Goal: Check status: Check status

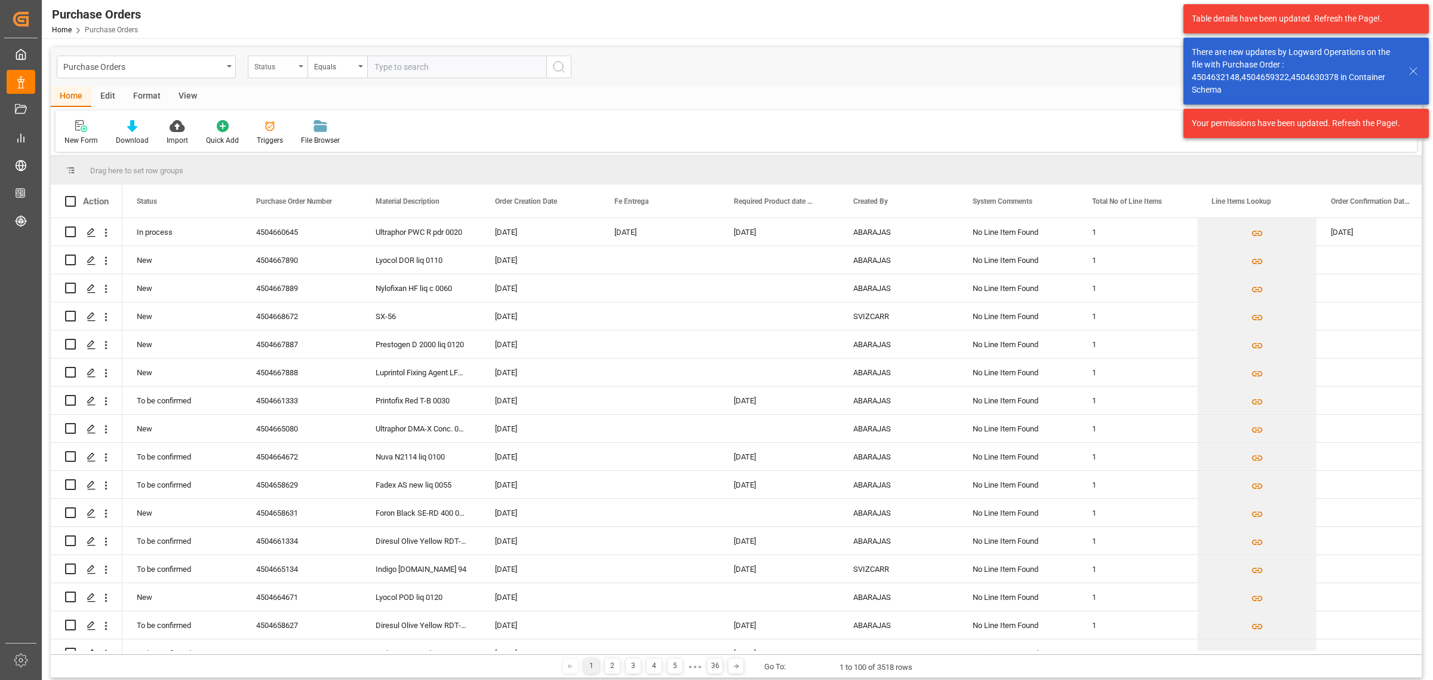
click at [267, 69] on div "Status" at bounding box center [274, 66] width 41 height 14
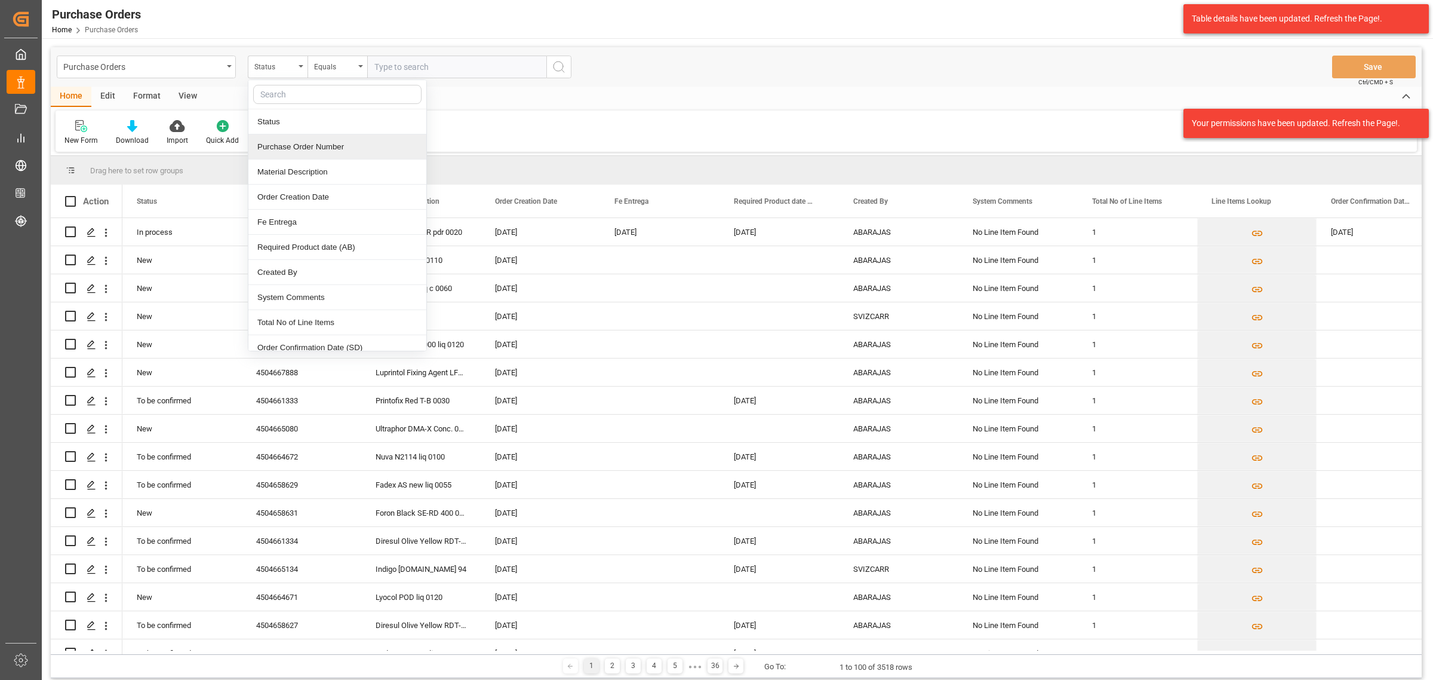
click at [308, 145] on div "Purchase Order Number" at bounding box center [337, 146] width 178 height 25
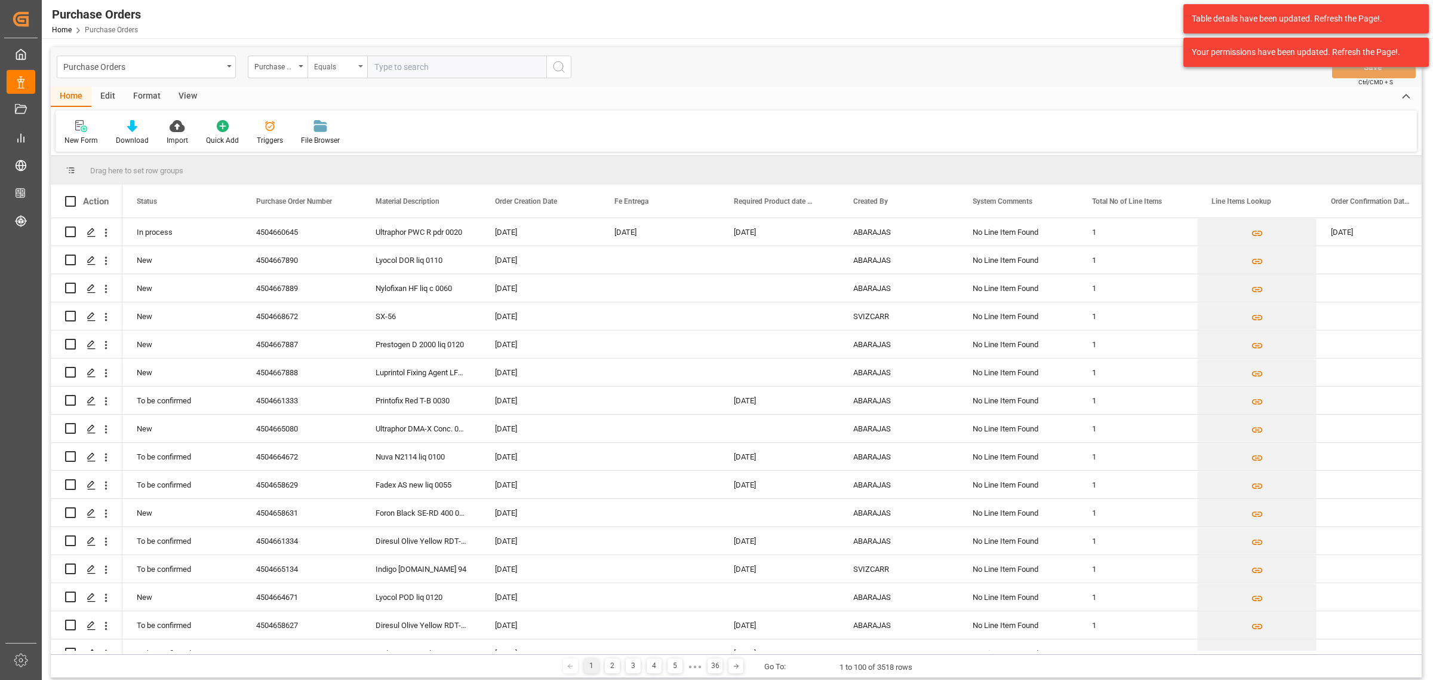
drag, startPoint x: 339, startPoint y: 60, endPoint x: 345, endPoint y: 69, distance: 10.8
click at [345, 63] on div "Equals" at bounding box center [334, 66] width 41 height 14
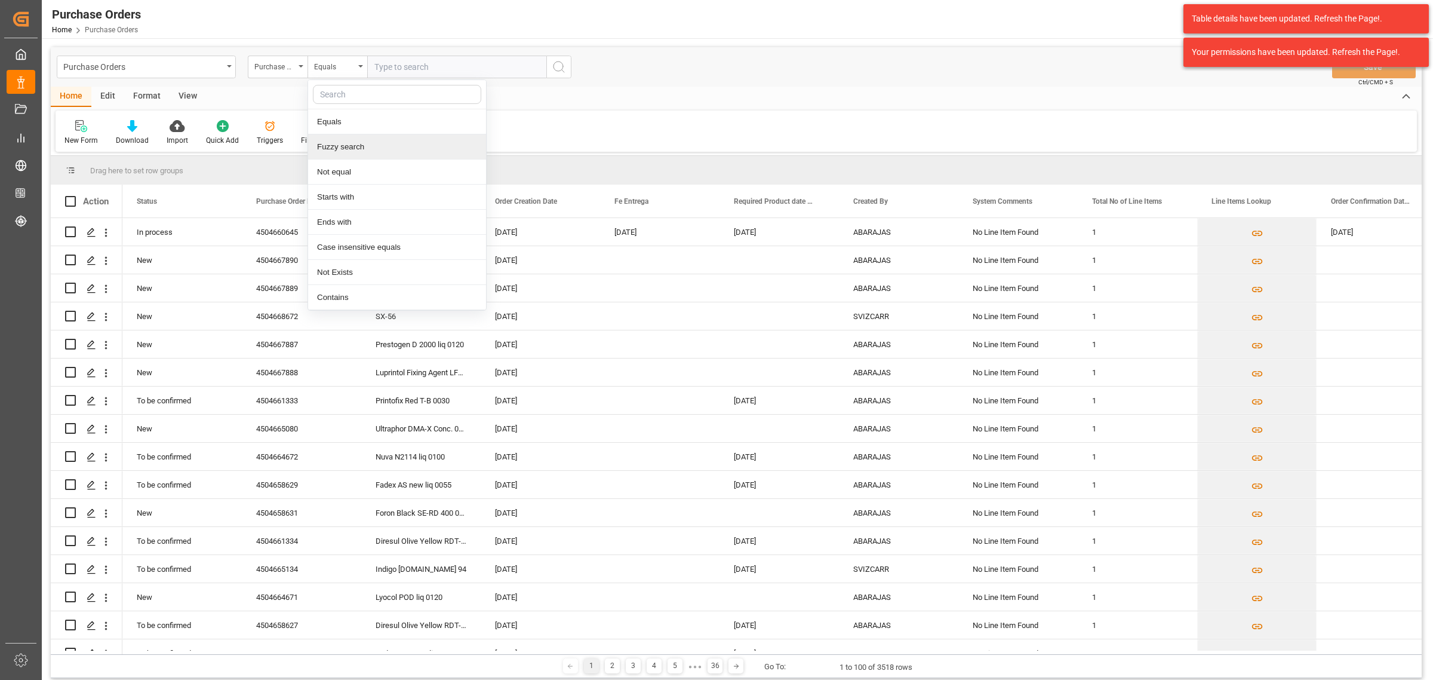
click at [345, 150] on div "Fuzzy search" at bounding box center [397, 146] width 178 height 25
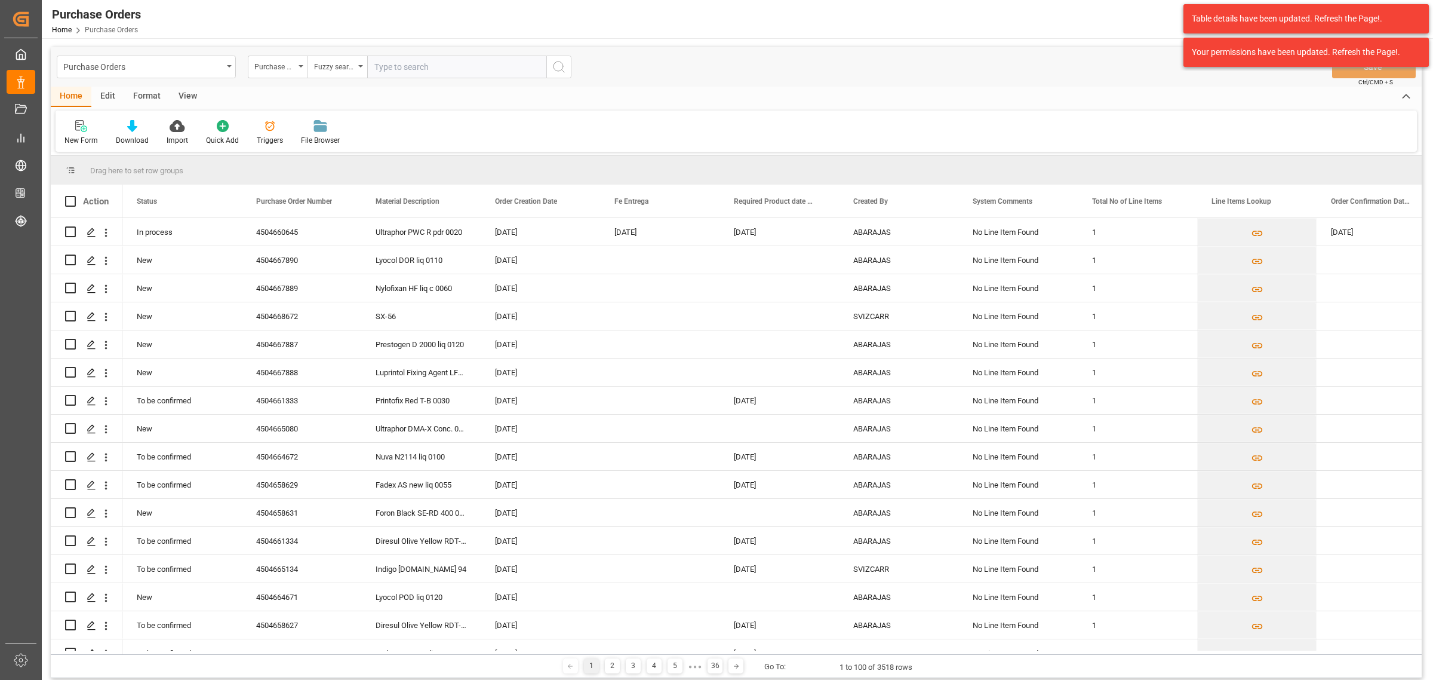
paste input "4504661309"
type input "4504661309"
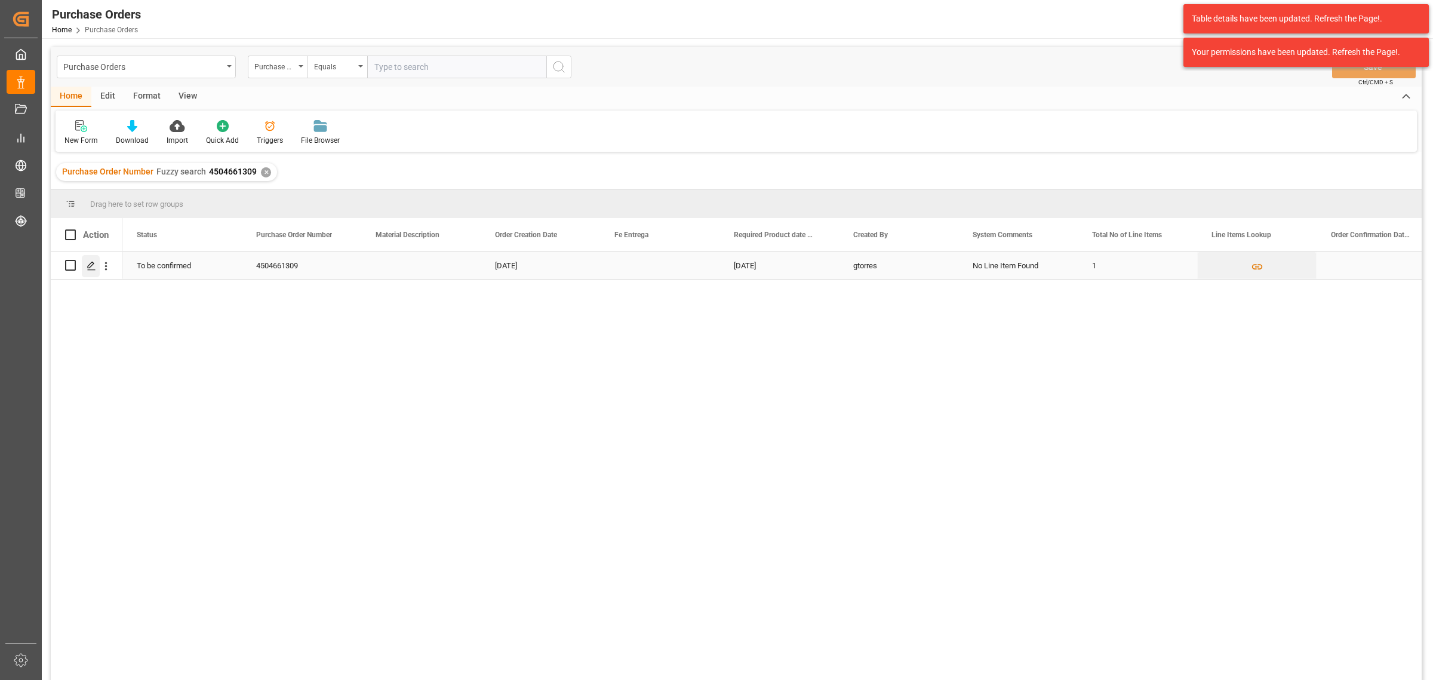
click at [91, 266] on polygon "Press SPACE to select this row." at bounding box center [91, 265] width 6 height 6
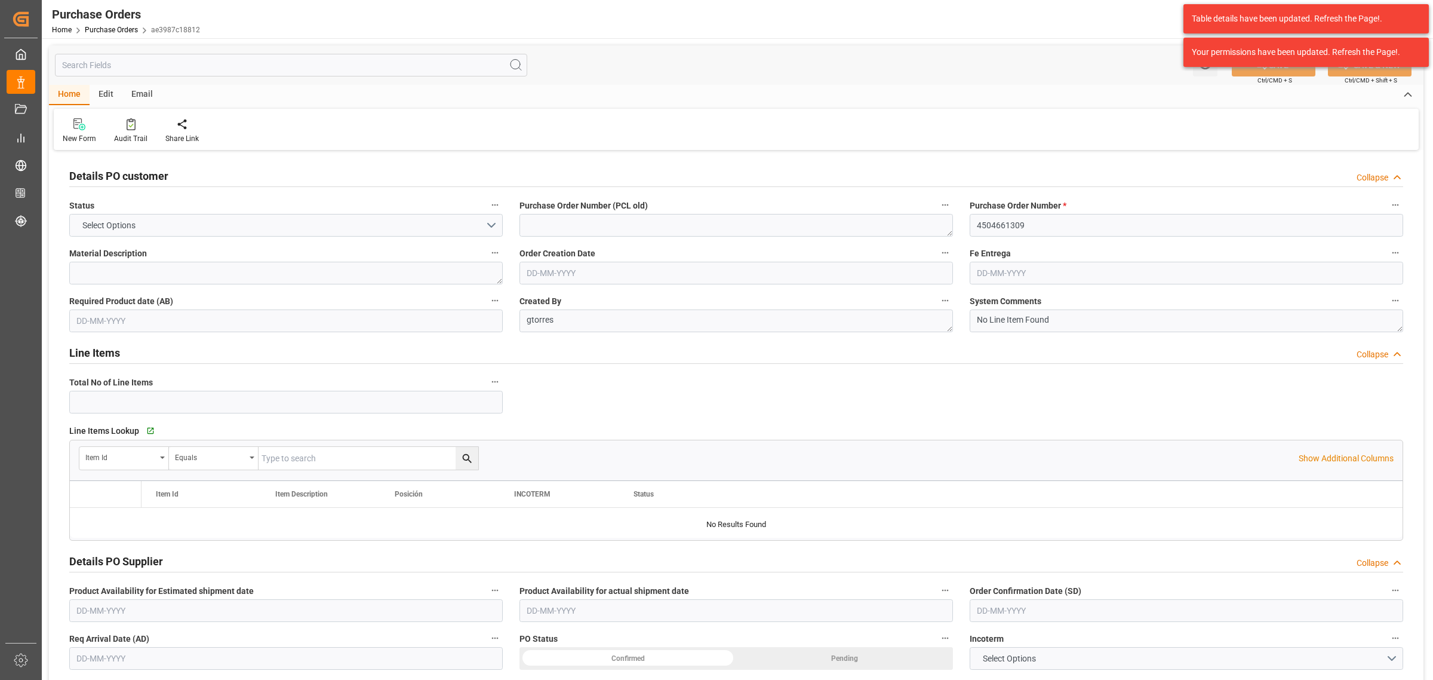
type input "1"
type input "[DATE]"
type input "12-11-2025"
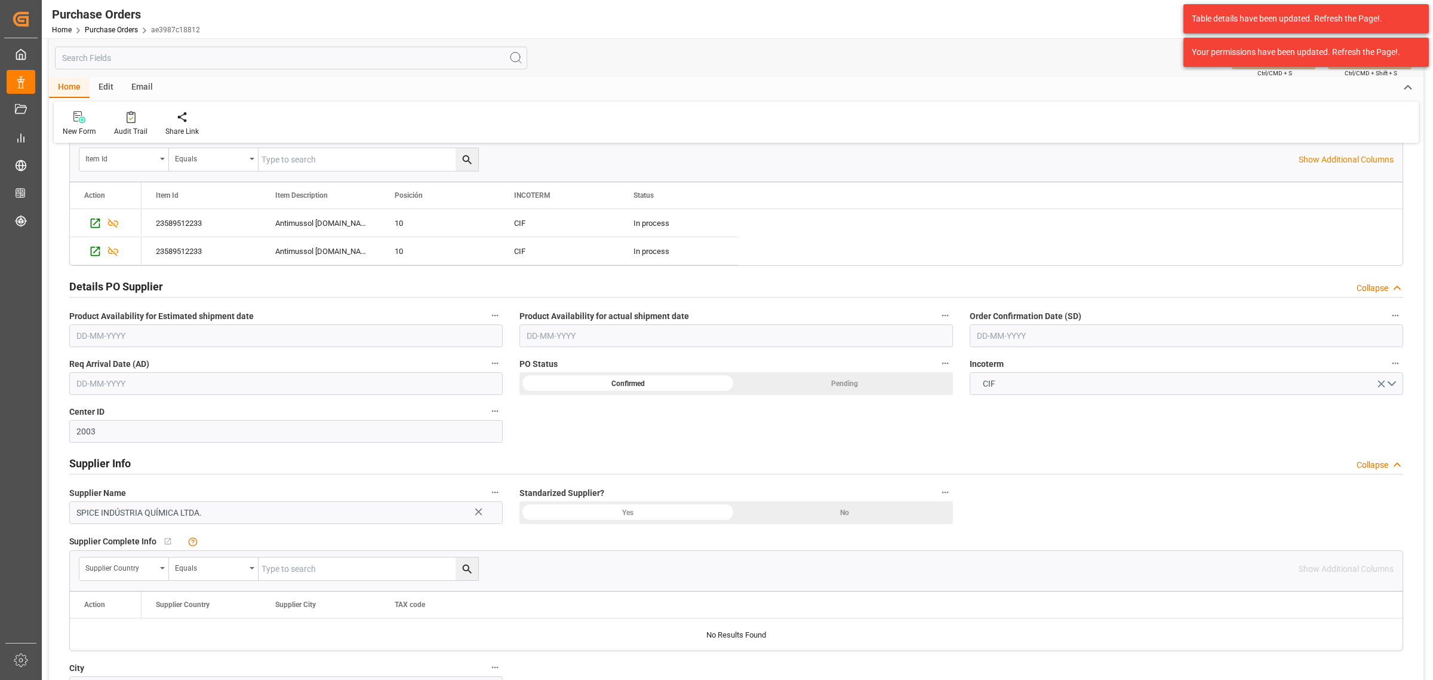
scroll to position [522, 0]
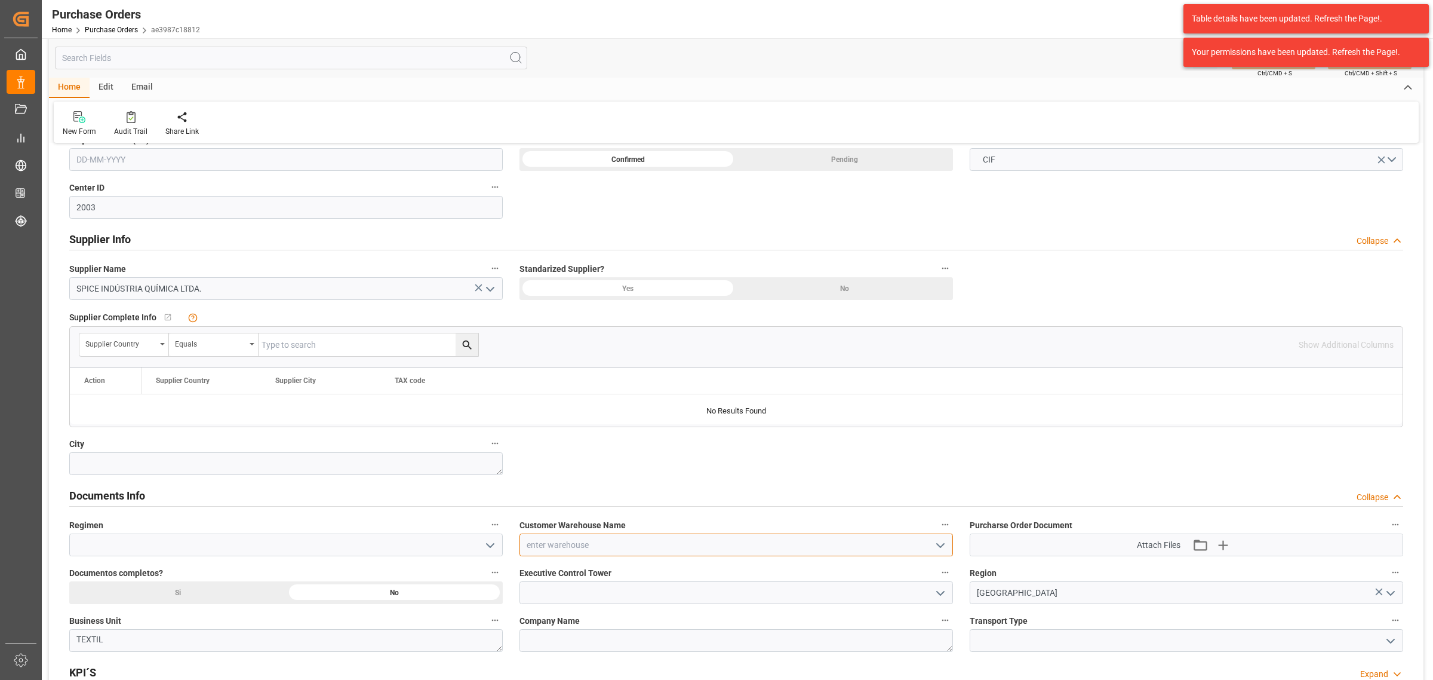
click at [899, 550] on input at bounding box center [736, 544] width 434 height 23
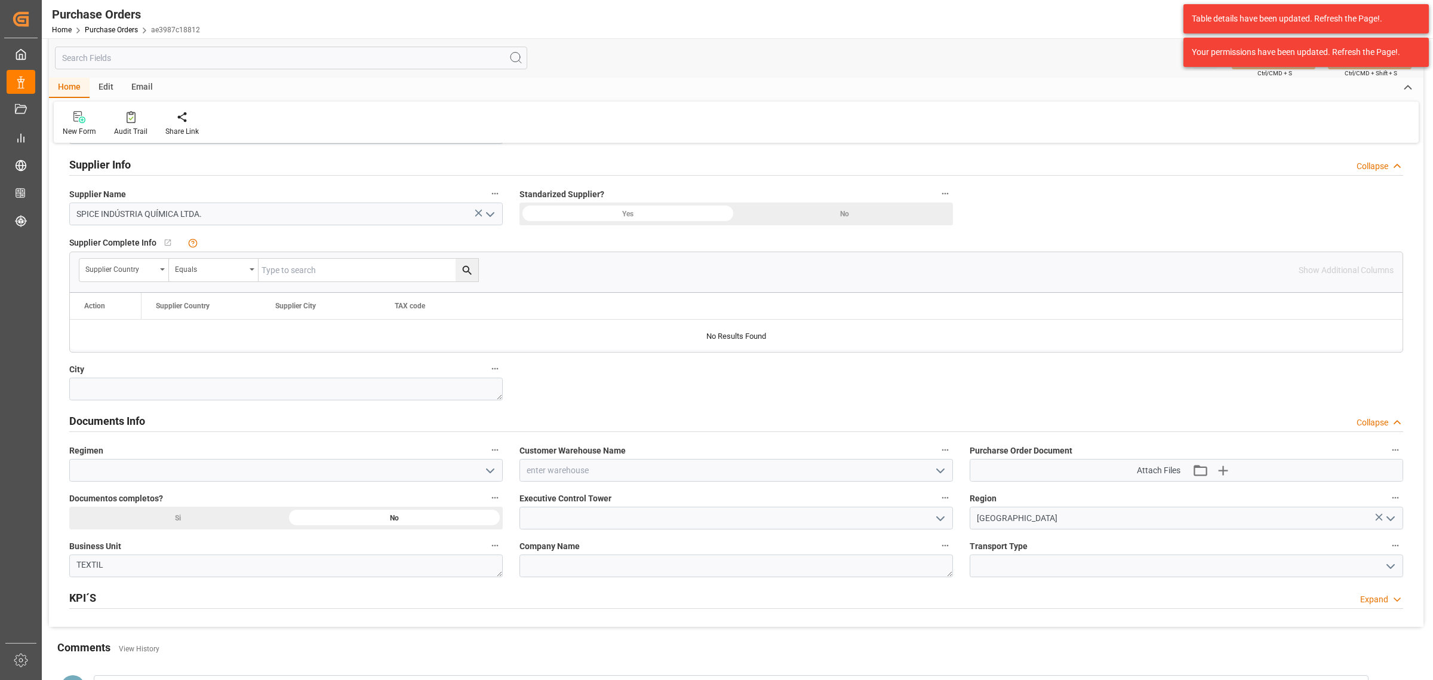
click at [939, 467] on icon "open menu" at bounding box center [940, 470] width 14 height 14
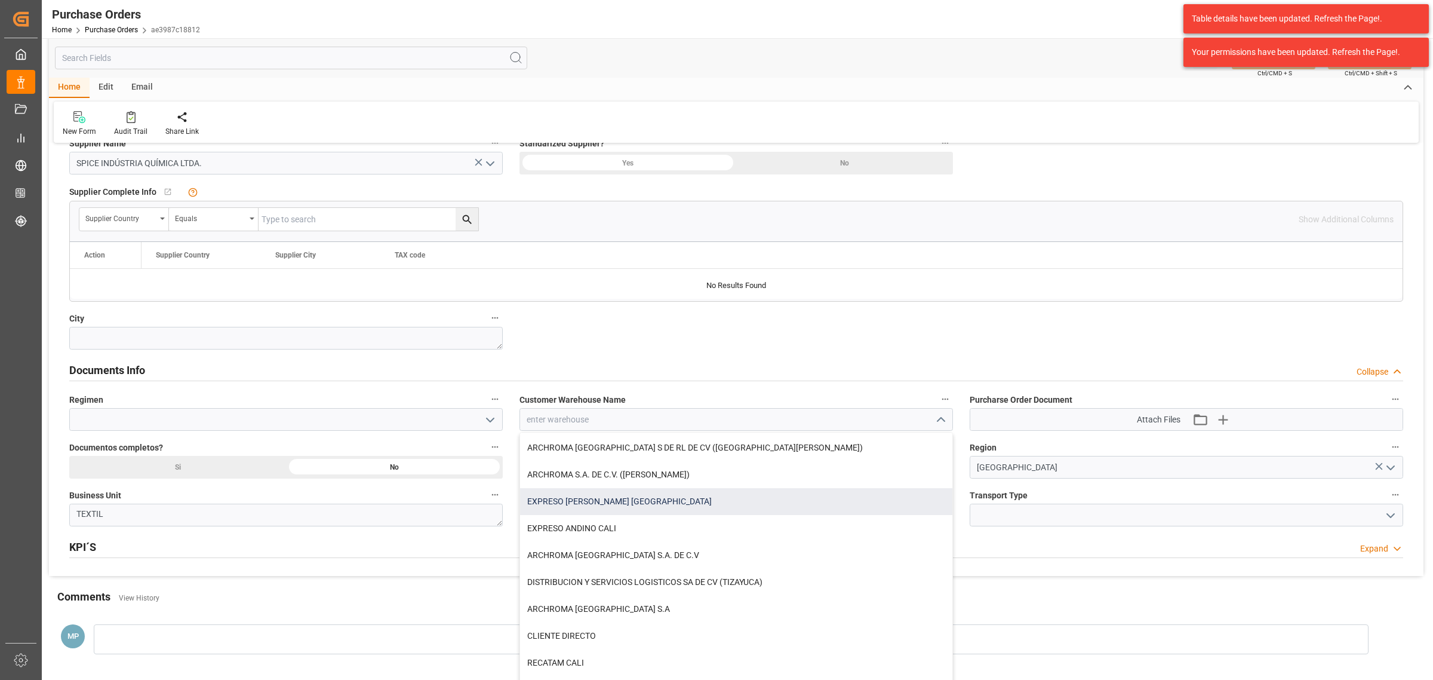
scroll to position [672, 0]
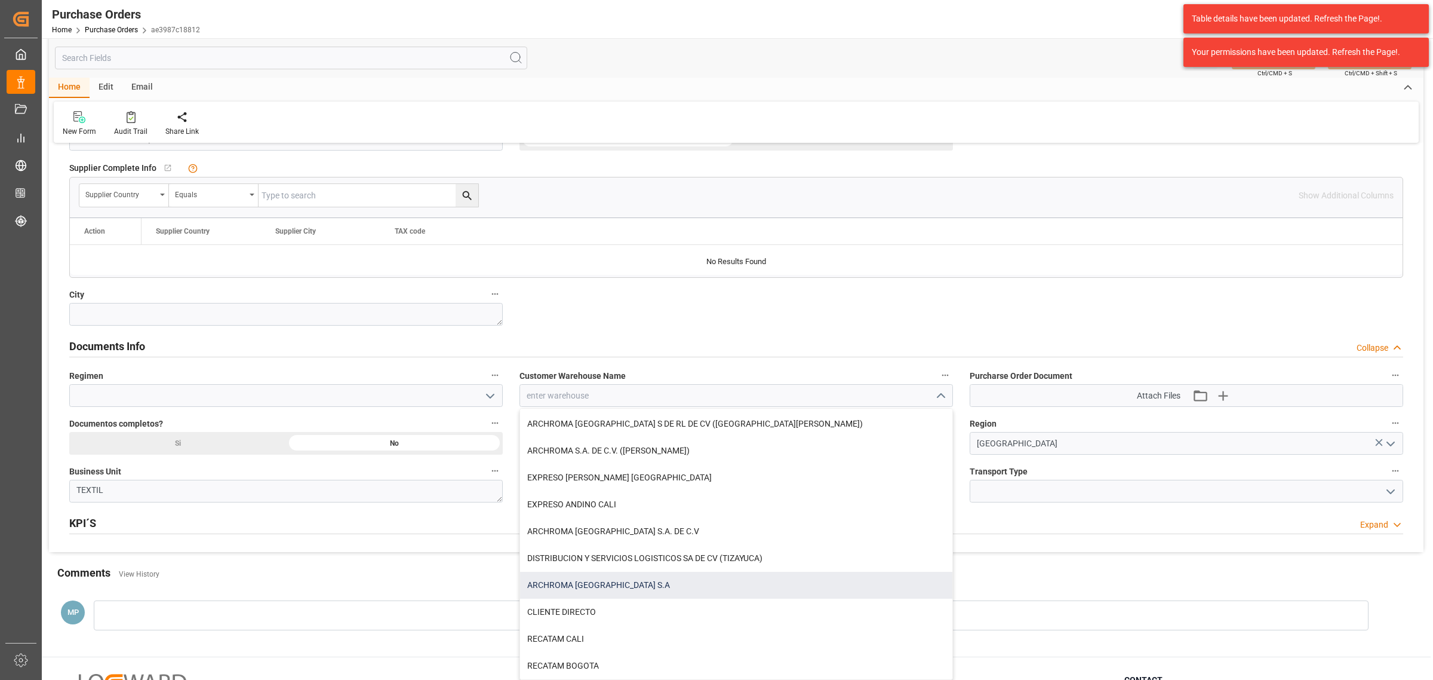
click at [604, 580] on div "ARCHROMA [GEOGRAPHIC_DATA] S.A" at bounding box center [736, 584] width 432 height 27
type input "ARCHROMA [GEOGRAPHIC_DATA] S.A"
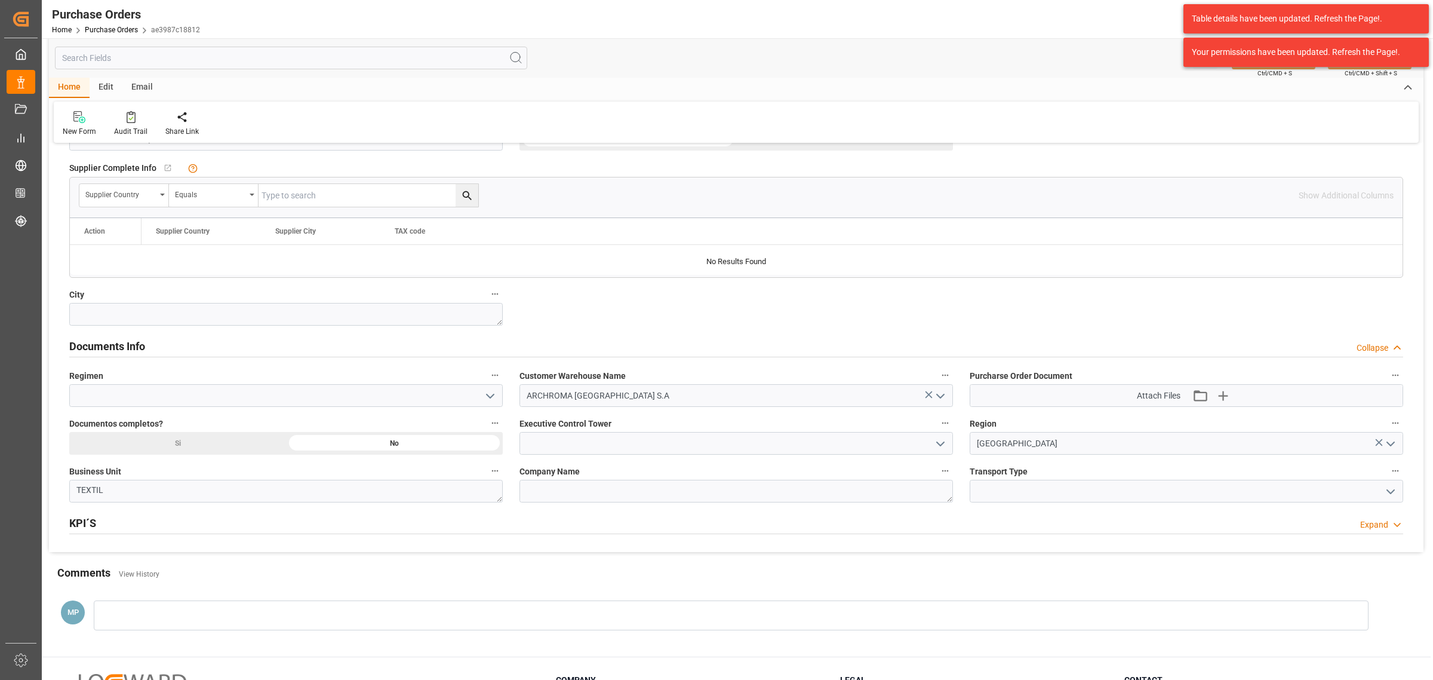
click at [493, 395] on icon "open menu" at bounding box center [490, 396] width 14 height 14
click at [230, 457] on div "Definitivo" at bounding box center [286, 448] width 432 height 27
type input "Definitivo"
click at [1391, 494] on icon "open menu" at bounding box center [1391, 491] width 14 height 14
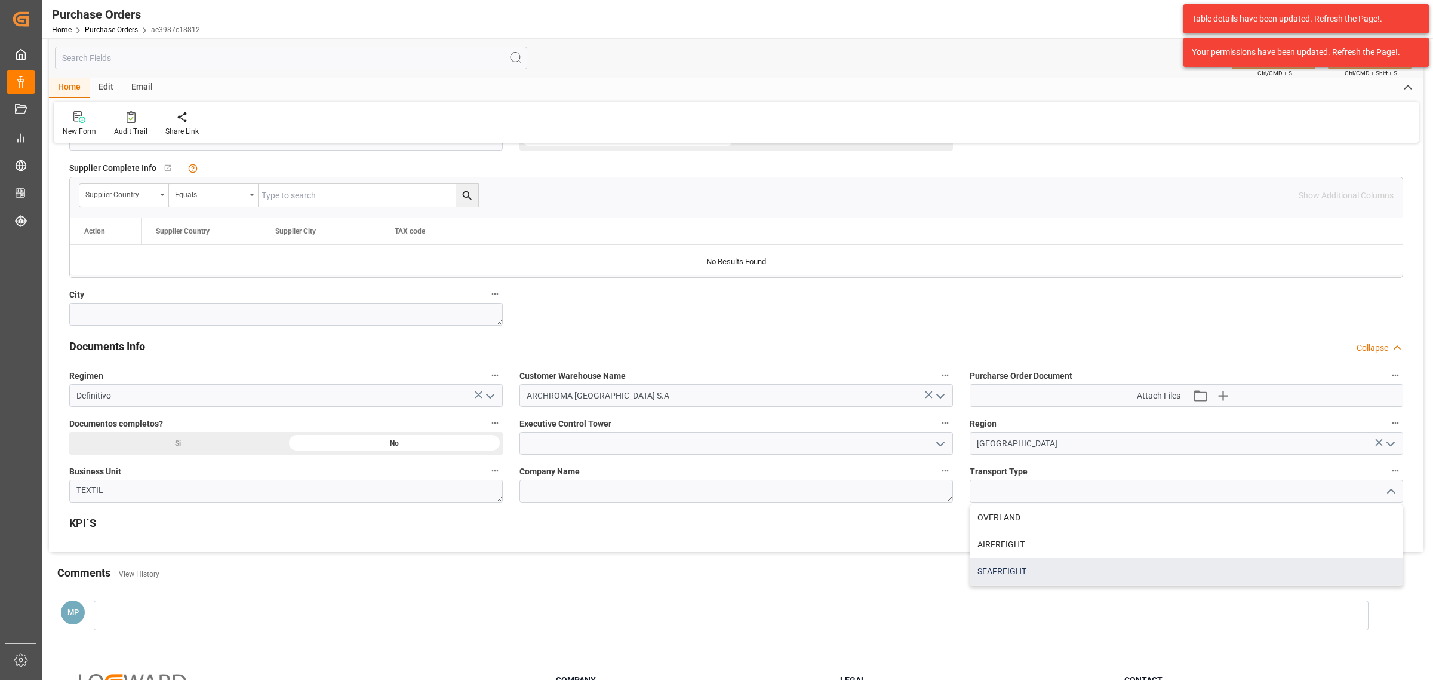
click at [1022, 572] on div "SEAFREIGHT" at bounding box center [1186, 571] width 432 height 27
type input "SEAFREIGHT"
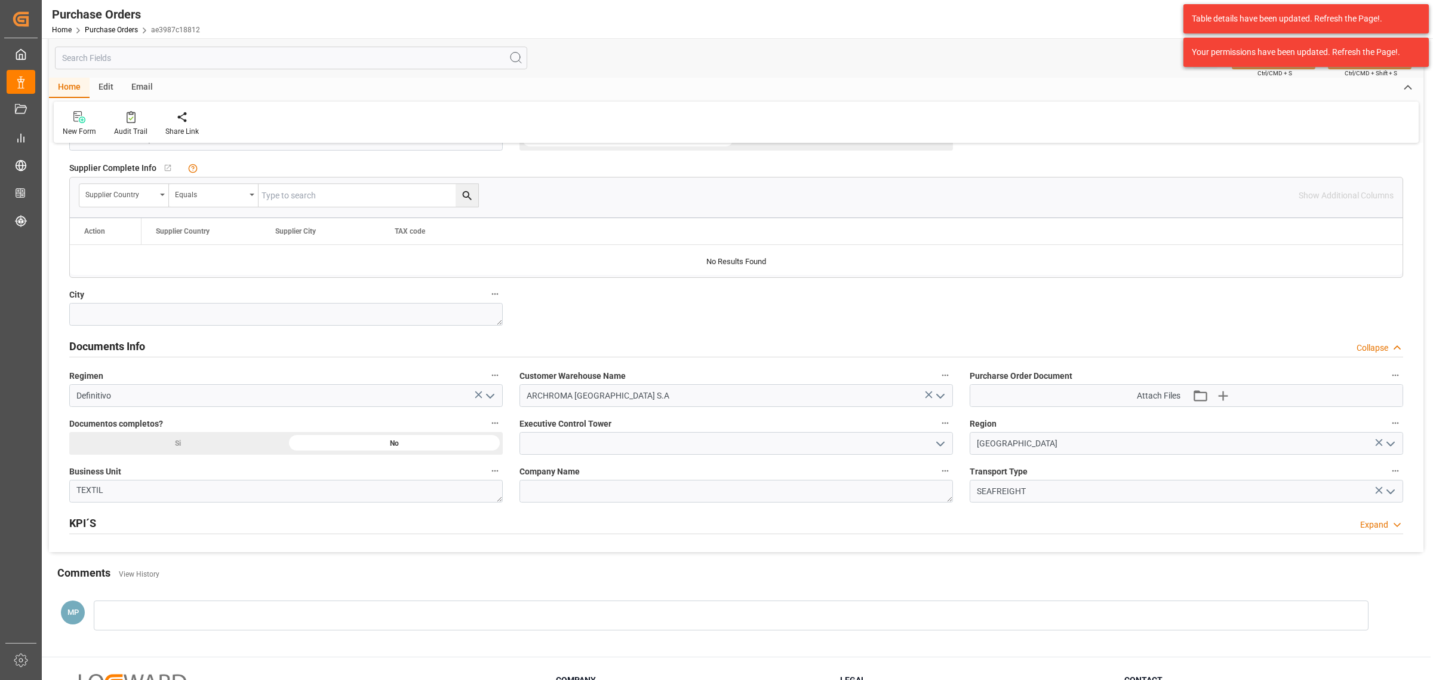
click at [945, 446] on icon "open menu" at bounding box center [940, 443] width 14 height 14
click at [605, 494] on div "Maria Piranquive" at bounding box center [736, 496] width 432 height 27
type input "Maria Piranquive"
click at [1218, 396] on icon "button" at bounding box center [1222, 395] width 19 height 19
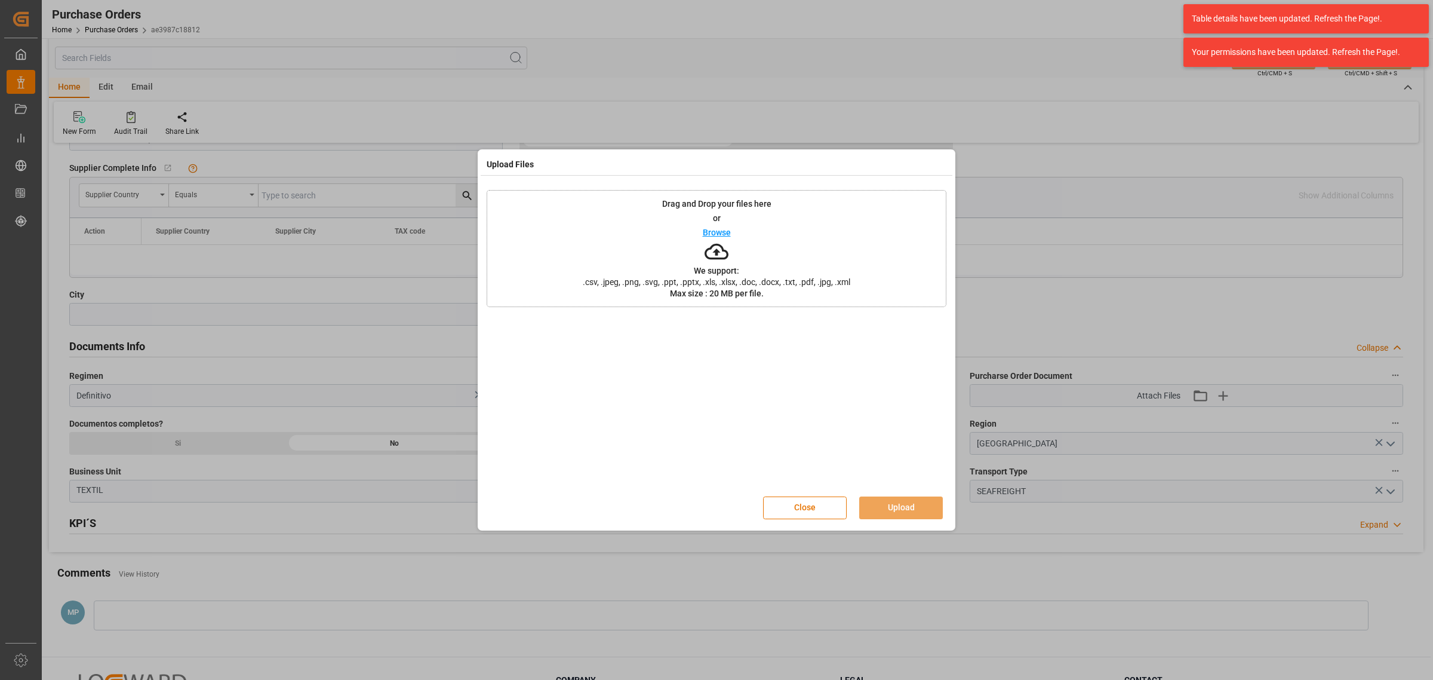
click at [720, 245] on icon at bounding box center [717, 252] width 24 height 16
click at [900, 511] on button "Upload" at bounding box center [901, 507] width 84 height 23
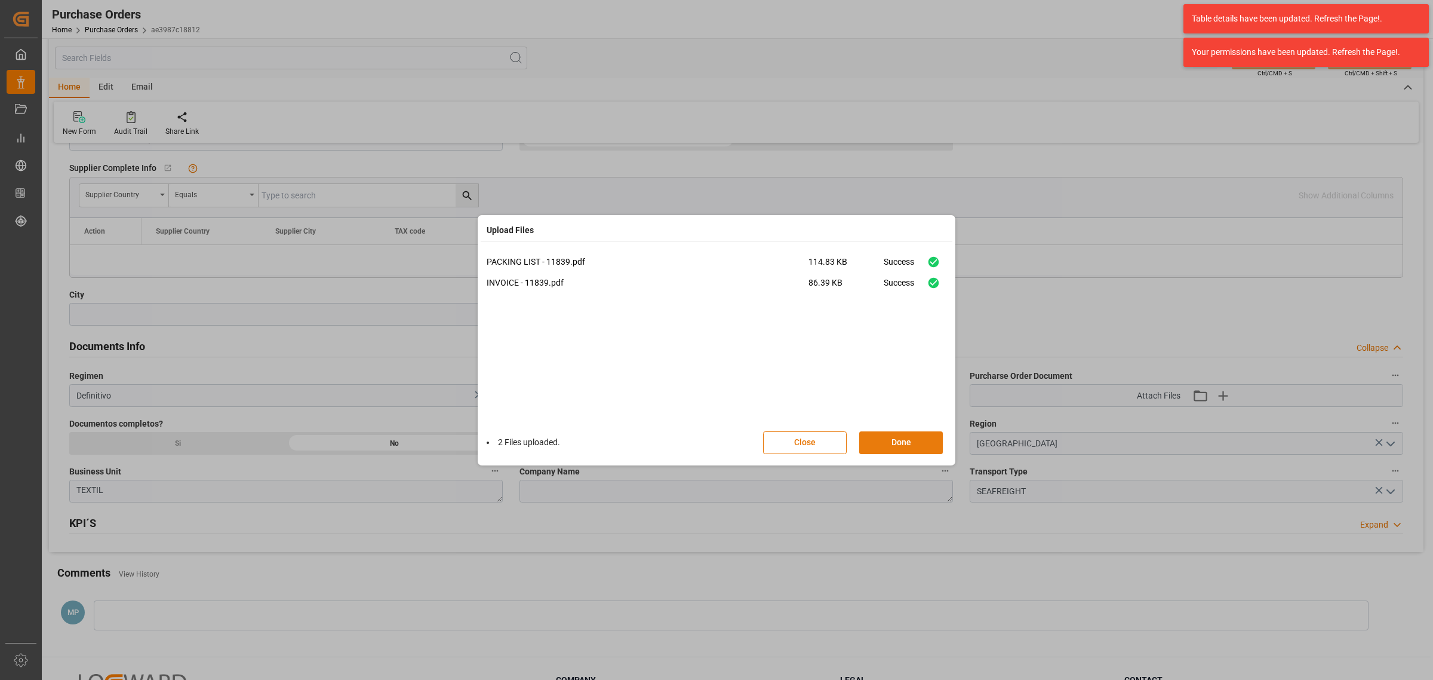
click at [929, 438] on button "Done" at bounding box center [901, 442] width 84 height 23
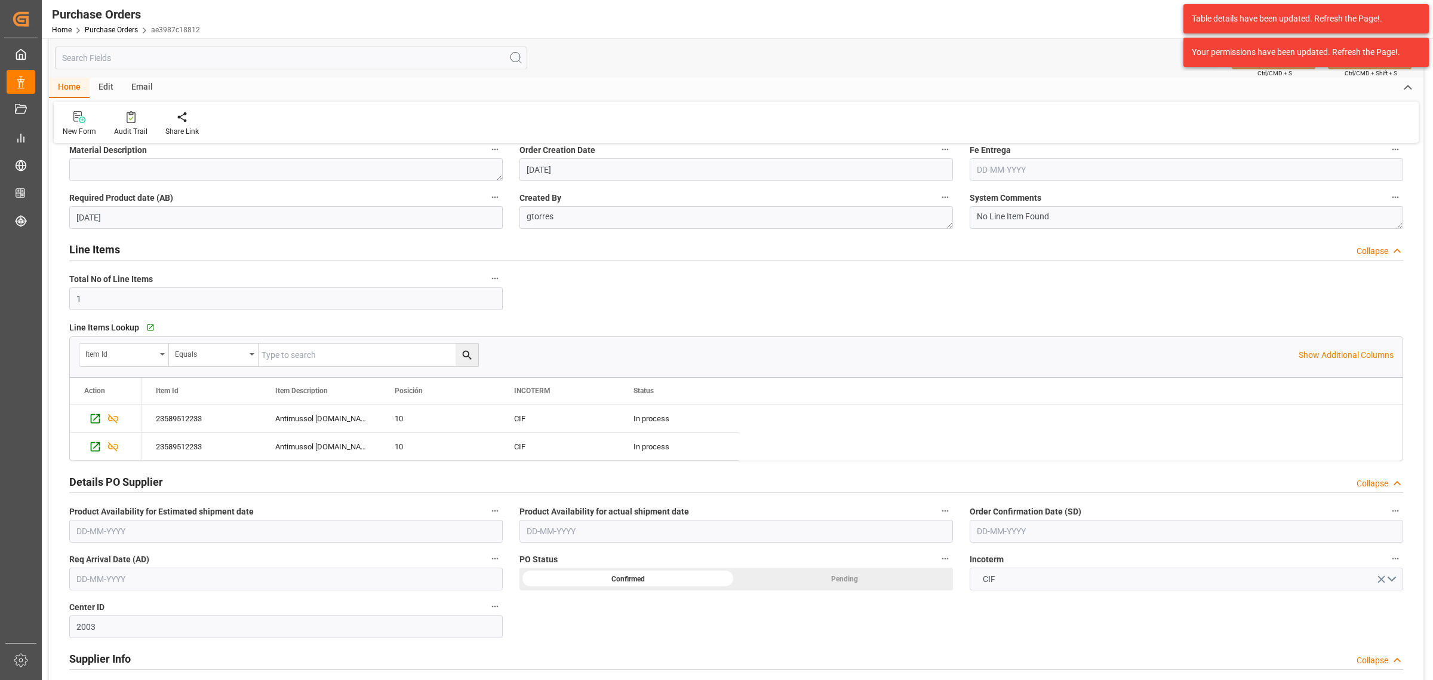
scroll to position [0, 0]
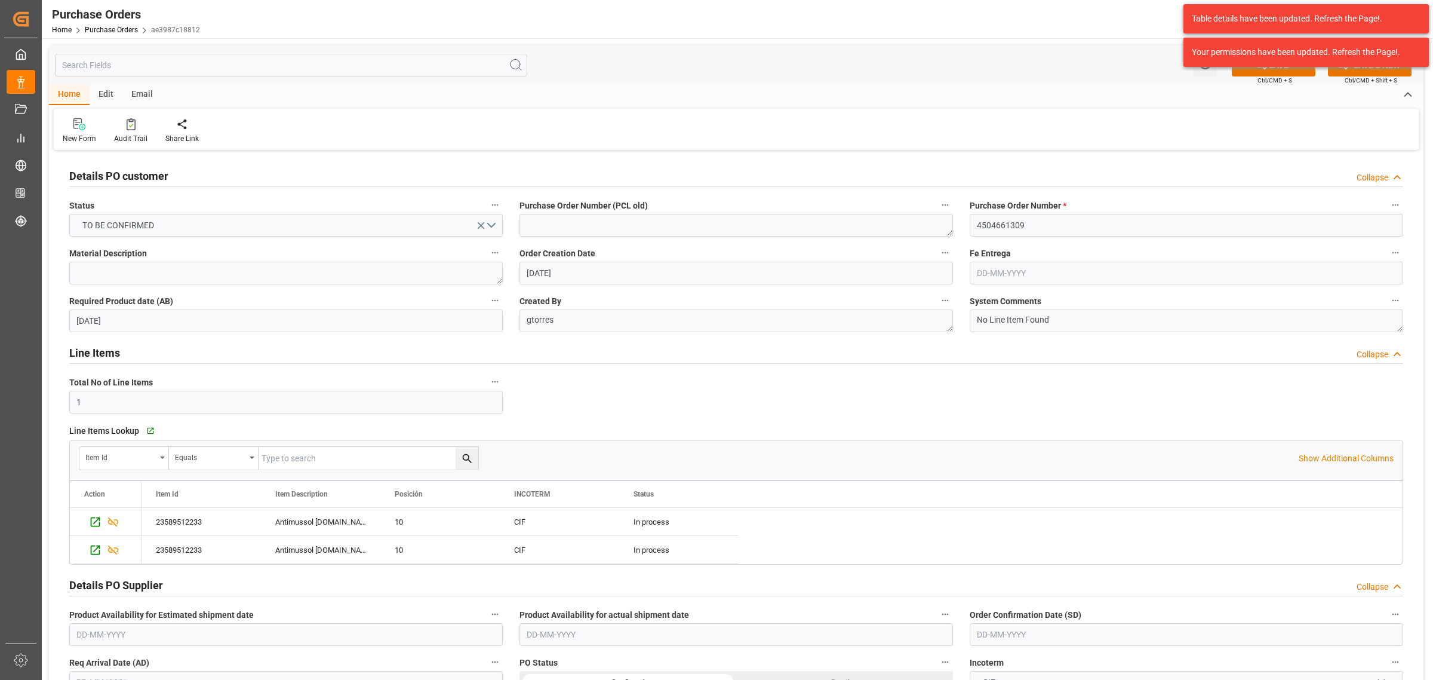
click at [1279, 70] on div "Table details have been updated. Refresh the Page!. Your permissions have been …" at bounding box center [1306, 35] width 254 height 71
click at [1111, 106] on div "Home Edit Email New Form Audit Trail Share Link" at bounding box center [736, 117] width 1375 height 65
click at [1289, 70] on body "Created by potrace 1.15, written by Peter Selinger 2001-2017 Created by potrace…" at bounding box center [716, 340] width 1433 height 680
click at [1269, 70] on div "Table details have been updated. Refresh the Page!. Your permissions have been …" at bounding box center [1306, 35] width 254 height 71
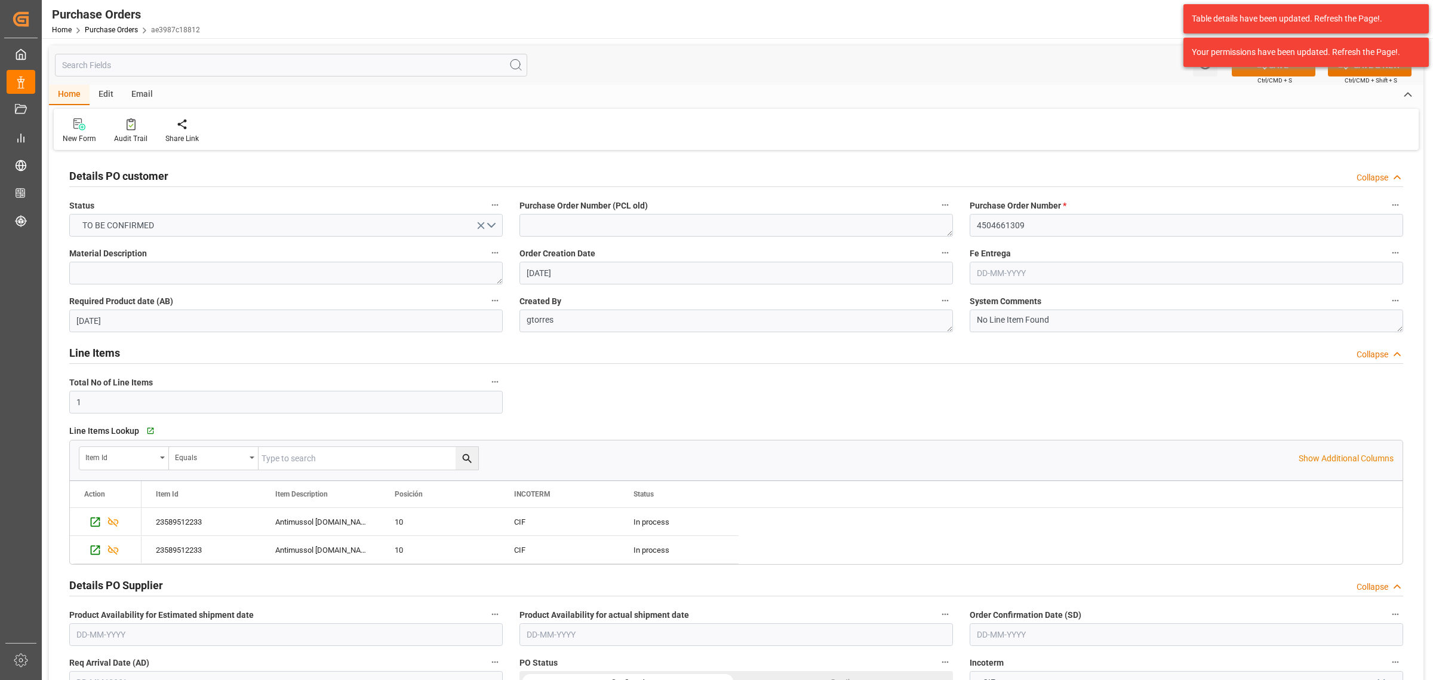
click at [1254, 73] on button "SAVE" at bounding box center [1274, 65] width 84 height 23
click at [106, 33] on link "Purchase Orders" at bounding box center [111, 30] width 53 height 8
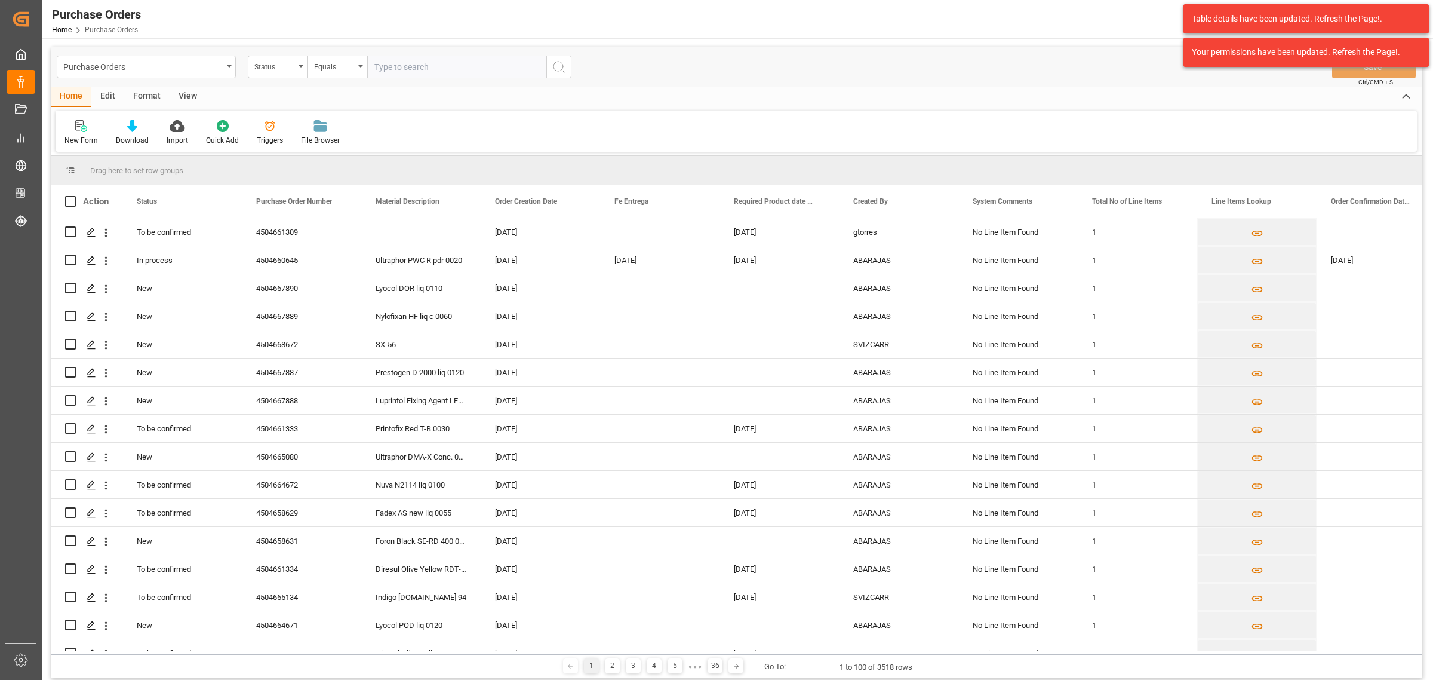
click at [303, 81] on div "Purchase Orders Status Equals Save Ctrl/CMD + S" at bounding box center [736, 66] width 1371 height 39
click at [270, 60] on div "Status" at bounding box center [274, 66] width 41 height 14
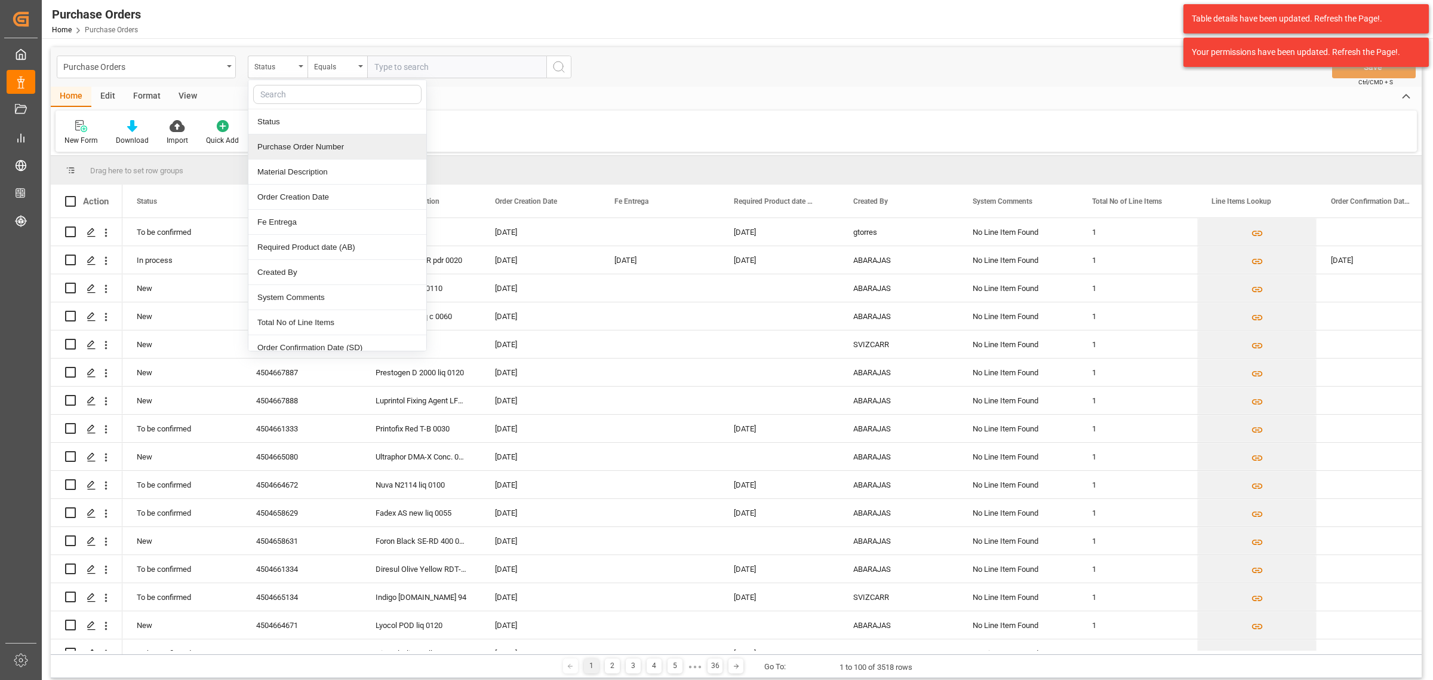
click at [300, 153] on div "Purchase Order Number" at bounding box center [337, 146] width 178 height 25
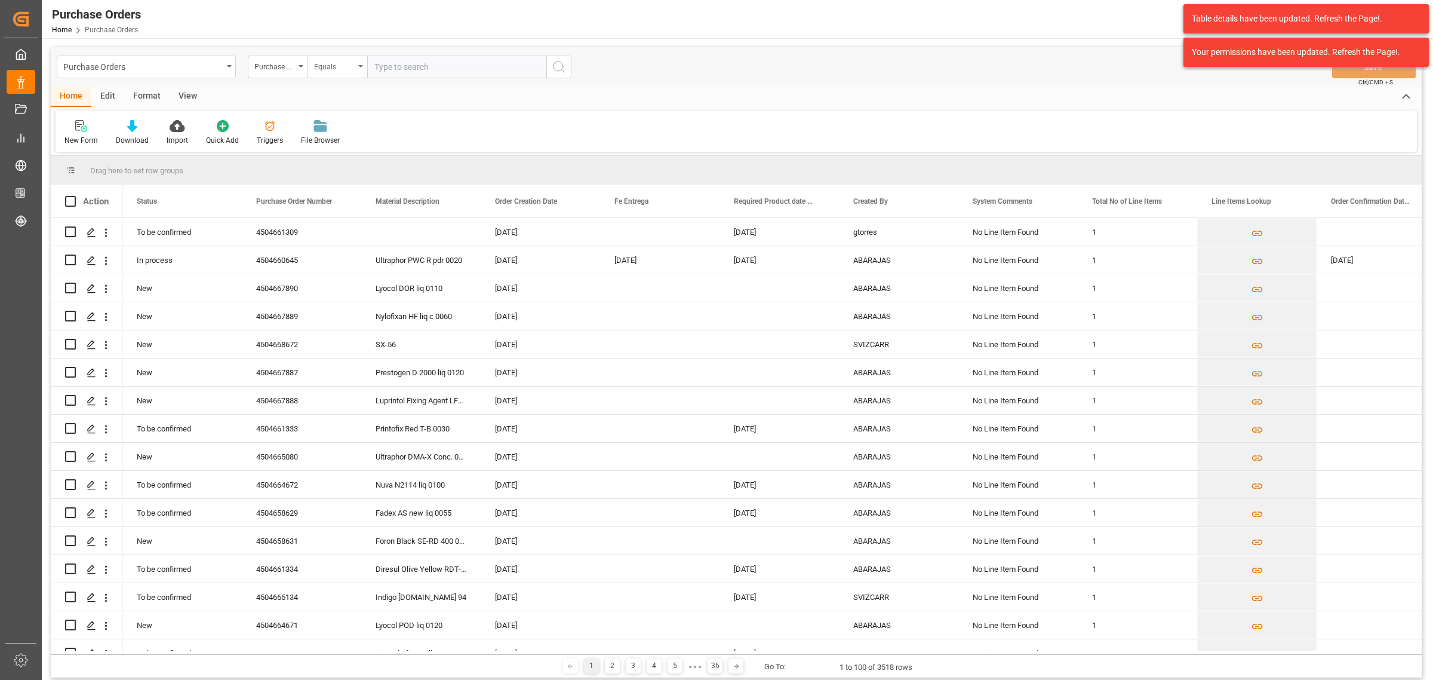
click at [348, 67] on div "Equals" at bounding box center [334, 66] width 41 height 14
click at [357, 143] on div "Fuzzy search" at bounding box center [397, 146] width 178 height 25
click at [378, 60] on input "text" at bounding box center [456, 67] width 179 height 23
paste input "4504658020"
type input "4504658020"
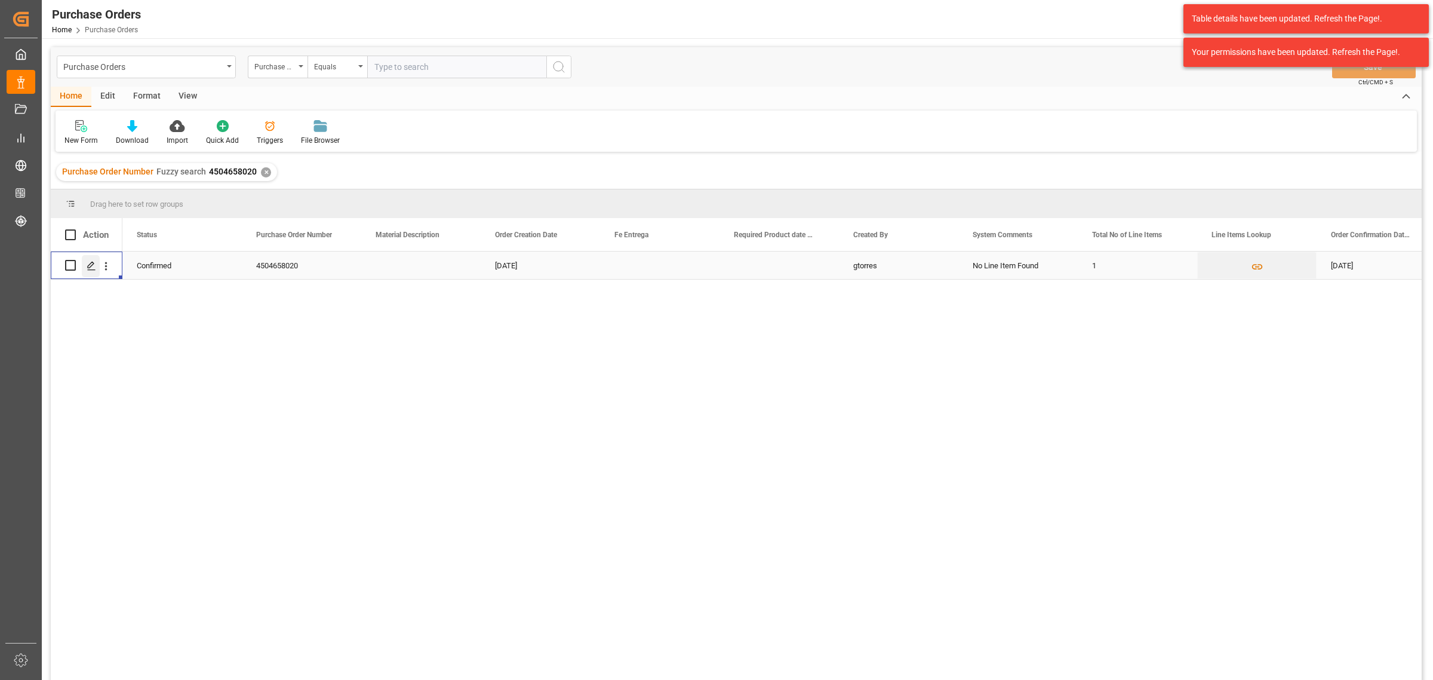
click at [94, 267] on icon "Press SPACE to select this row." at bounding box center [92, 266] width 10 height 10
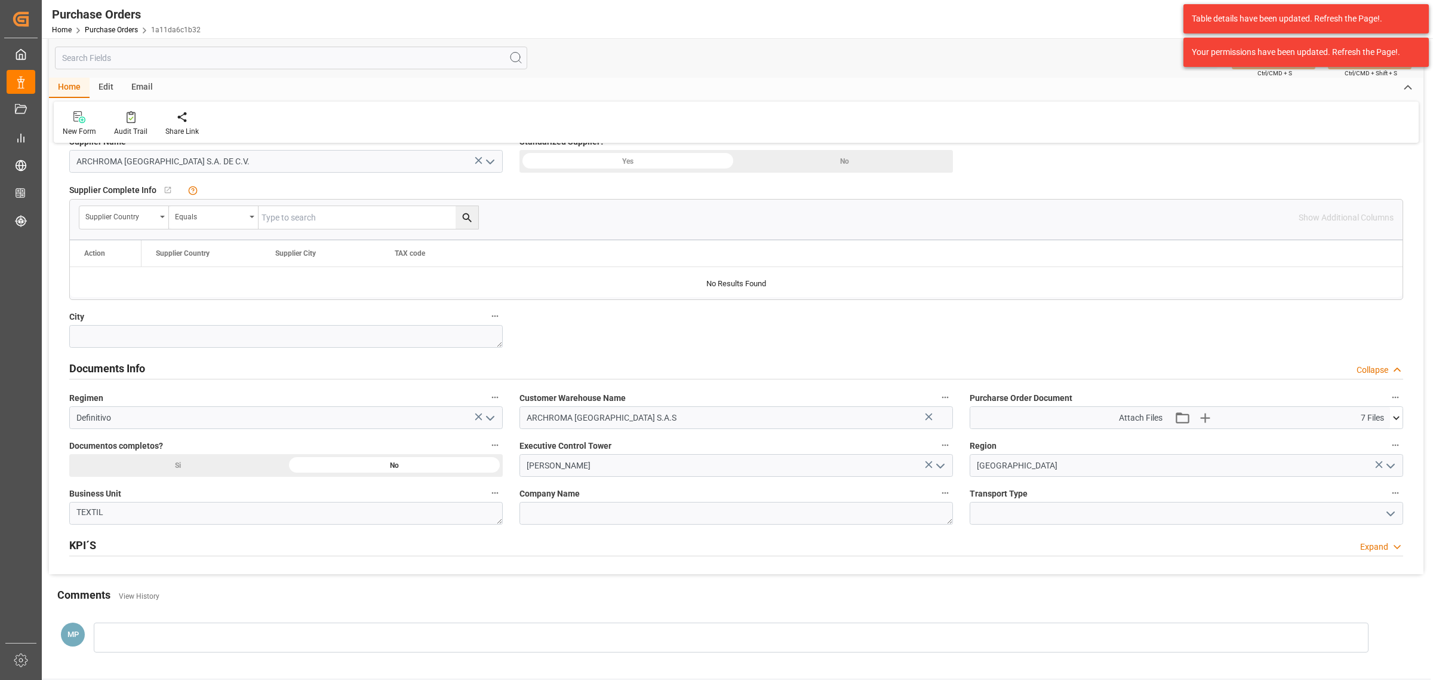
scroll to position [746, 0]
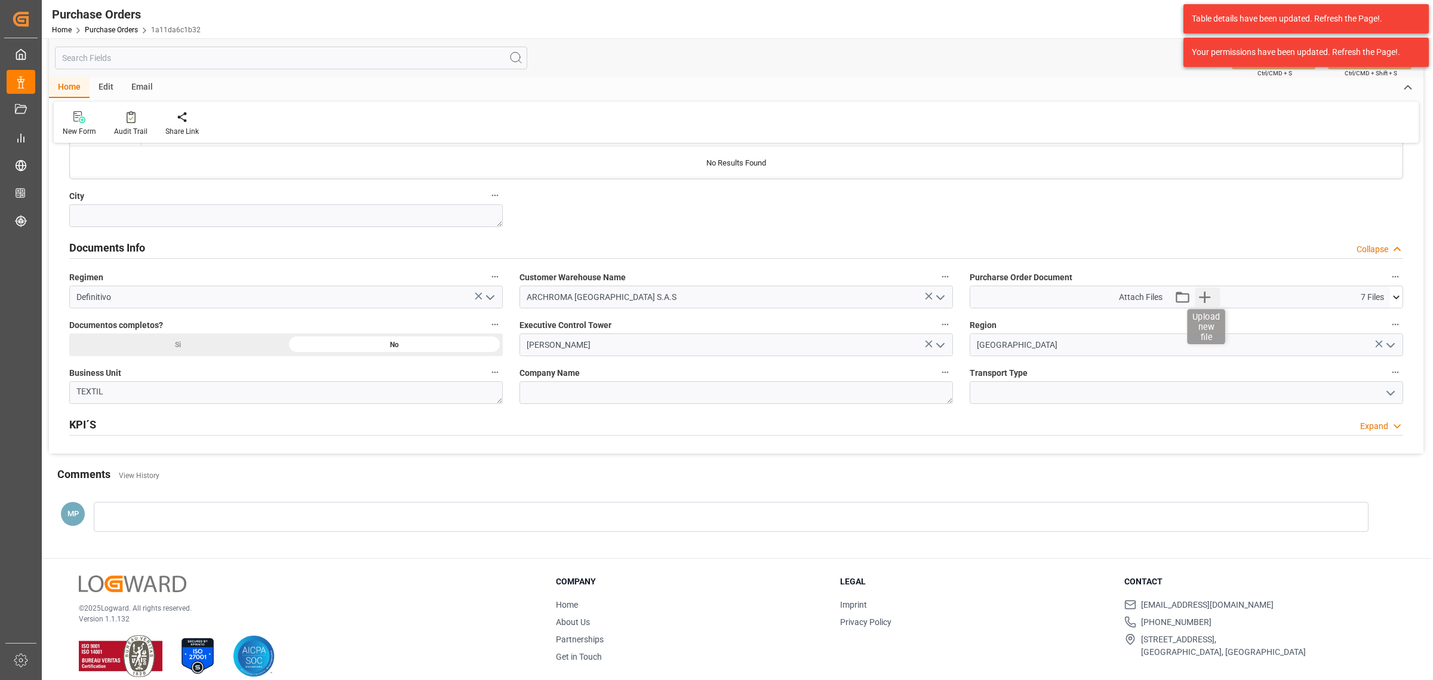
click at [1201, 302] on icon "button" at bounding box center [1204, 296] width 19 height 19
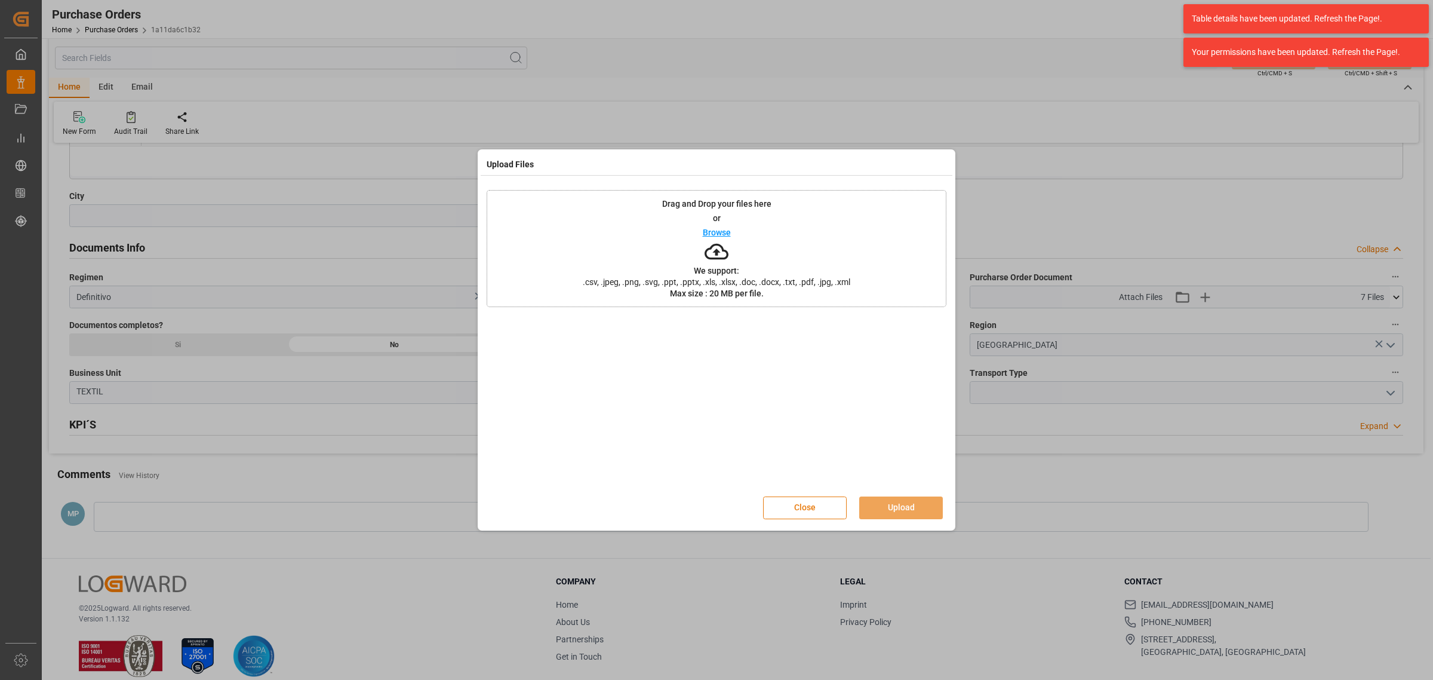
click at [796, 505] on button "Close" at bounding box center [805, 507] width 84 height 23
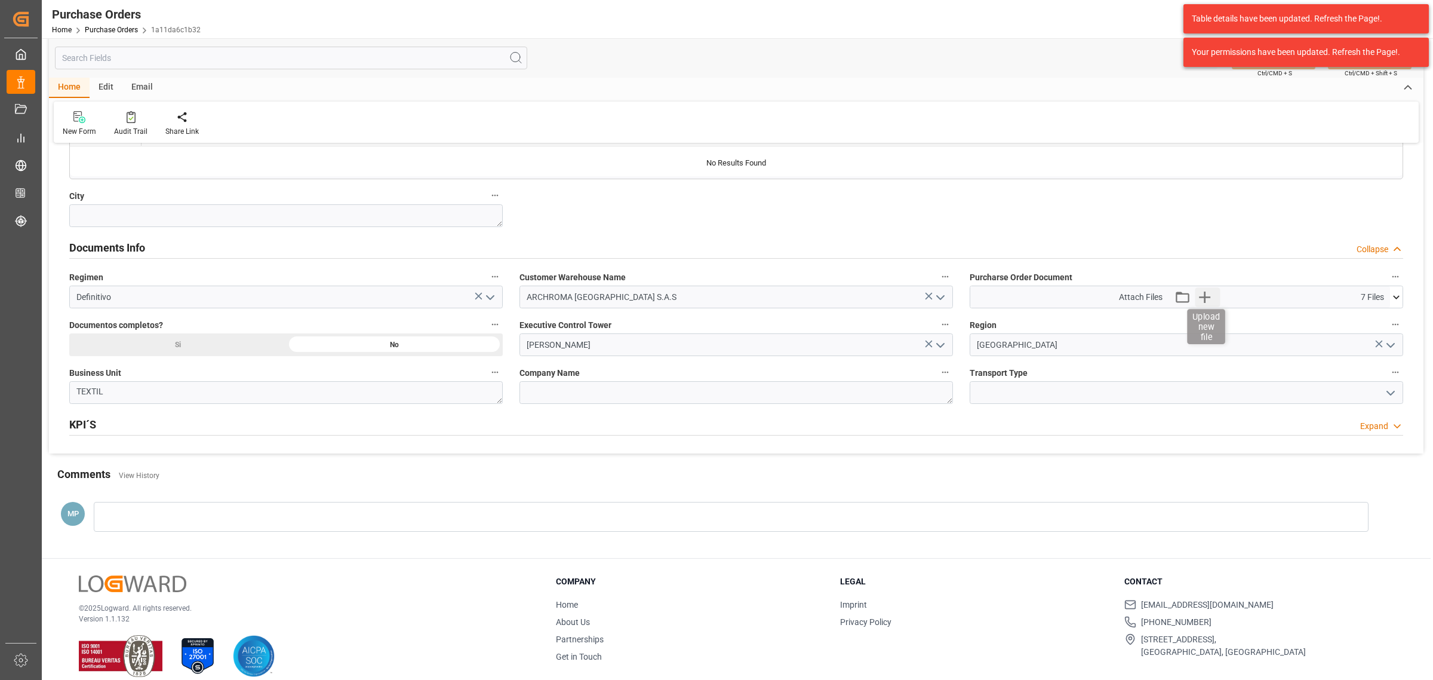
click at [1208, 302] on icon "button" at bounding box center [1204, 296] width 19 height 19
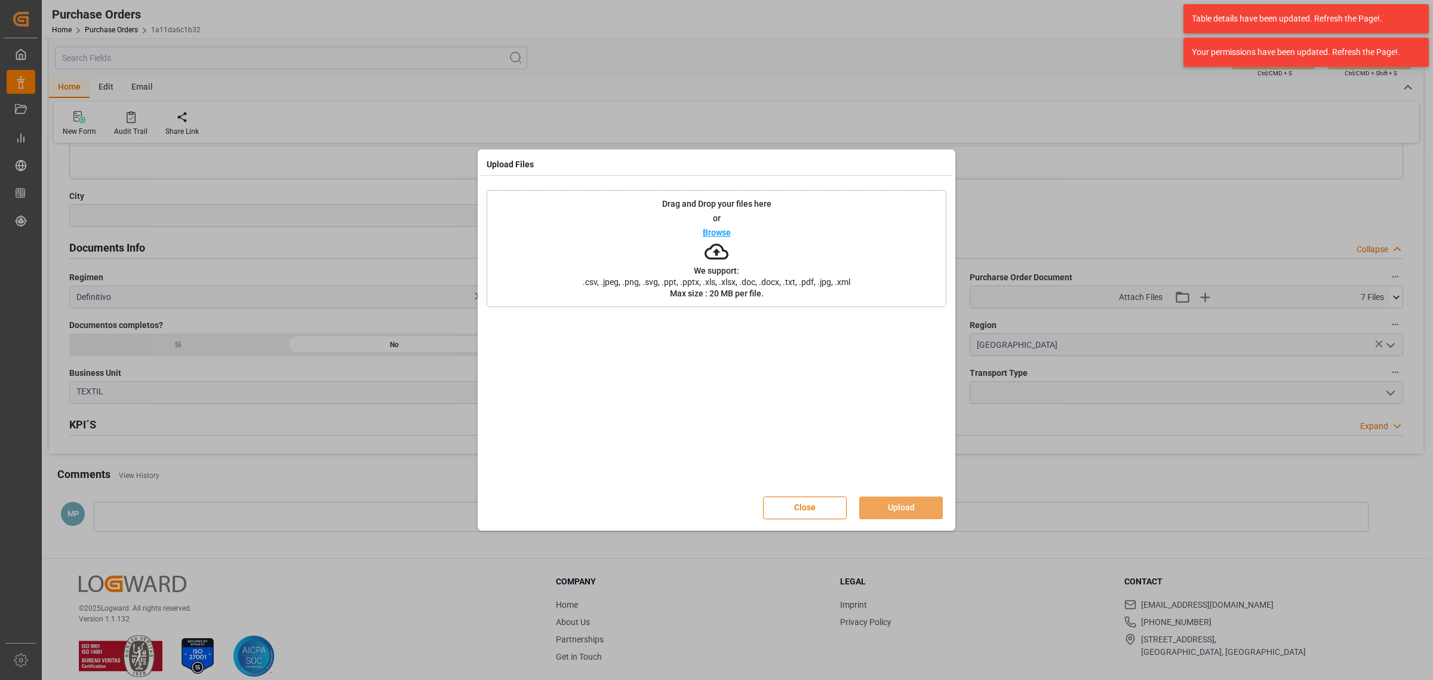
click at [718, 239] on icon at bounding box center [717, 251] width 24 height 24
click at [908, 499] on button "Upload" at bounding box center [901, 507] width 84 height 23
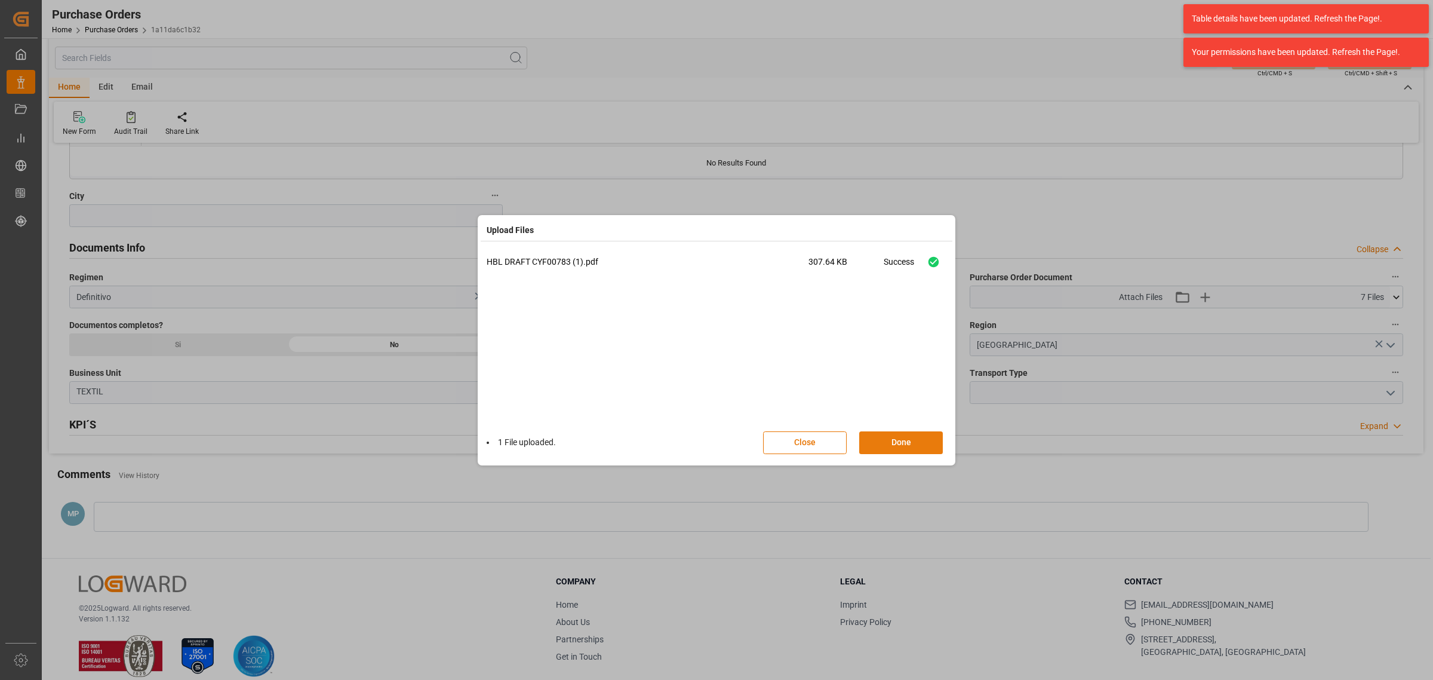
click at [917, 434] on button "Done" at bounding box center [901, 442] width 84 height 23
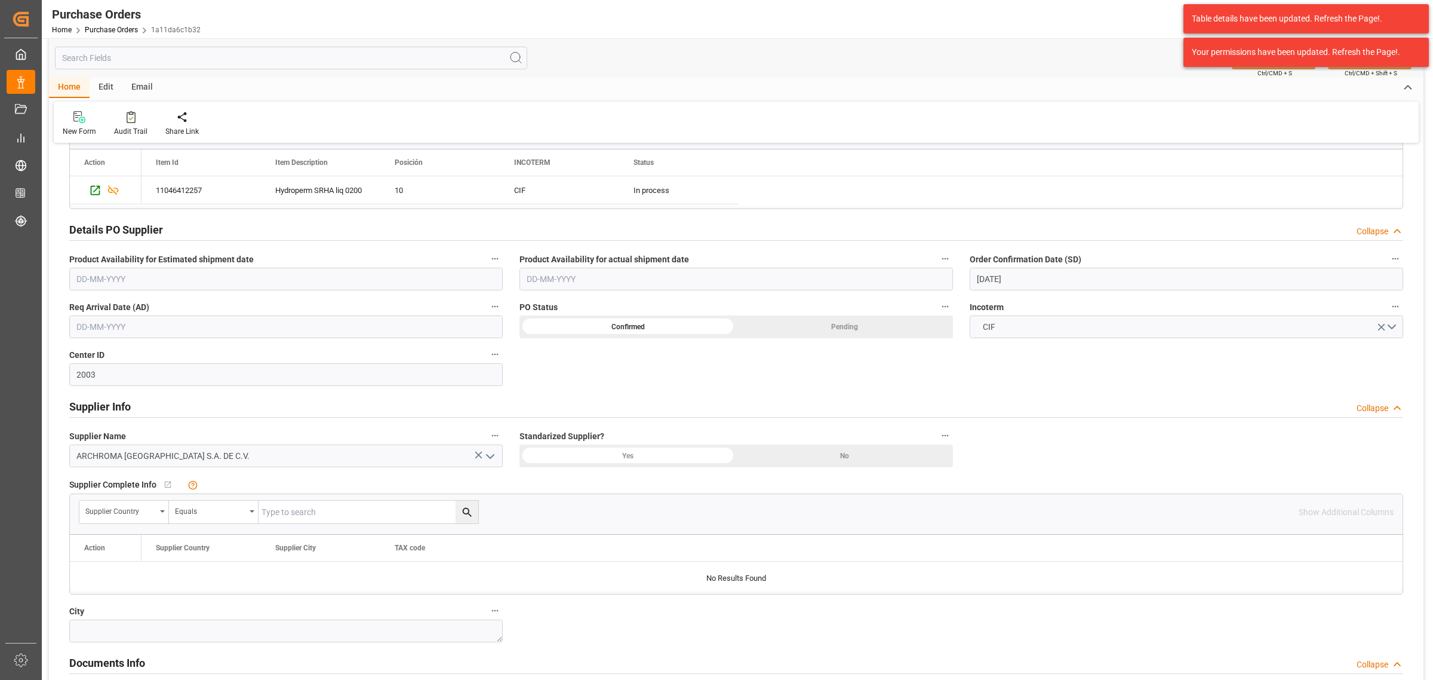
scroll to position [224, 0]
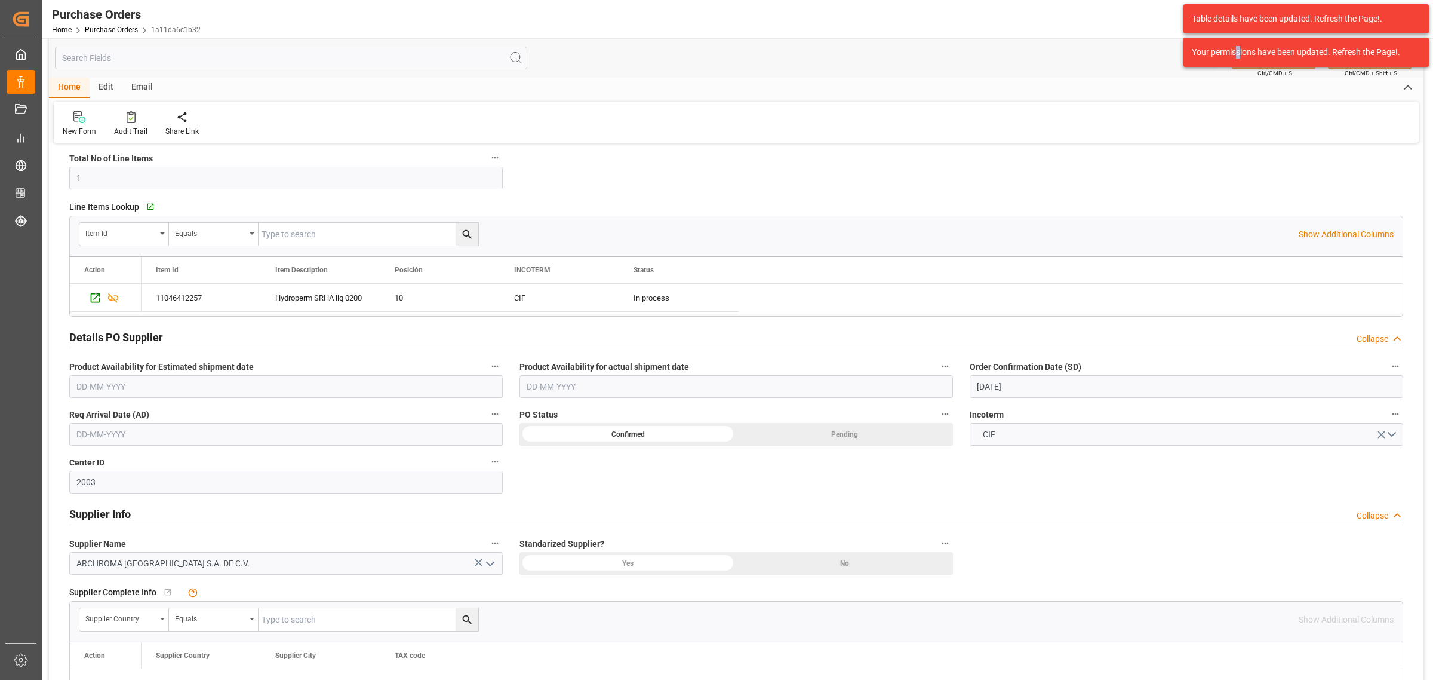
click at [1241, 67] on div "Table details have been updated. Refresh the Page!. Your permissions have been …" at bounding box center [1306, 35] width 254 height 71
drag, startPoint x: 1241, startPoint y: 73, endPoint x: 1243, endPoint y: 67, distance: 6.2
click at [1243, 70] on body "Created by potrace 1.15, written by Peter Selinger 2001-2017 Created by potrace…" at bounding box center [716, 340] width 1433 height 680
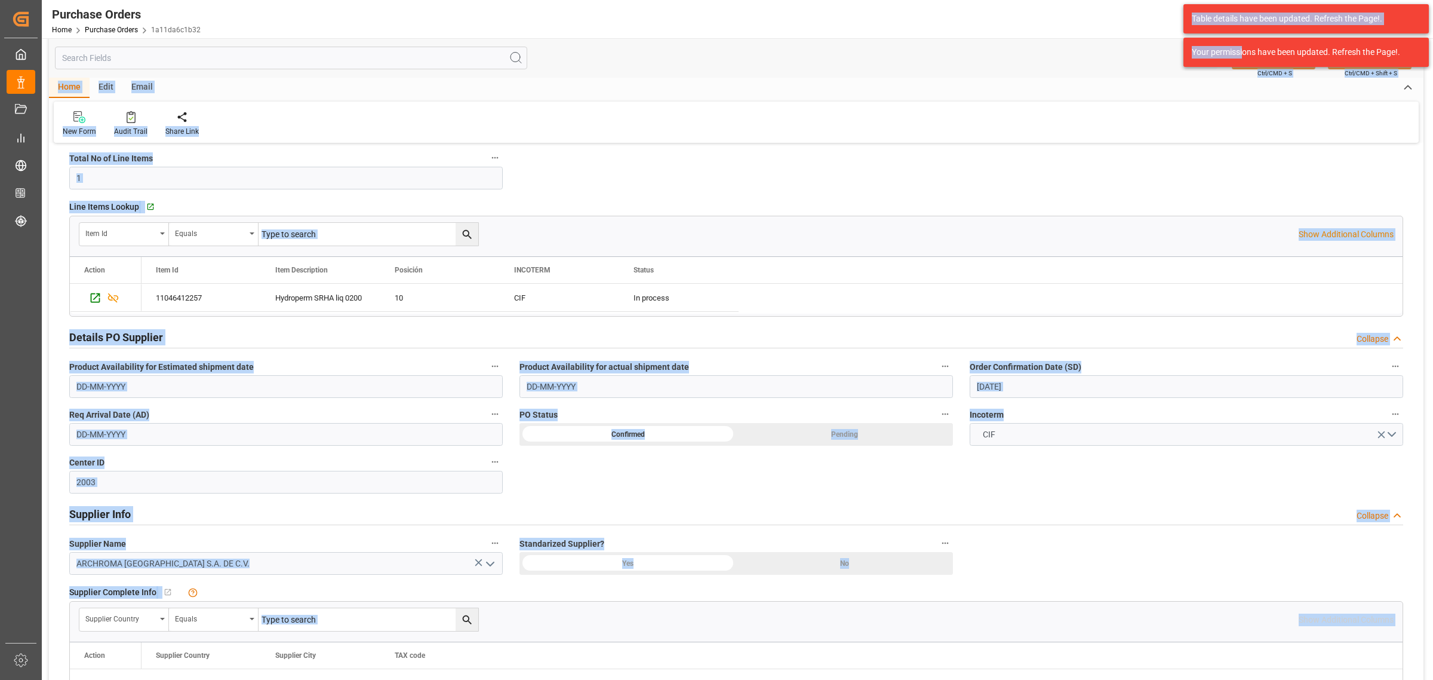
click at [1243, 67] on div "Table details have been updated. Refresh the Page!. Your permissions have been …" at bounding box center [1306, 35] width 254 height 71
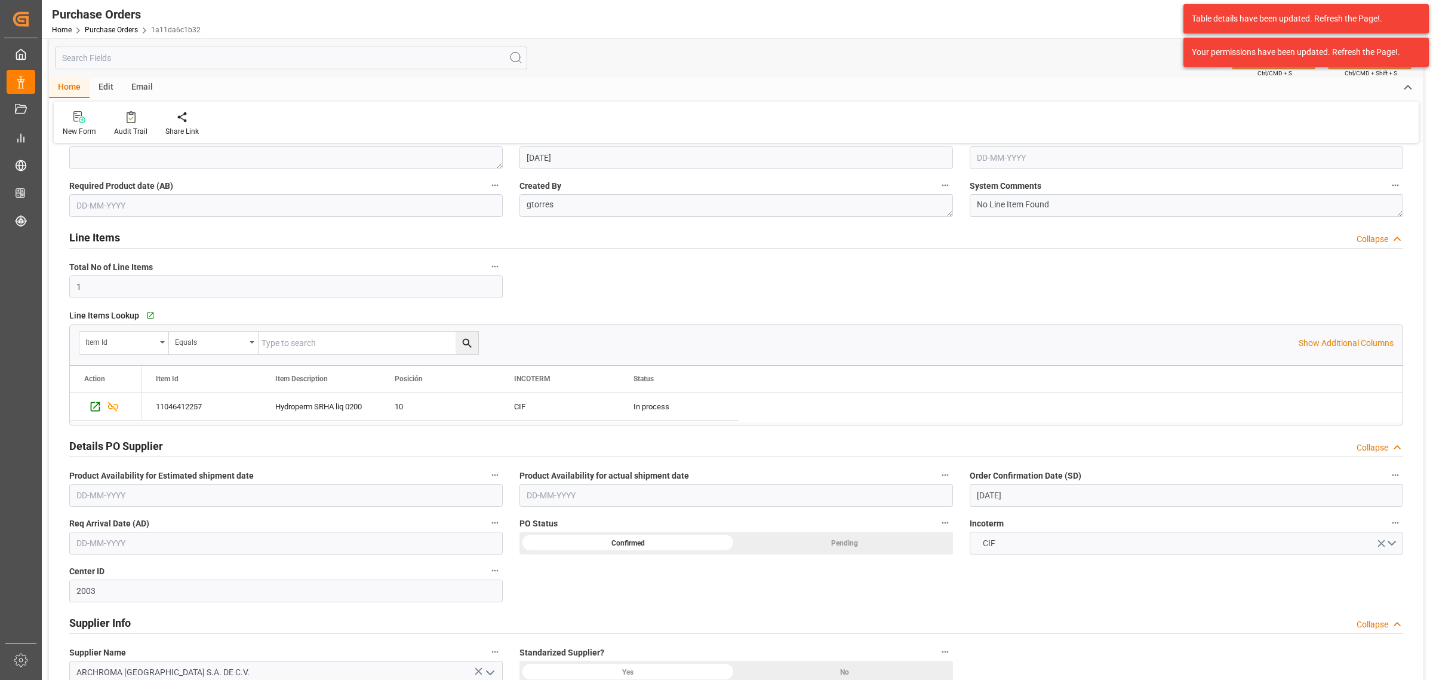
scroll to position [0, 0]
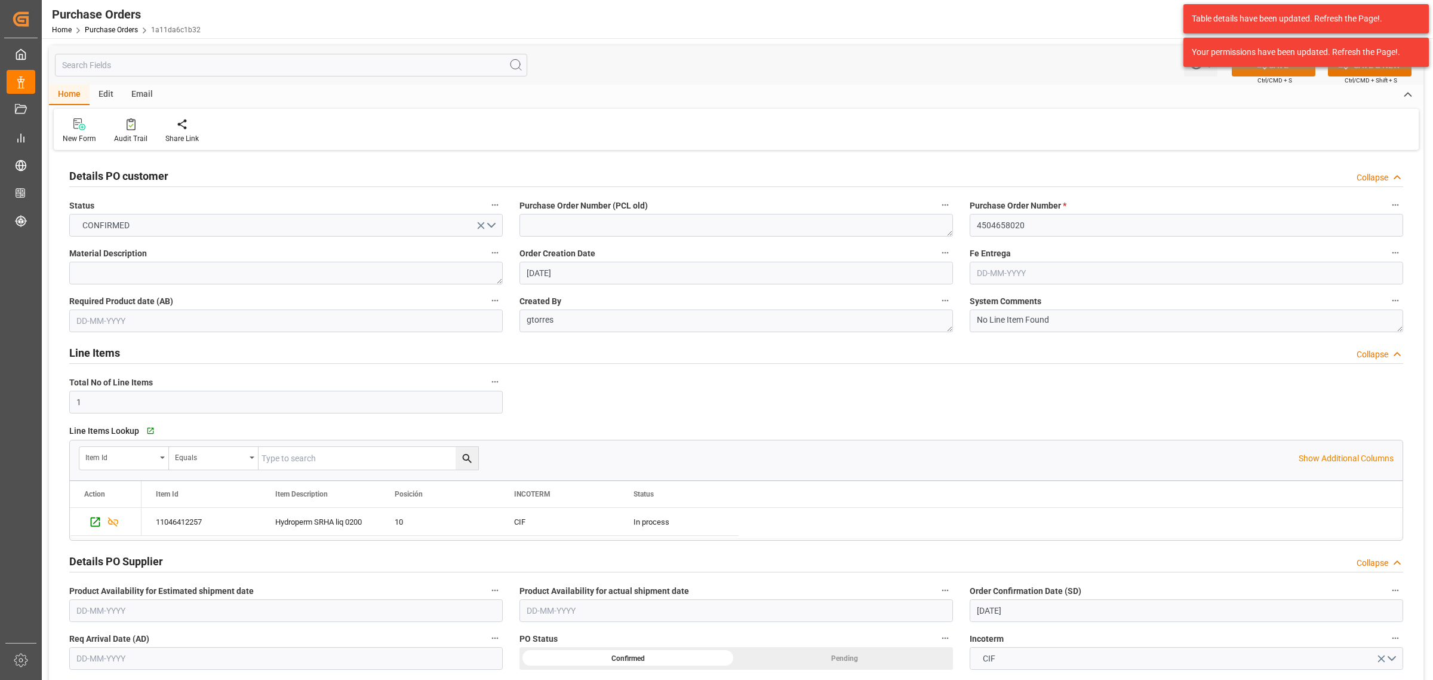
click at [1246, 72] on button "SAVE" at bounding box center [1274, 65] width 84 height 23
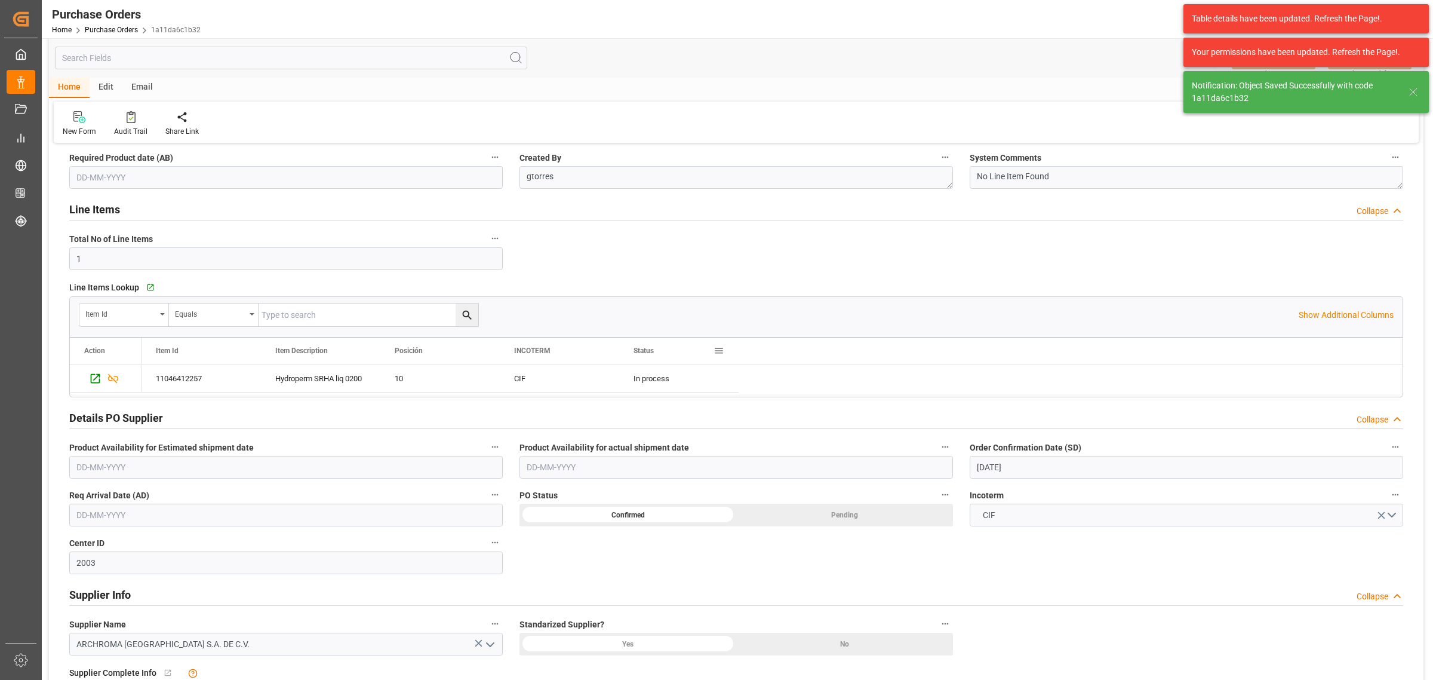
scroll to position [149, 0]
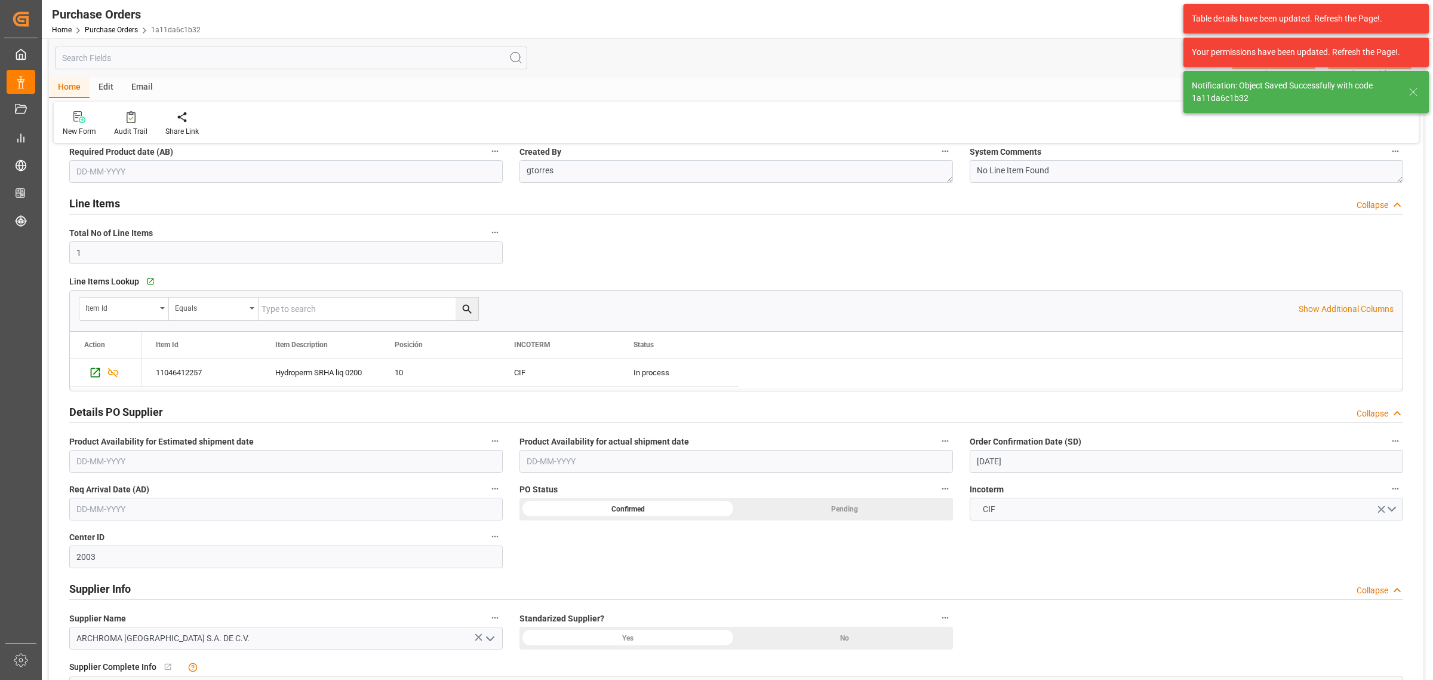
click at [371, 515] on input "text" at bounding box center [286, 508] width 434 height 23
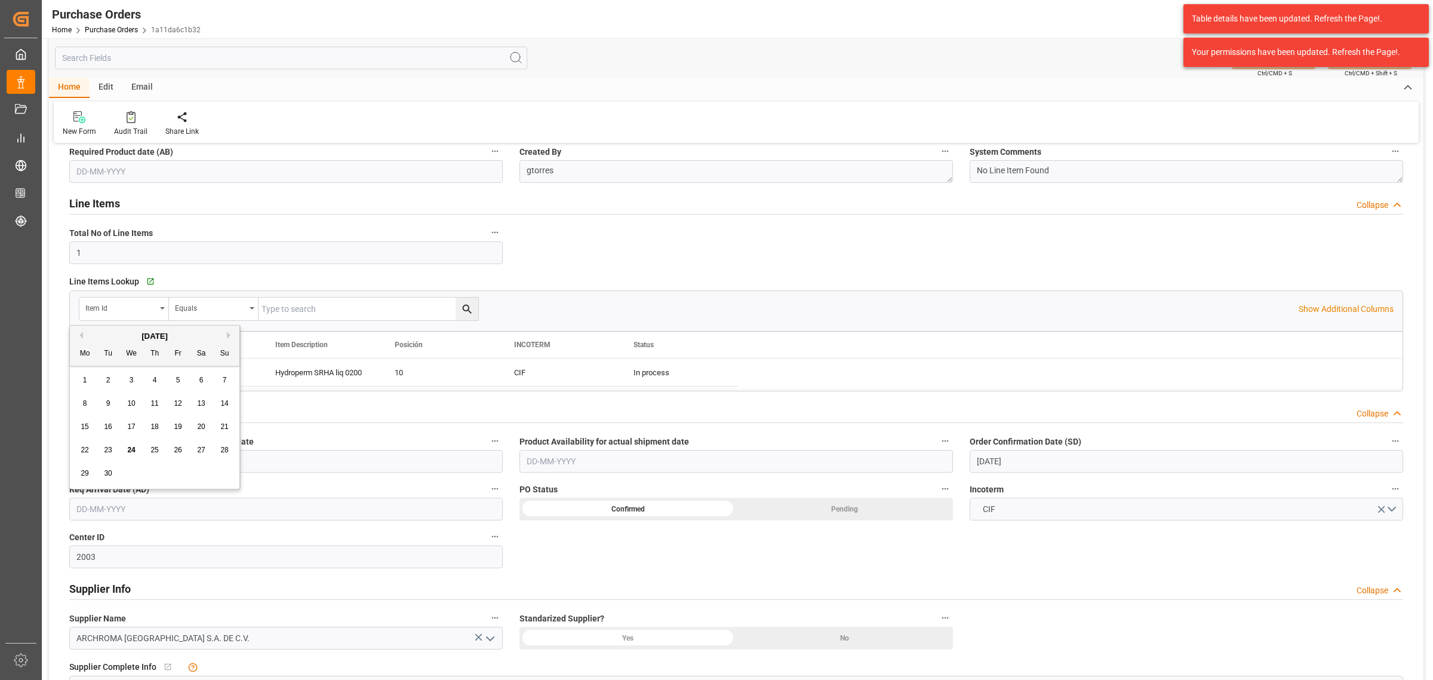
click at [223, 448] on span "28" at bounding box center [224, 449] width 8 height 8
type input "28-09-2025"
click at [1239, 70] on div "Table details have been updated. Refresh the Page!. Your permissions have been …" at bounding box center [1306, 35] width 254 height 71
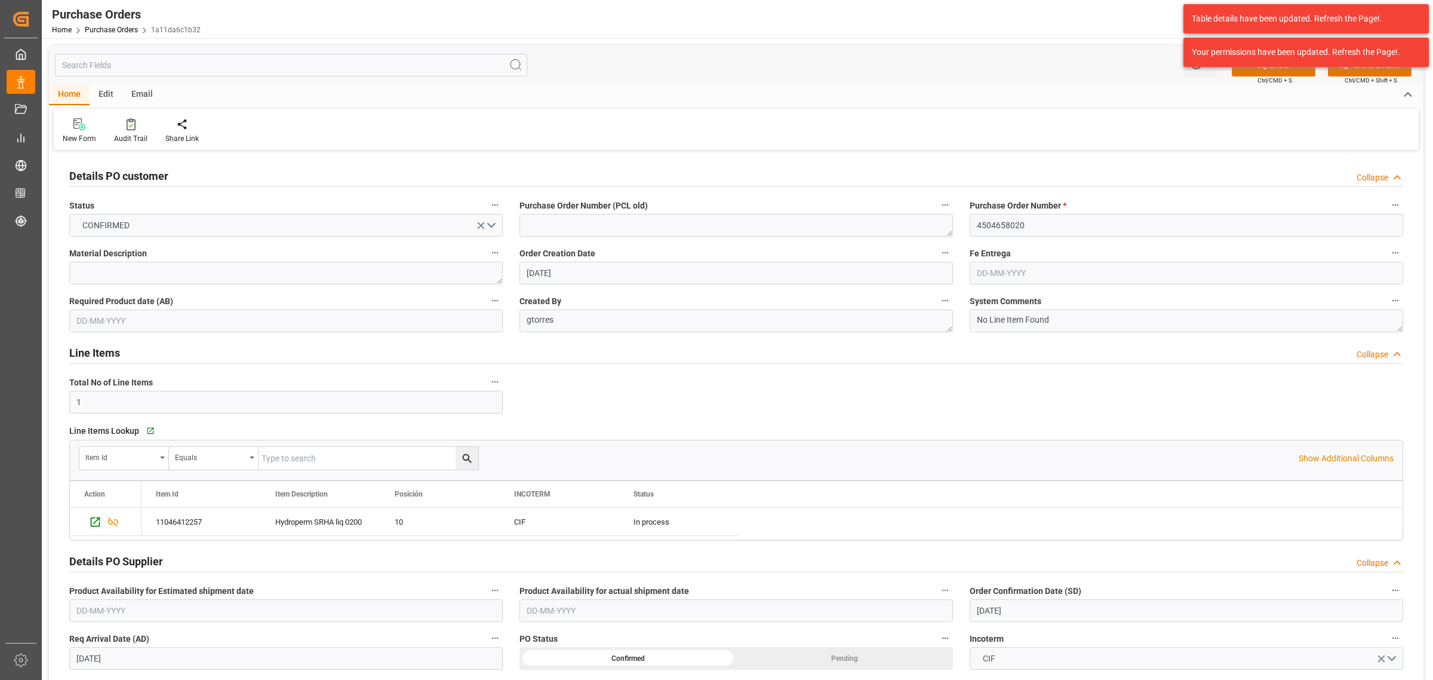
click at [1275, 70] on div "Table details have been updated. Refresh the Page!. Your permissions have been …" at bounding box center [1306, 35] width 254 height 71
click at [1263, 67] on div "Table details have been updated. Refresh the Page!. Your permissions have been …" at bounding box center [1306, 35] width 254 height 71
click at [1255, 69] on div "Table details have been updated. Refresh the Page!. Your permissions have been …" at bounding box center [1306, 35] width 254 height 71
click at [1250, 73] on button "SAVE" at bounding box center [1274, 65] width 84 height 23
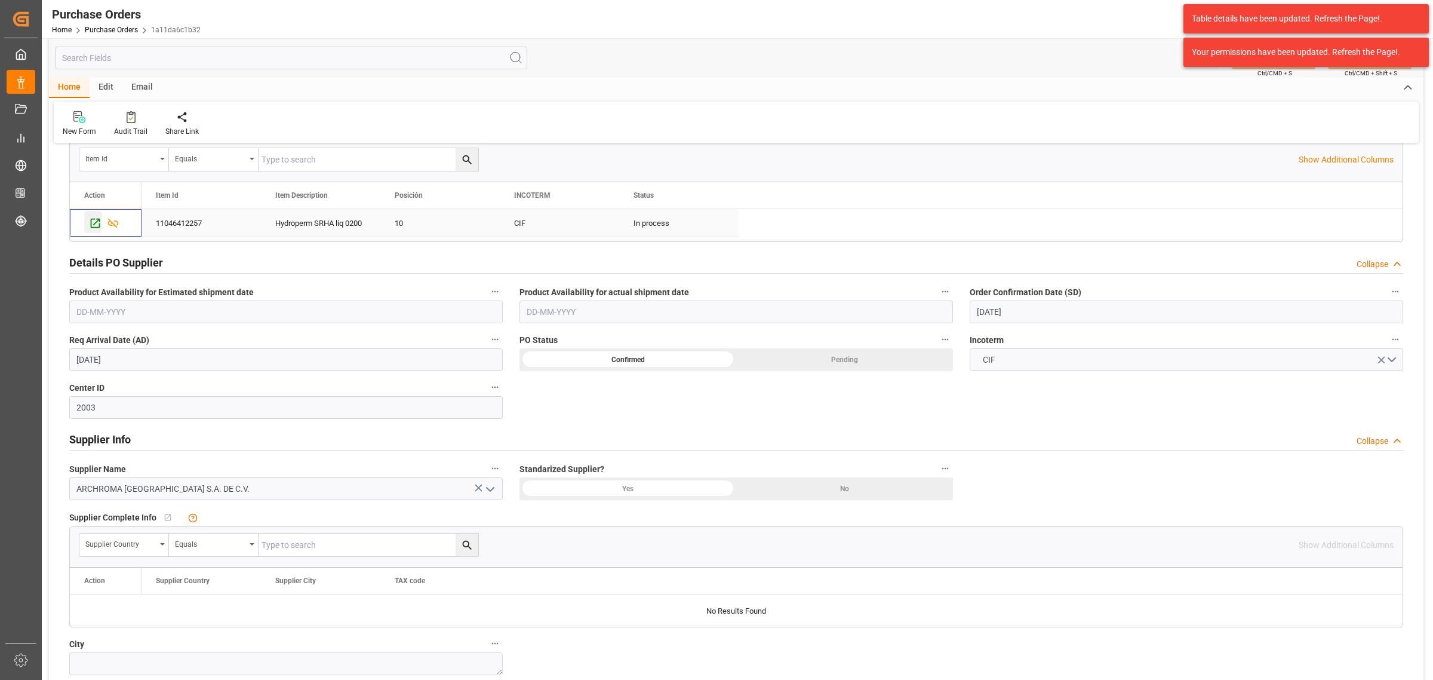
click at [99, 225] on icon "Press SPACE to select this row." at bounding box center [96, 224] width 10 height 10
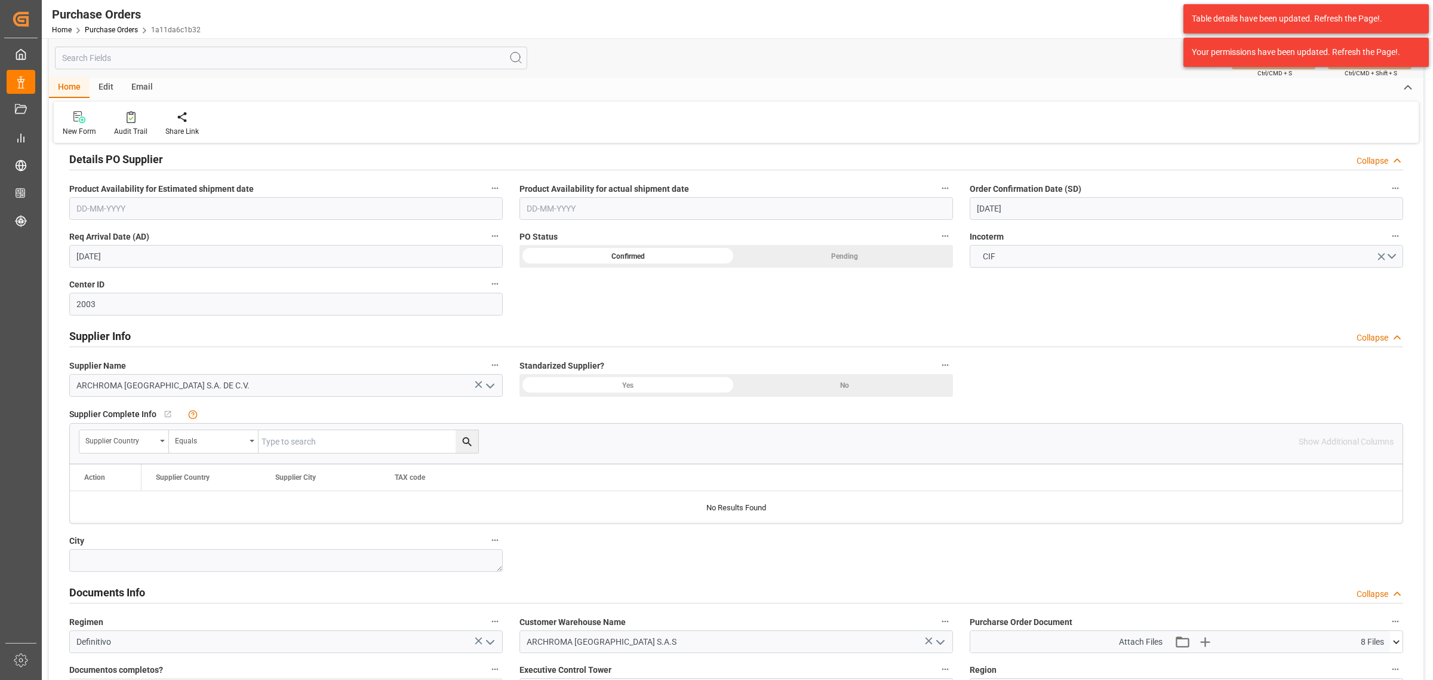
scroll to position [522, 0]
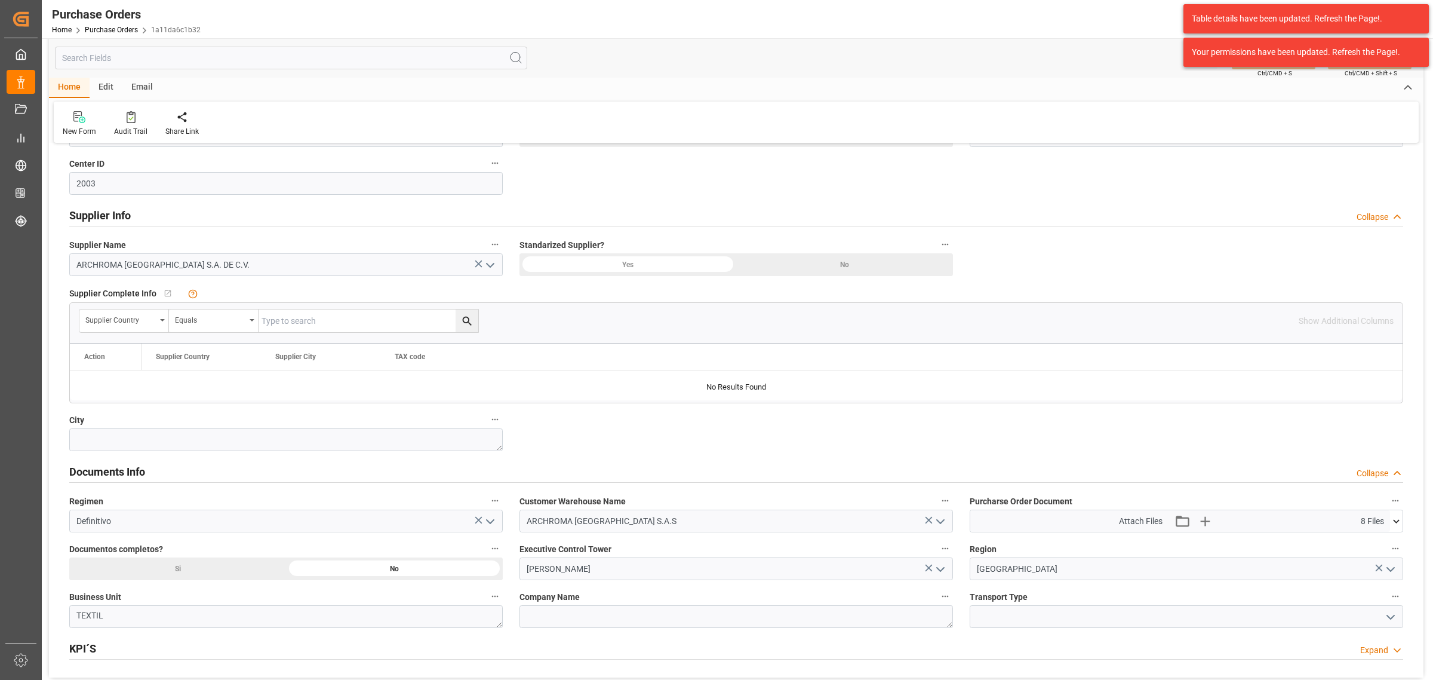
click at [1395, 522] on icon at bounding box center [1396, 521] width 7 height 4
click at [1388, 621] on icon at bounding box center [1390, 618] width 13 height 13
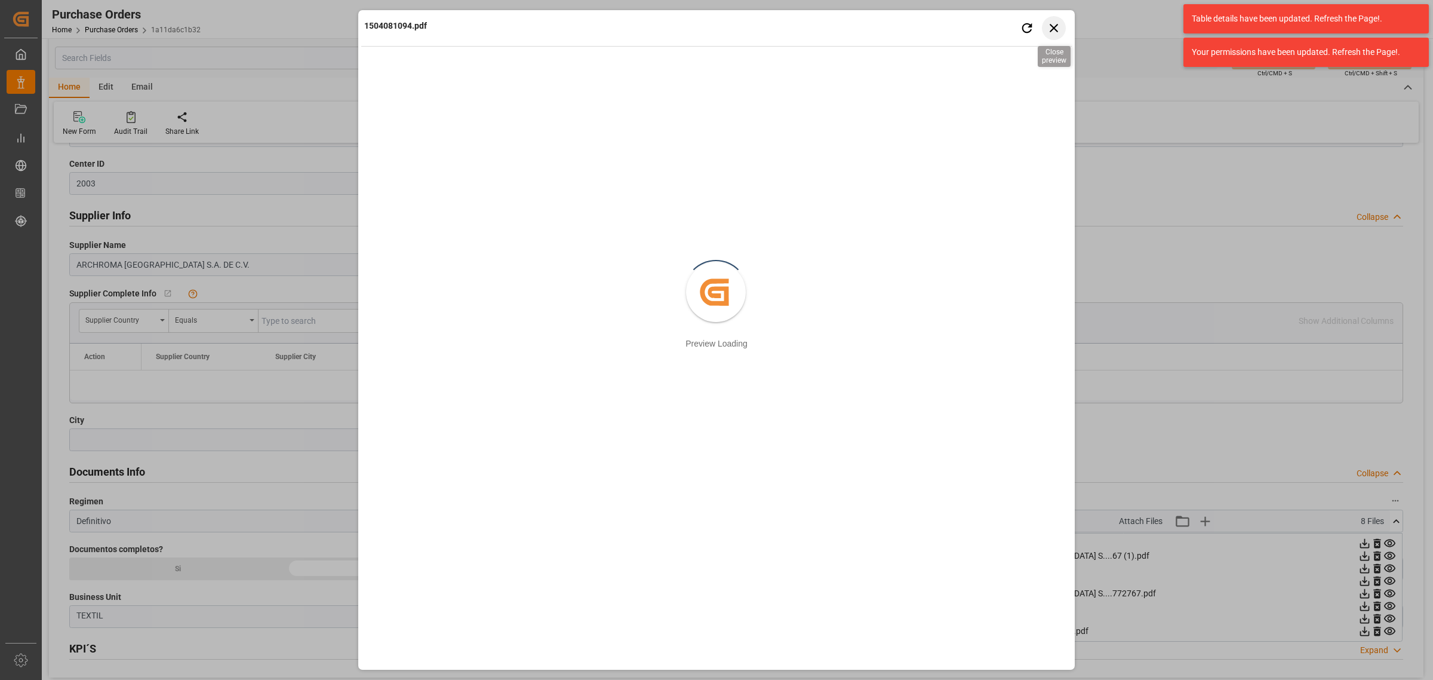
click at [1056, 29] on icon "button" at bounding box center [1054, 27] width 15 height 15
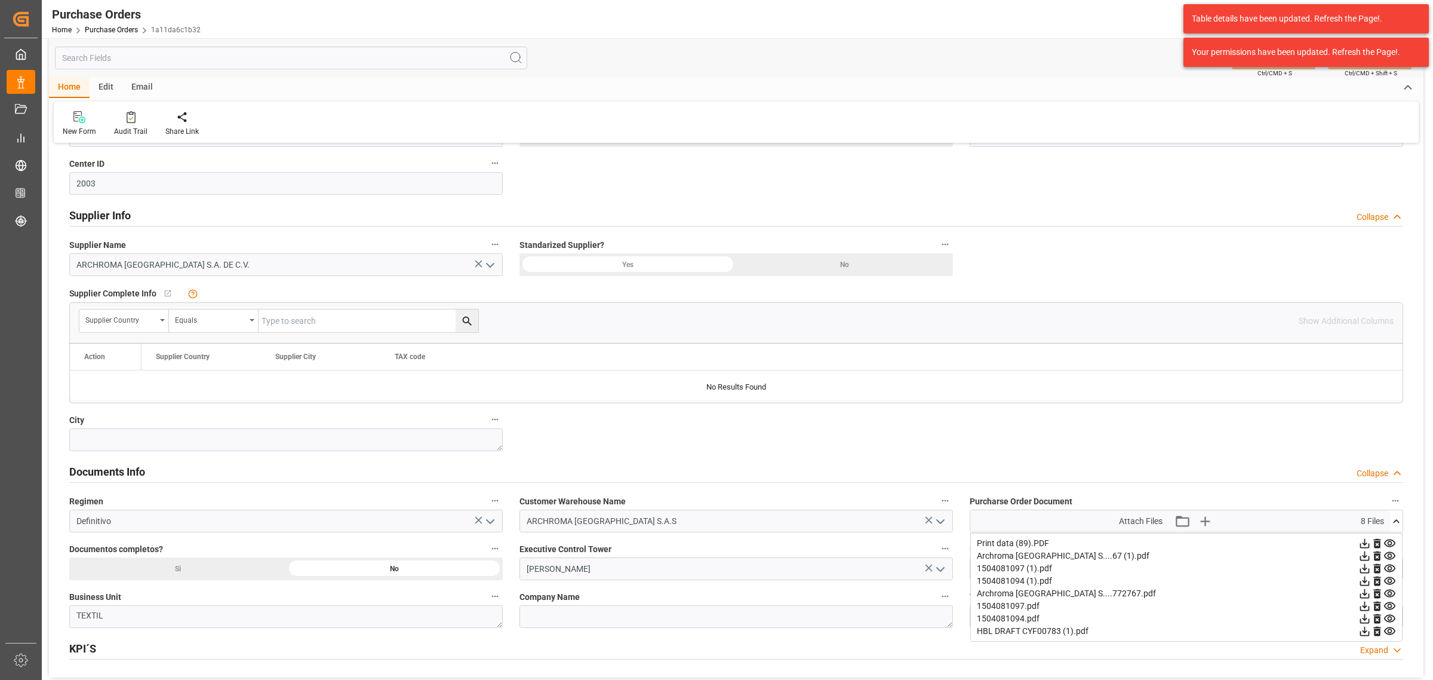
click at [1386, 557] on icon at bounding box center [1390, 555] width 13 height 13
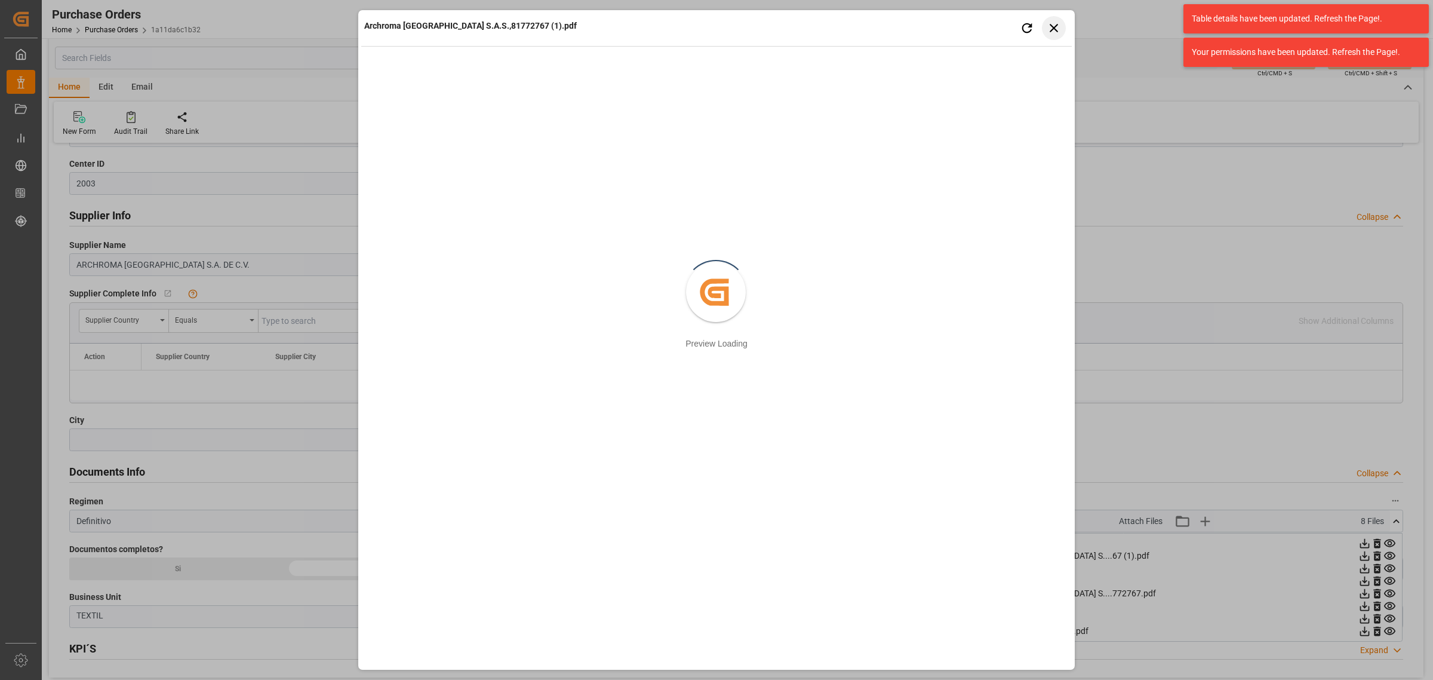
drag, startPoint x: 1053, startPoint y: 13, endPoint x: 1054, endPoint y: 19, distance: 6.2
click at [1054, 19] on div "Archroma Colombia S.A.S.,81772767 (1).pdf Retry Close preview" at bounding box center [716, 29] width 711 height 33
click at [1055, 23] on icon "button" at bounding box center [1054, 27] width 15 height 15
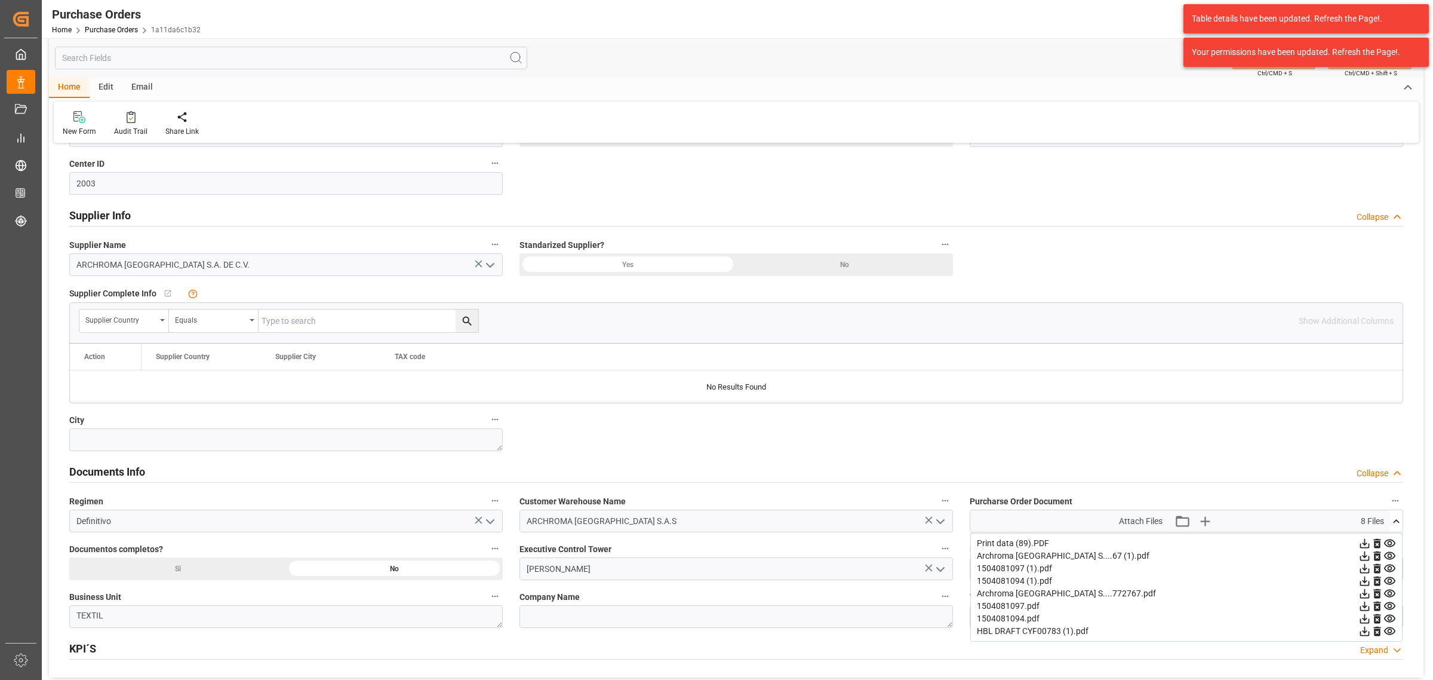
click at [1386, 570] on icon at bounding box center [1390, 568] width 13 height 13
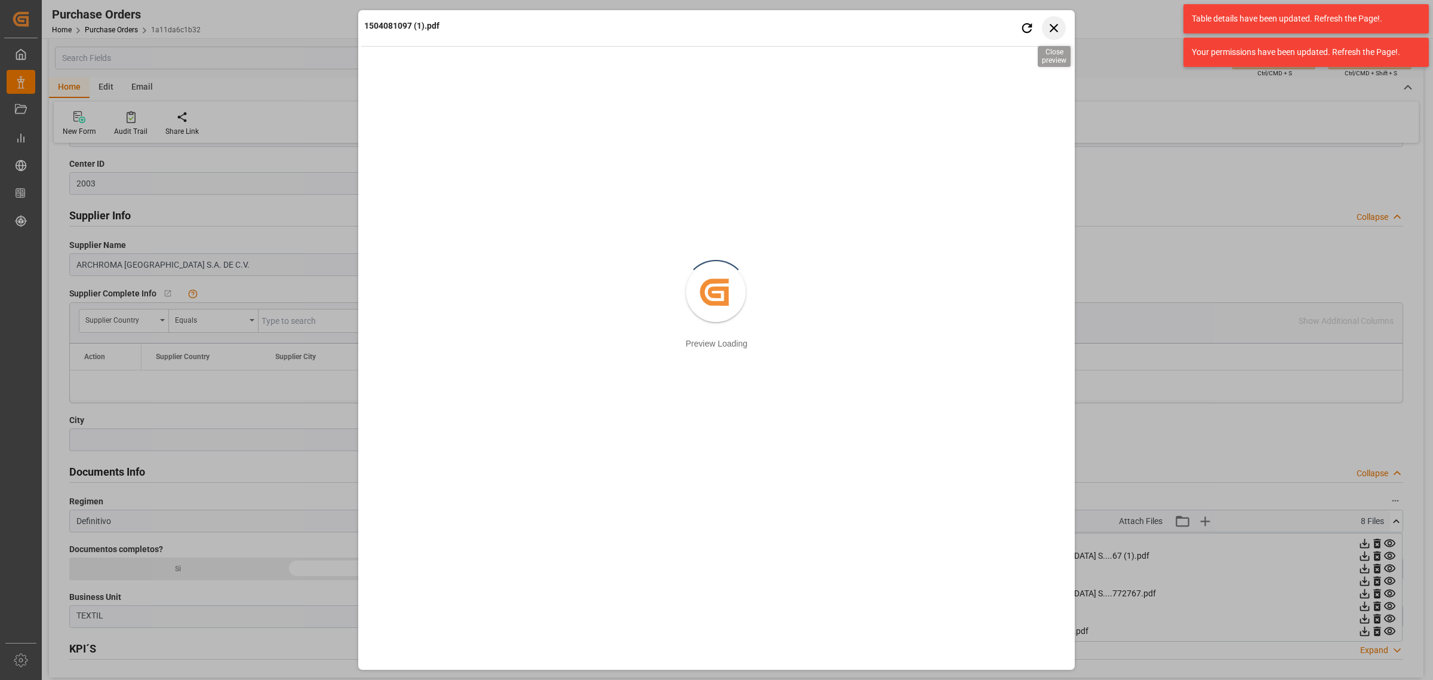
click at [1060, 27] on icon "button" at bounding box center [1054, 27] width 15 height 15
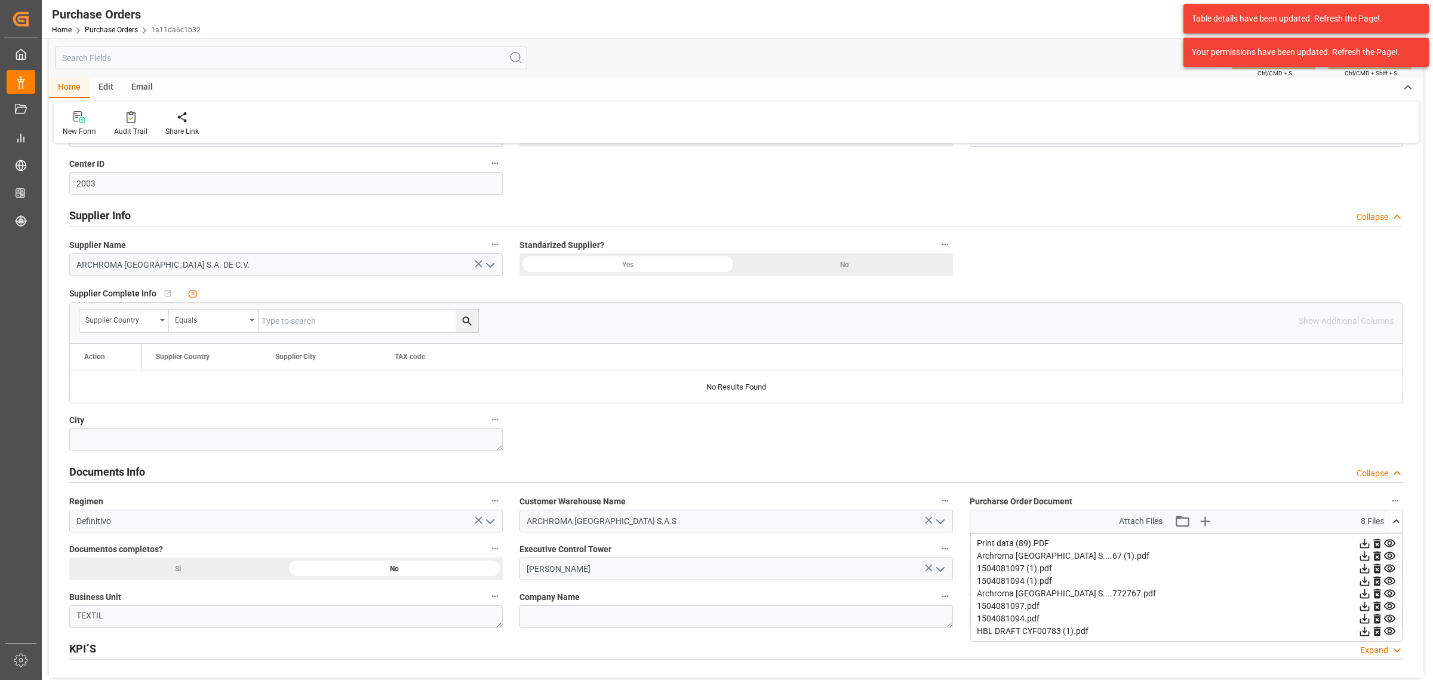
click at [1388, 583] on icon at bounding box center [1389, 581] width 11 height 8
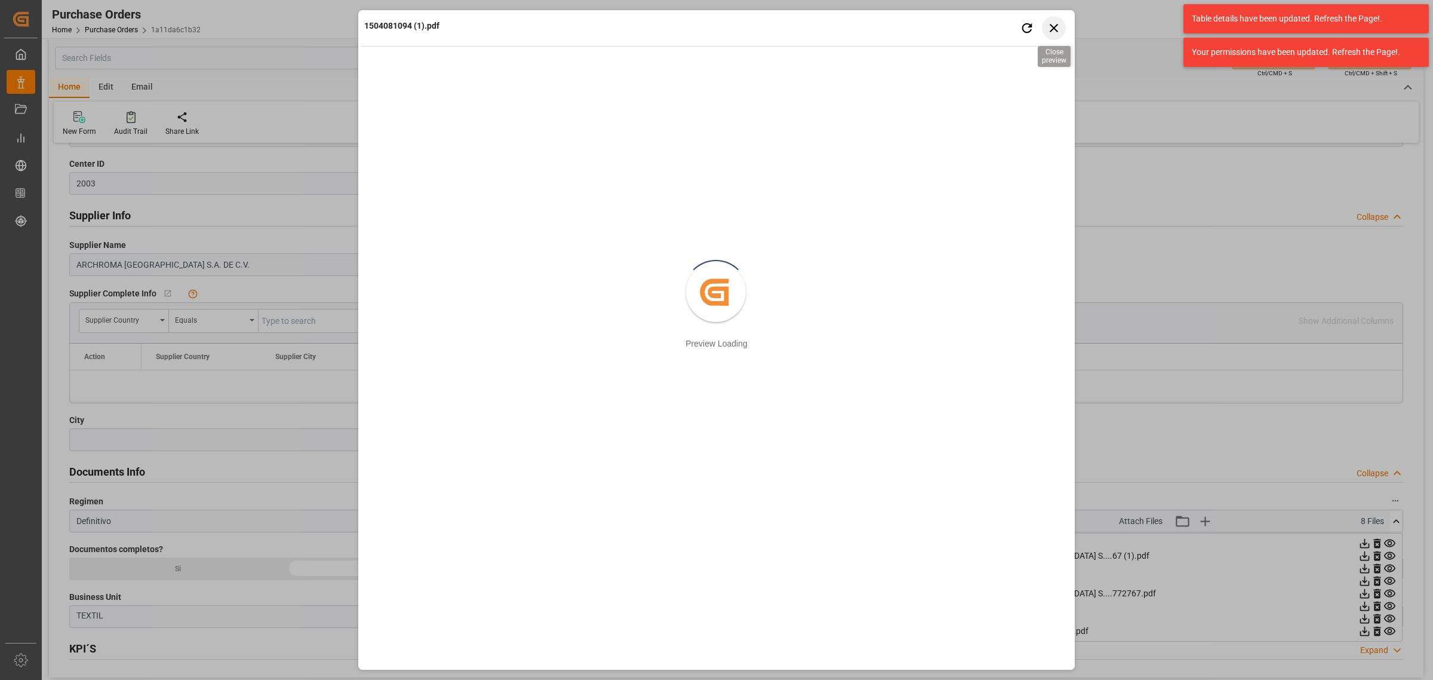
click at [1049, 21] on icon "button" at bounding box center [1054, 27] width 15 height 15
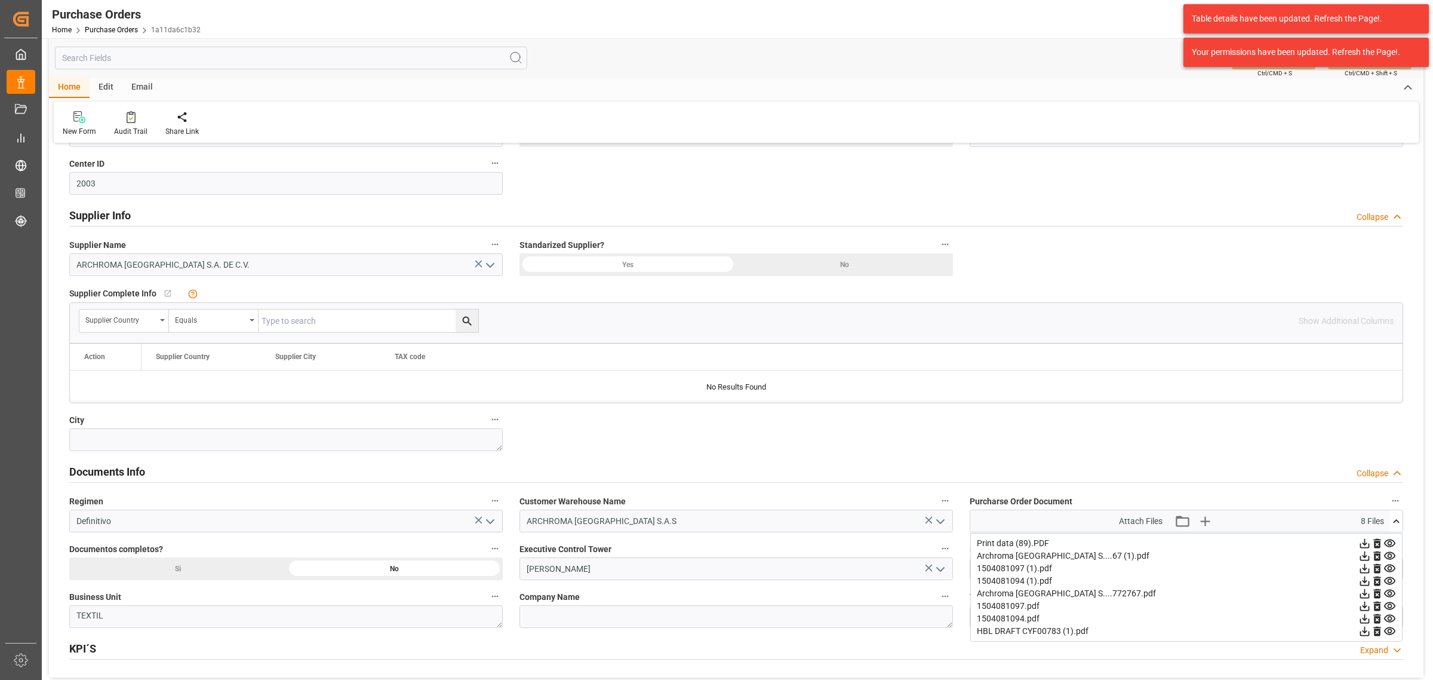
click at [1387, 592] on icon at bounding box center [1390, 593] width 13 height 13
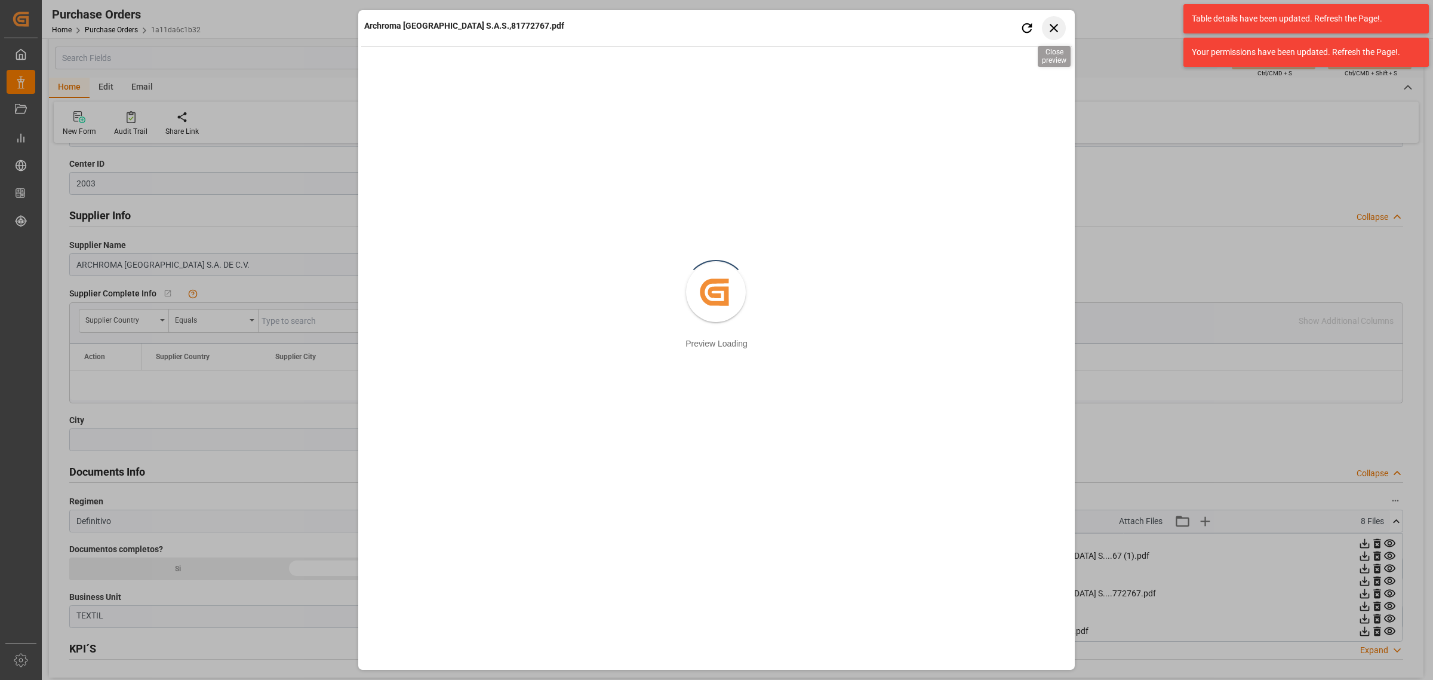
click at [1055, 24] on icon "button" at bounding box center [1054, 27] width 15 height 15
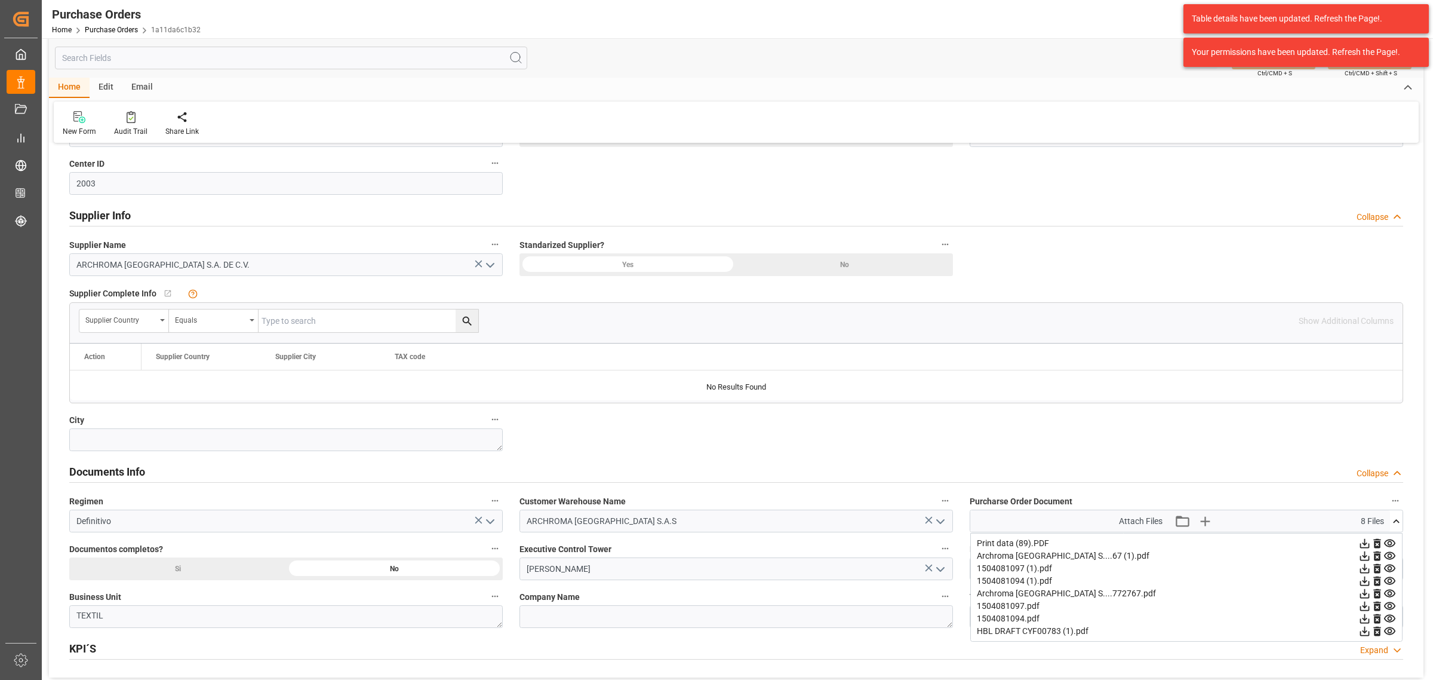
click at [1386, 607] on icon at bounding box center [1390, 605] width 13 height 13
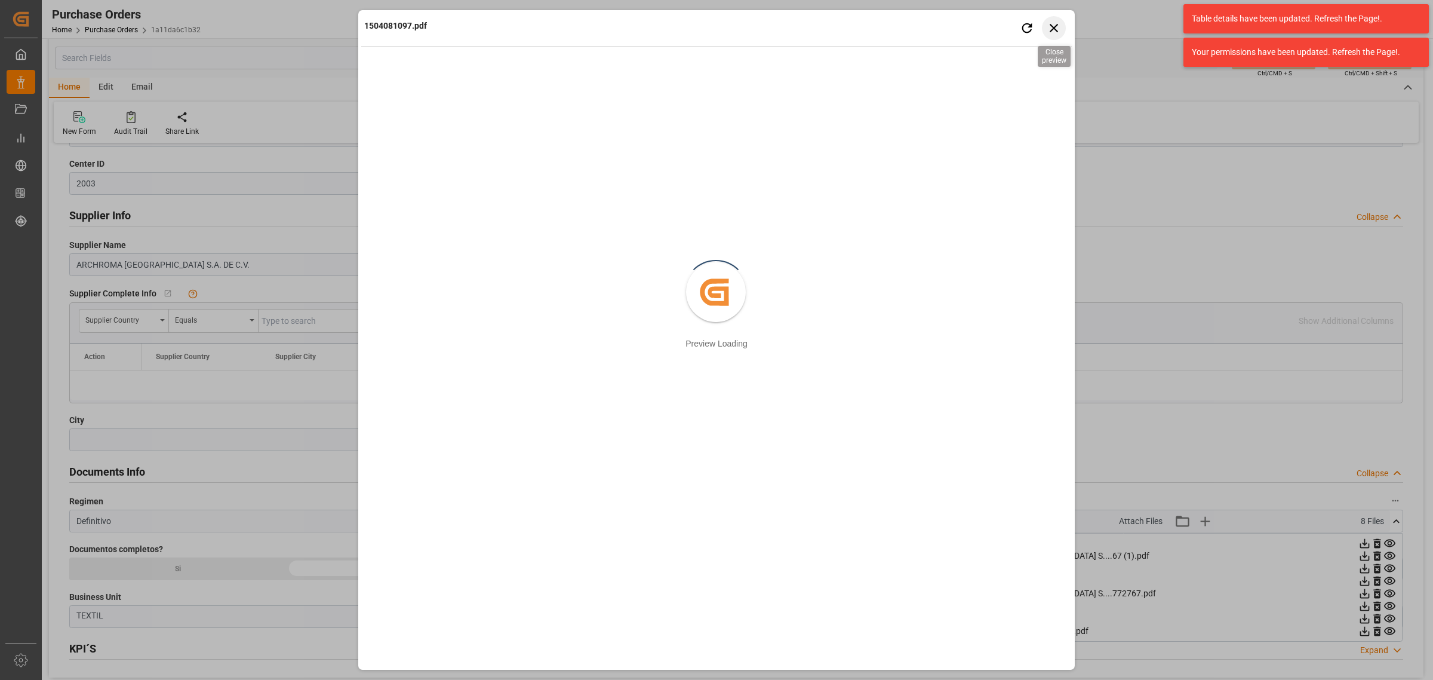
click at [1054, 21] on icon "button" at bounding box center [1054, 27] width 15 height 15
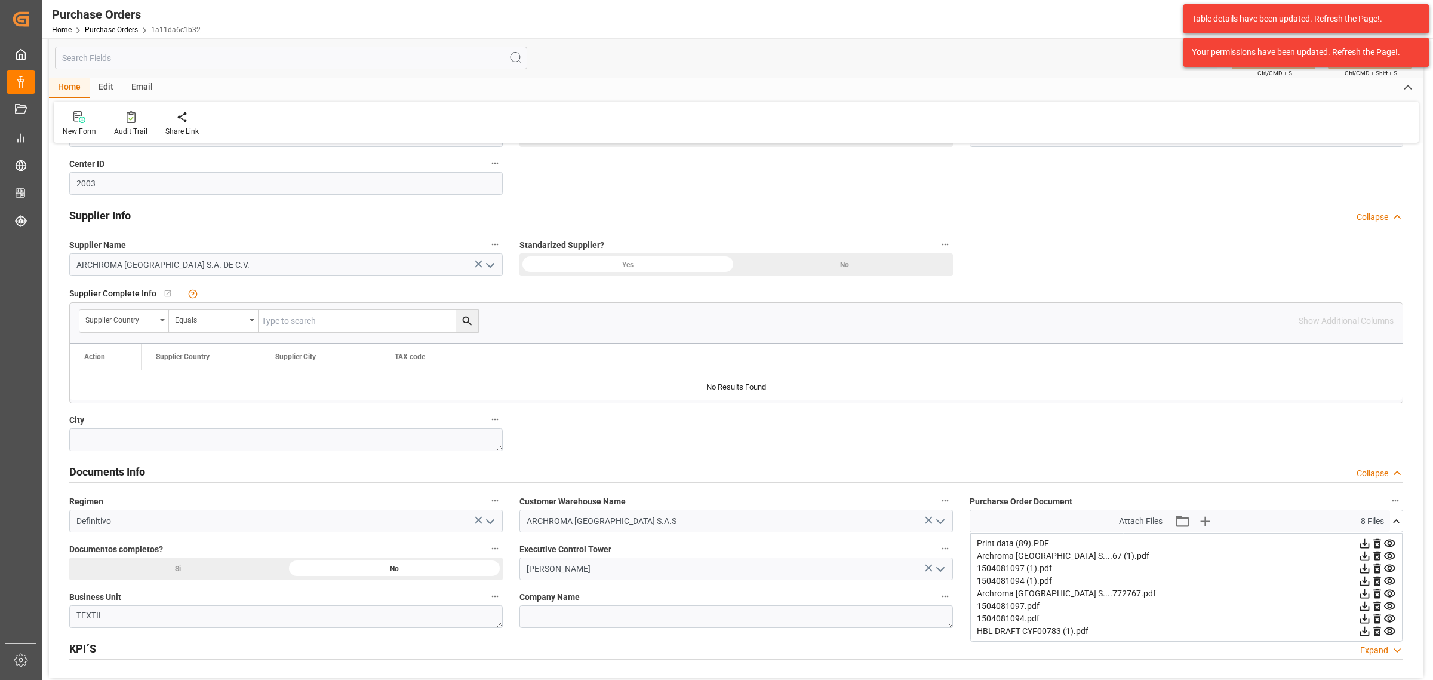
click at [1386, 616] on icon at bounding box center [1390, 618] width 13 height 13
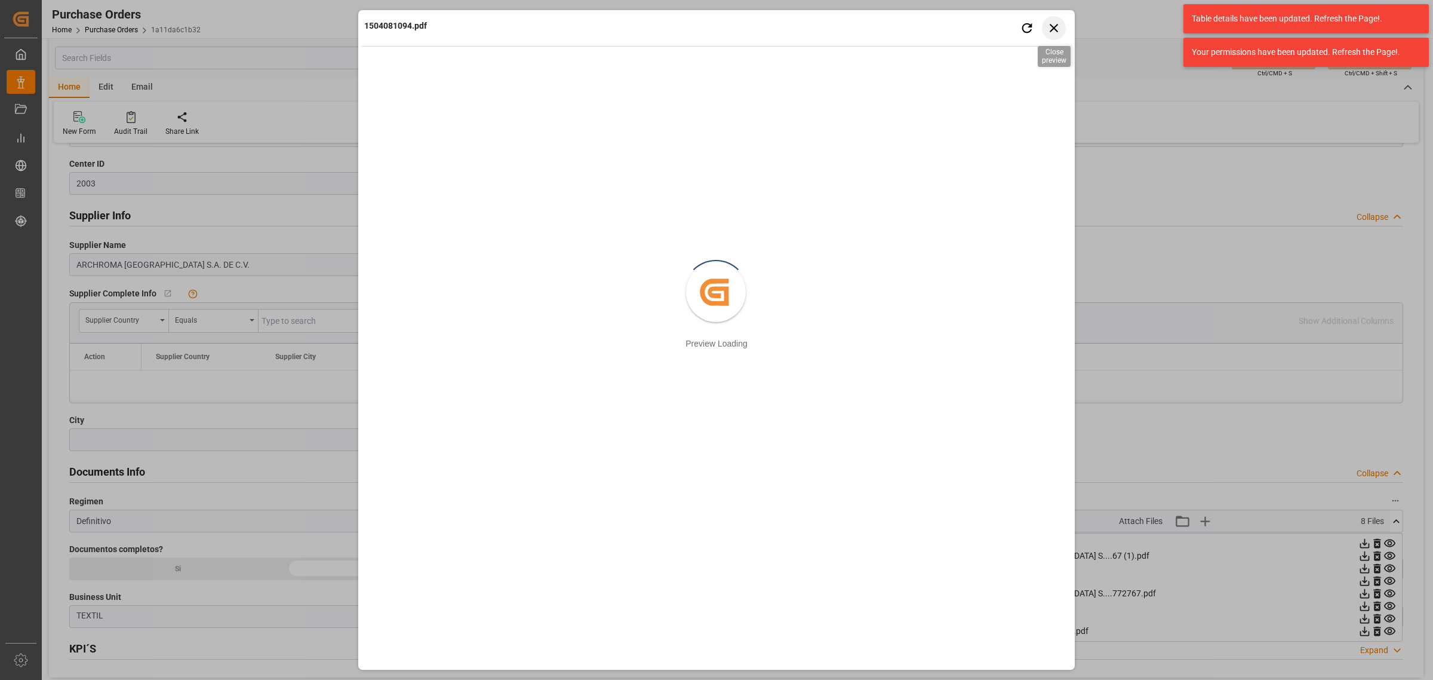
click at [1056, 27] on icon "button" at bounding box center [1054, 27] width 15 height 15
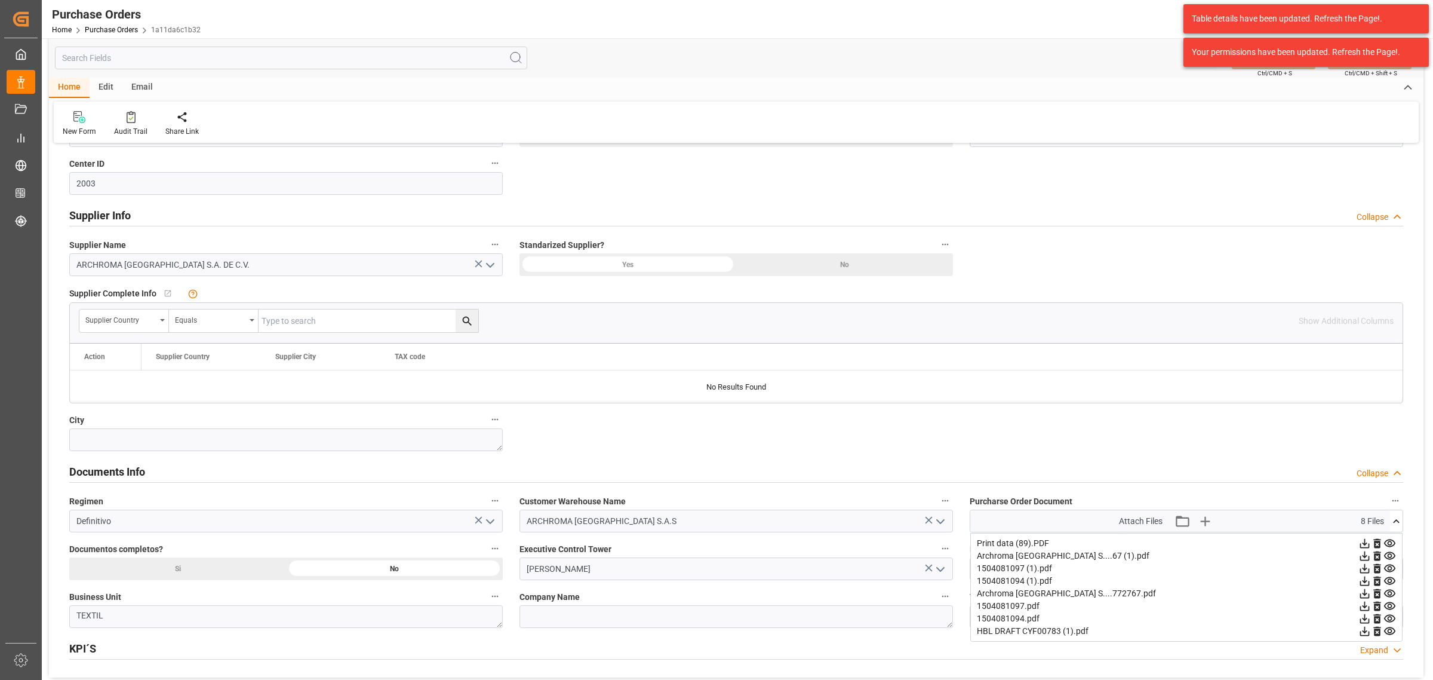
click at [1390, 540] on icon at bounding box center [1390, 543] width 13 height 13
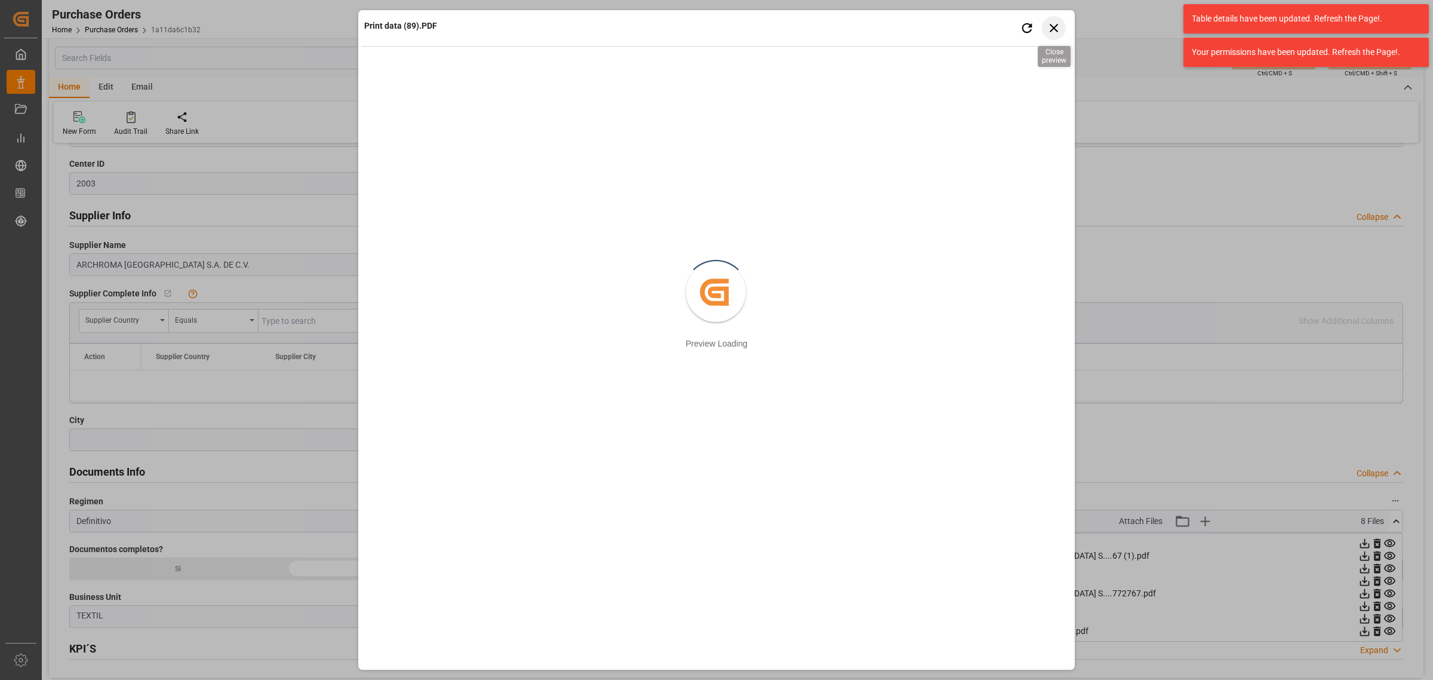
click at [1054, 24] on icon "button" at bounding box center [1054, 27] width 15 height 15
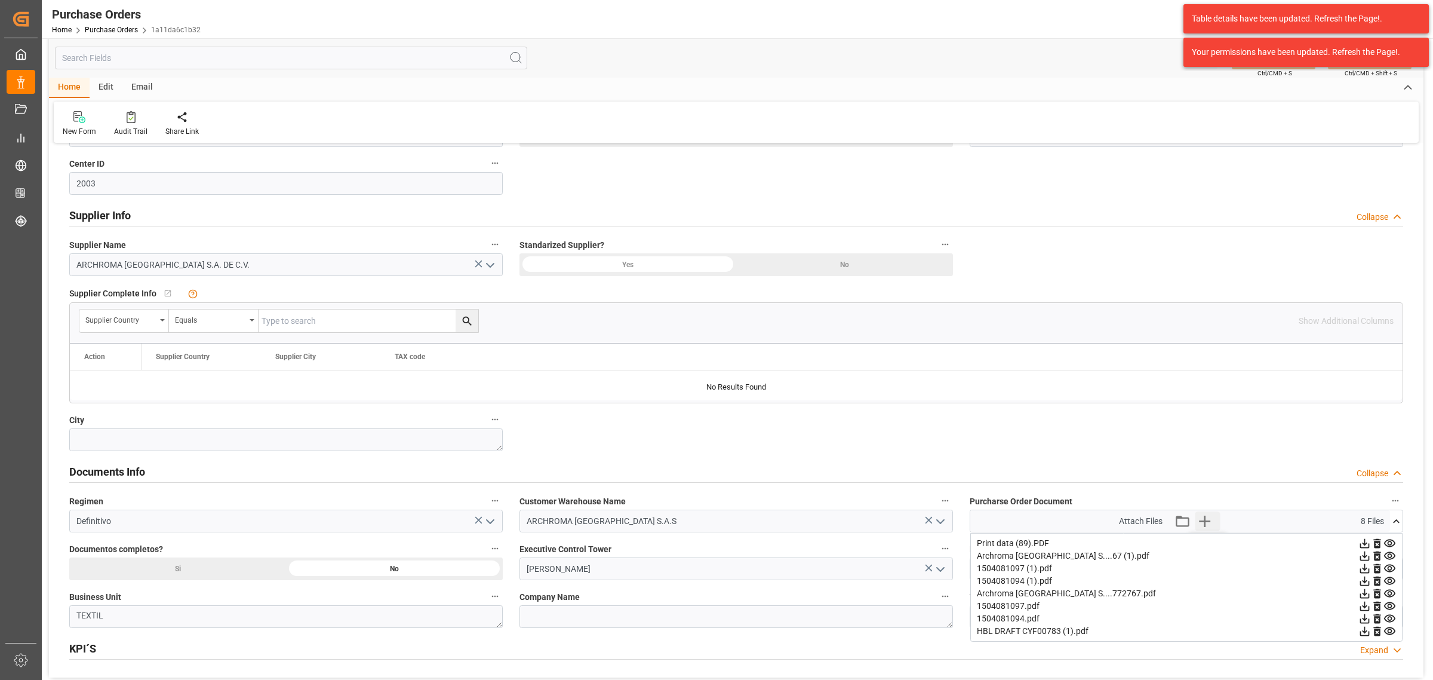
click at [1204, 519] on icon "button" at bounding box center [1204, 520] width 19 height 19
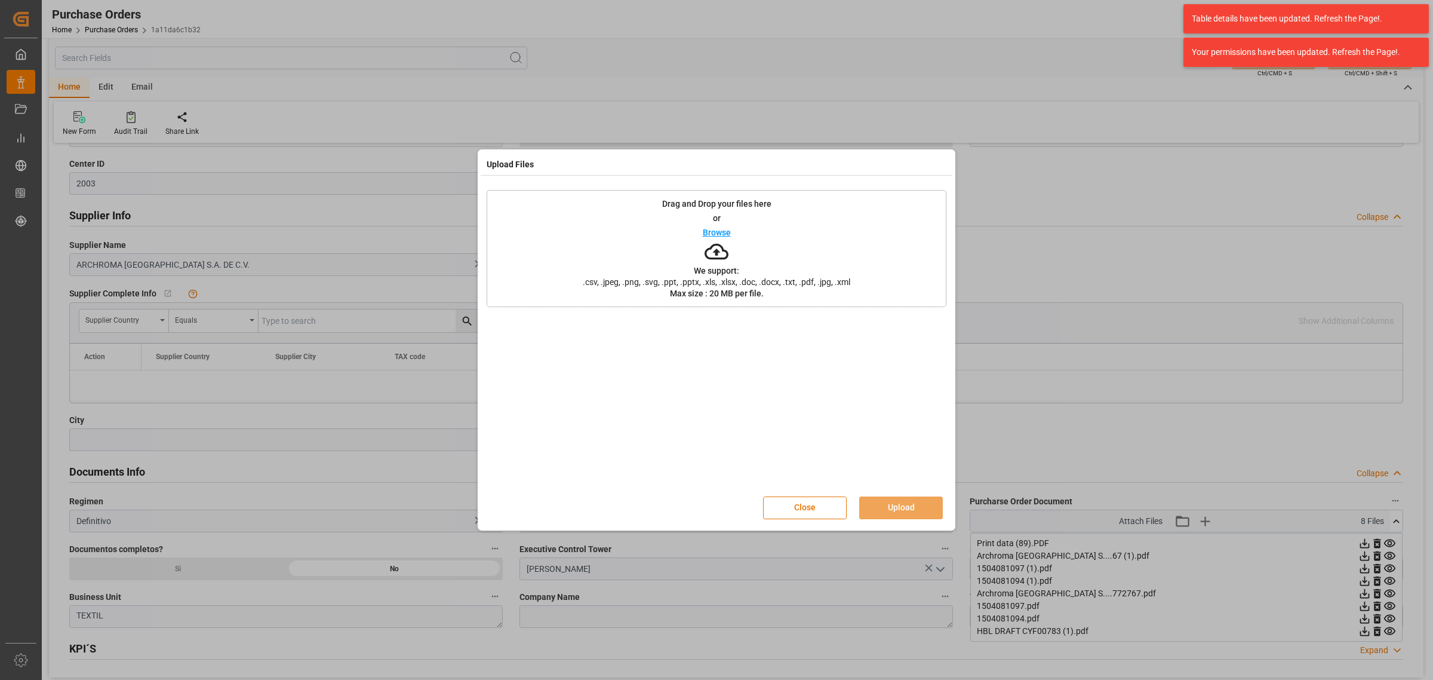
click at [720, 233] on p "Browse" at bounding box center [717, 232] width 28 height 8
click at [926, 508] on button "Upload" at bounding box center [901, 507] width 84 height 23
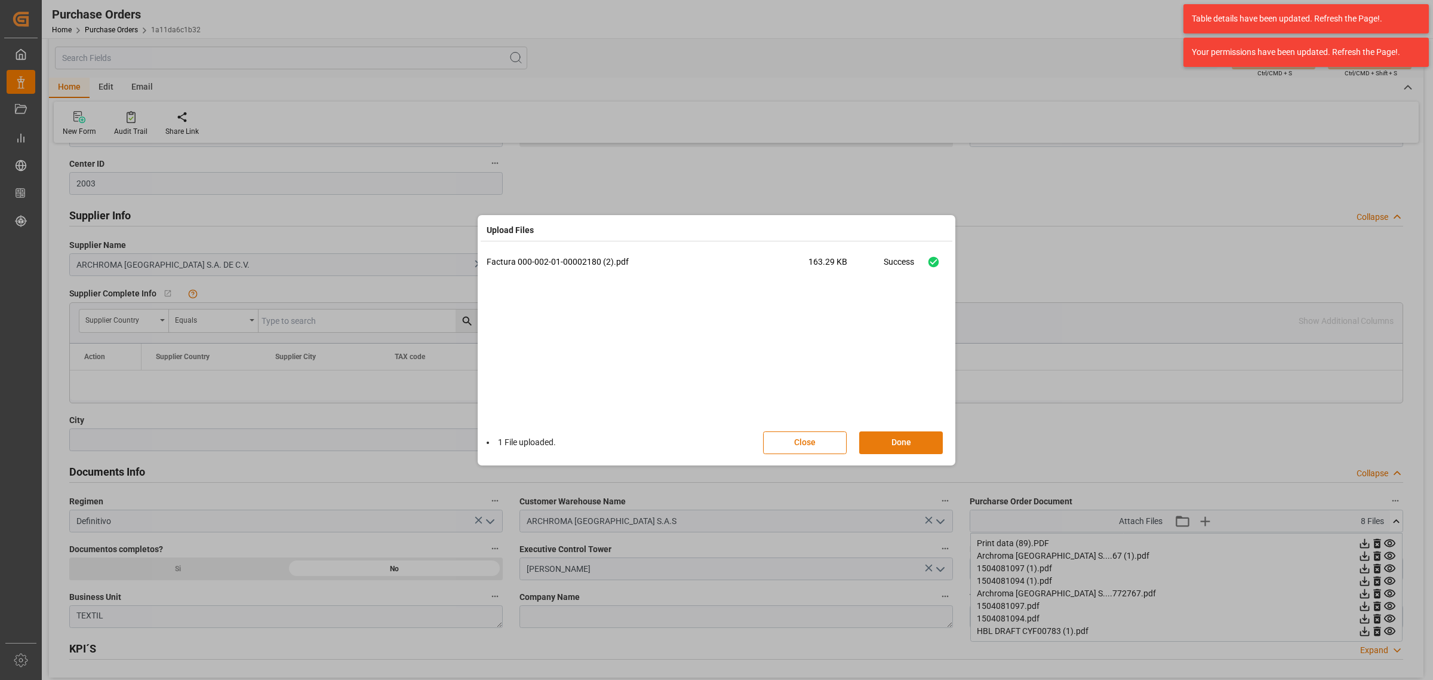
click at [906, 437] on button "Done" at bounding box center [901, 442] width 84 height 23
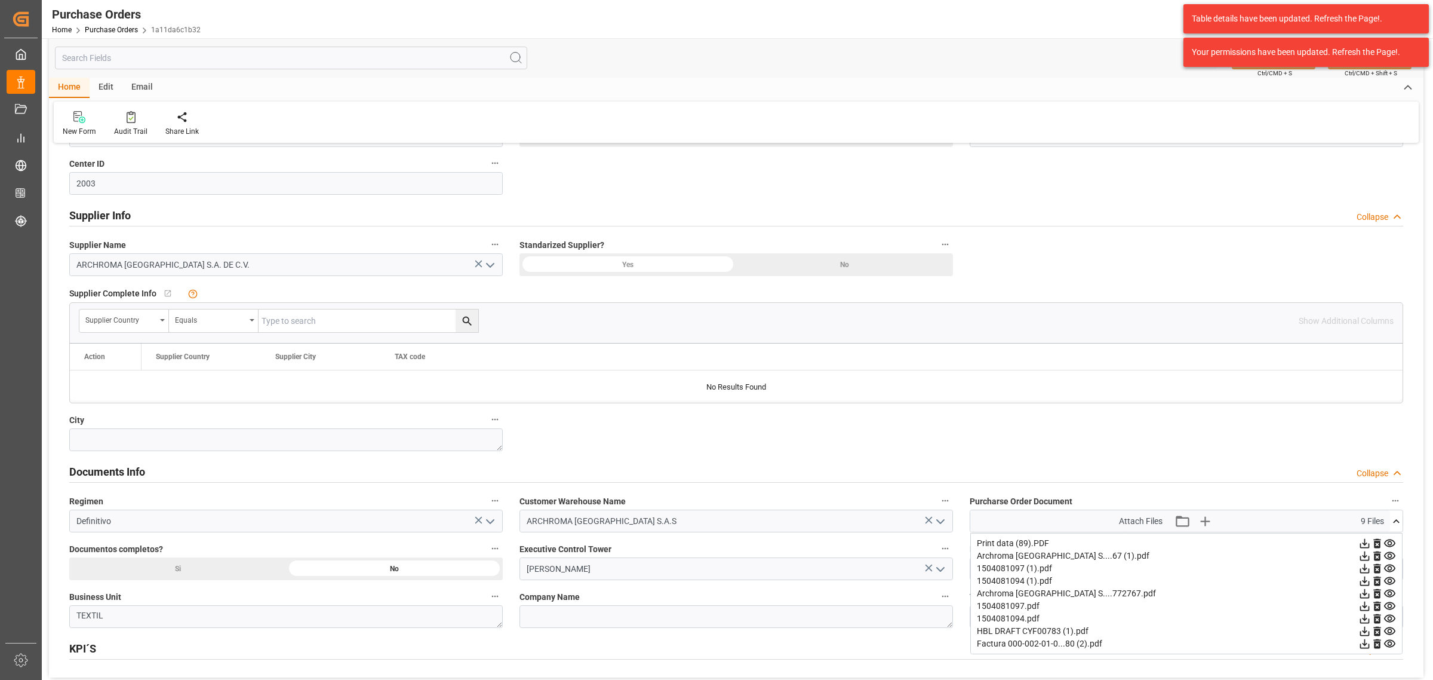
click at [1389, 646] on icon at bounding box center [1390, 643] width 13 height 13
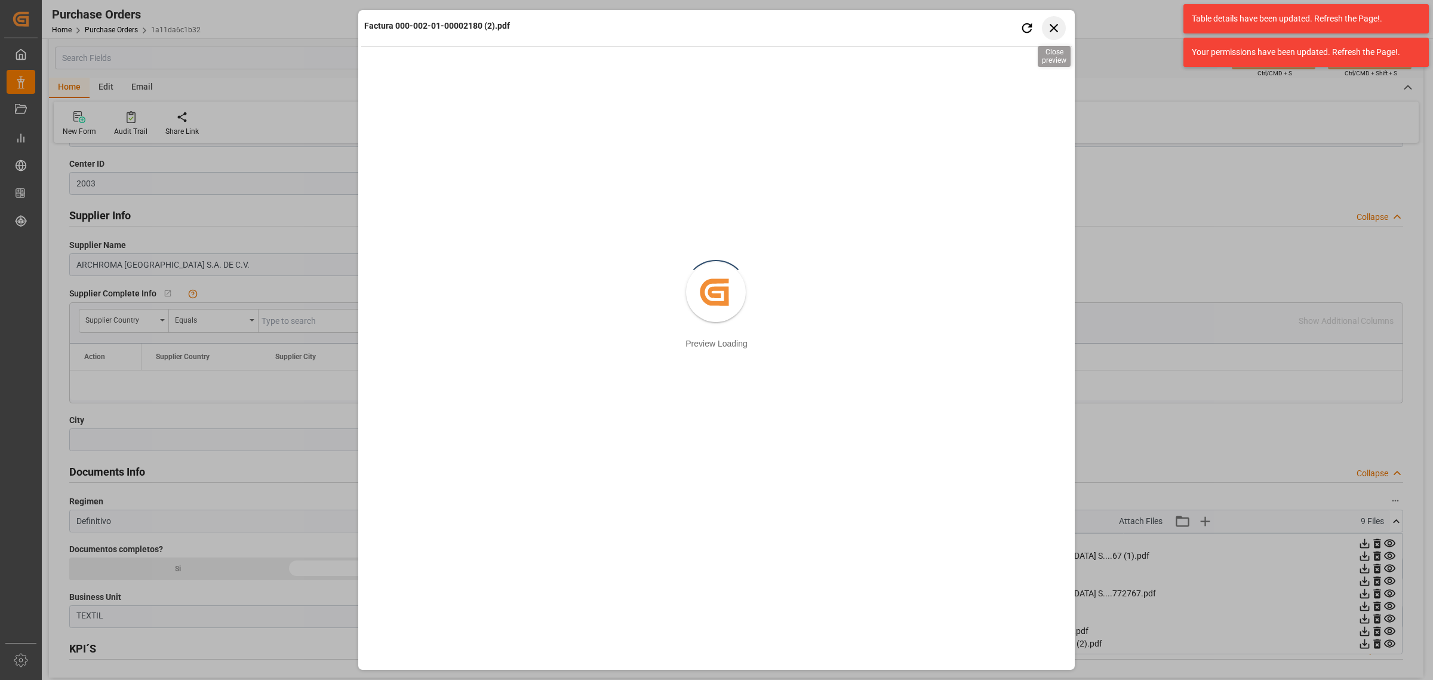
click at [1058, 26] on icon "button" at bounding box center [1054, 27] width 15 height 15
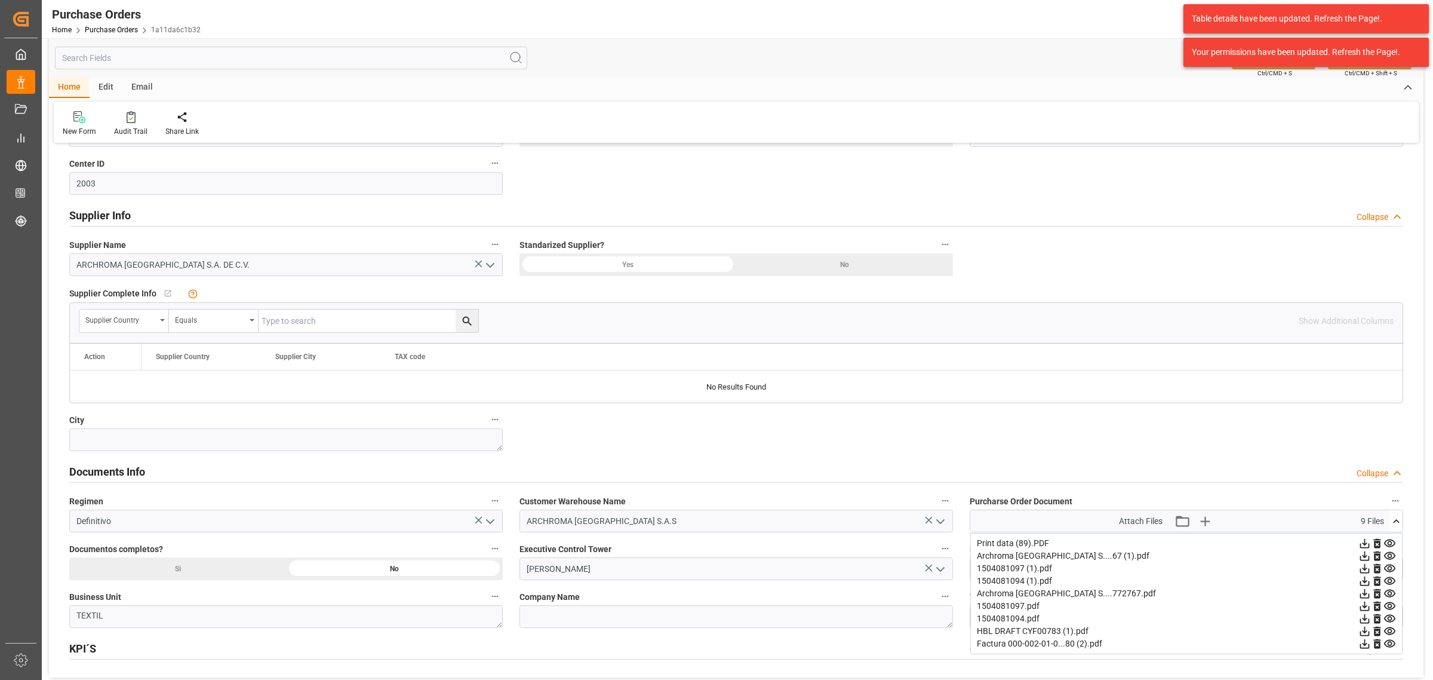
click at [1290, 72] on span "Ctrl/CMD + S" at bounding box center [1275, 73] width 35 height 9
click at [1276, 63] on div "Your permissions have been updated. Refresh the Page!." at bounding box center [1305, 52] width 245 height 29
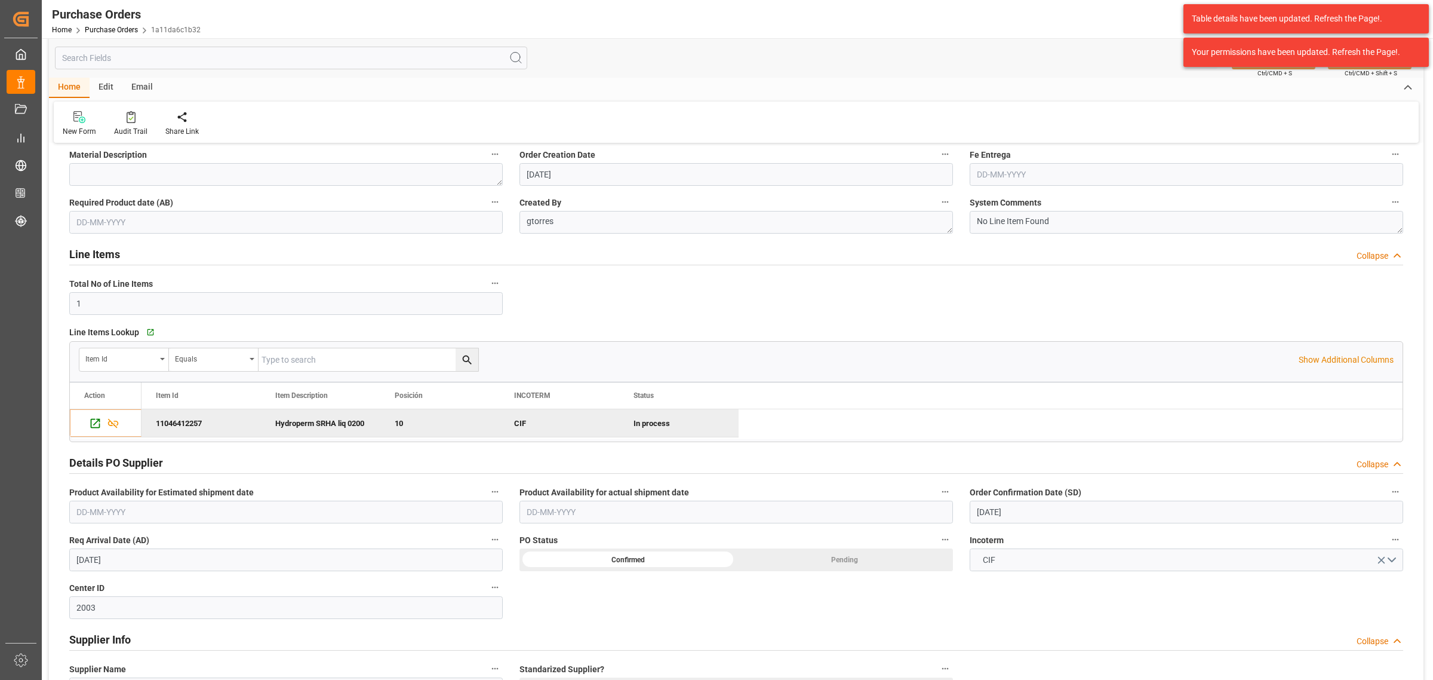
scroll to position [0, 0]
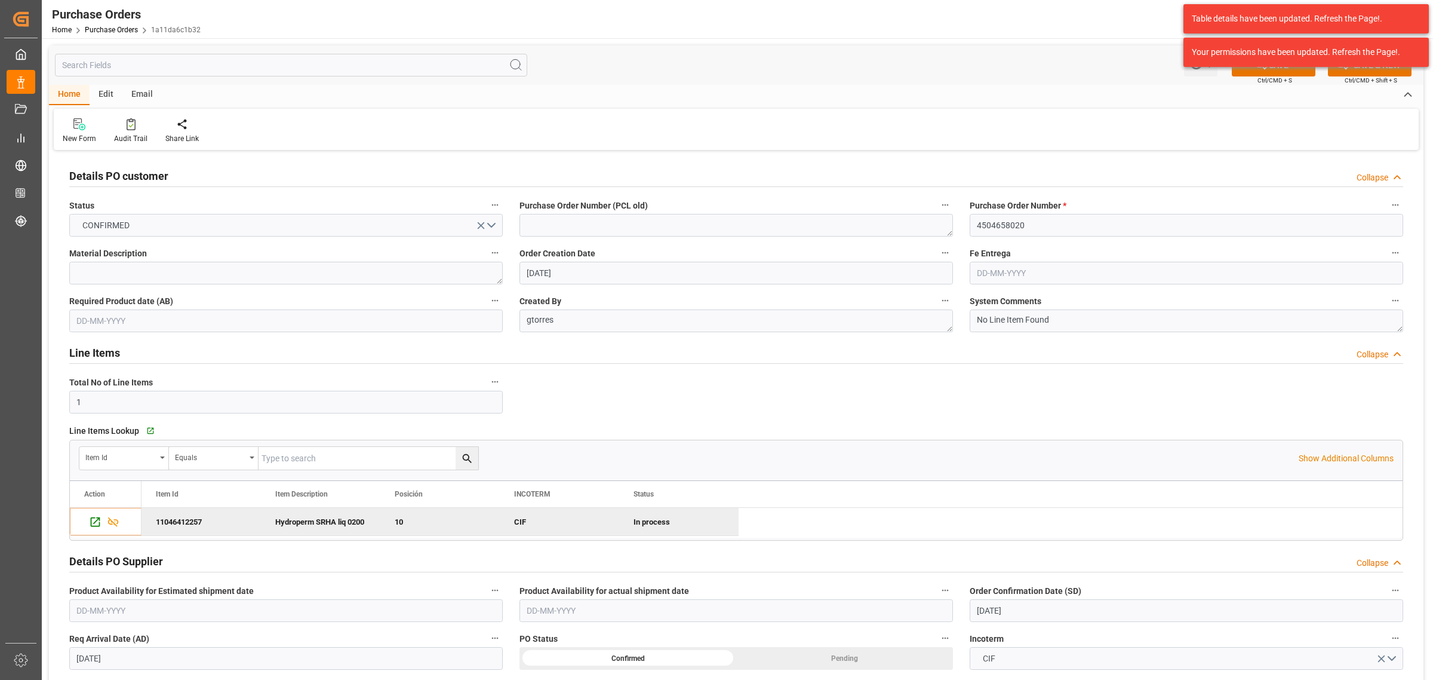
click at [1284, 69] on div "Table details have been updated. Refresh the Page!. Your permissions have been …" at bounding box center [1306, 35] width 254 height 71
click at [1284, 72] on button "SAVE" at bounding box center [1274, 65] width 84 height 23
click at [1001, 227] on input "4504658020" at bounding box center [1187, 225] width 434 height 23
click at [124, 33] on link "Purchase Orders" at bounding box center [111, 30] width 53 height 8
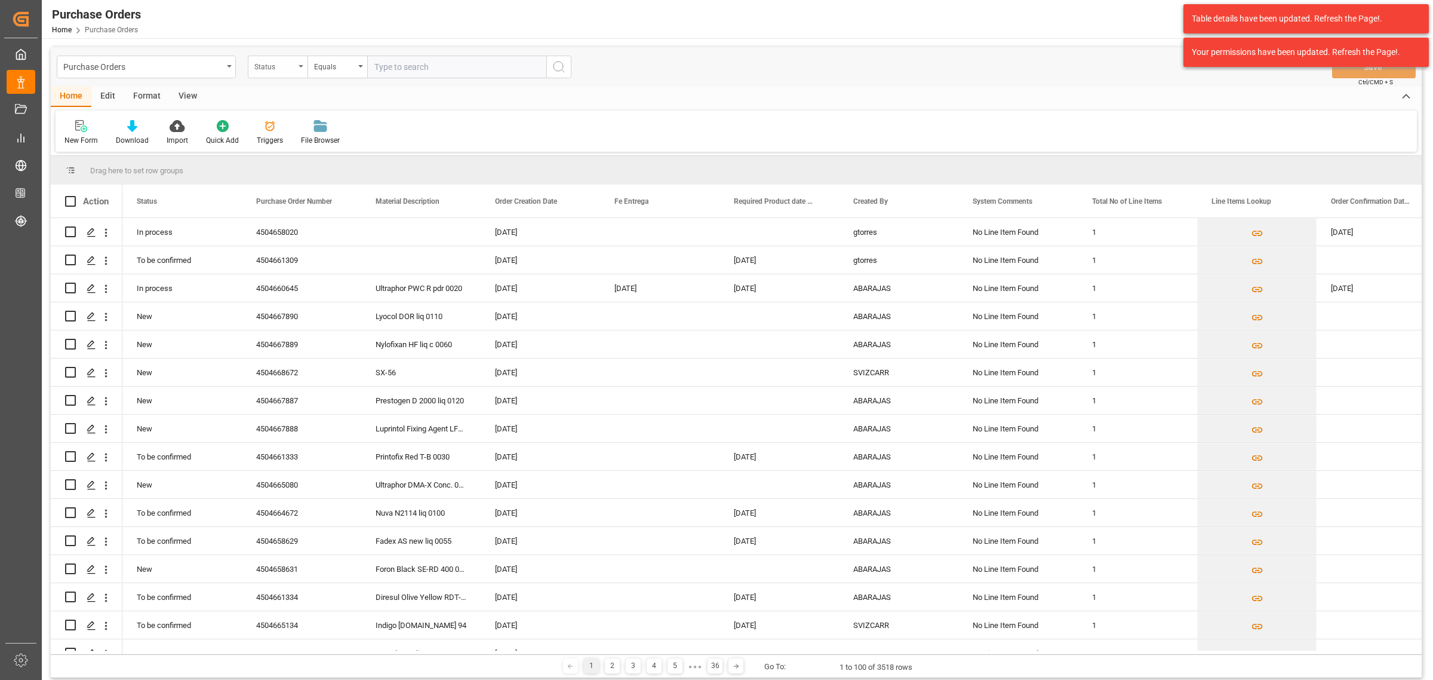
click at [282, 73] on div "Status" at bounding box center [278, 67] width 60 height 23
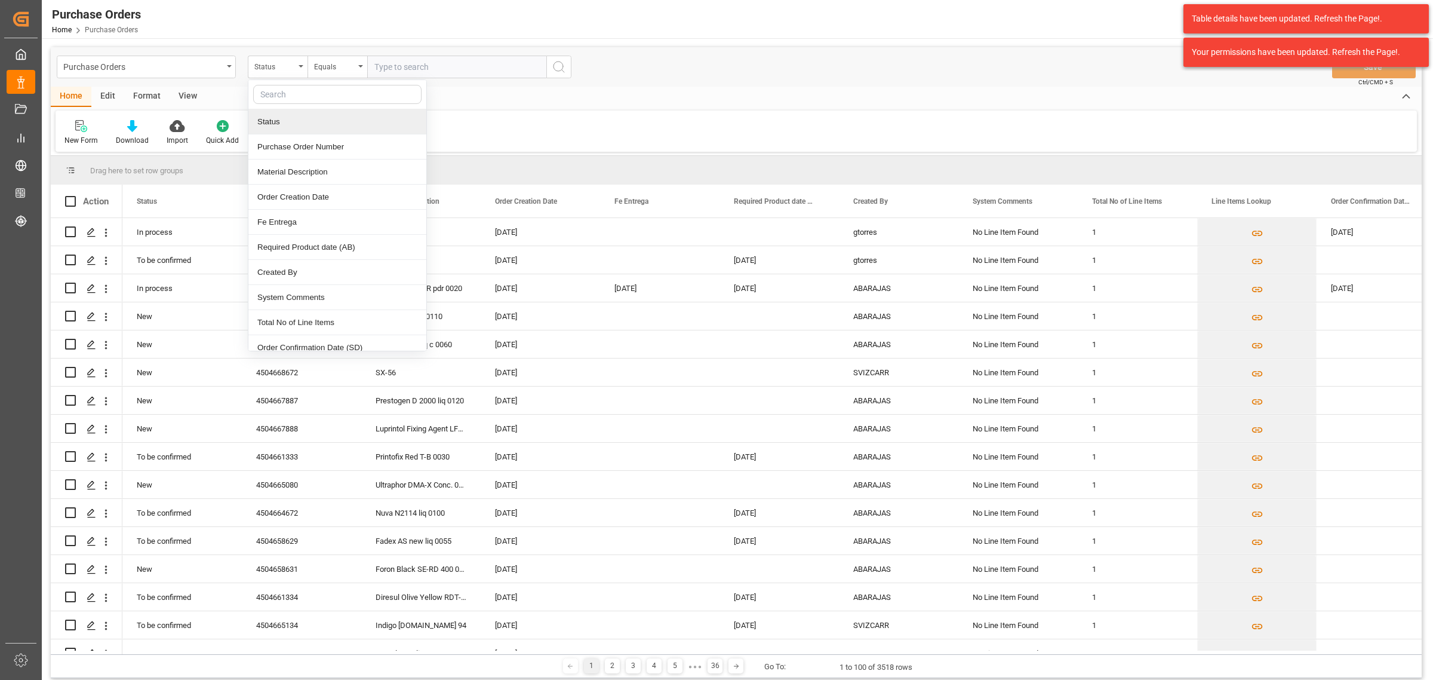
click at [305, 97] on input "text" at bounding box center [337, 94] width 168 height 19
type input "CO"
click at [165, 66] on div "Purchase Orders" at bounding box center [142, 66] width 159 height 15
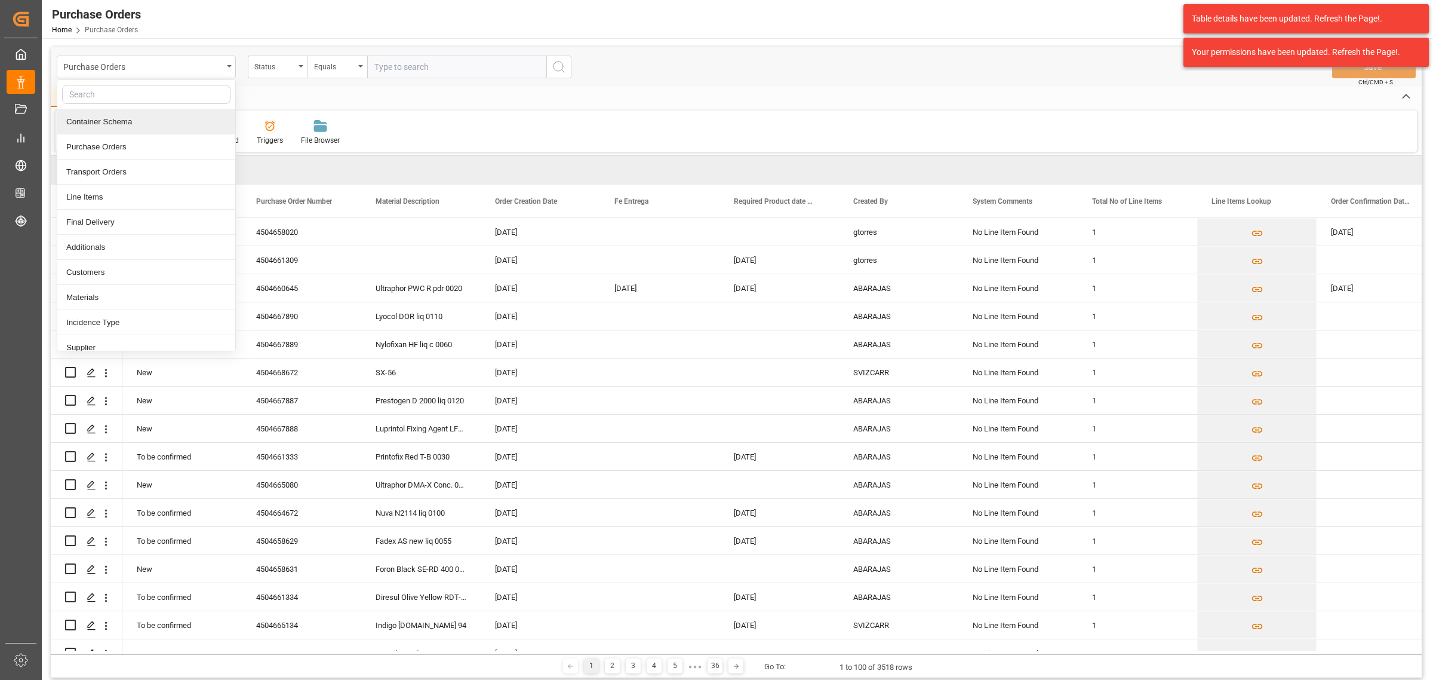
drag, startPoint x: 126, startPoint y: 125, endPoint x: 185, endPoint y: 119, distance: 59.4
click at [135, 124] on div "Container Schema" at bounding box center [146, 121] width 178 height 25
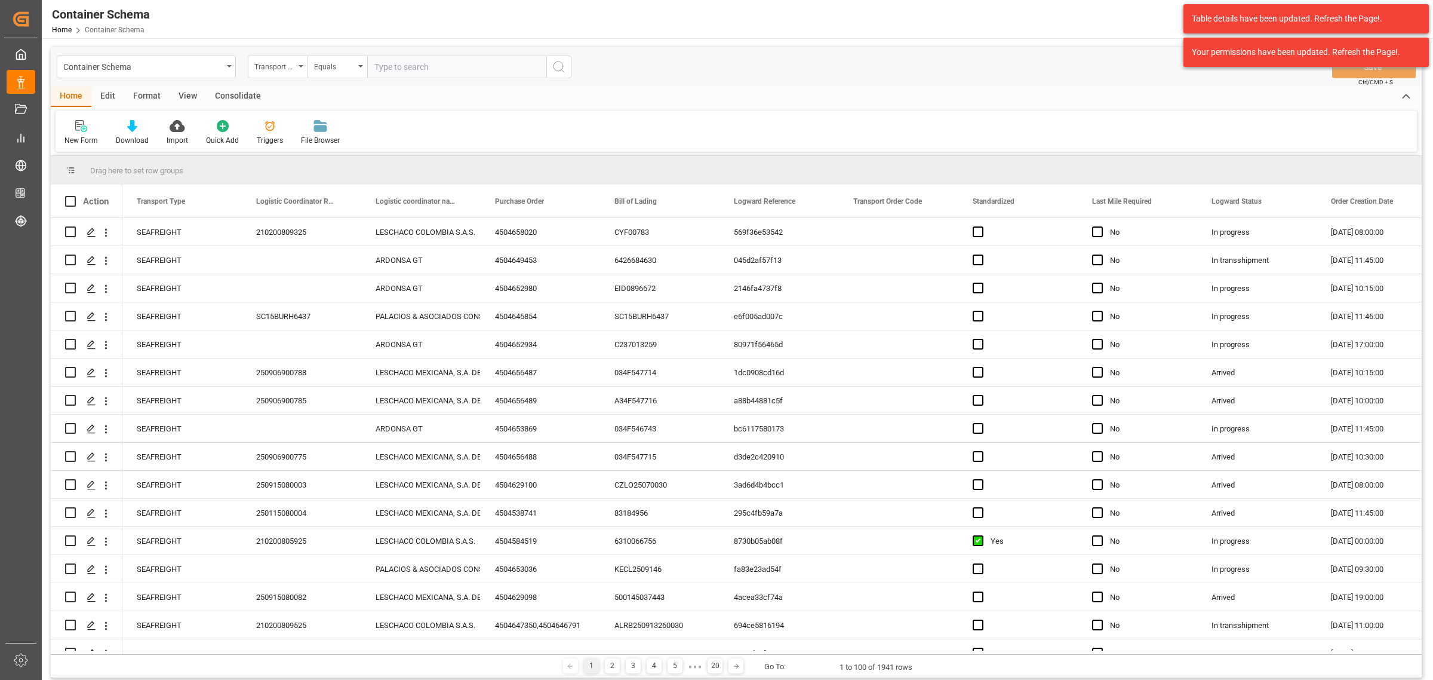
click at [269, 67] on div "Transport Type" at bounding box center [274, 66] width 41 height 14
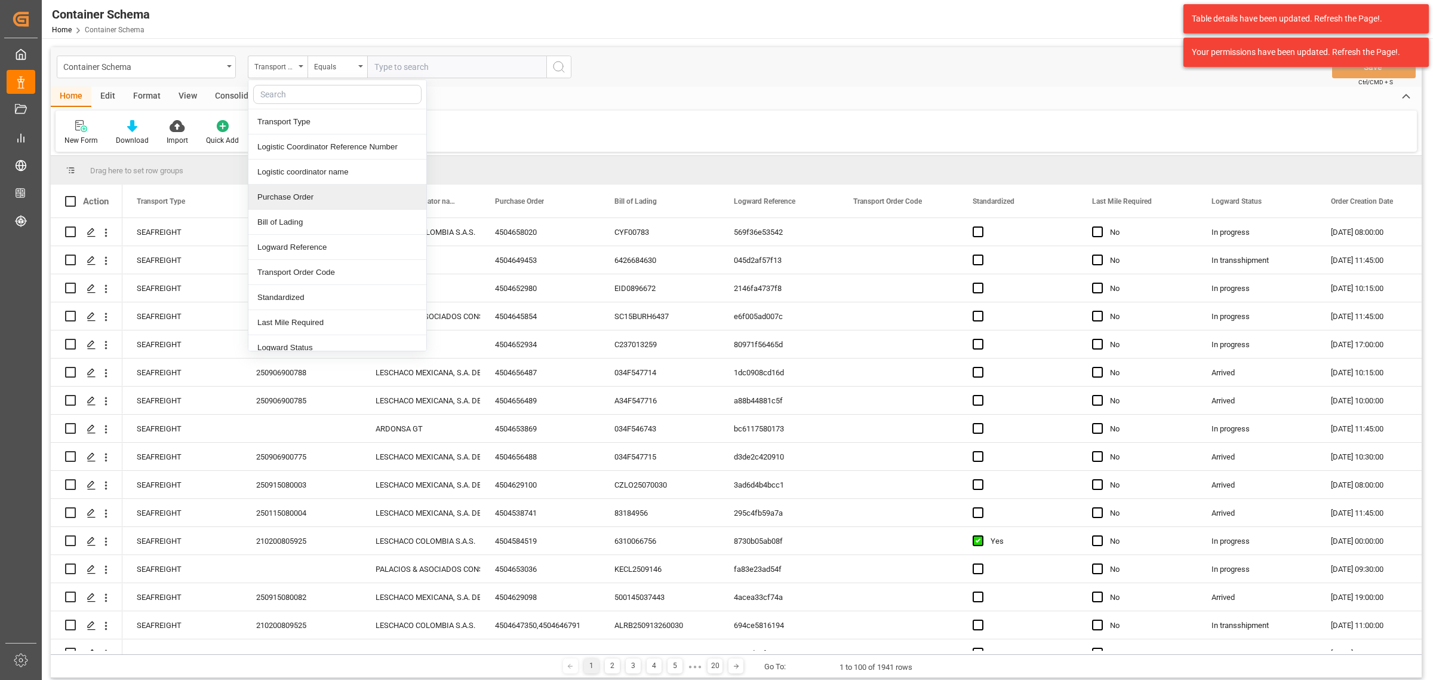
drag, startPoint x: 305, startPoint y: 192, endPoint x: 309, endPoint y: 150, distance: 42.5
click at [305, 193] on div "Purchase Order" at bounding box center [337, 197] width 178 height 25
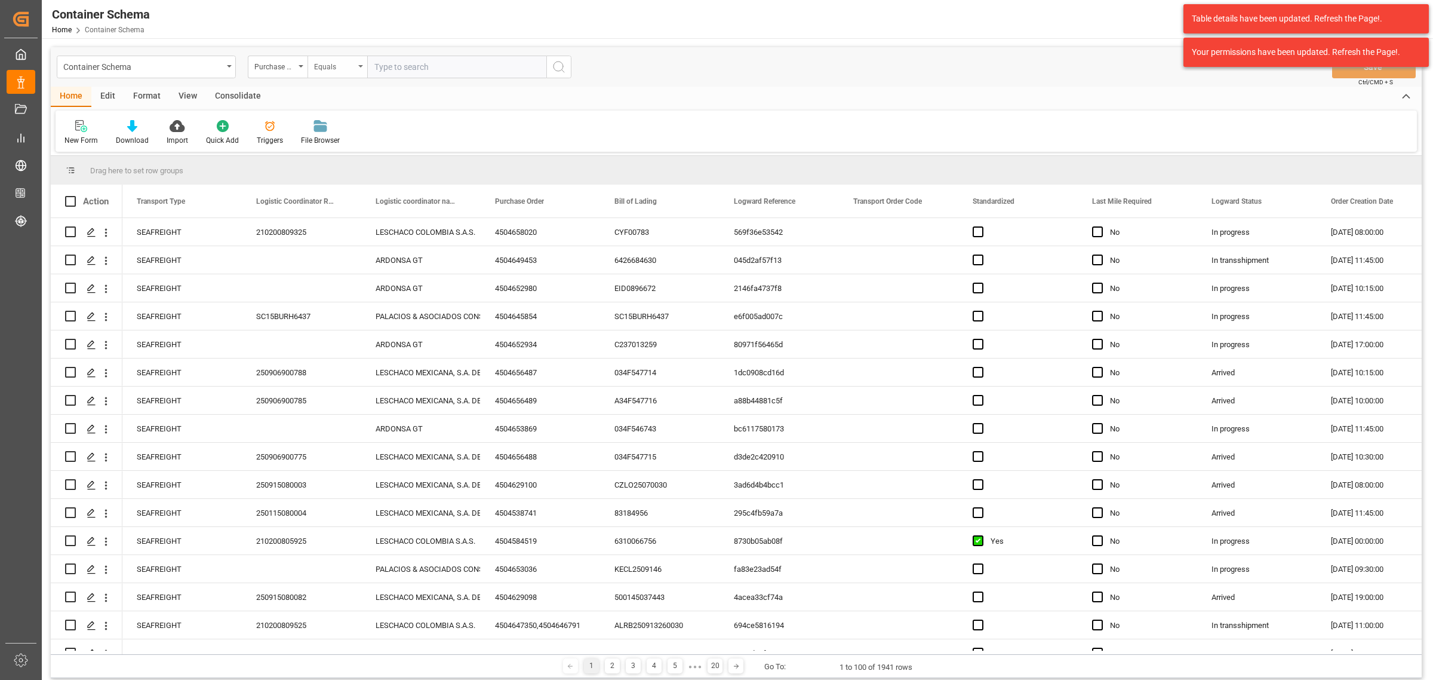
click at [318, 60] on div "Equals" at bounding box center [334, 66] width 41 height 14
drag, startPoint x: 349, startPoint y: 145, endPoint x: 352, endPoint y: 135, distance: 10.6
click at [350, 142] on div "Fuzzy search" at bounding box center [397, 146] width 178 height 25
click at [394, 57] on input "text" at bounding box center [456, 67] width 179 height 23
paste input "4504667997"
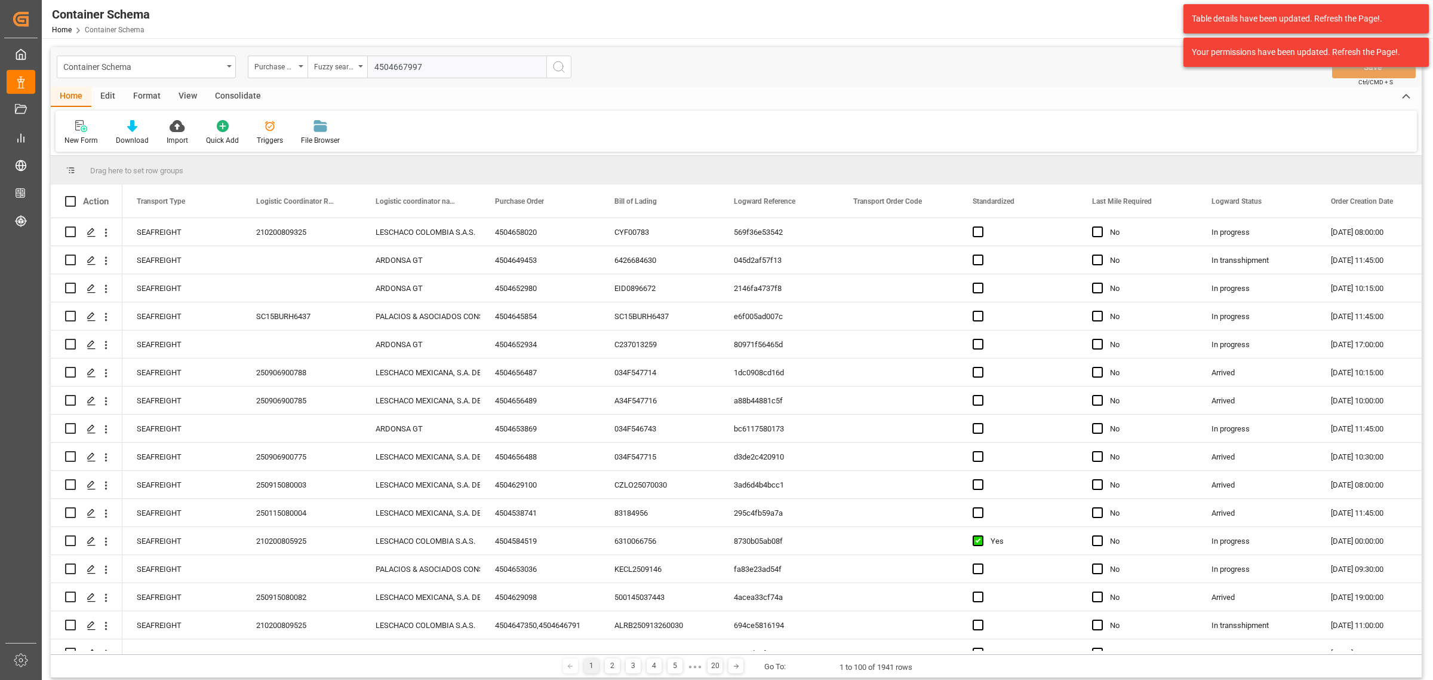
type input "4504667997"
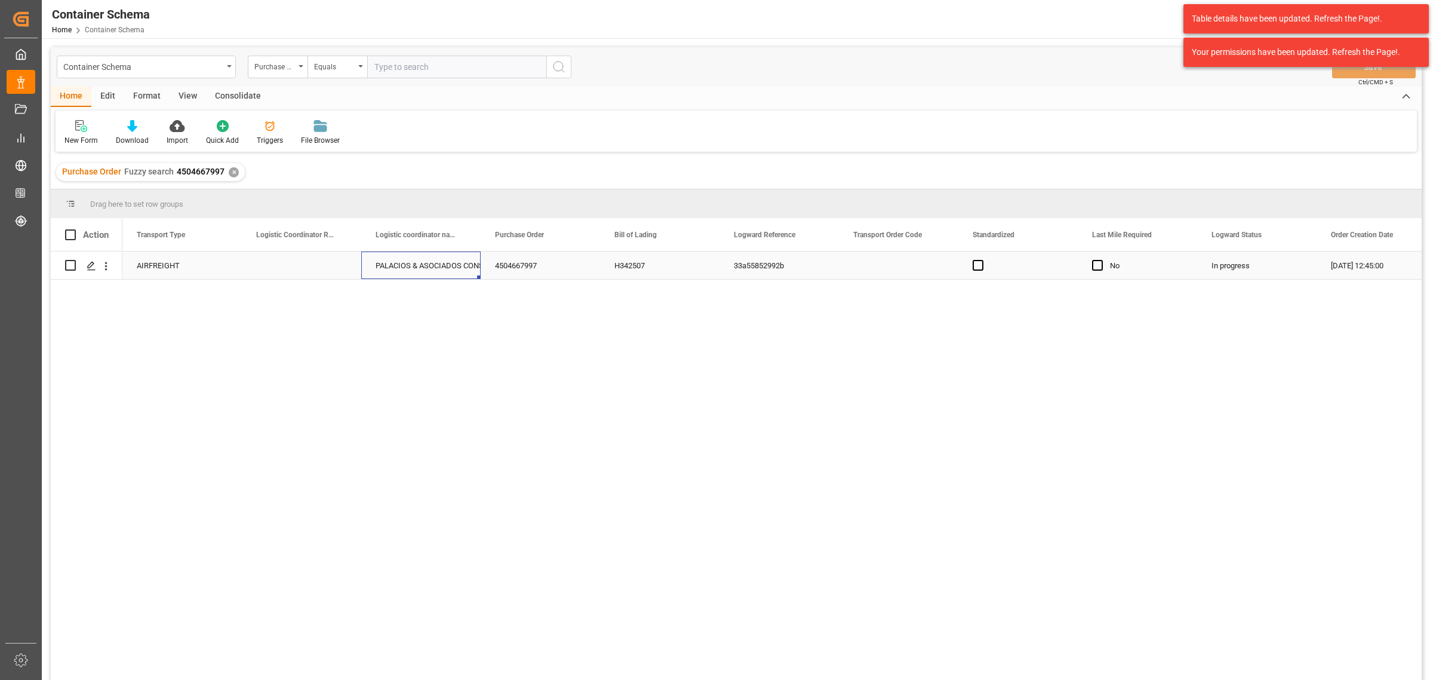
click at [457, 272] on div "PALACIOS & ASOCIADOS CONSORCIO LOGISTICO" at bounding box center [421, 265] width 91 height 27
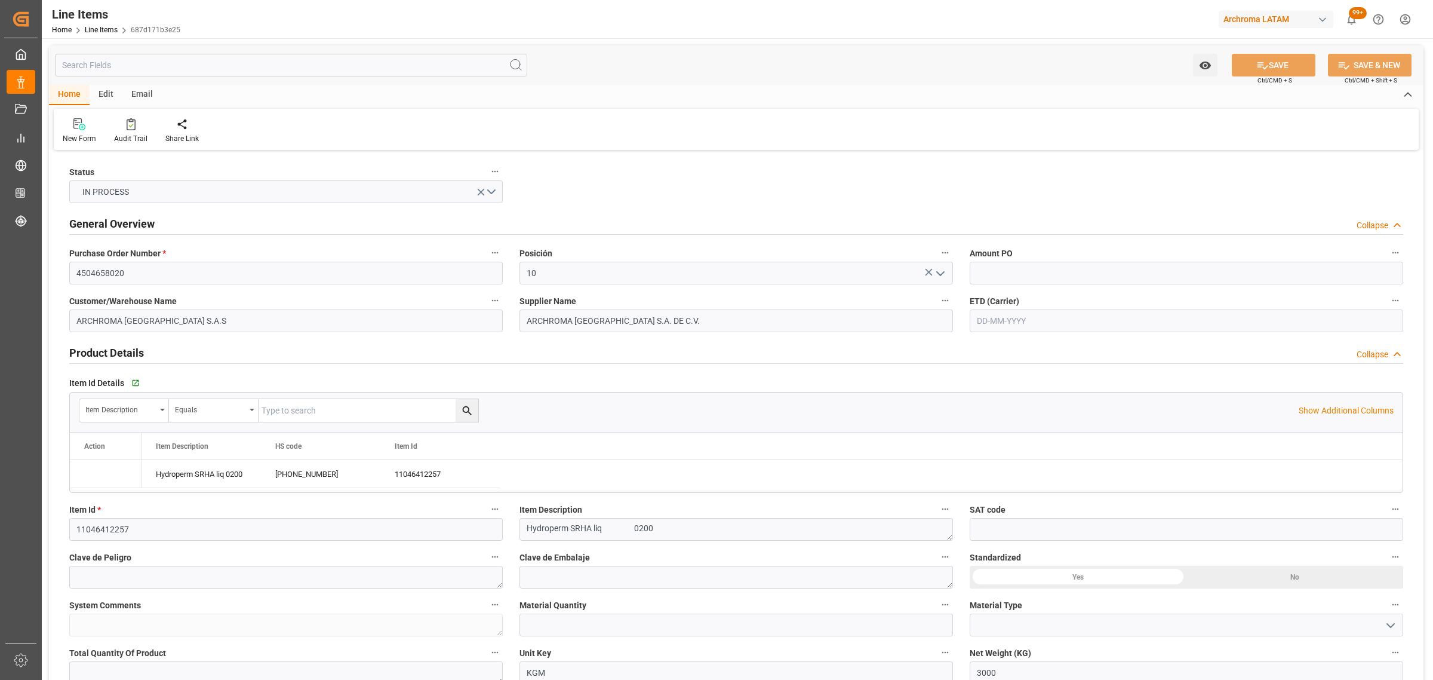
type input "3000"
type input "[PHONE_NUMBER]"
type input "[DATE] 12:44"
type input "[DATE] 00:15"
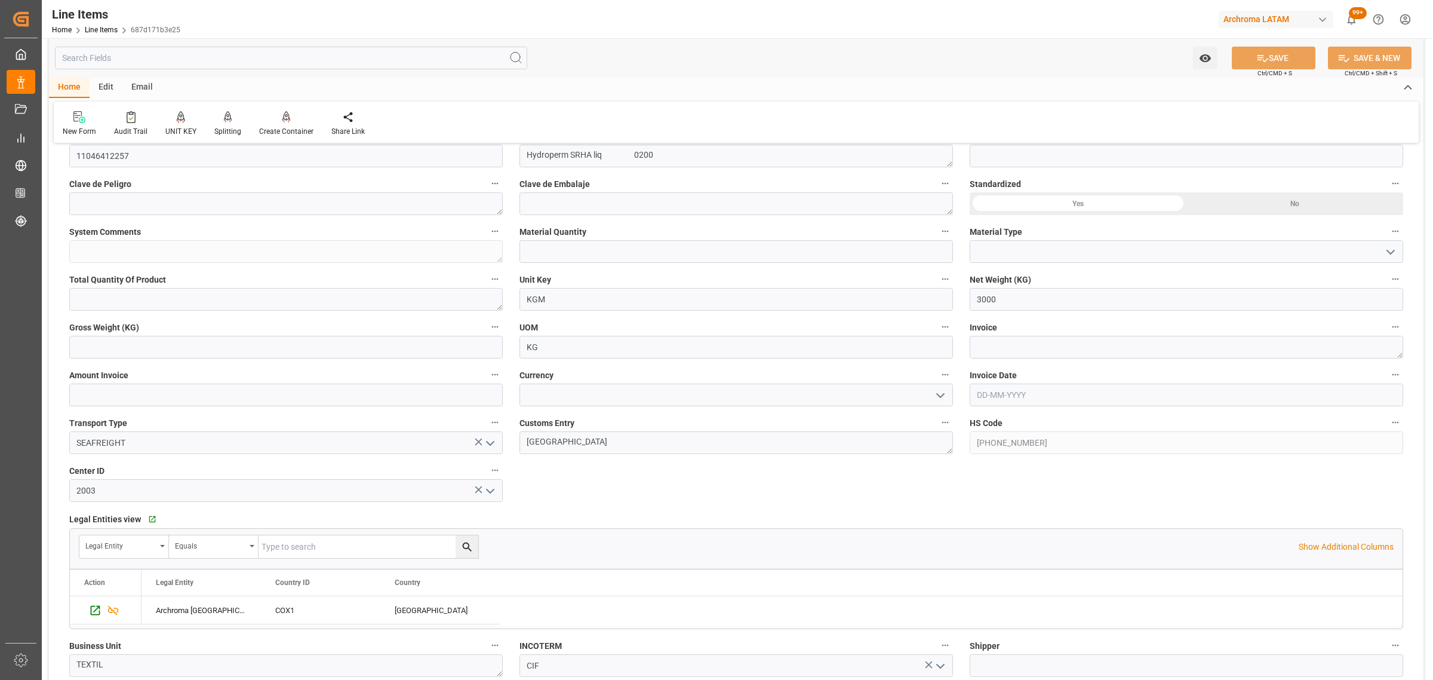
scroll to position [522, 0]
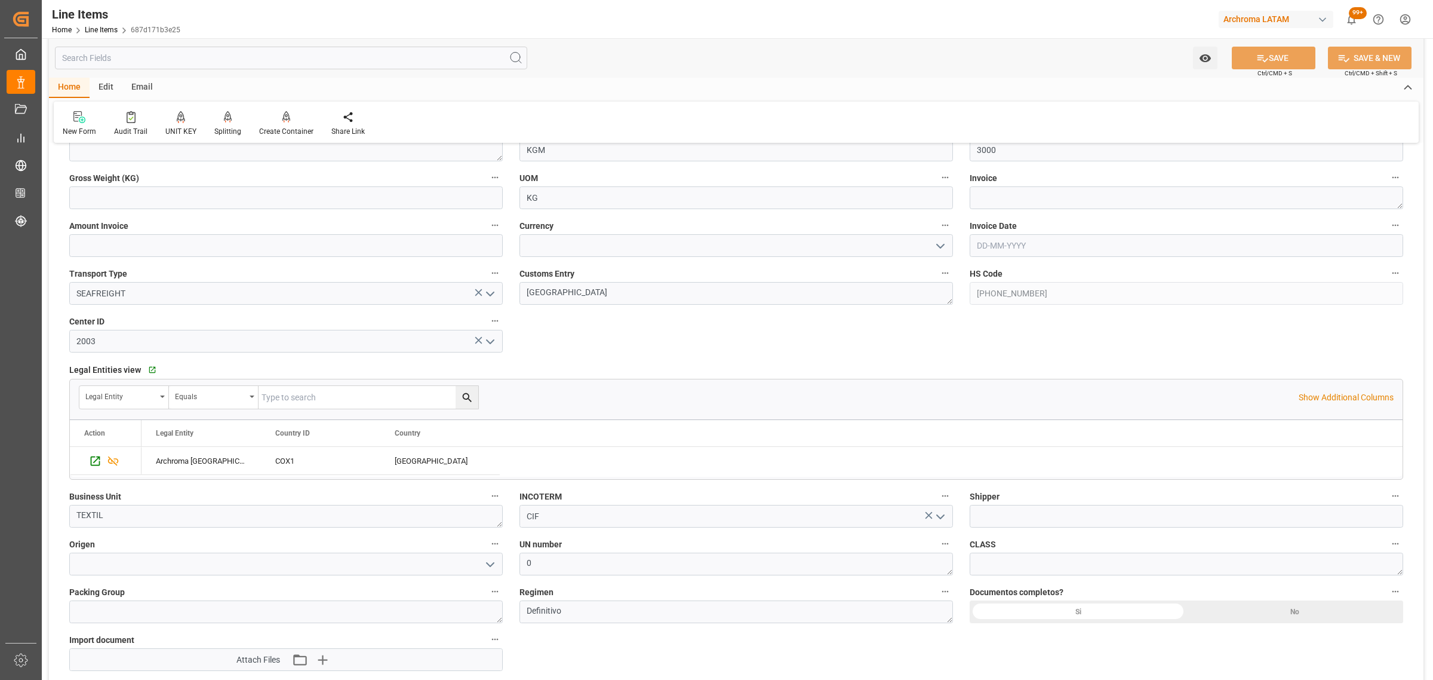
click at [945, 245] on icon "open menu" at bounding box center [940, 246] width 14 height 14
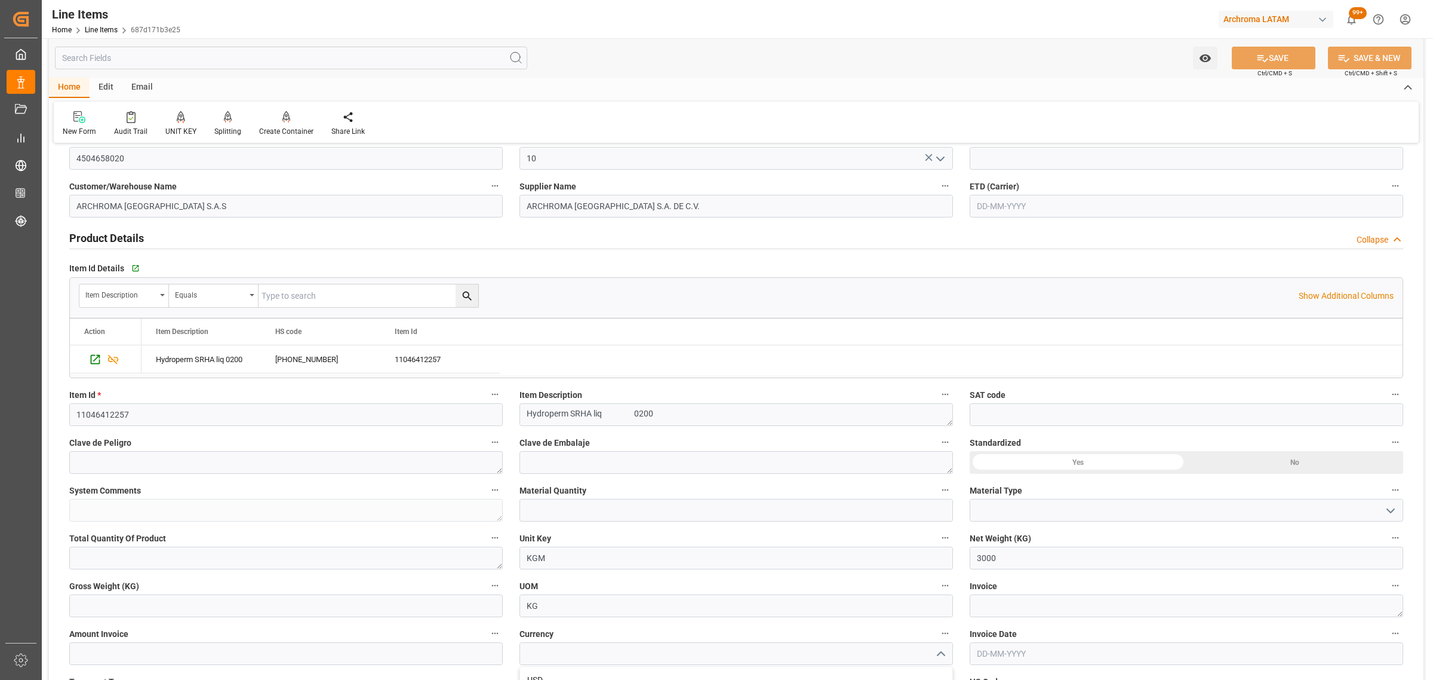
scroll to position [0, 0]
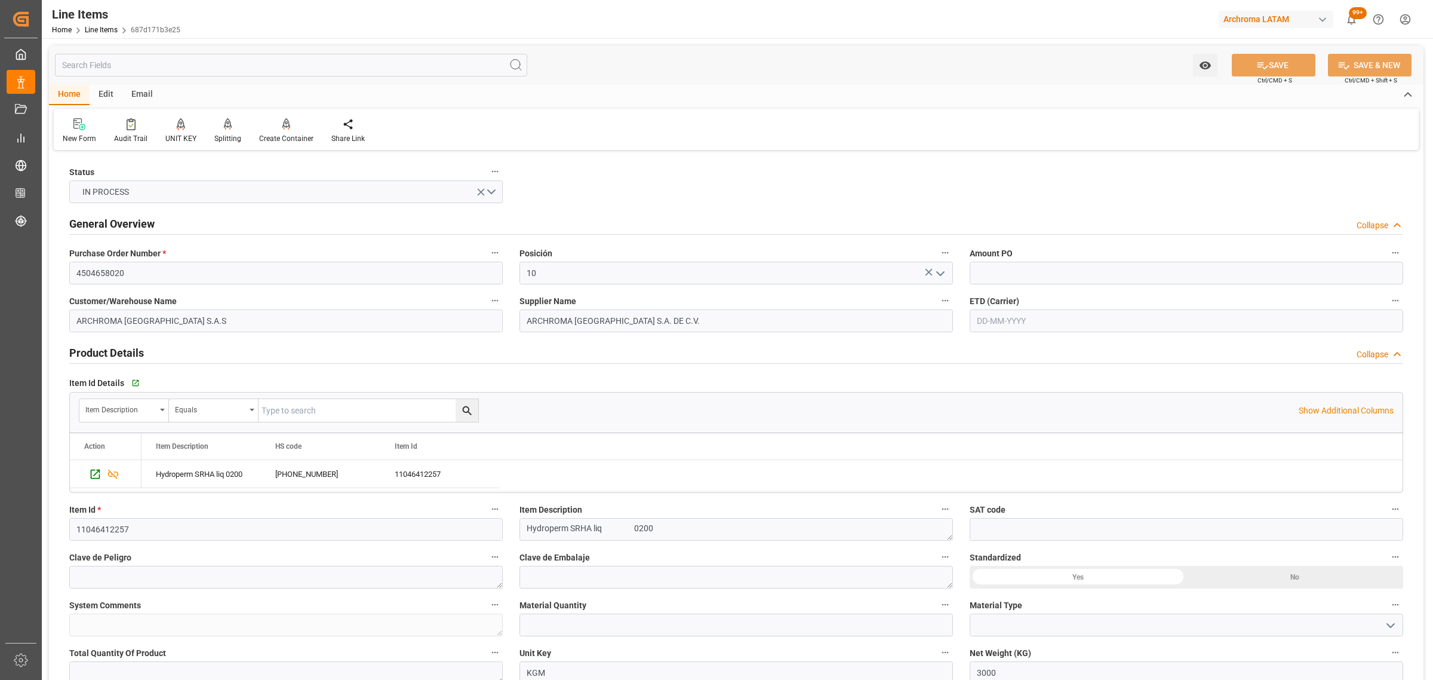
drag, startPoint x: 614, startPoint y: 348, endPoint x: 568, endPoint y: 362, distance: 48.2
click at [568, 363] on div at bounding box center [736, 363] width 1334 height 1
click at [1020, 319] on input "text" at bounding box center [1187, 320] width 434 height 23
click at [982, 471] on div "22 23 24 25 26 27 28" at bounding box center [1055, 462] width 163 height 23
click at [985, 466] on span "22" at bounding box center [985, 463] width 8 height 8
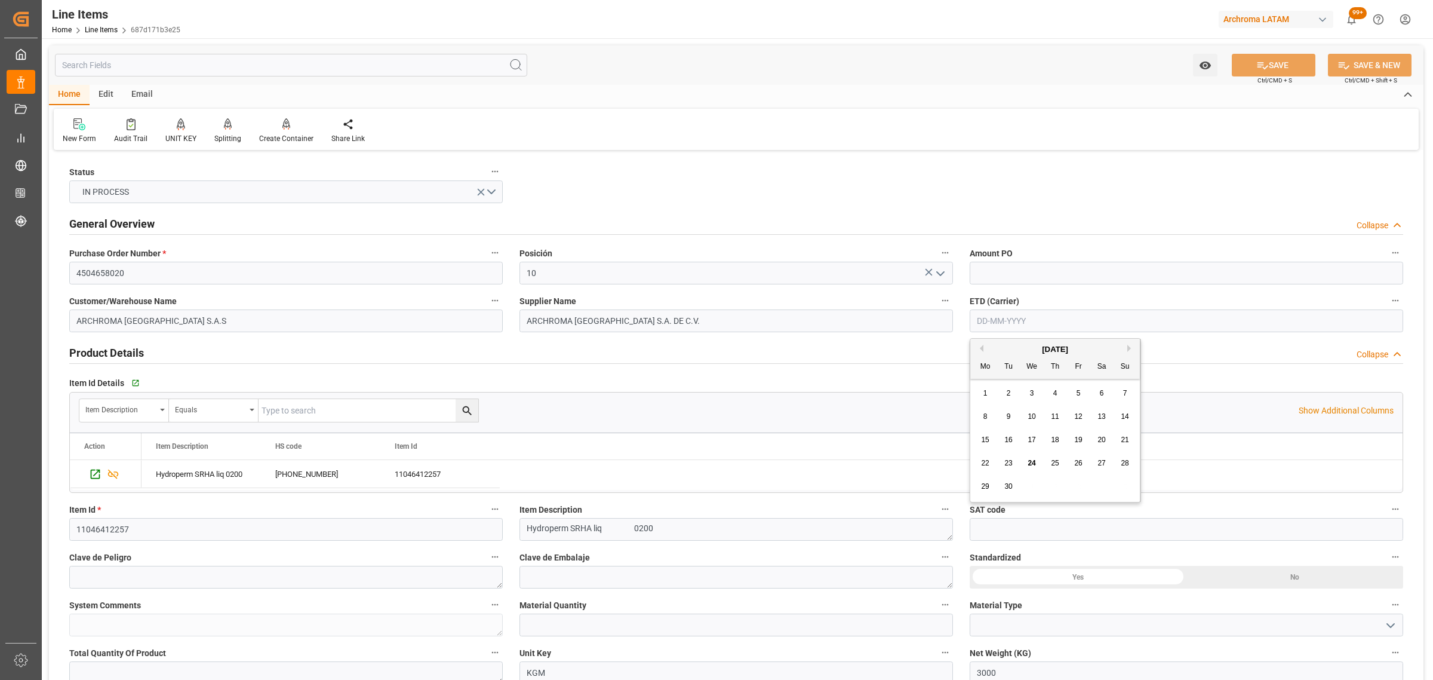
type input "[DATE]"
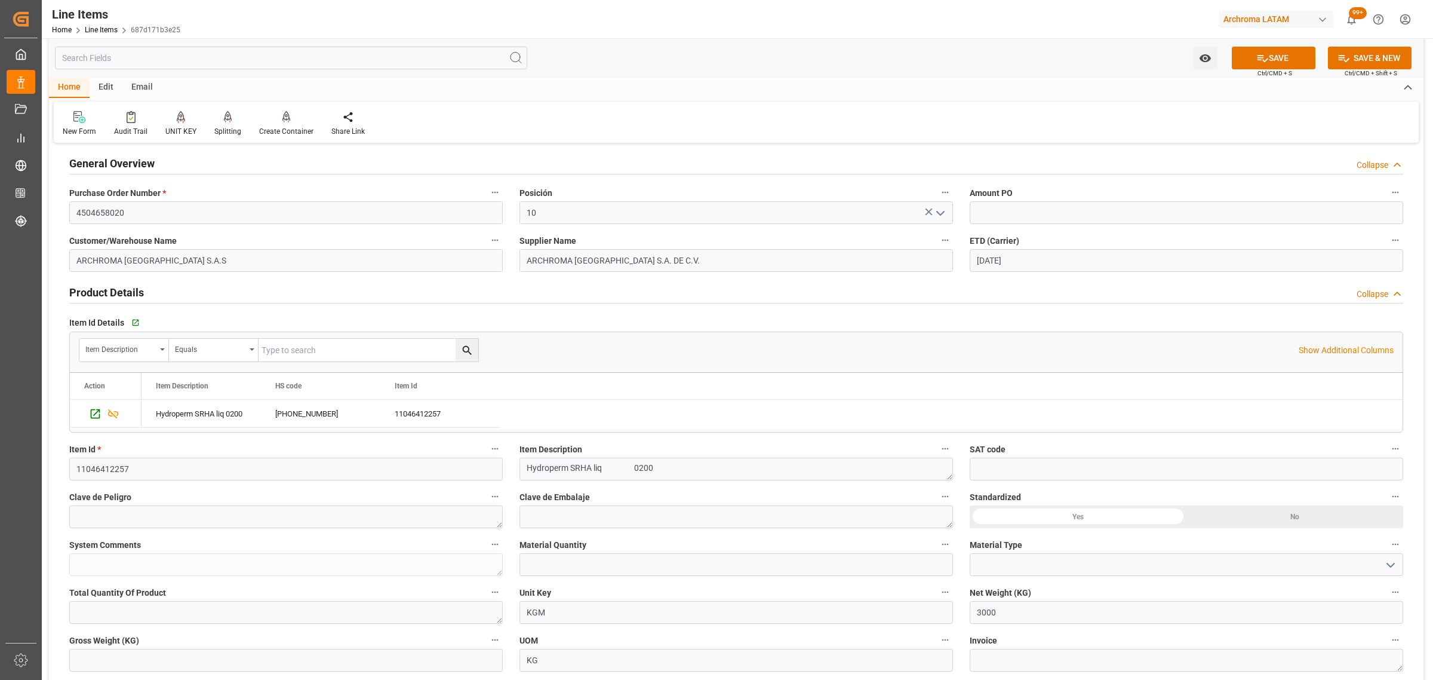
scroll to position [149, 0]
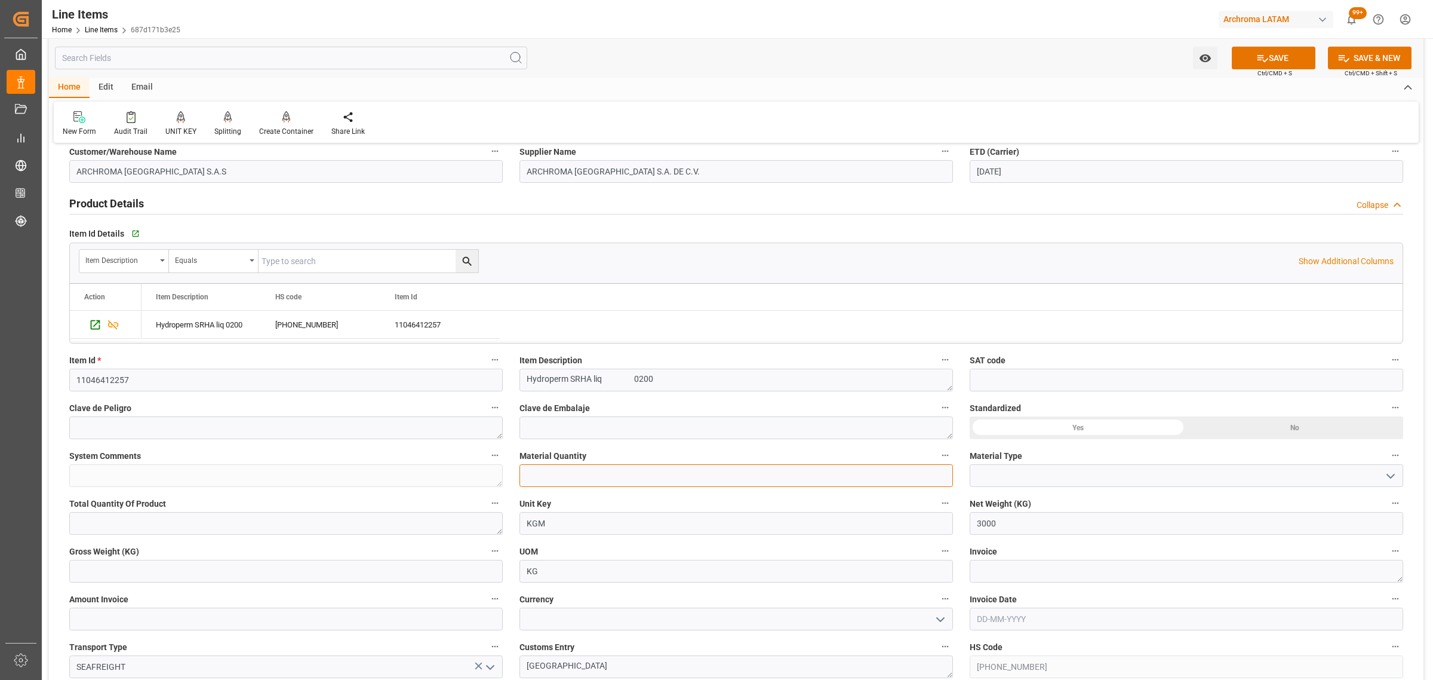
drag, startPoint x: 571, startPoint y: 478, endPoint x: 459, endPoint y: 324, distance: 190.6
click at [571, 478] on input "text" at bounding box center [736, 475] width 434 height 23
type input "15"
click at [1385, 479] on icon "open menu" at bounding box center [1391, 476] width 14 height 14
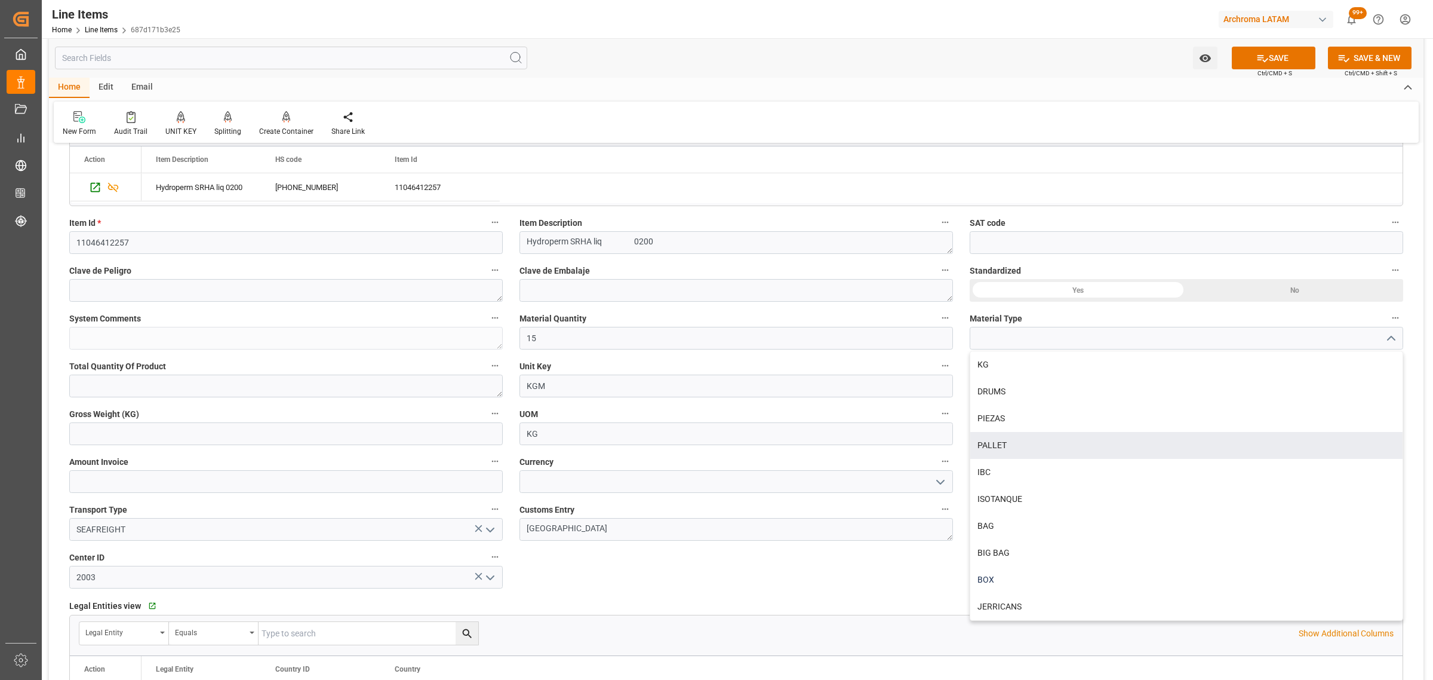
scroll to position [299, 0]
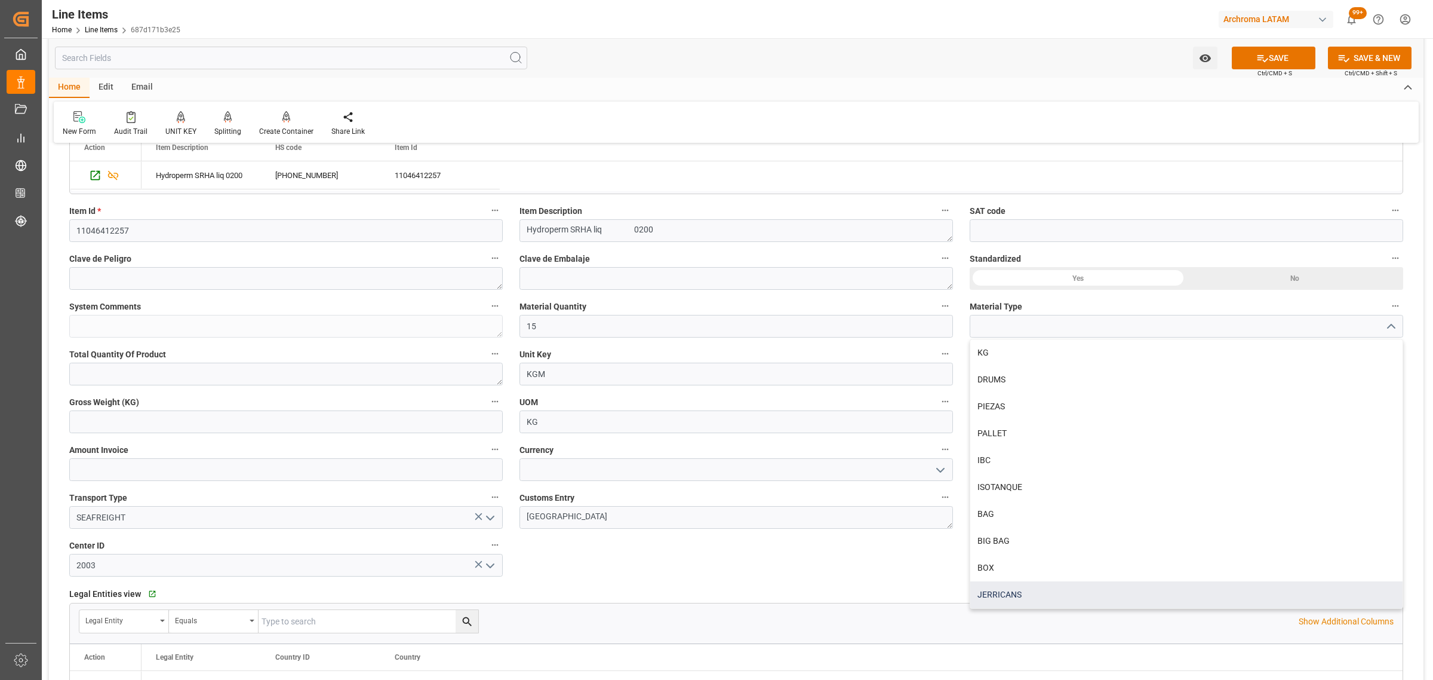
click at [1090, 604] on div "JERRICANS" at bounding box center [1186, 594] width 432 height 27
type input "JERRICANS"
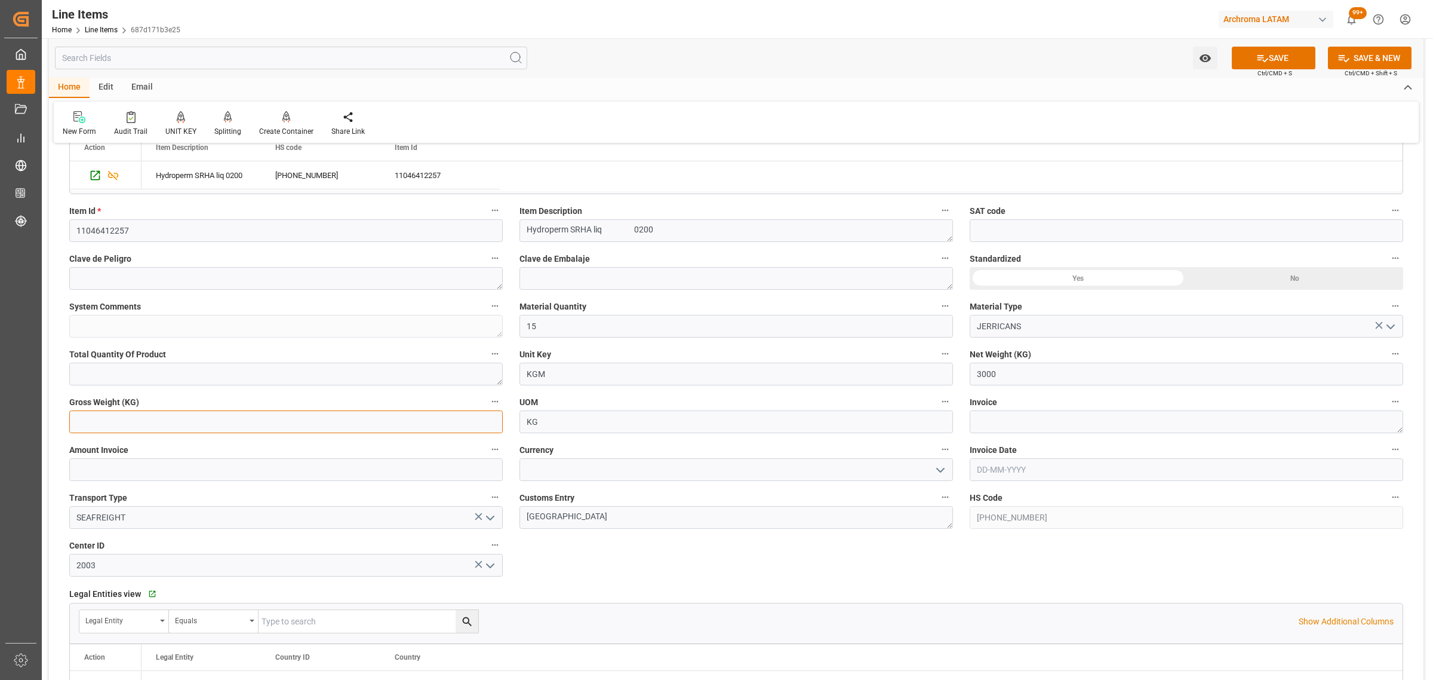
click at [164, 422] on input "text" at bounding box center [286, 421] width 434 height 23
type input "3141"
click at [1051, 420] on textarea at bounding box center [1187, 421] width 434 height 23
click at [943, 472] on icon "open menu" at bounding box center [940, 470] width 14 height 14
click at [691, 500] on div "USD" at bounding box center [736, 495] width 432 height 27
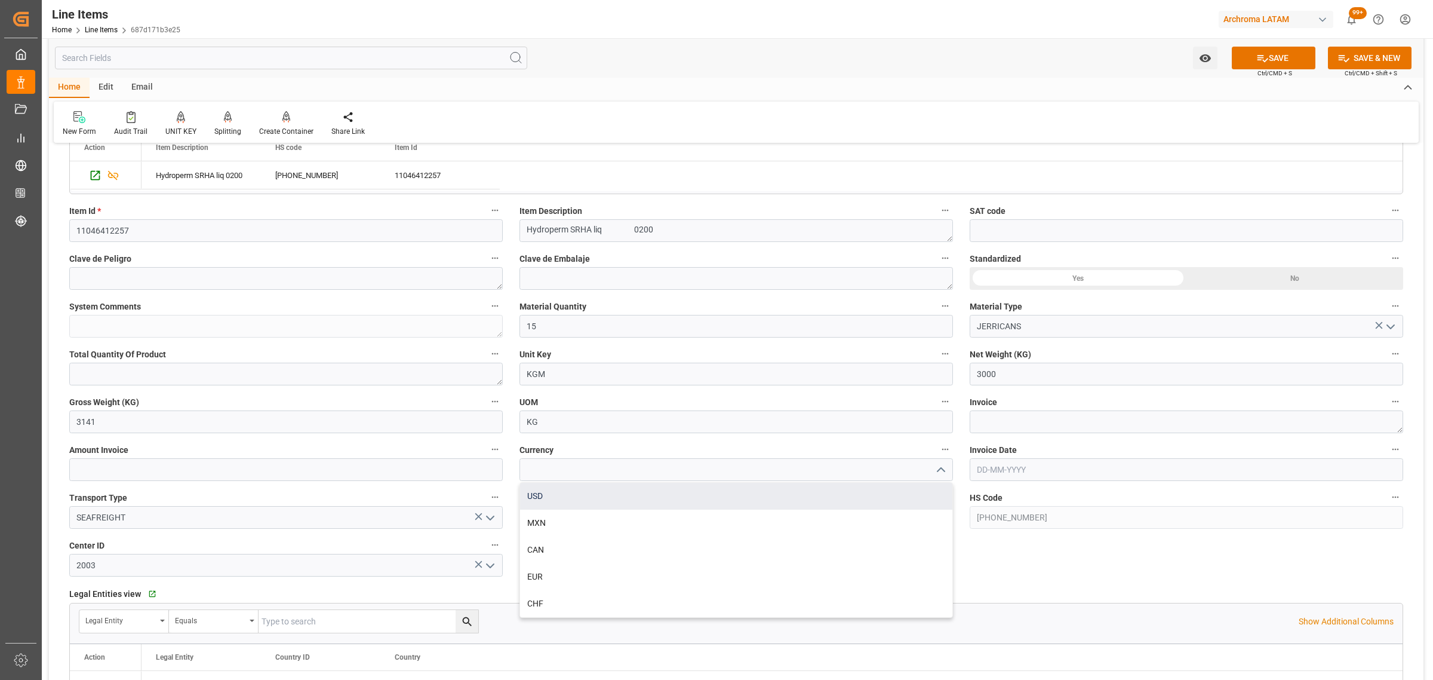
type input "USD"
click at [1045, 427] on textarea at bounding box center [1187, 421] width 434 height 23
paste textarea "000-002-01-00002180"
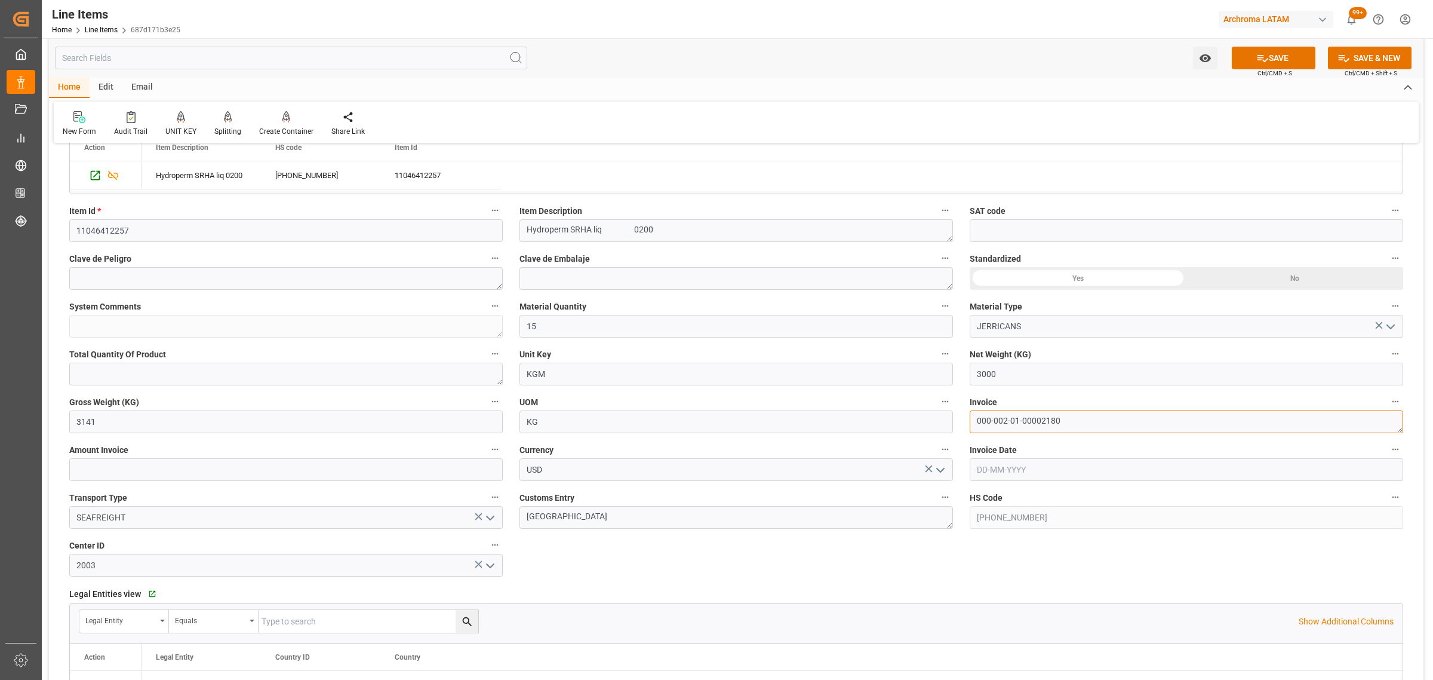
scroll to position [6, 0]
click at [1045, 452] on label "Invoice Date" at bounding box center [1187, 449] width 434 height 17
click at [1388, 452] on button "Invoice Date" at bounding box center [1396, 449] width 16 height 16
click at [1034, 473] on div at bounding box center [716, 340] width 1433 height 680
click at [1025, 426] on textarea "000-002-01-00002180" at bounding box center [1187, 421] width 434 height 23
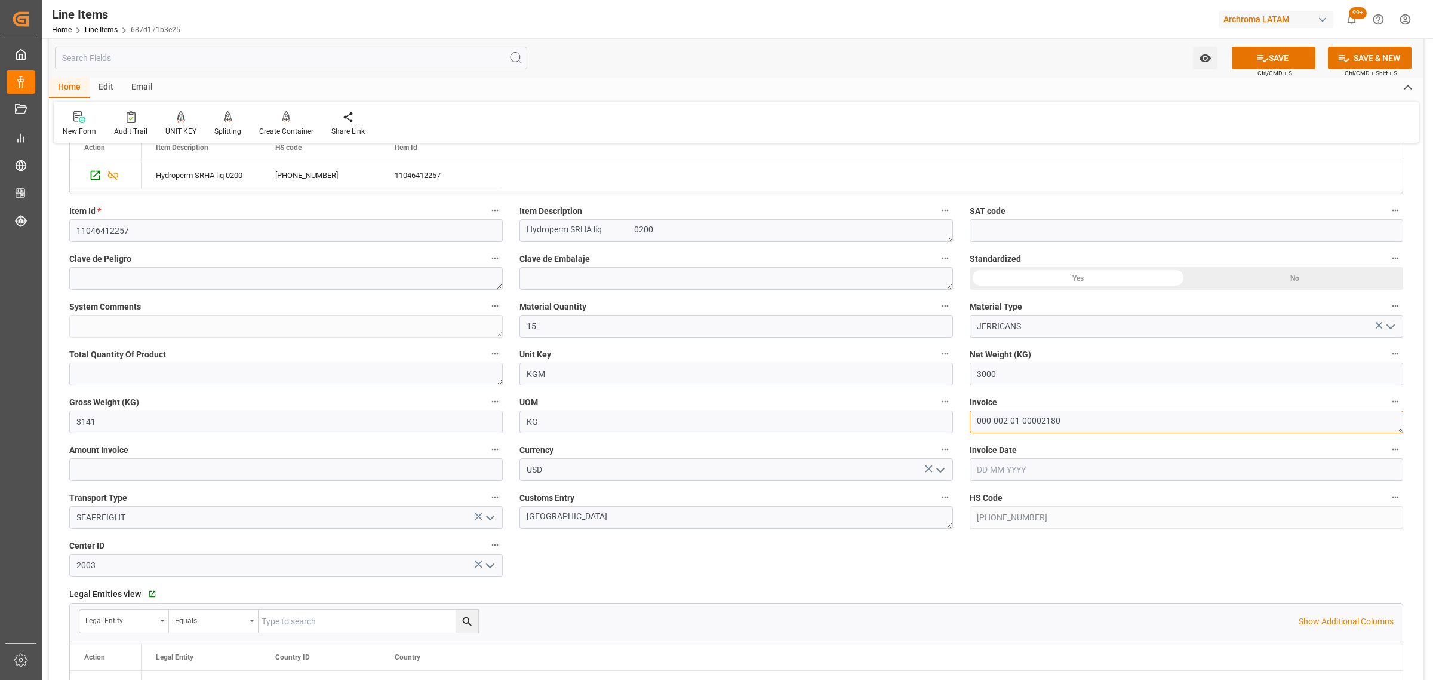
scroll to position [0, 0]
type textarea "000-002-01-00002180"
click at [1027, 464] on input "text" at bounding box center [1187, 469] width 434 height 23
click at [977, 496] on button "Previous Month" at bounding box center [979, 497] width 7 height 7
click at [1024, 639] on div "25 26 27 28 29 30 31" at bounding box center [1055, 635] width 163 height 23
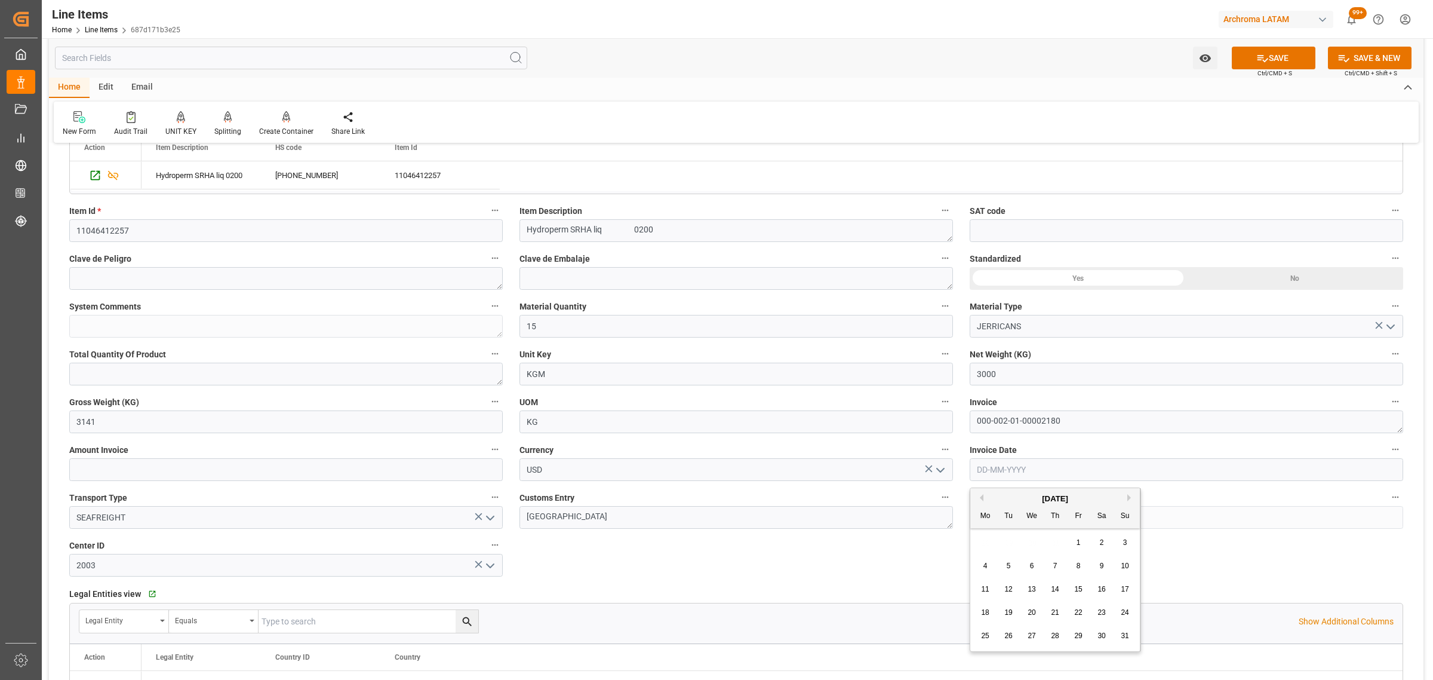
click at [1037, 634] on div "27" at bounding box center [1032, 636] width 15 height 14
type input "[DATE]"
drag, startPoint x: 349, startPoint y: 478, endPoint x: 342, endPoint y: 436, distance: 42.5
click at [349, 478] on input "text" at bounding box center [286, 469] width 434 height 23
click at [351, 463] on input "text" at bounding box center [286, 469] width 434 height 23
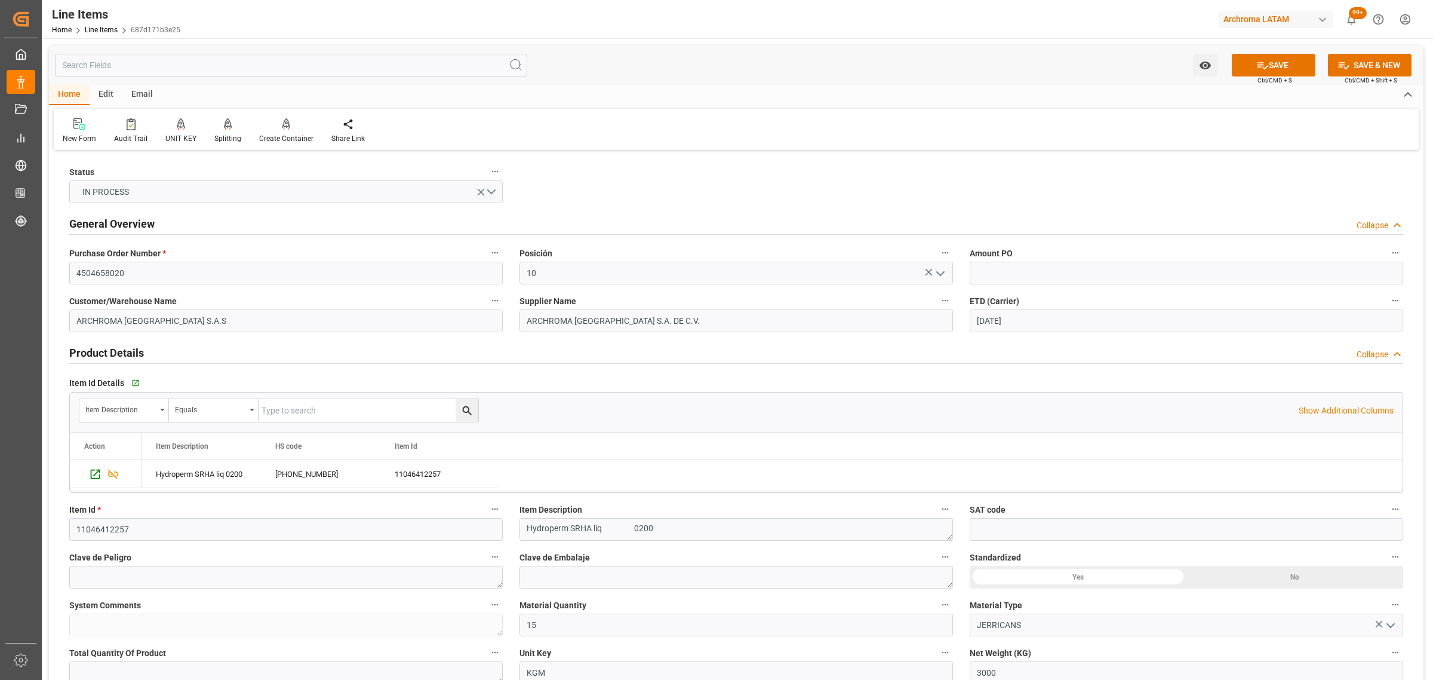
type input "10860"
drag, startPoint x: 1012, startPoint y: 266, endPoint x: 897, endPoint y: 221, distance: 123.3
click at [1012, 266] on input "text" at bounding box center [1187, 273] width 434 height 23
type input "3.620"
click at [1284, 66] on button "SAVE" at bounding box center [1274, 65] width 84 height 23
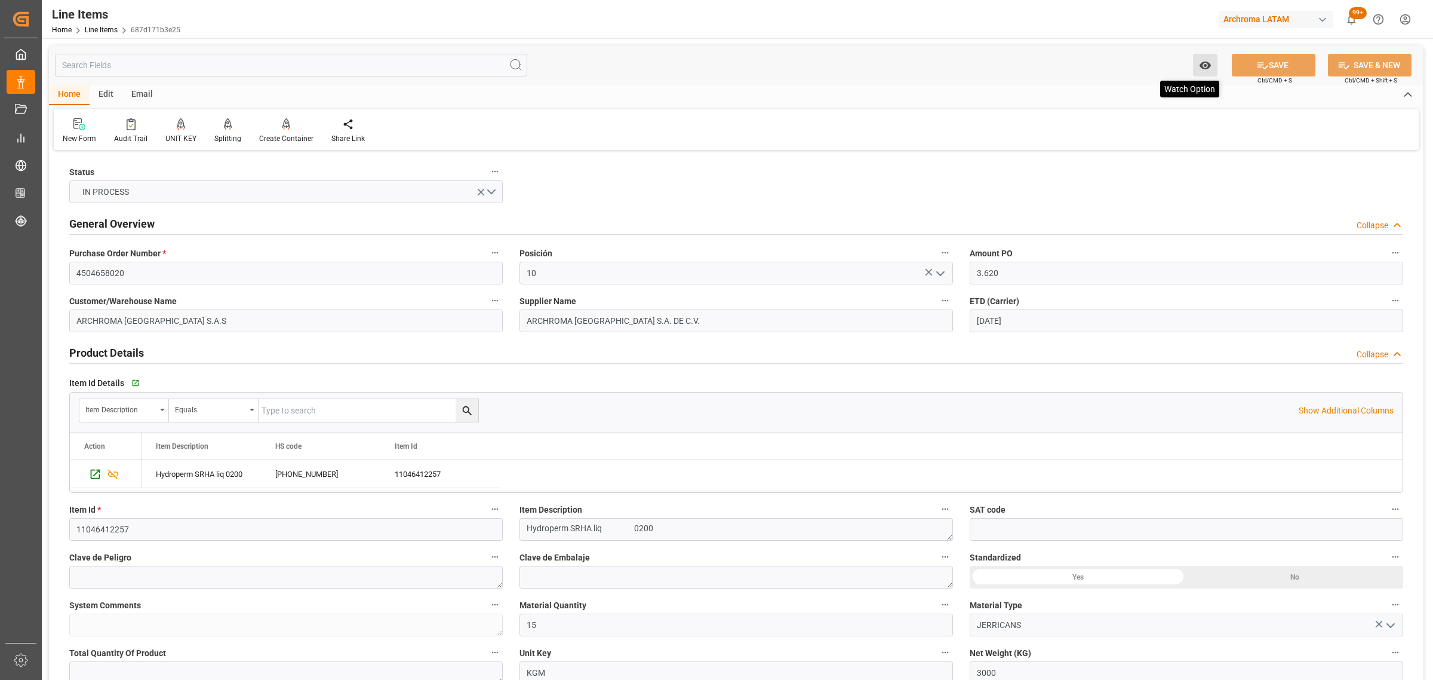
click at [1204, 69] on icon "open menu" at bounding box center [1204, 66] width 11 height 8
click at [1129, 94] on span "Start Watching" at bounding box center [1155, 91] width 109 height 13
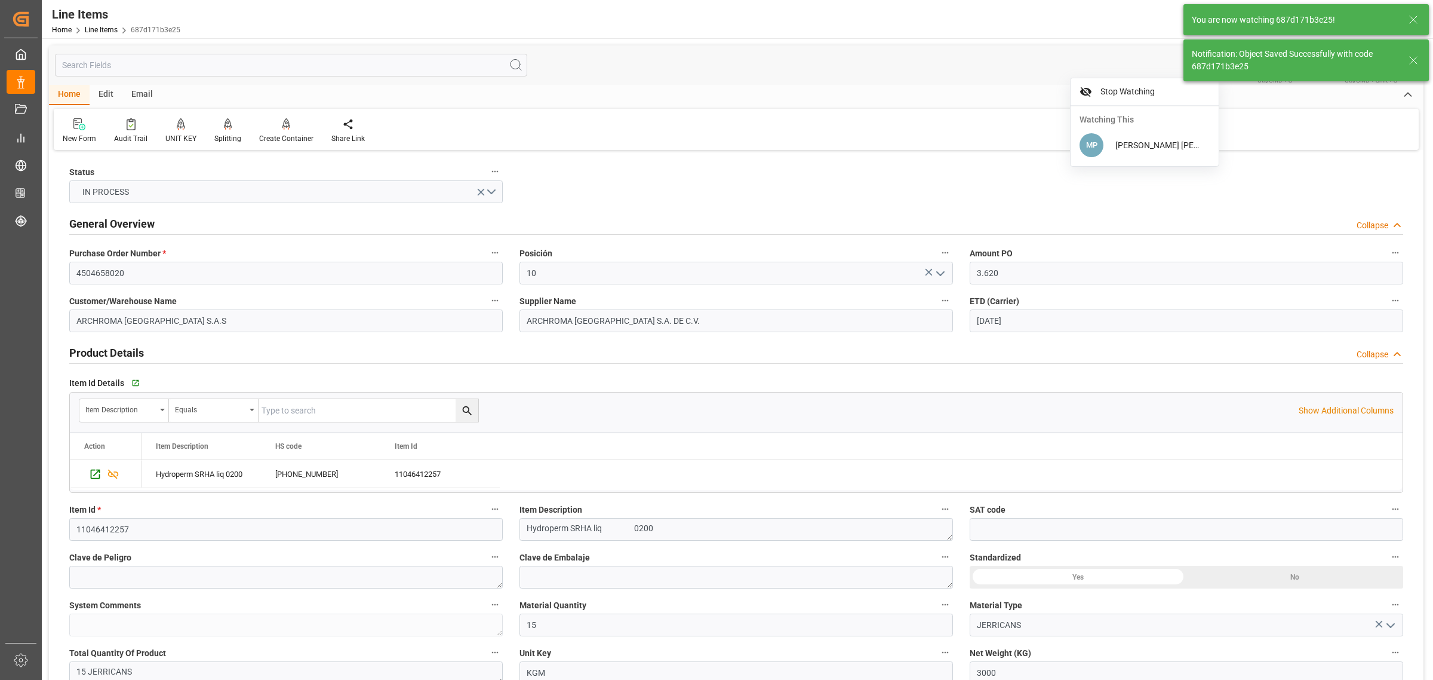
type textarea "15 JERRICANS"
type input "[DATE] 12:49"
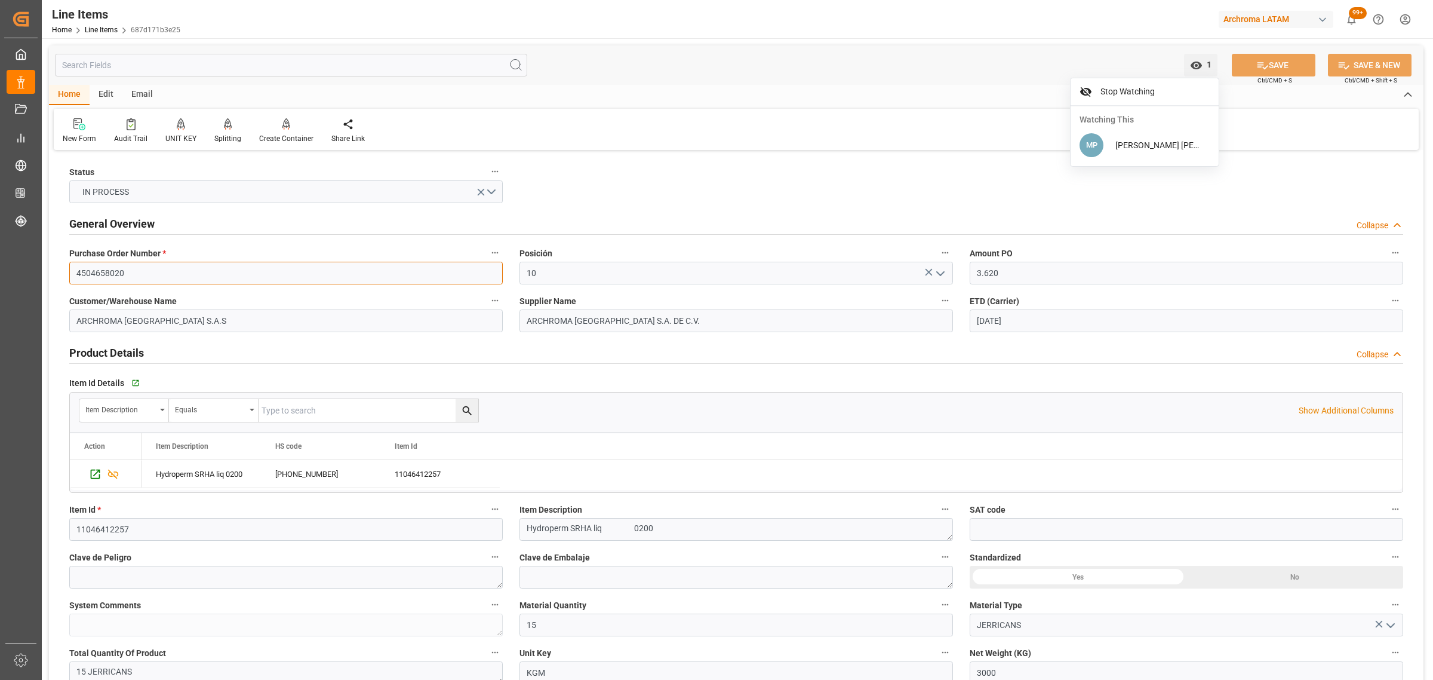
click at [88, 281] on input "4504658020" at bounding box center [286, 273] width 434 height 23
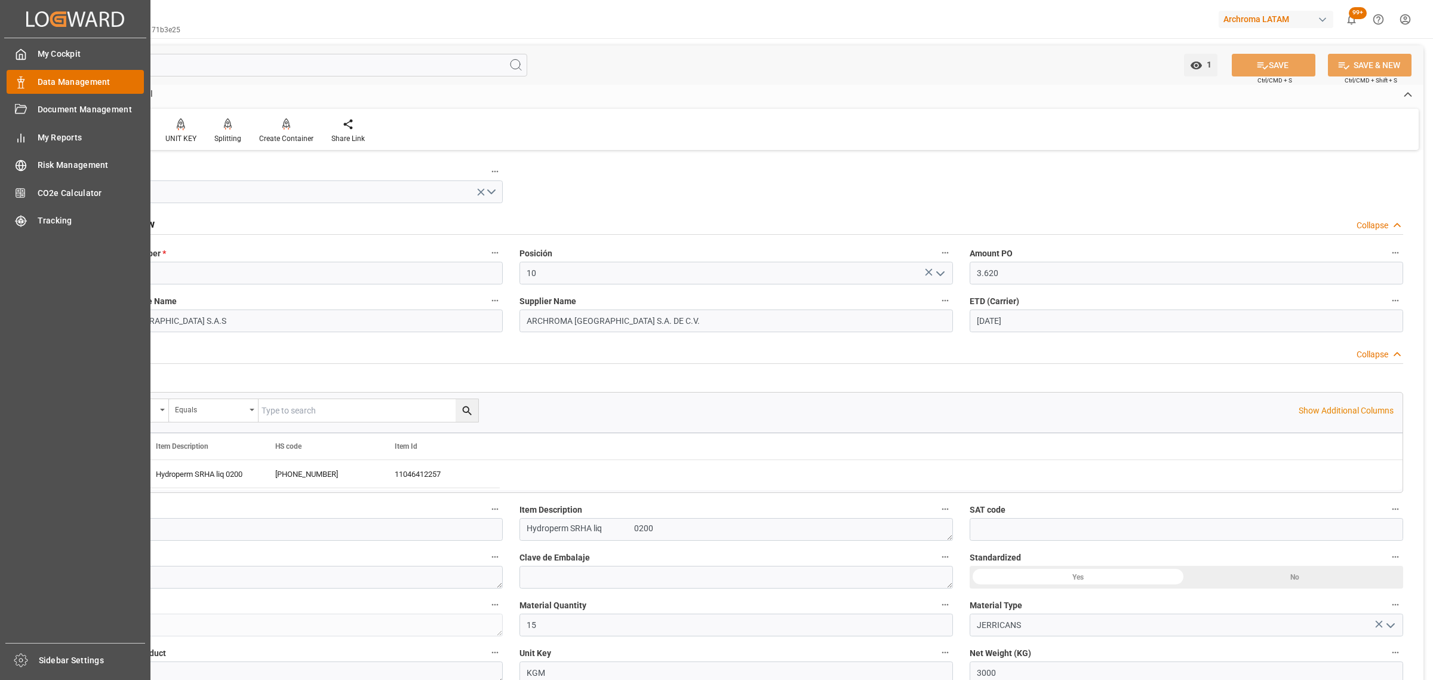
click at [57, 87] on span "Data Management" at bounding box center [91, 82] width 107 height 13
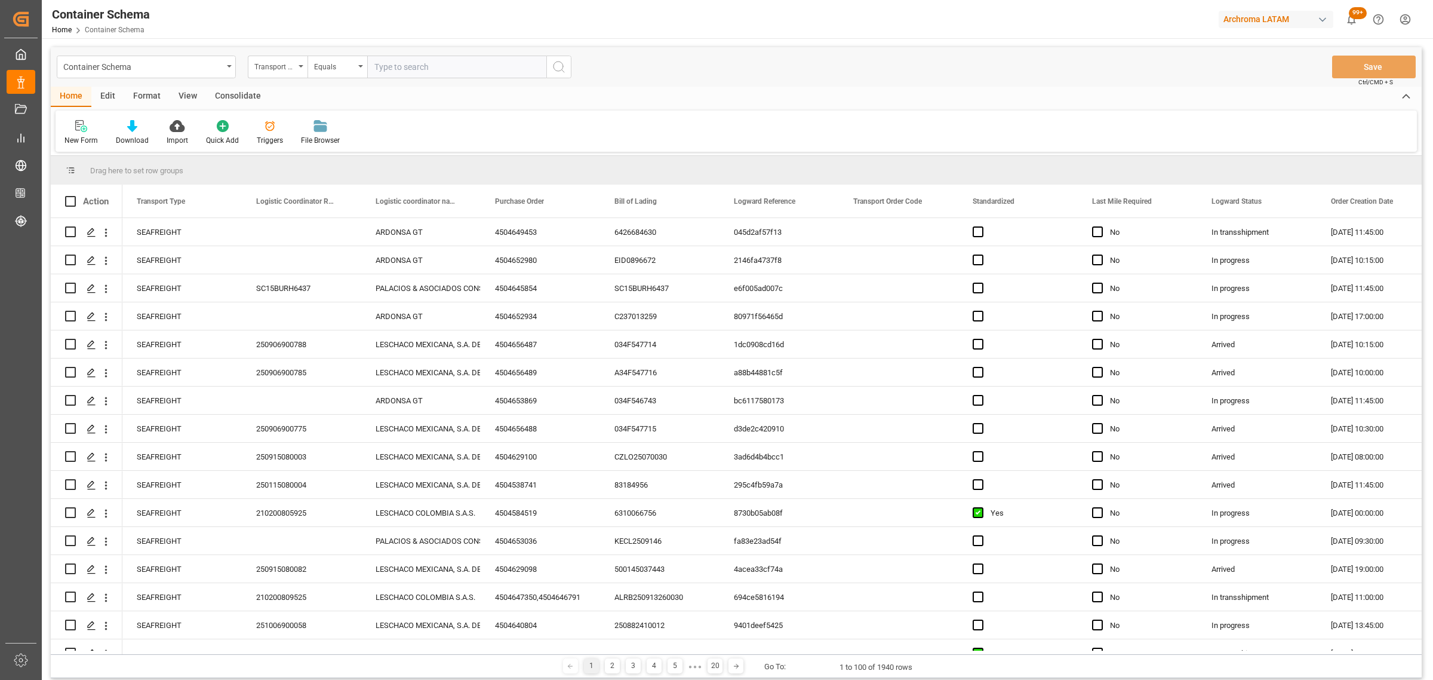
click at [275, 64] on div "Transport Type" at bounding box center [274, 66] width 41 height 14
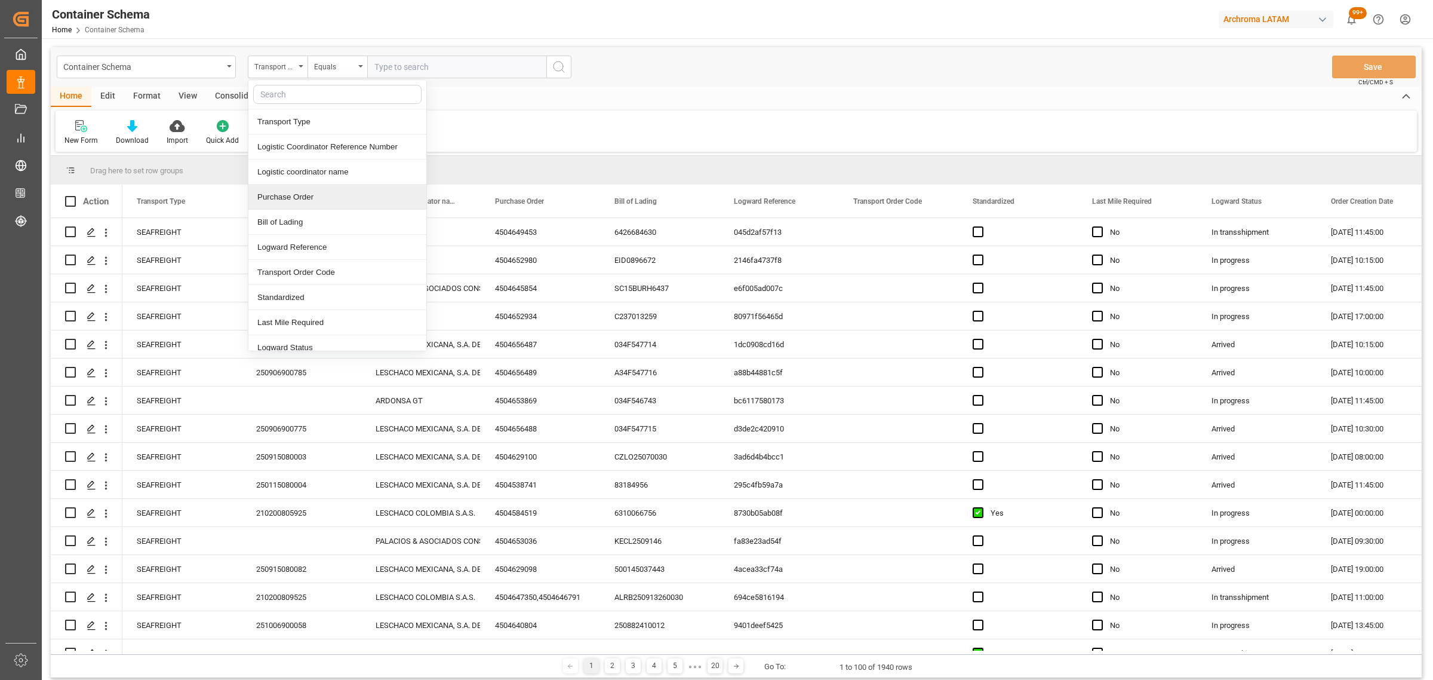
drag, startPoint x: 308, startPoint y: 197, endPoint x: 308, endPoint y: 176, distance: 20.9
click at [308, 198] on div "Purchase Order" at bounding box center [337, 197] width 178 height 25
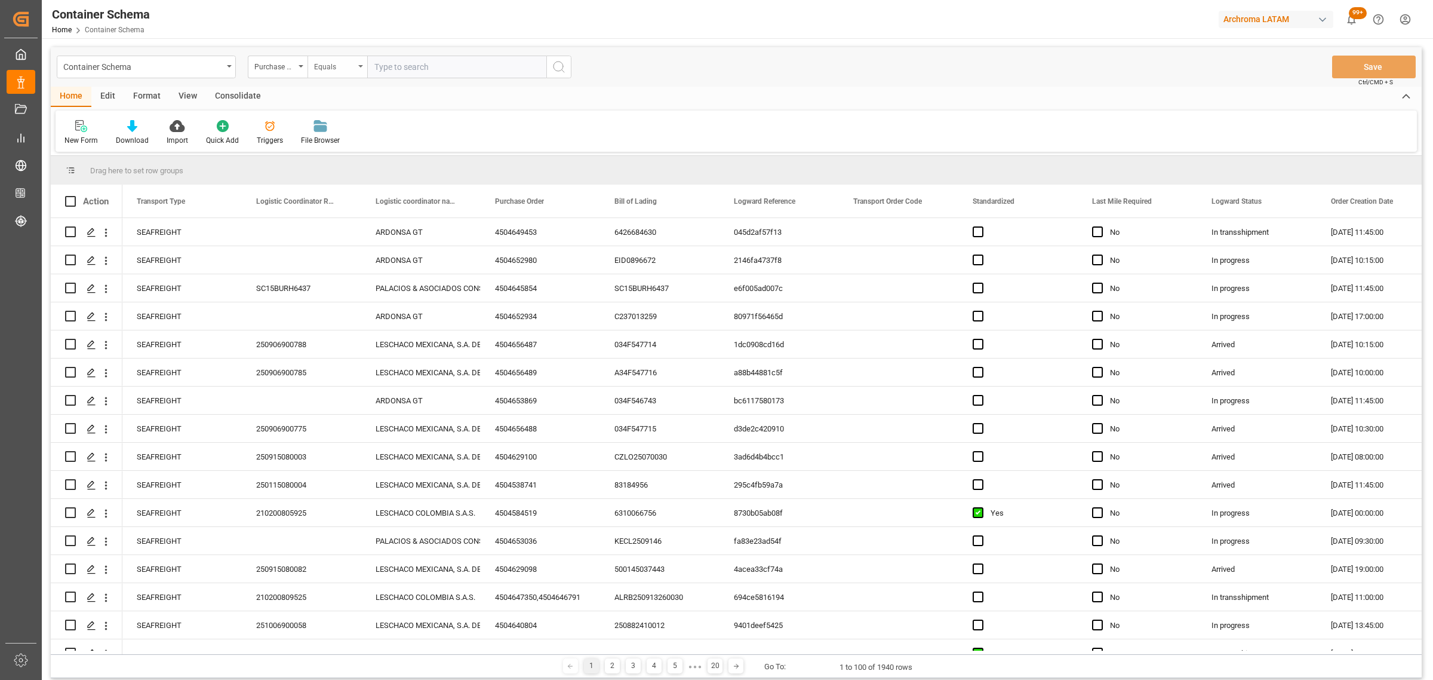
click at [336, 62] on div "Equals" at bounding box center [334, 66] width 41 height 14
click at [380, 147] on div "Fuzzy search" at bounding box center [397, 146] width 178 height 25
click at [415, 66] on input "text" at bounding box center [456, 67] width 179 height 23
paste input "4504658020"
type input "4504658020"
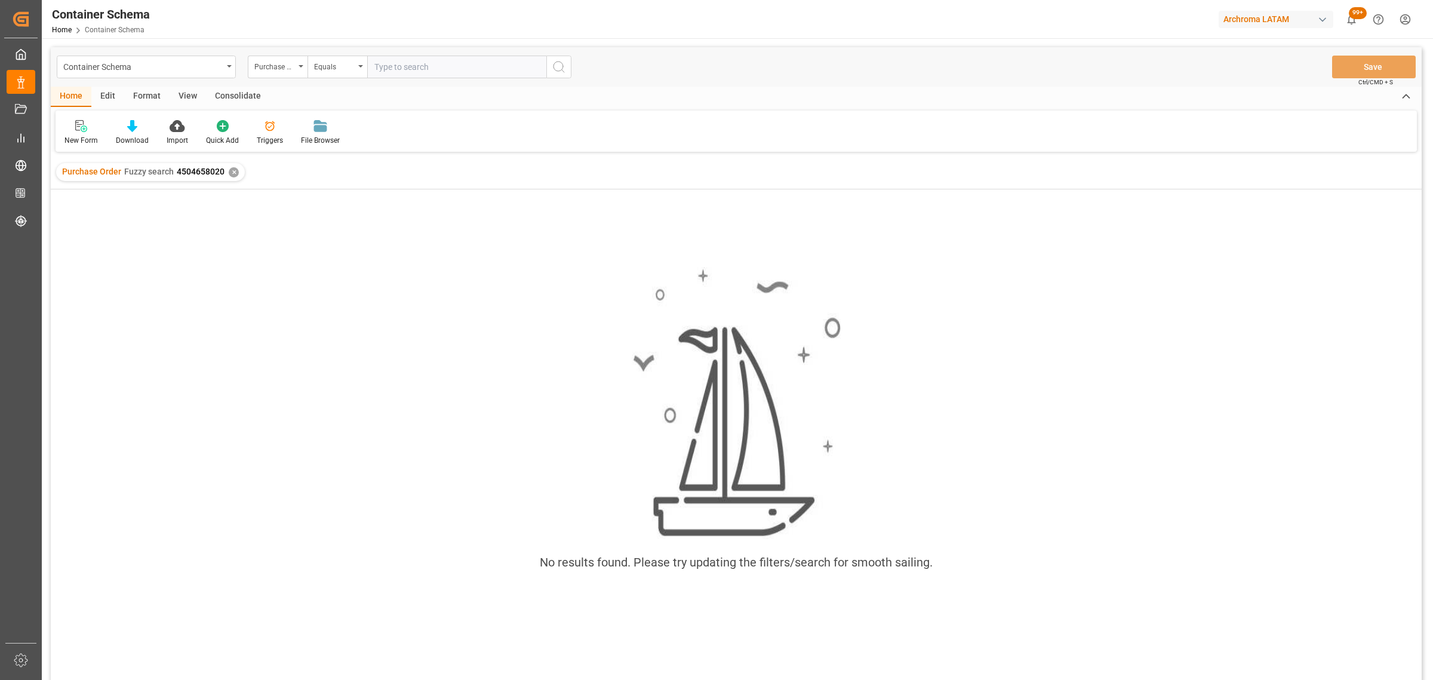
click at [394, 73] on input "text" at bounding box center [456, 67] width 179 height 23
type input "4504658020"
drag, startPoint x: 368, startPoint y: 67, endPoint x: 375, endPoint y: 64, distance: 8.0
click at [371, 66] on input "4504658020" at bounding box center [456, 67] width 179 height 23
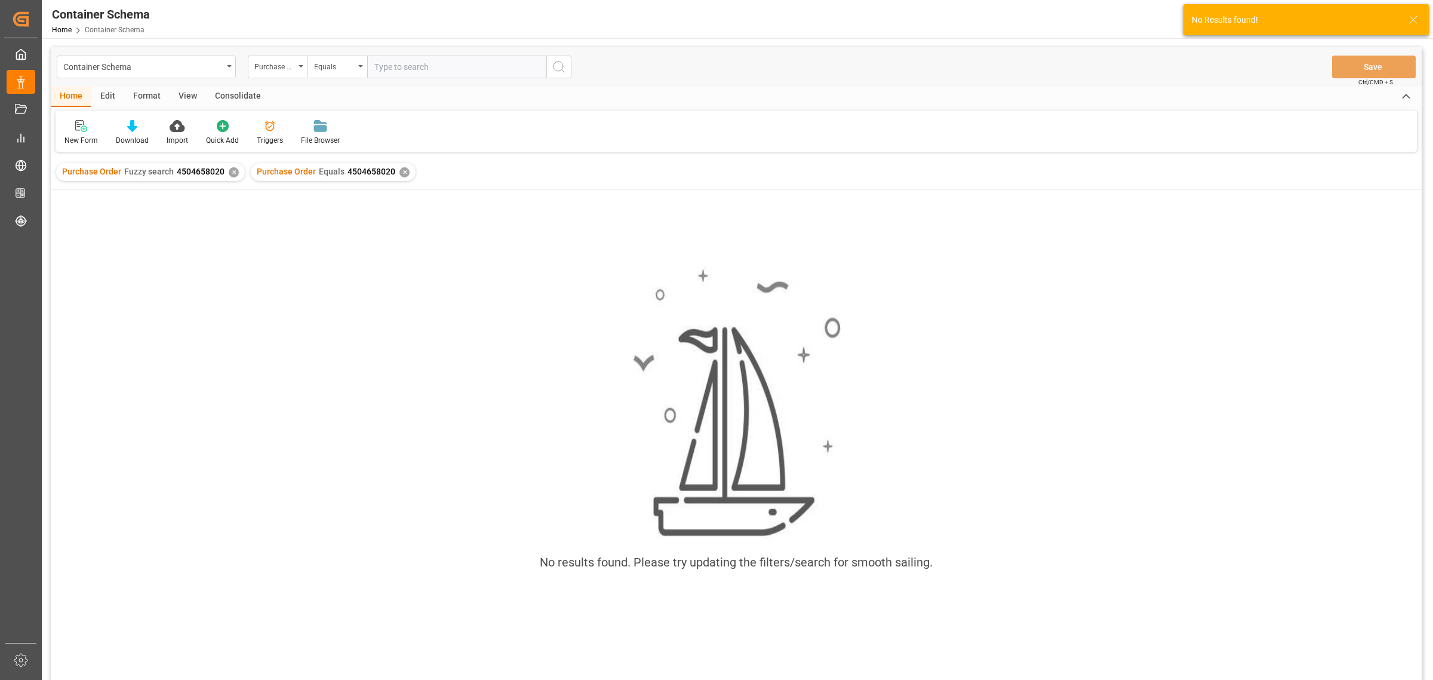
drag, startPoint x: 222, startPoint y: 171, endPoint x: 230, endPoint y: 171, distance: 9.0
click at [227, 171] on div "Purchase Order Fuzzy search 4504658020 ✕" at bounding box center [150, 172] width 189 height 18
click at [231, 171] on div "✕" at bounding box center [234, 172] width 10 height 10
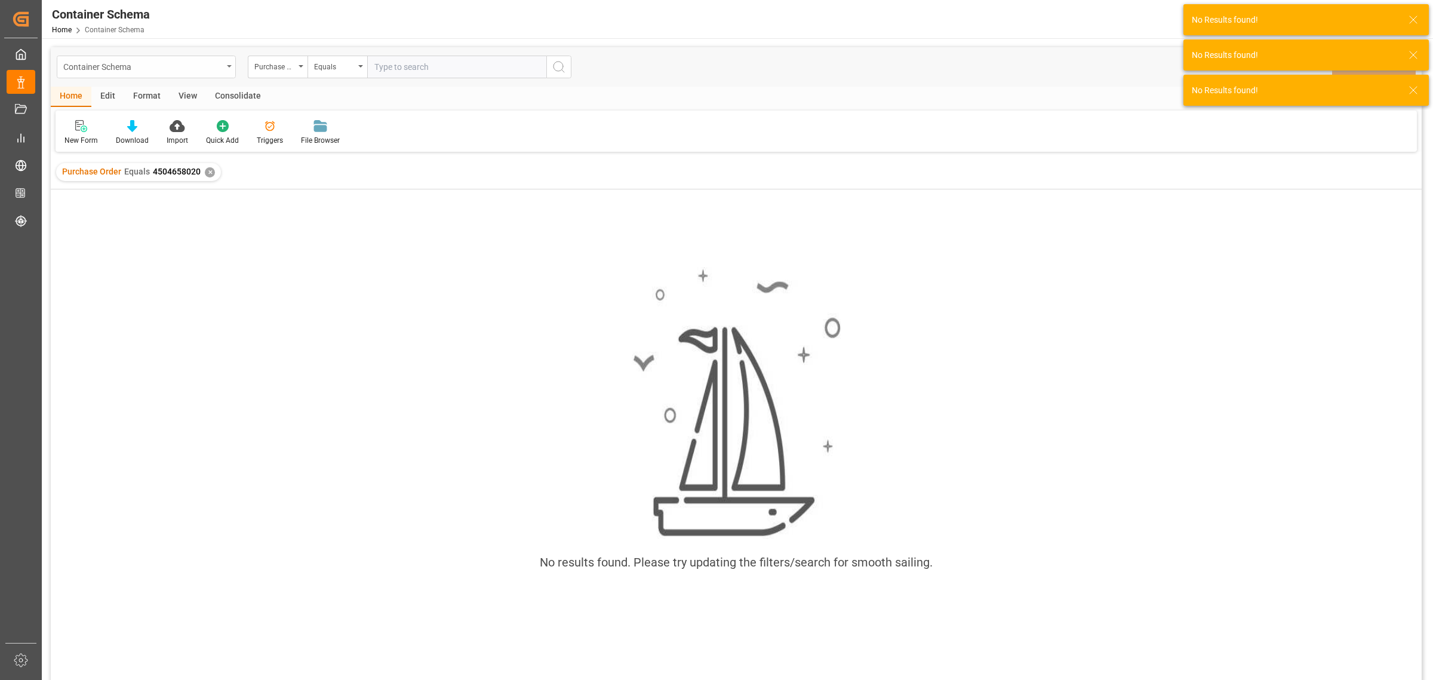
click at [216, 66] on div "Container Schema" at bounding box center [142, 66] width 159 height 15
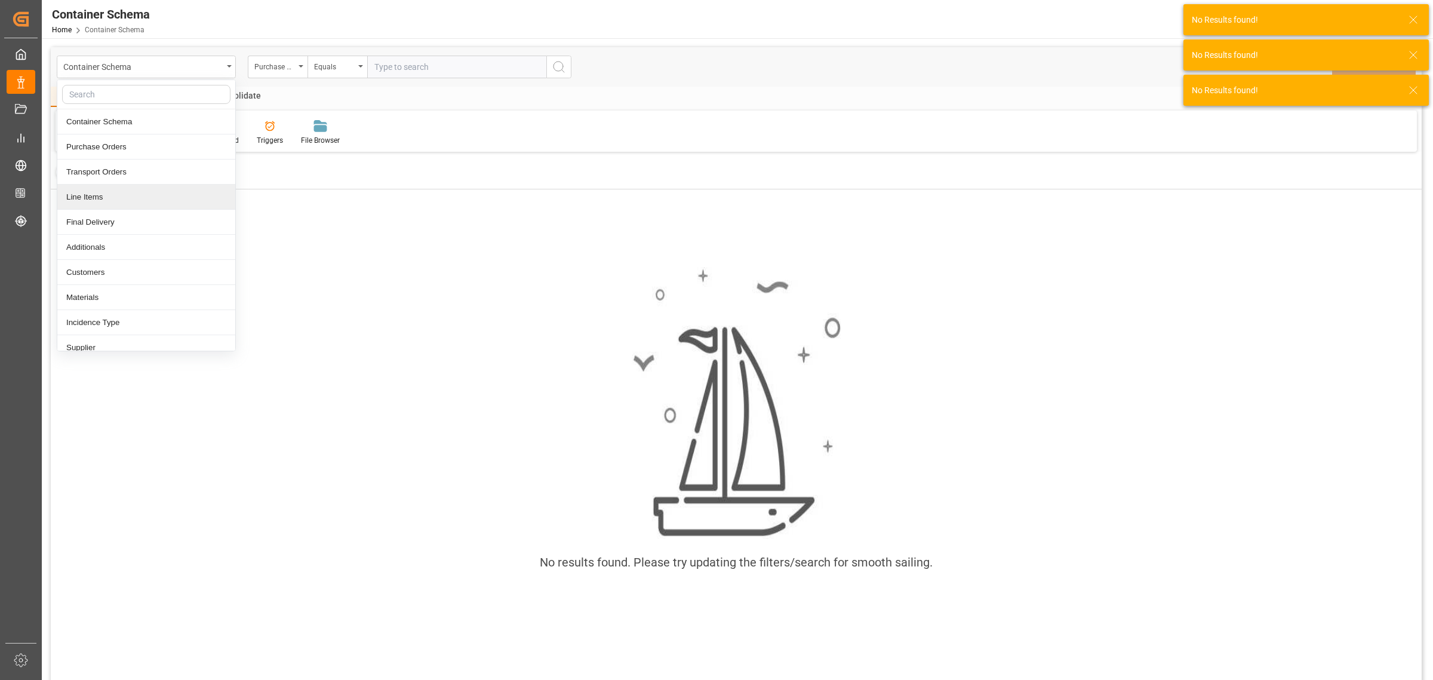
click at [107, 195] on div "Line Items" at bounding box center [146, 197] width 178 height 25
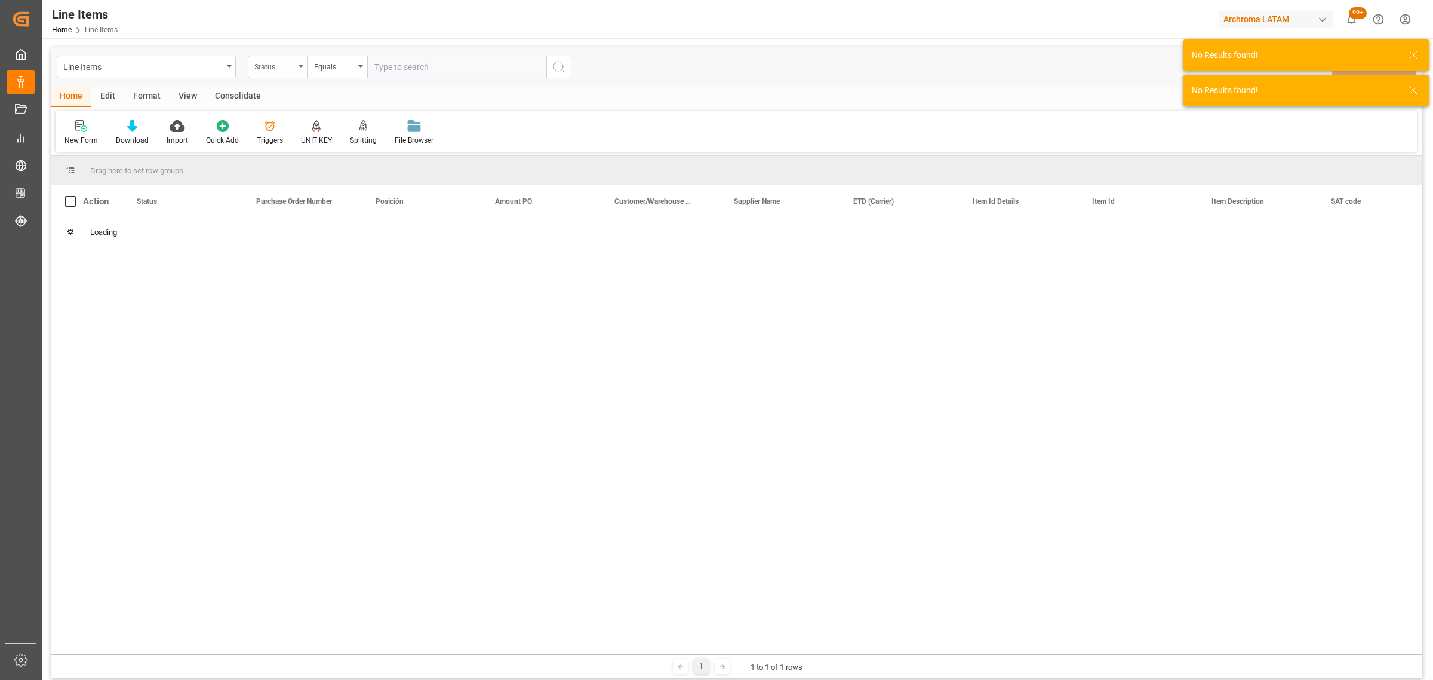
click at [302, 72] on div "Status" at bounding box center [278, 67] width 60 height 23
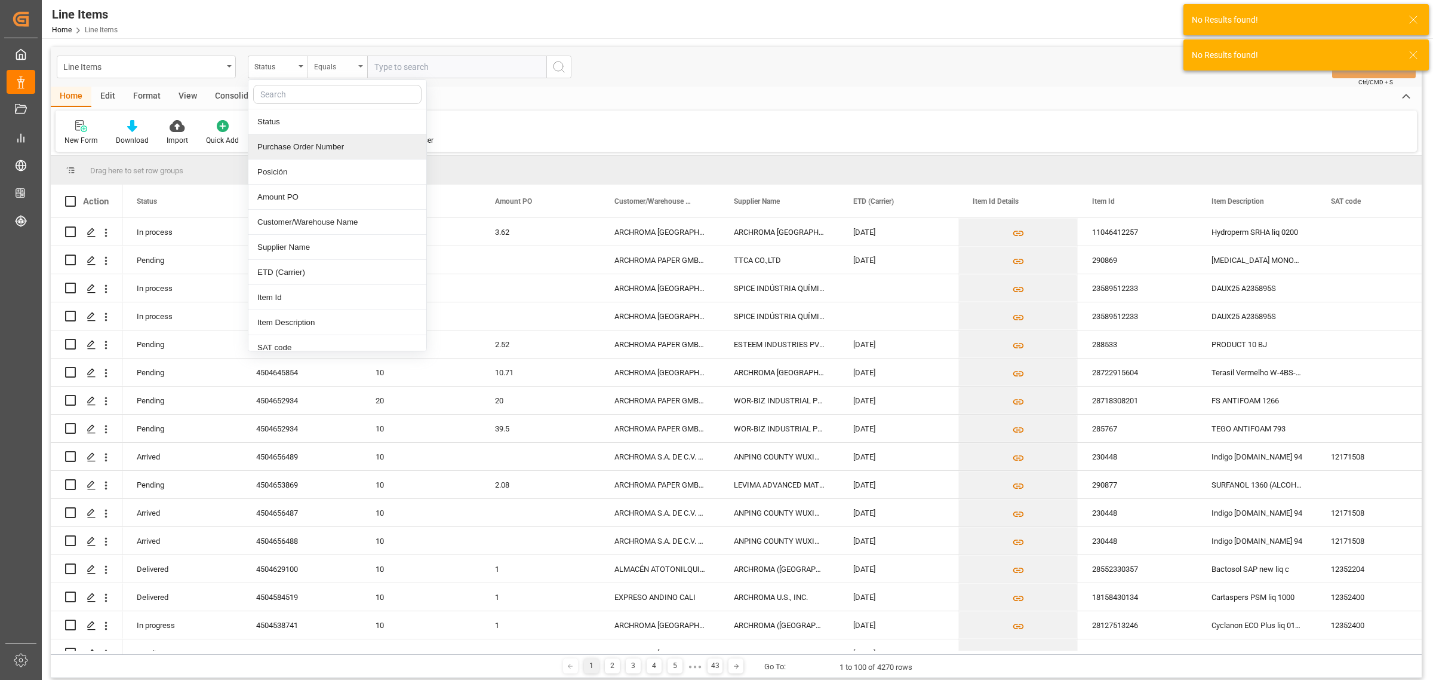
drag, startPoint x: 287, startPoint y: 148, endPoint x: 313, endPoint y: 75, distance: 77.6
click at [287, 147] on div "Purchase Order Number" at bounding box center [337, 146] width 178 height 25
drag, startPoint x: 315, startPoint y: 67, endPoint x: 325, endPoint y: 75, distance: 13.6
click at [315, 67] on div "Equals" at bounding box center [334, 66] width 41 height 14
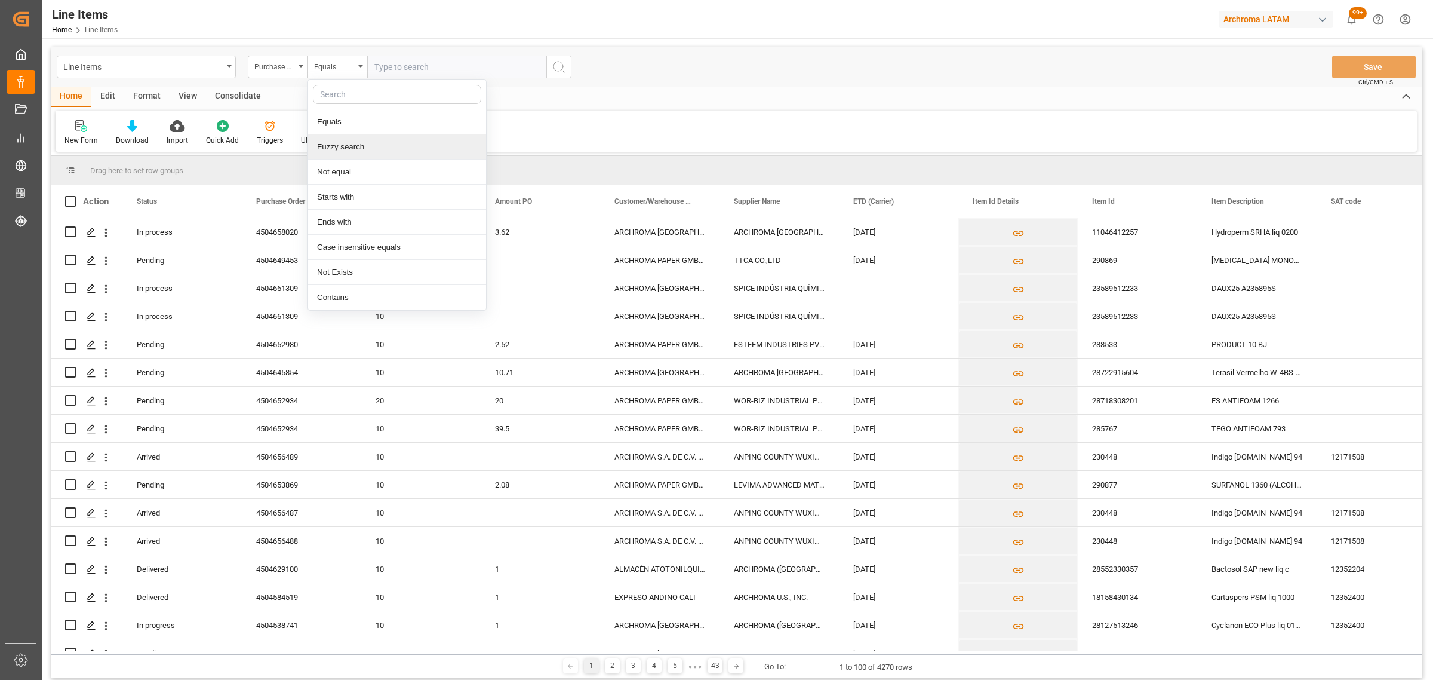
click at [343, 137] on div "Fuzzy search" at bounding box center [397, 146] width 178 height 25
click at [391, 66] on input "text" at bounding box center [456, 67] width 179 height 23
paste input "4504658020"
type input "4504658020"
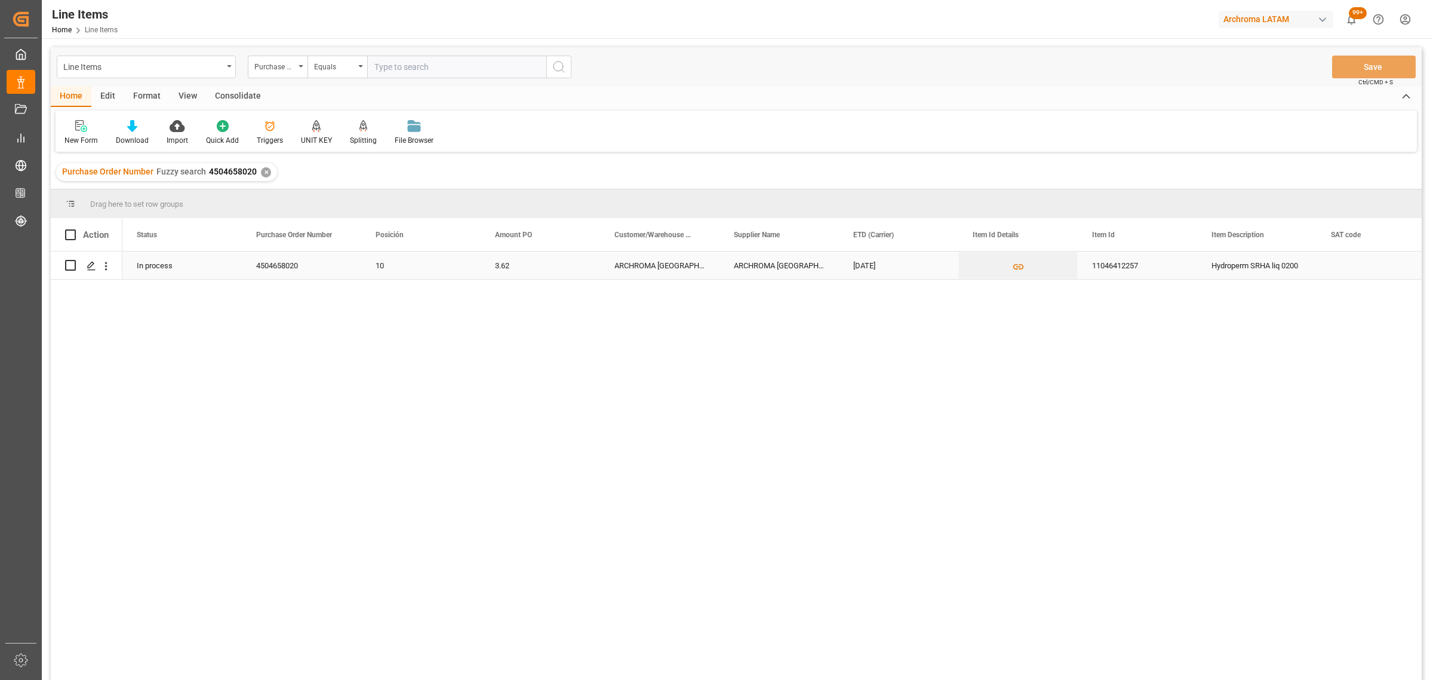
click at [69, 265] on input "Press Space to toggle row selection (unchecked)" at bounding box center [70, 265] width 11 height 11
checkbox input "true"
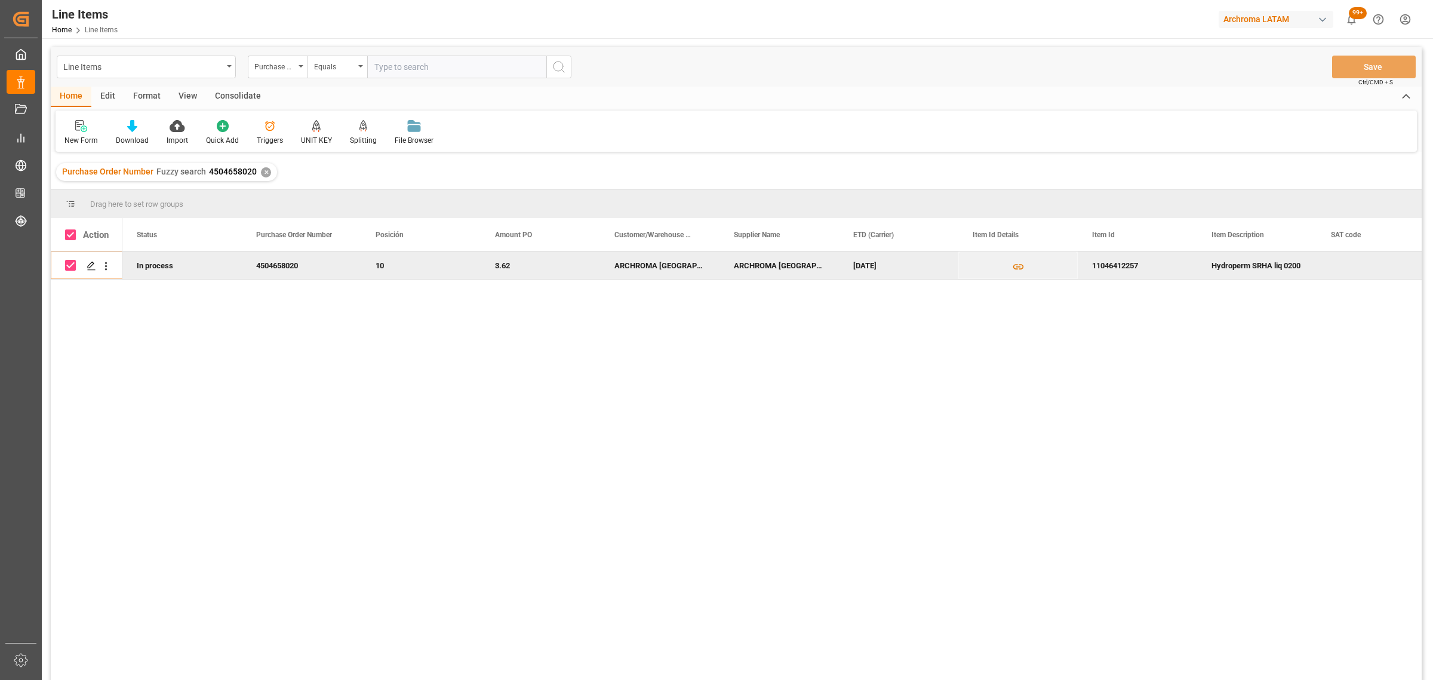
click at [226, 97] on div "Consolidate" at bounding box center [238, 97] width 64 height 20
click at [97, 139] on div "Consolidation List" at bounding box center [93, 140] width 59 height 11
click at [140, 172] on div "Line Items Purchase Order Number Equals Save Ctrl/CMD + S Home Edit Format View…" at bounding box center [736, 379] width 1371 height 664
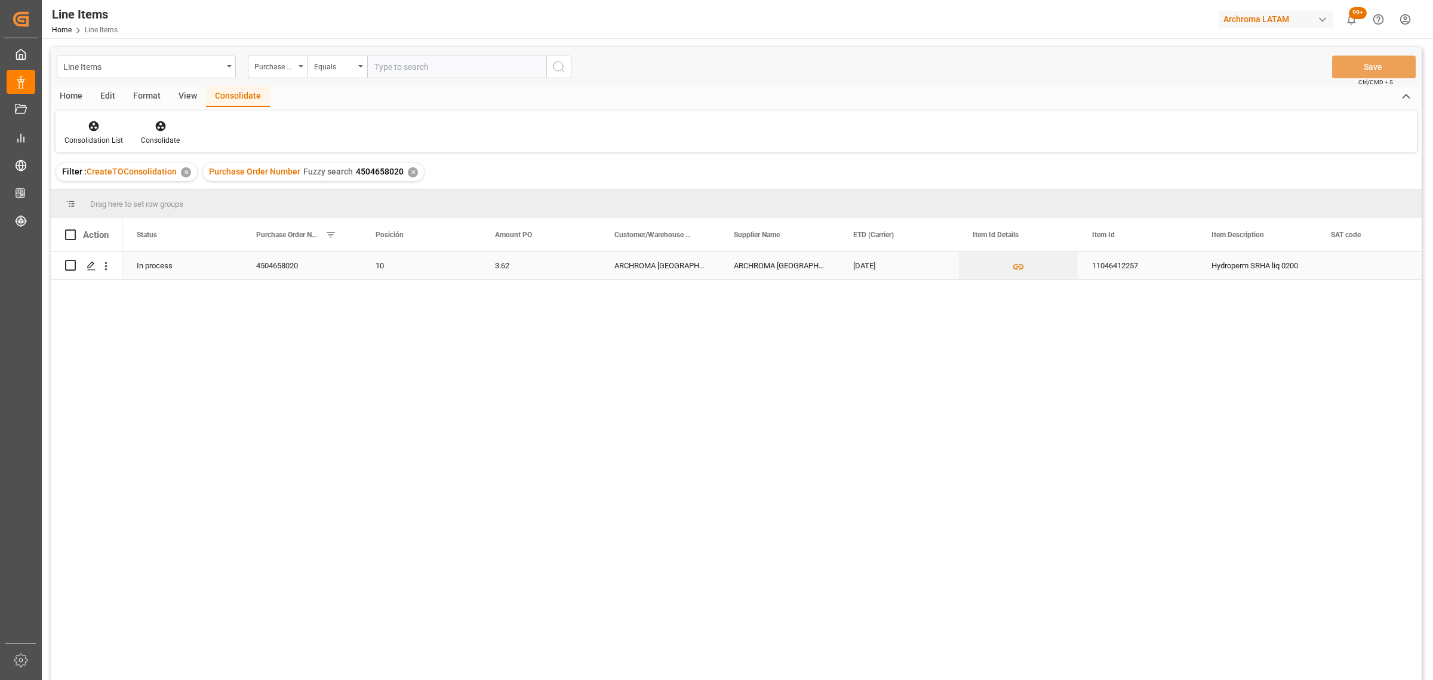
click at [72, 267] on input "Press Space to toggle row selection (unchecked)" at bounding box center [70, 265] width 11 height 11
checkbox input "true"
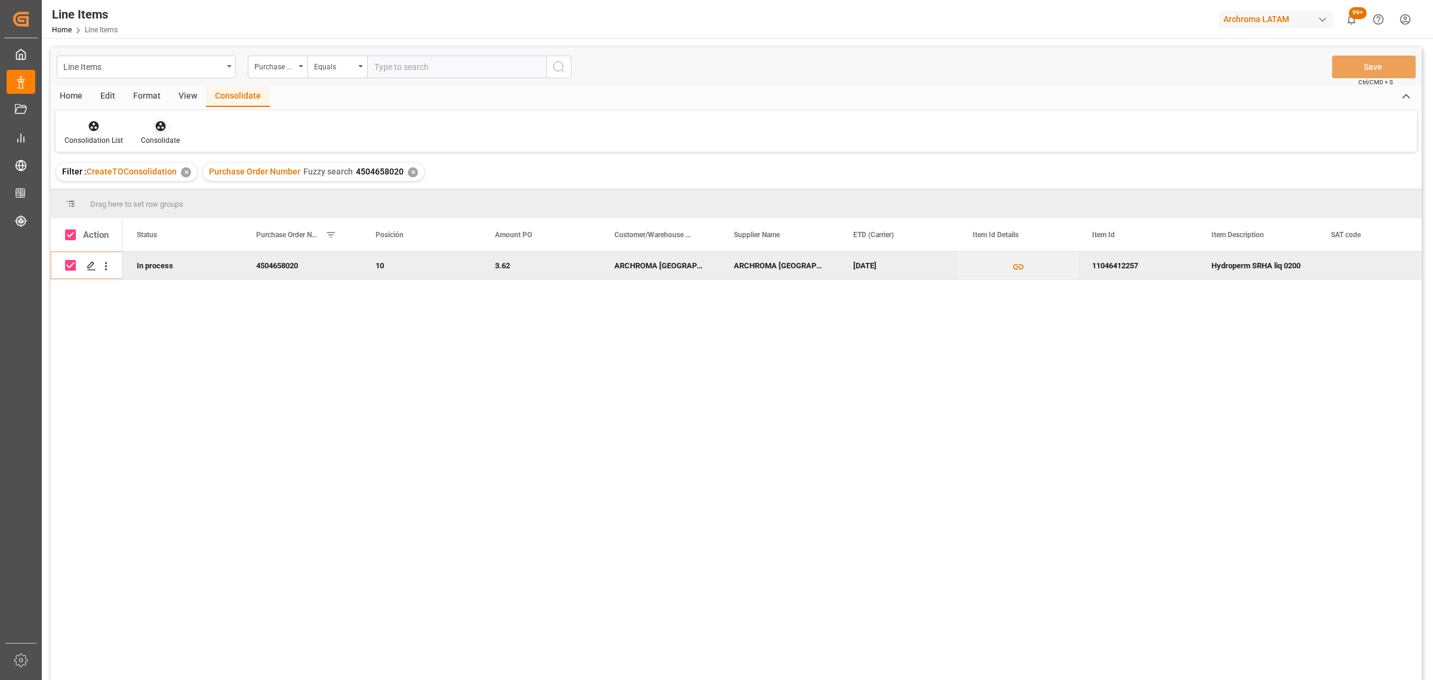
click at [157, 129] on icon at bounding box center [160, 126] width 10 height 10
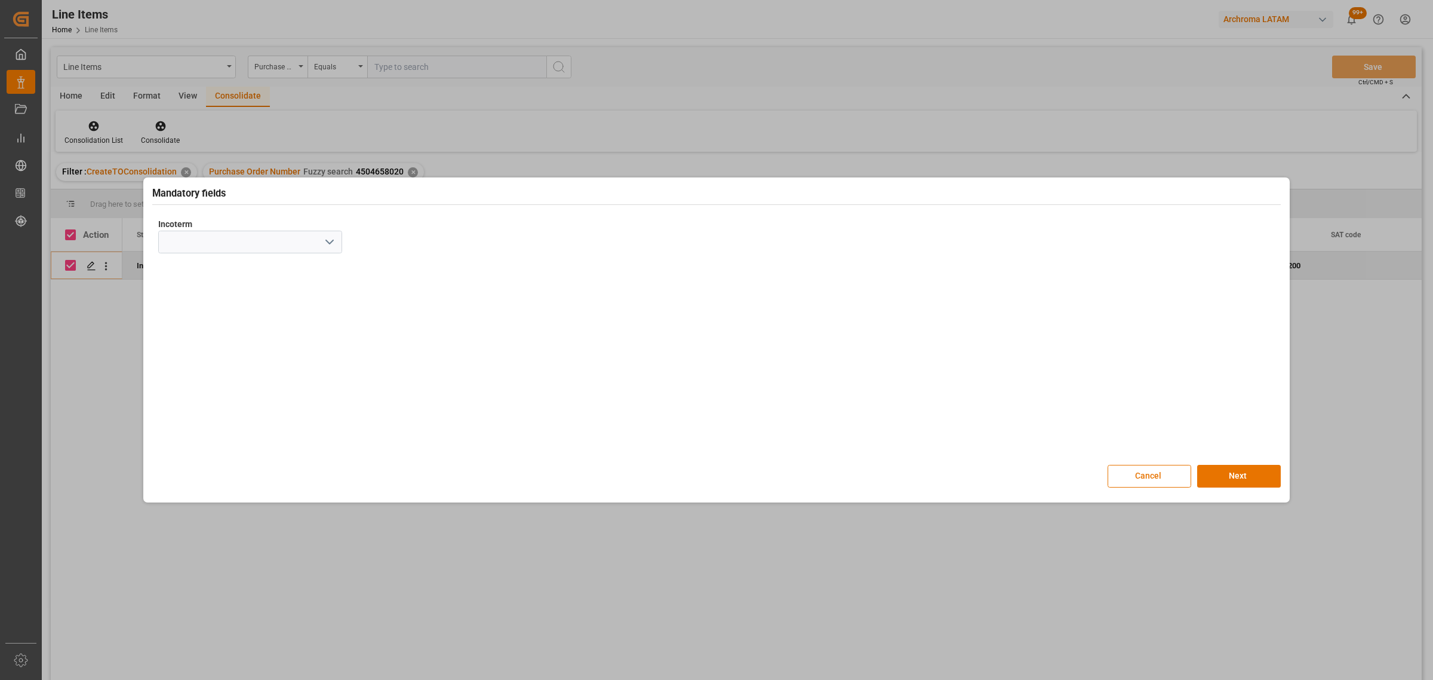
click at [325, 241] on icon "open menu" at bounding box center [329, 242] width 14 height 14
click at [210, 396] on div "CIF" at bounding box center [250, 402] width 183 height 27
type input "CIF"
click at [1228, 475] on button "Next" at bounding box center [1239, 476] width 84 height 23
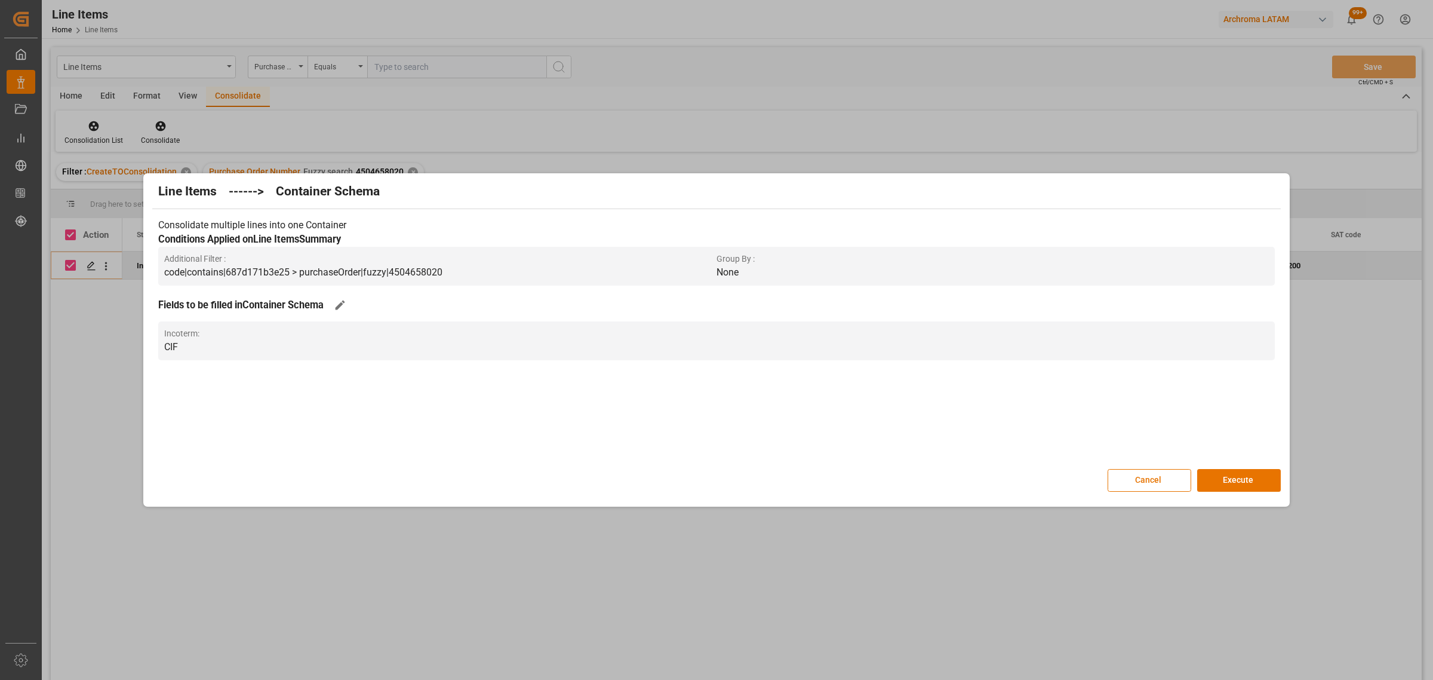
click at [1228, 475] on button "Execute" at bounding box center [1239, 480] width 84 height 23
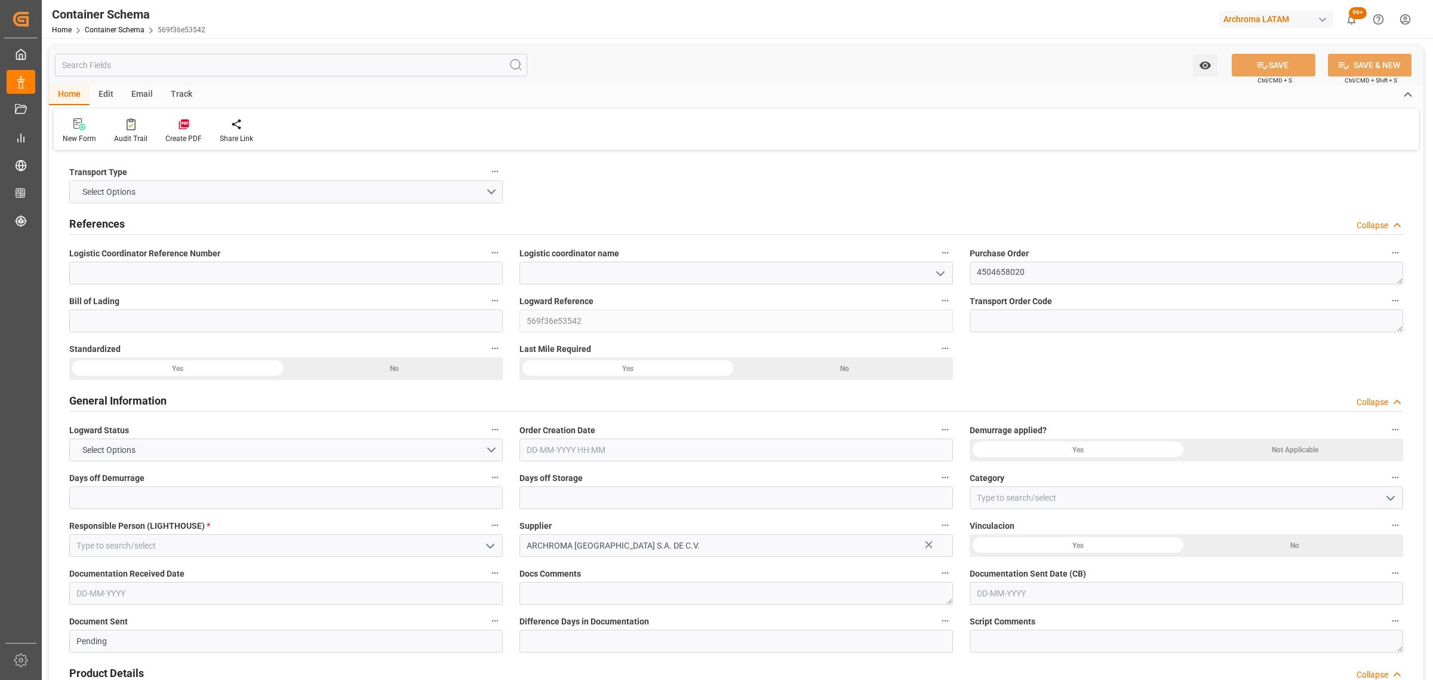
type input "0"
type input "1"
type input "15"
type input "3000"
type input "3141"
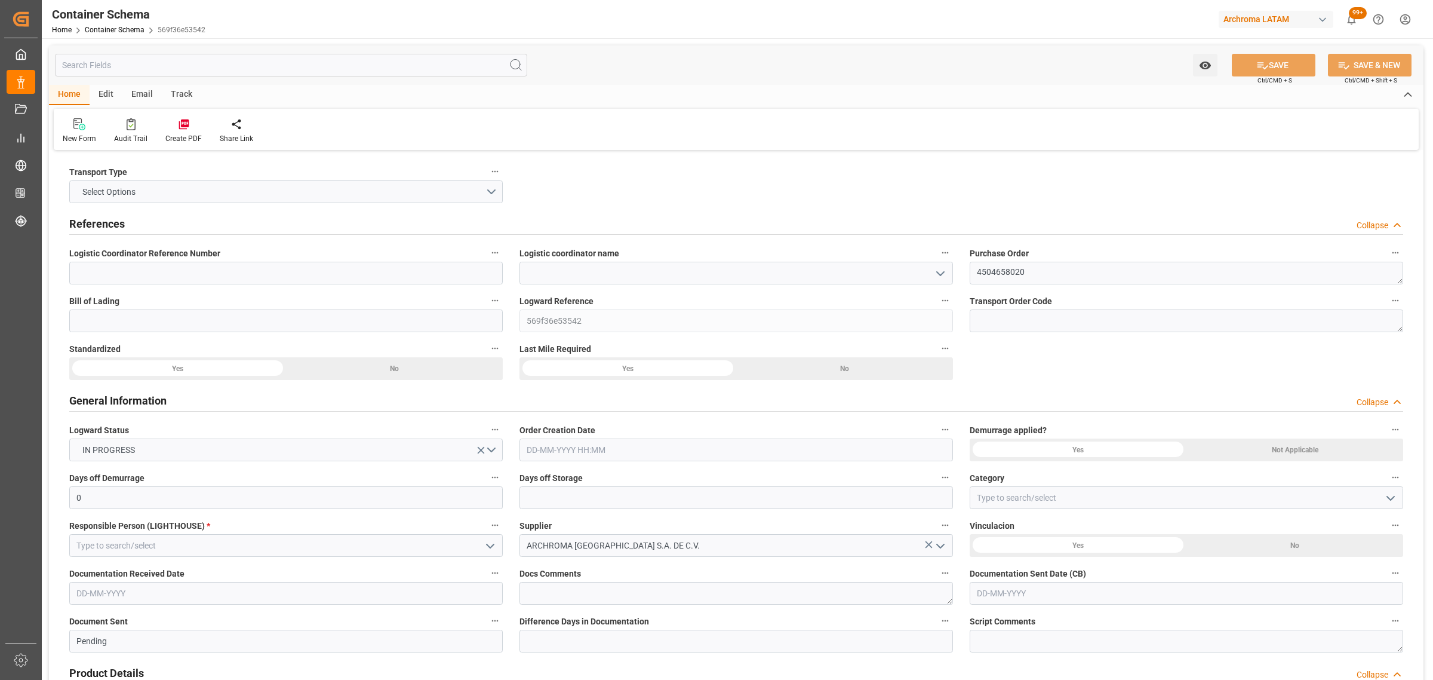
click at [935, 272] on icon "open menu" at bounding box center [940, 273] width 14 height 14
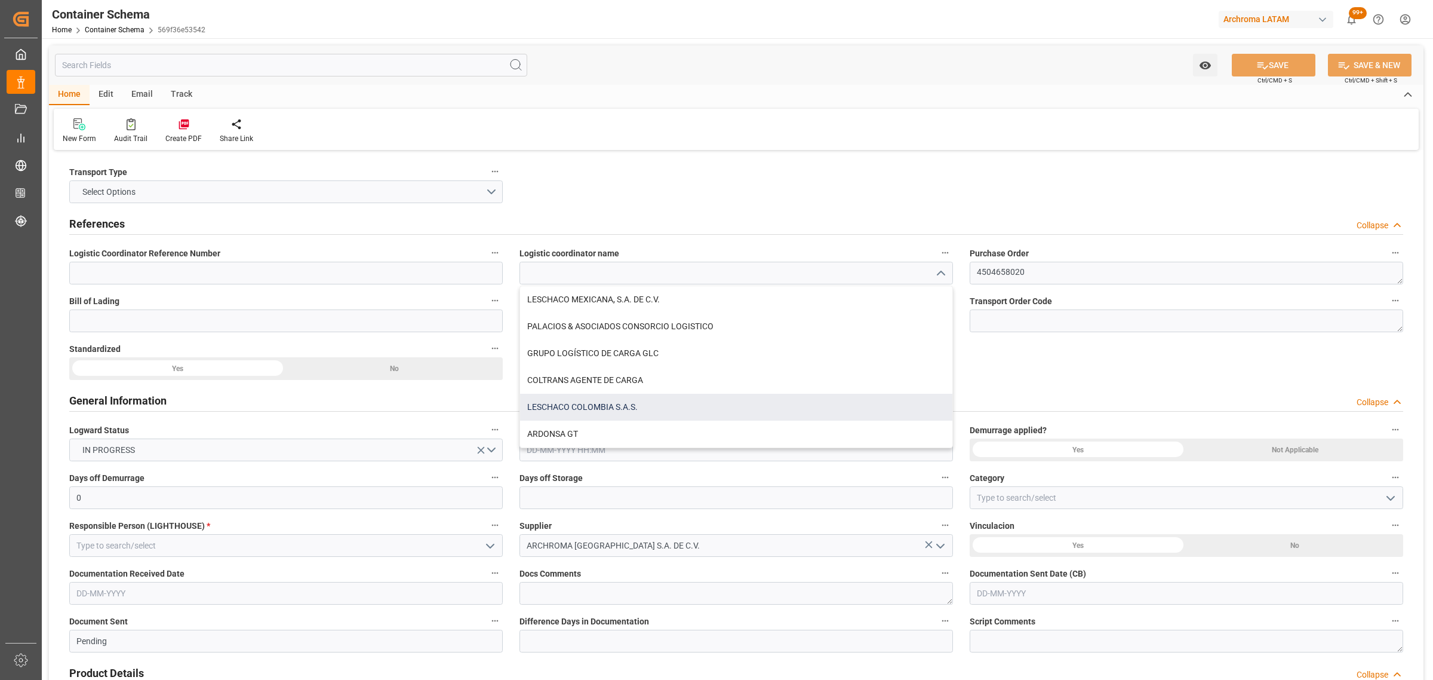
click at [636, 406] on div "LESCHACO COLOMBIA S.A.S." at bounding box center [736, 406] width 432 height 27
type input "LESCHACO COLOMBIA S.A.S."
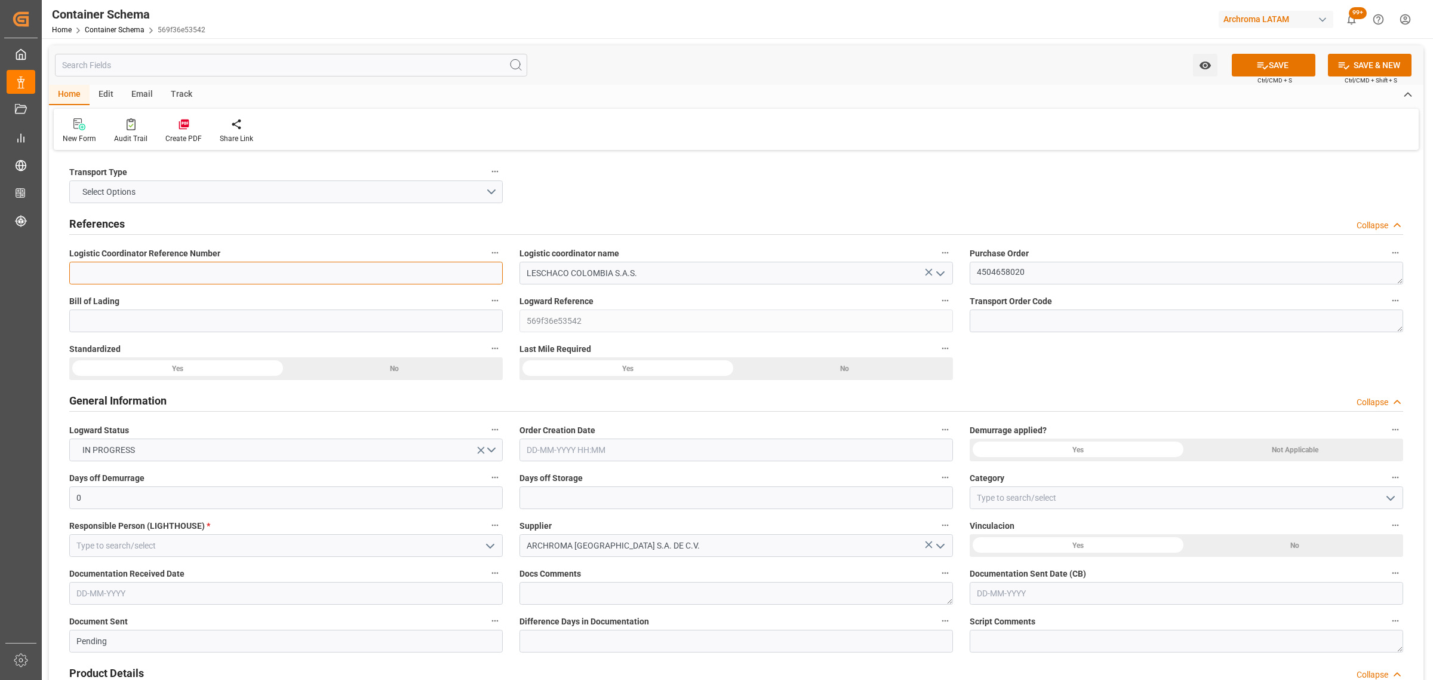
click at [447, 276] on input at bounding box center [286, 273] width 434 height 23
paste input "210200809325"
type input "210200809325"
click at [172, 327] on input at bounding box center [286, 320] width 434 height 23
paste input "CYF00783"
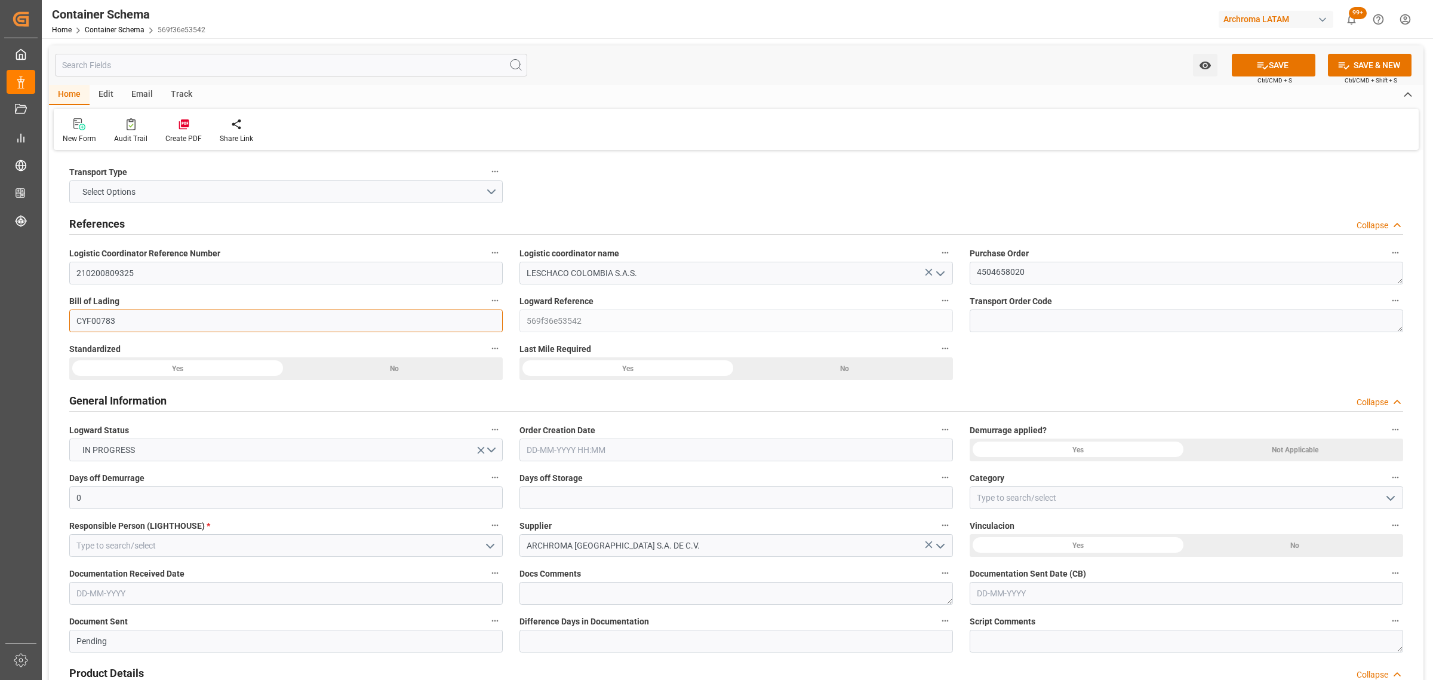
type input "CYF00783"
click at [580, 451] on input "text" at bounding box center [736, 449] width 434 height 23
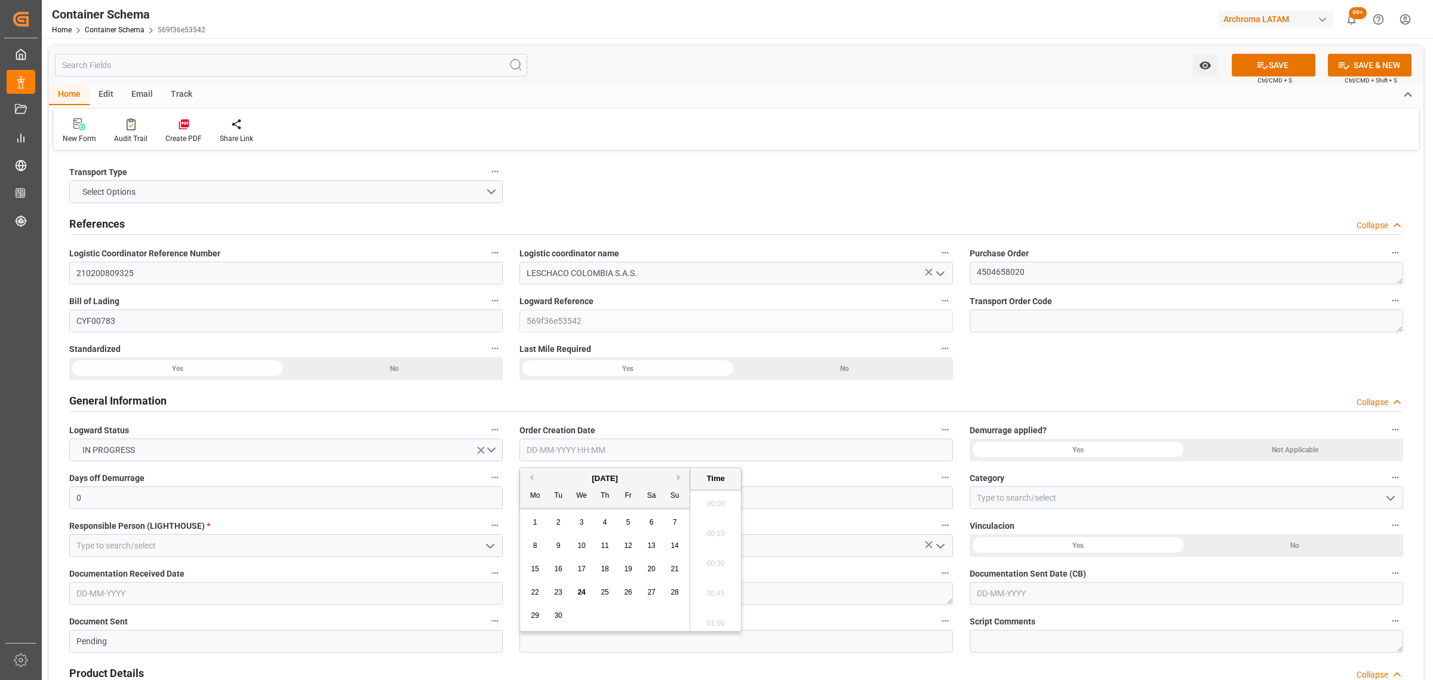
scroll to position [869, 0]
click at [531, 595] on span "22" at bounding box center [535, 592] width 8 height 8
click at [714, 592] on li "08:00" at bounding box center [715, 590] width 51 height 30
type input "22-09-2025 08:00"
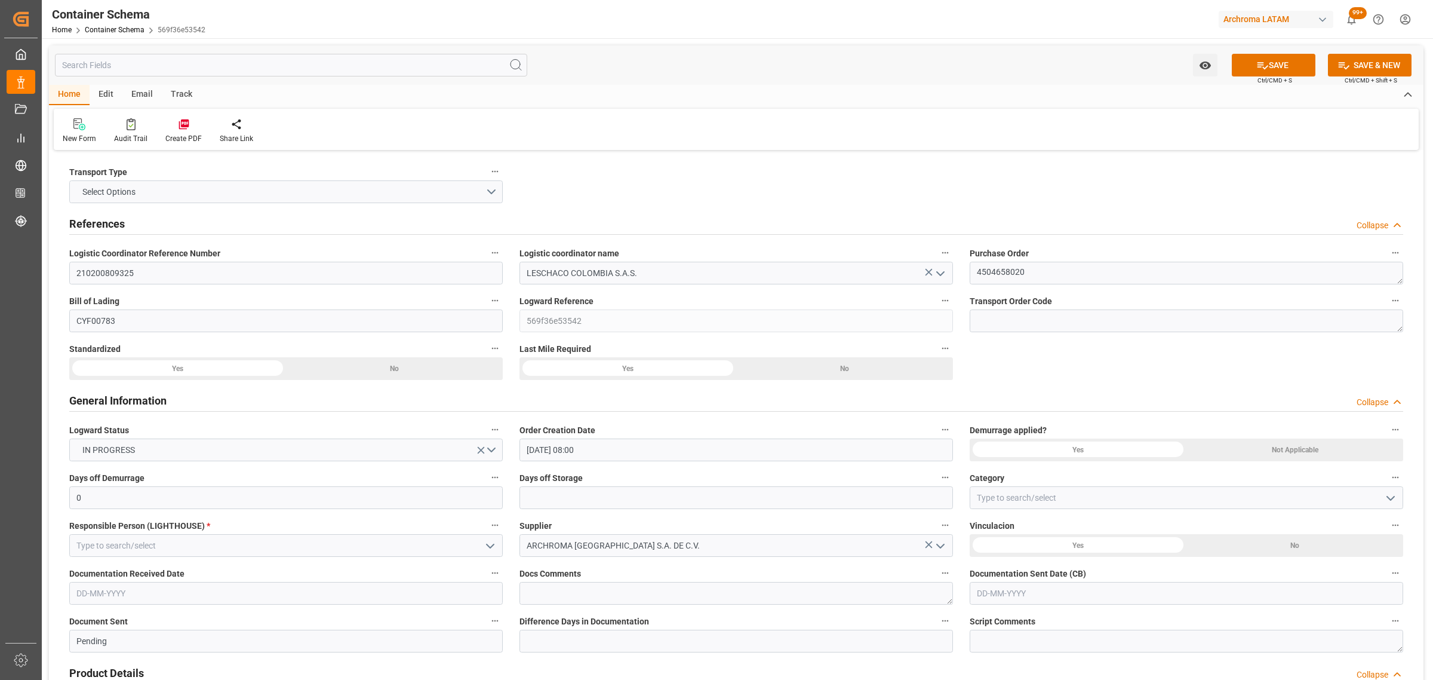
click at [1396, 497] on icon "open menu" at bounding box center [1391, 498] width 14 height 14
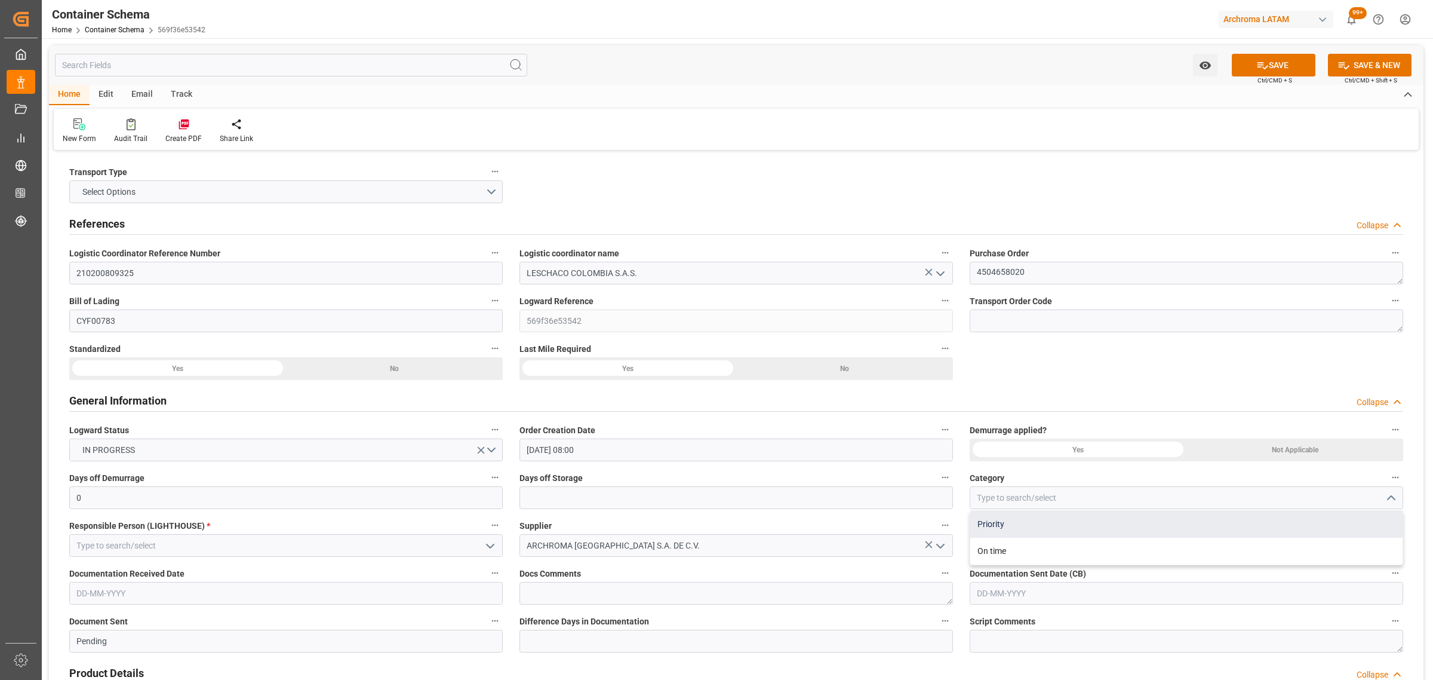
click at [1053, 535] on div "Priority" at bounding box center [1186, 524] width 432 height 27
type input "Priority"
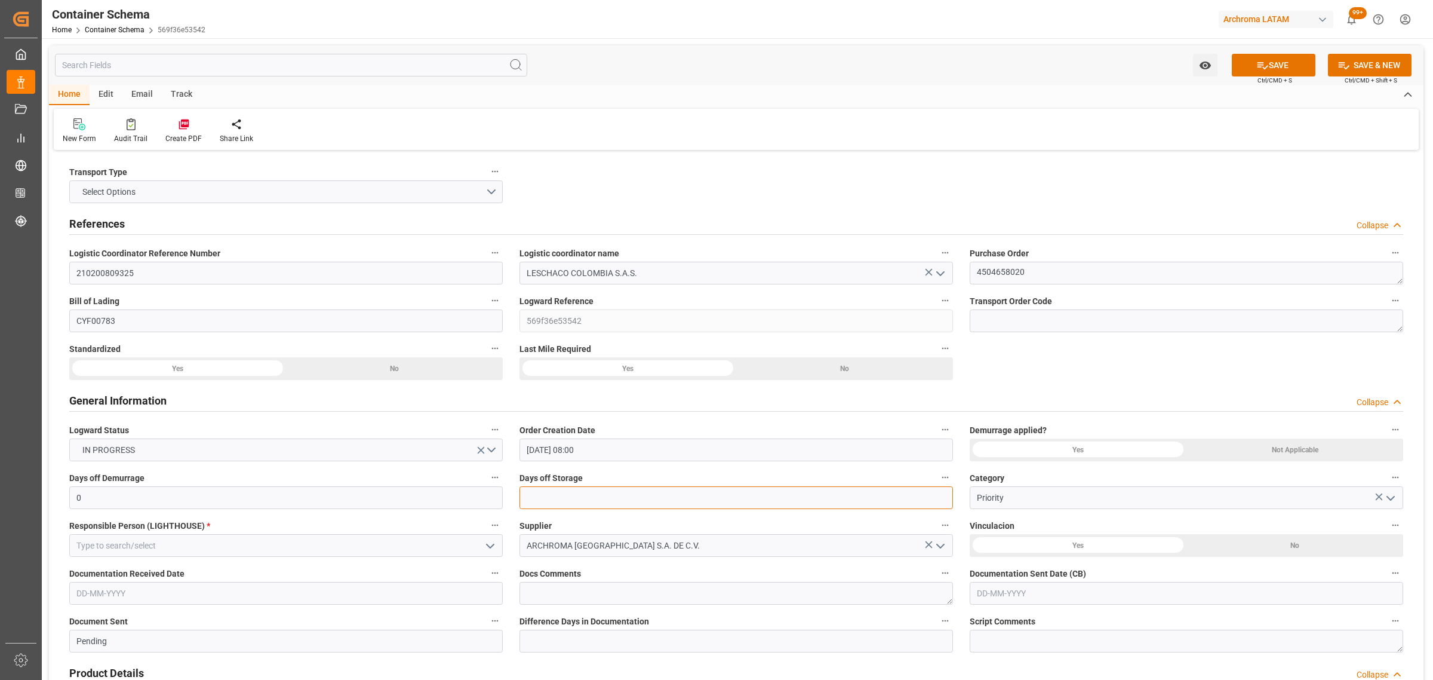
click at [771, 503] on input "text" at bounding box center [736, 497] width 434 height 23
type input "3"
click at [485, 543] on icon "open menu" at bounding box center [490, 546] width 14 height 14
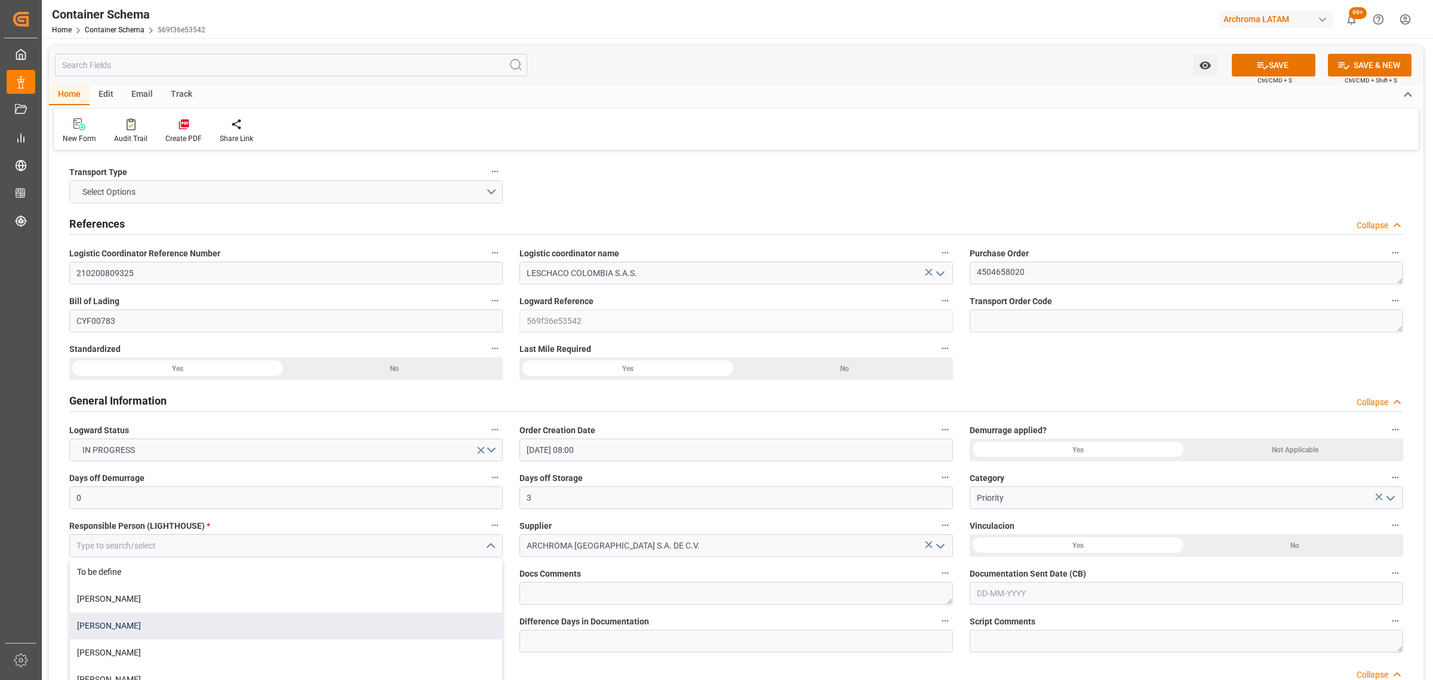
click at [137, 631] on div "Maria Piranquive" at bounding box center [286, 625] width 432 height 27
type input "Maria Piranquive"
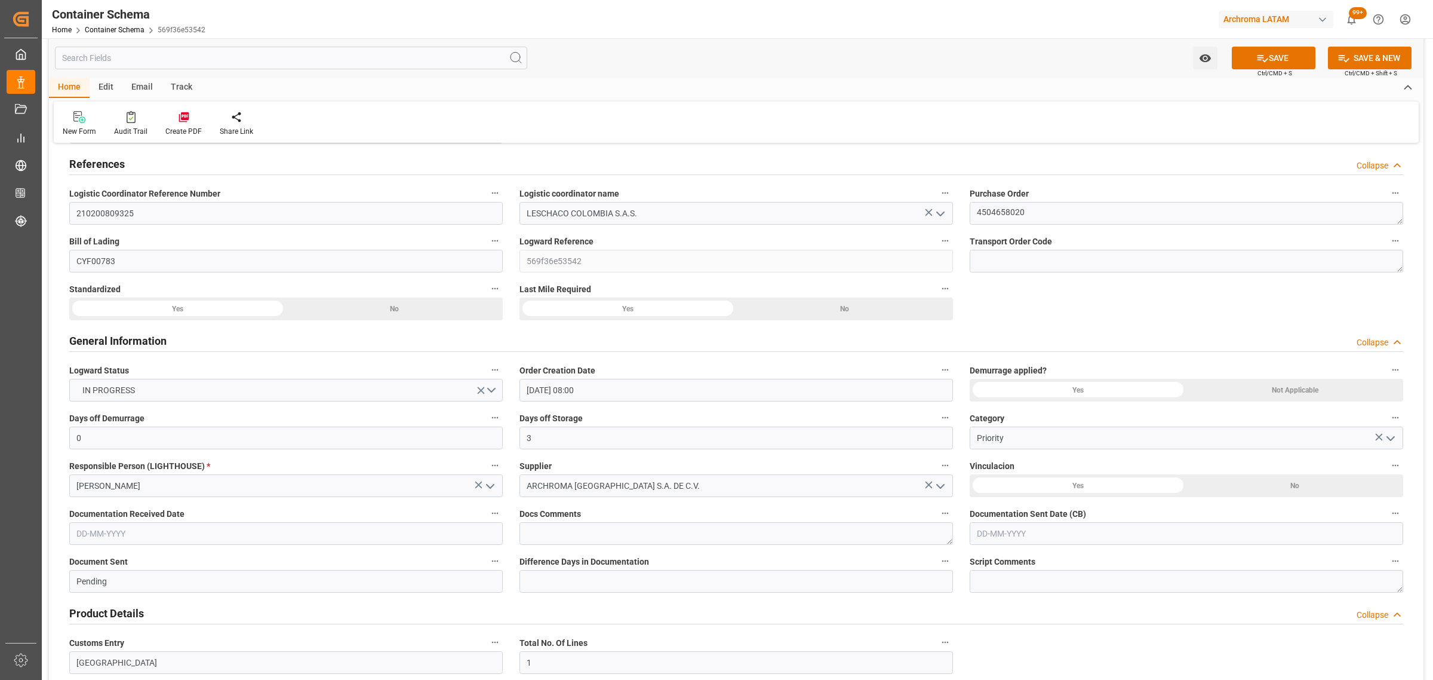
scroll to position [149, 0]
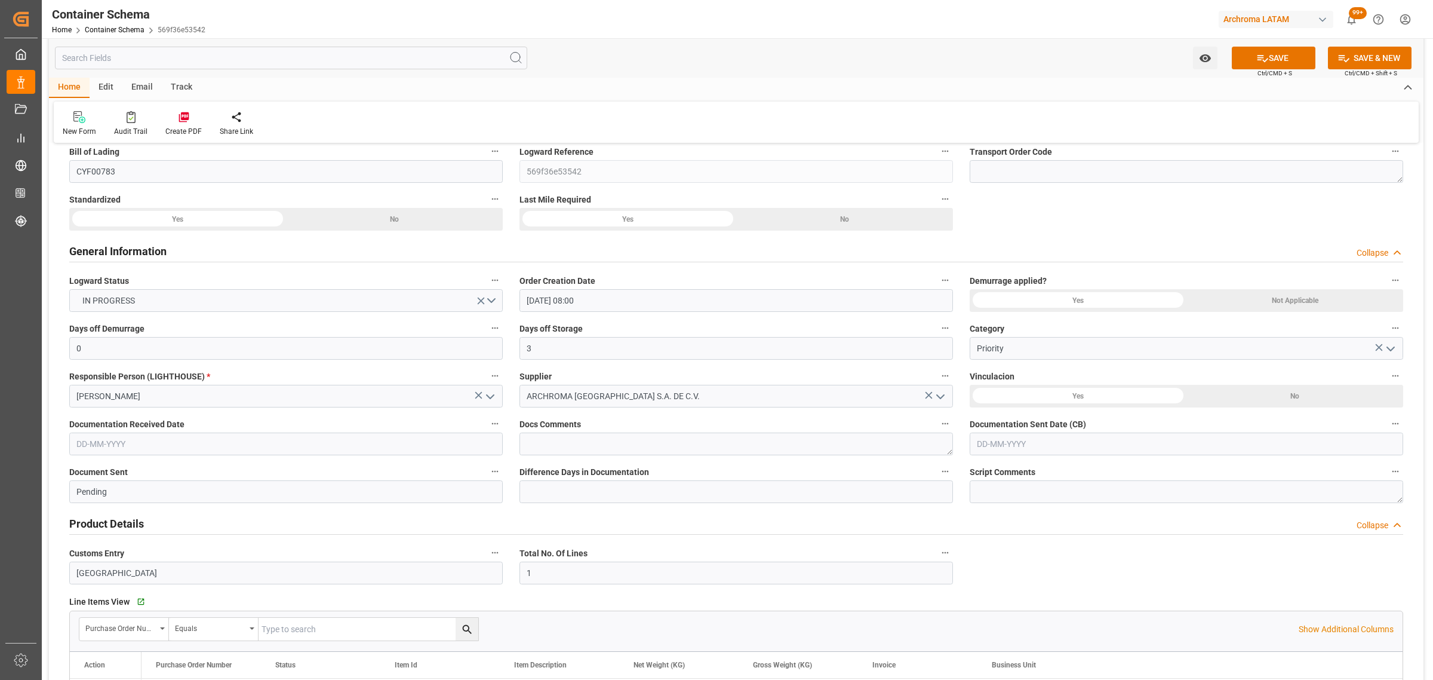
click at [193, 445] on input "text" at bounding box center [286, 443] width 434 height 23
click at [82, 471] on button "Previous Month" at bounding box center [79, 471] width 7 height 7
drag, startPoint x: 159, startPoint y: 610, endPoint x: 211, endPoint y: 586, distance: 57.2
click at [158, 610] on div "28" at bounding box center [154, 609] width 15 height 14
type input "28-08-2025"
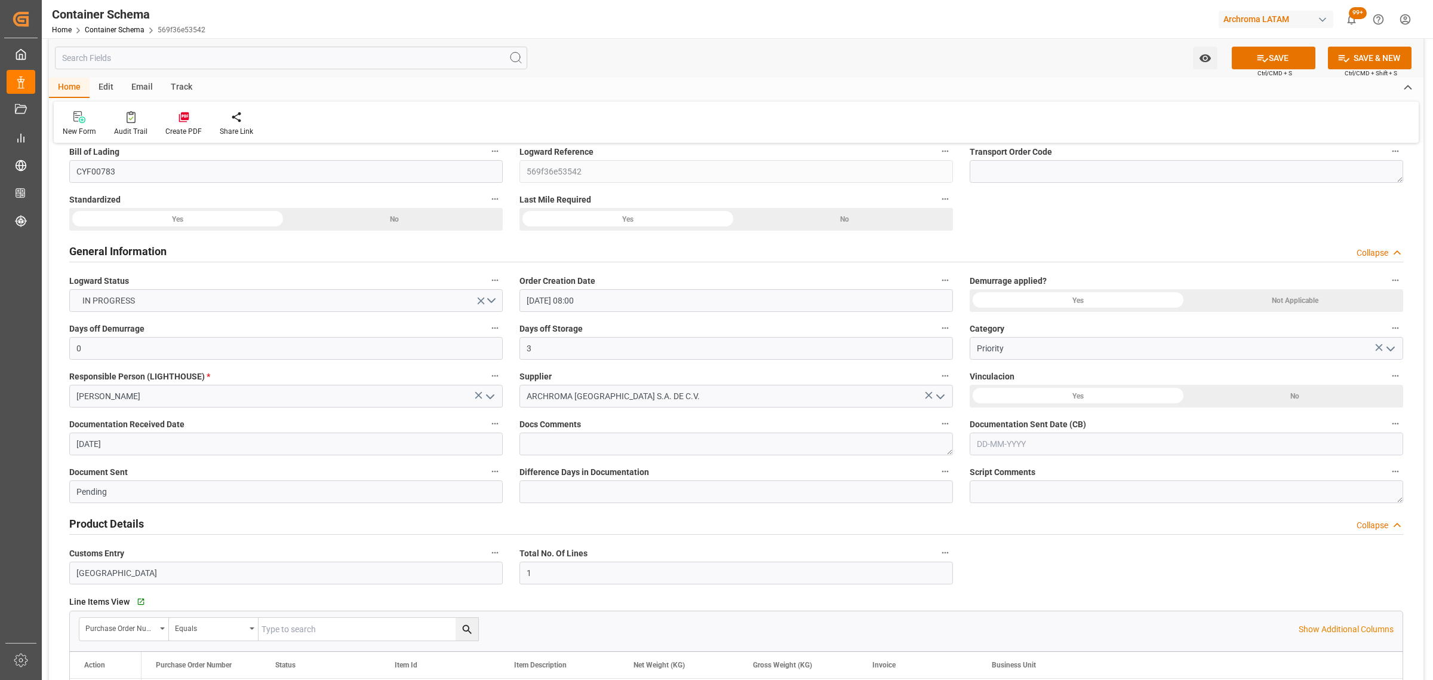
drag, startPoint x: 1109, startPoint y: 458, endPoint x: 1108, endPoint y: 442, distance: 16.1
click at [1109, 454] on div "Documentation Sent Date (CB)" at bounding box center [1186, 435] width 450 height 48
click at [1108, 441] on input "text" at bounding box center [1187, 443] width 434 height 23
click at [982, 467] on div "Previous Month Next Month September 2025 Mo Tu We Th Fr Sa Su 1 2 3 4 5 6 7 8 9…" at bounding box center [1055, 543] width 171 height 164
click at [982, 469] on button "Previous Month" at bounding box center [979, 471] width 7 height 7
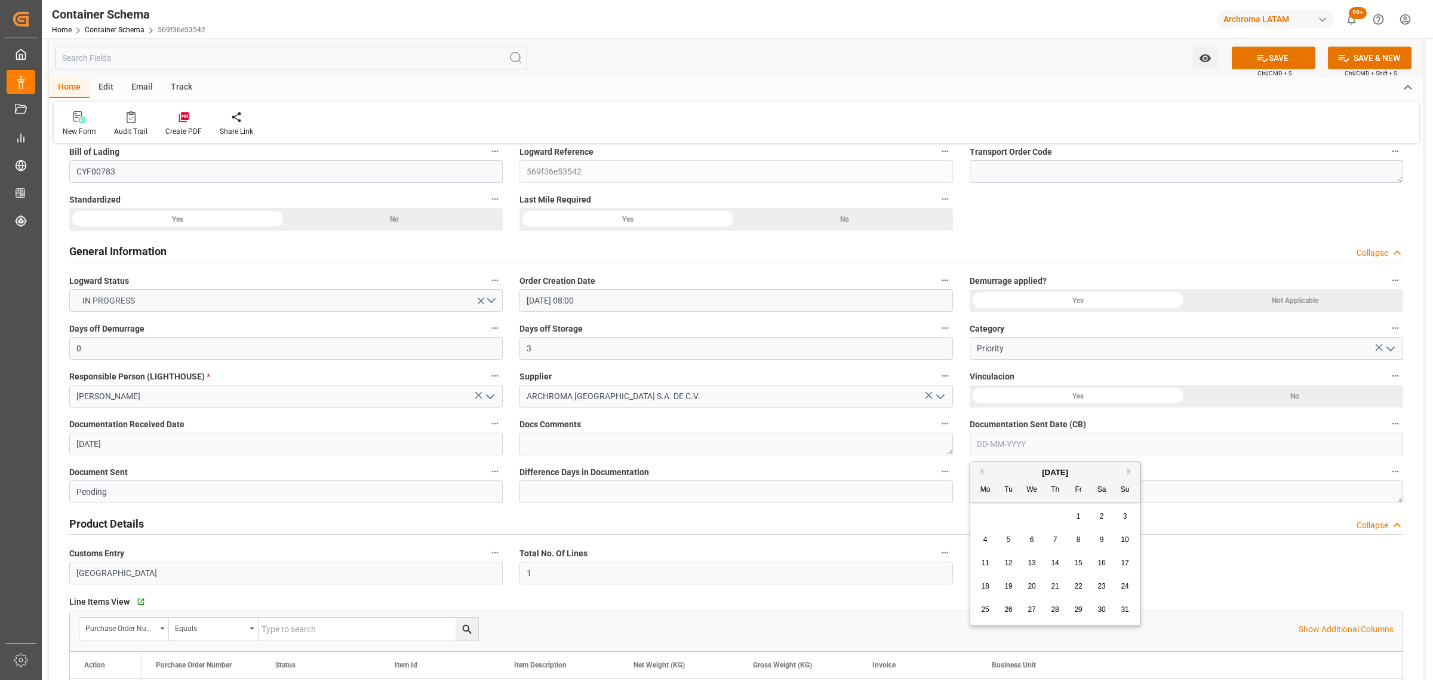
drag, startPoint x: 1054, startPoint y: 611, endPoint x: 1054, endPoint y: 604, distance: 6.6
click at [1054, 609] on span "28" at bounding box center [1055, 609] width 8 height 8
type input "28-08-2025"
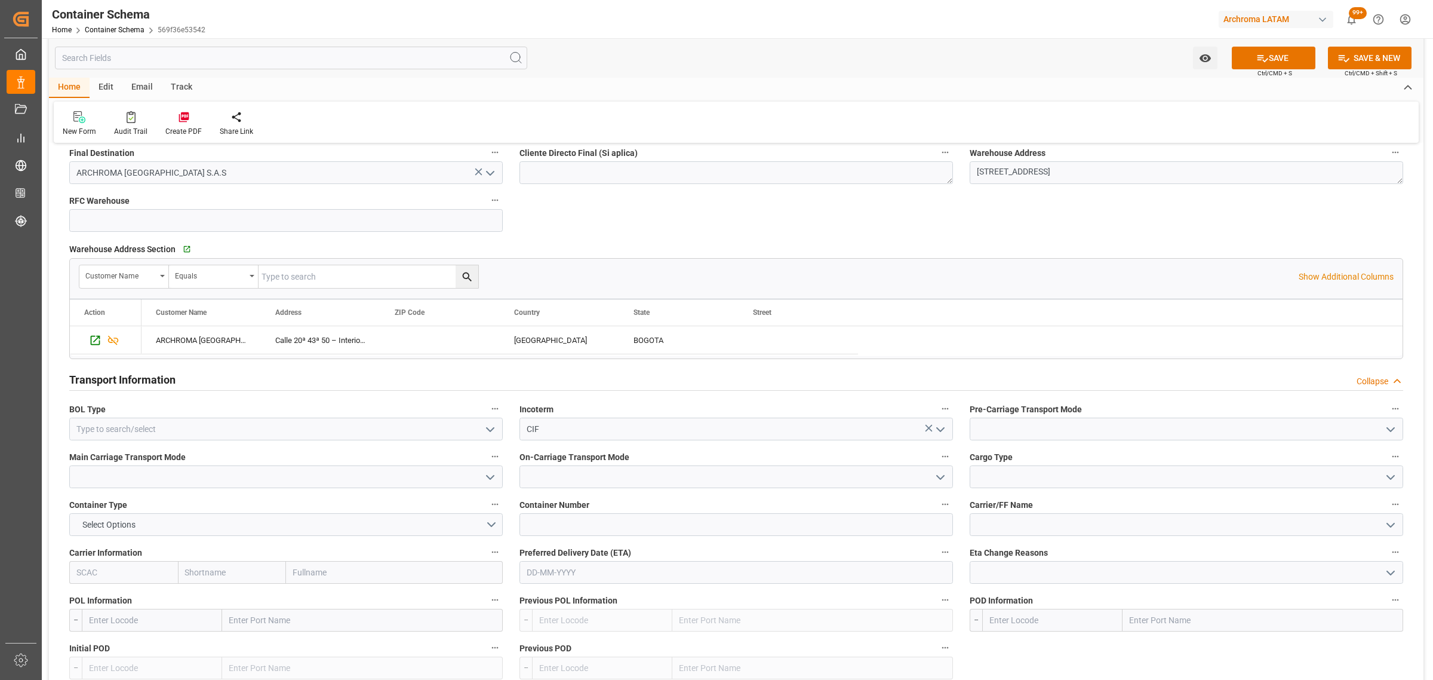
scroll to position [821, 0]
click at [484, 427] on icon "open menu" at bounding box center [490, 428] width 14 height 14
click at [227, 445] on div "HOUSE" at bounding box center [286, 454] width 432 height 27
type input "HOUSE"
click at [487, 479] on icon "open menu" at bounding box center [490, 476] width 14 height 14
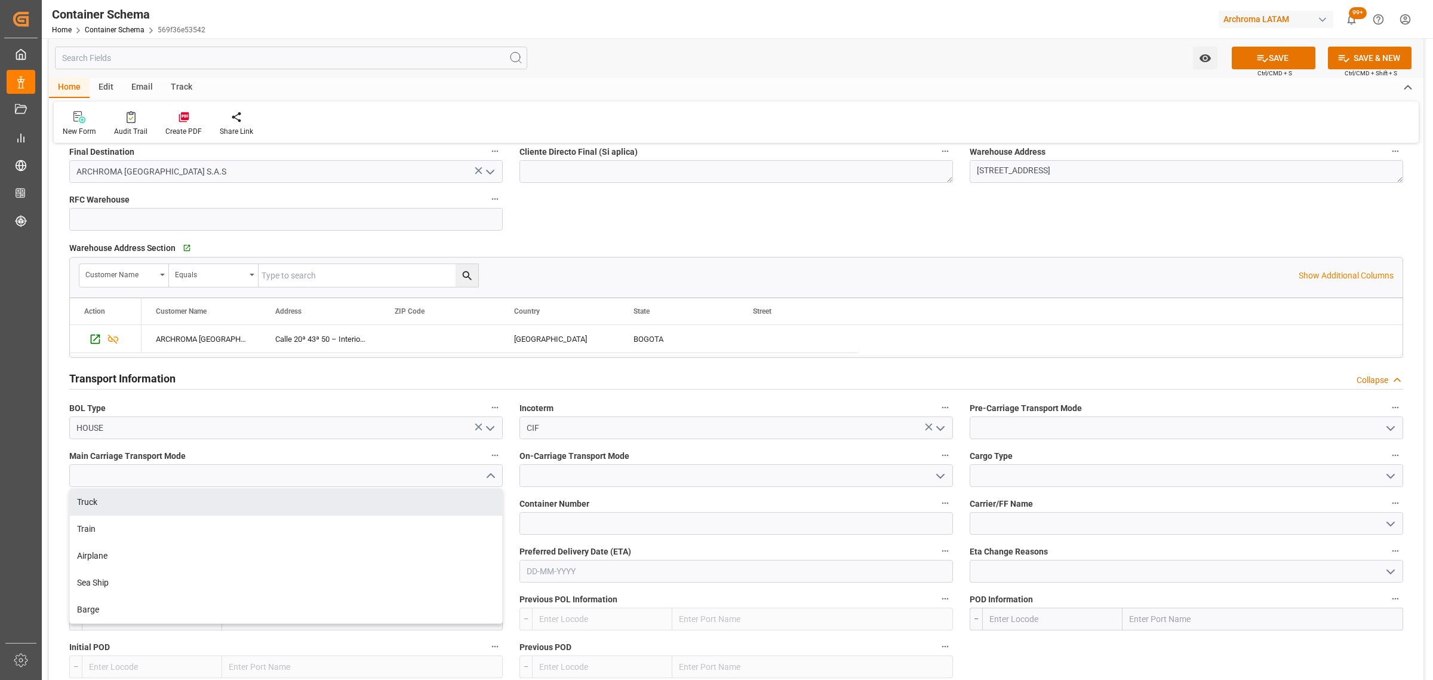
click at [282, 499] on div "Truck" at bounding box center [286, 501] width 432 height 27
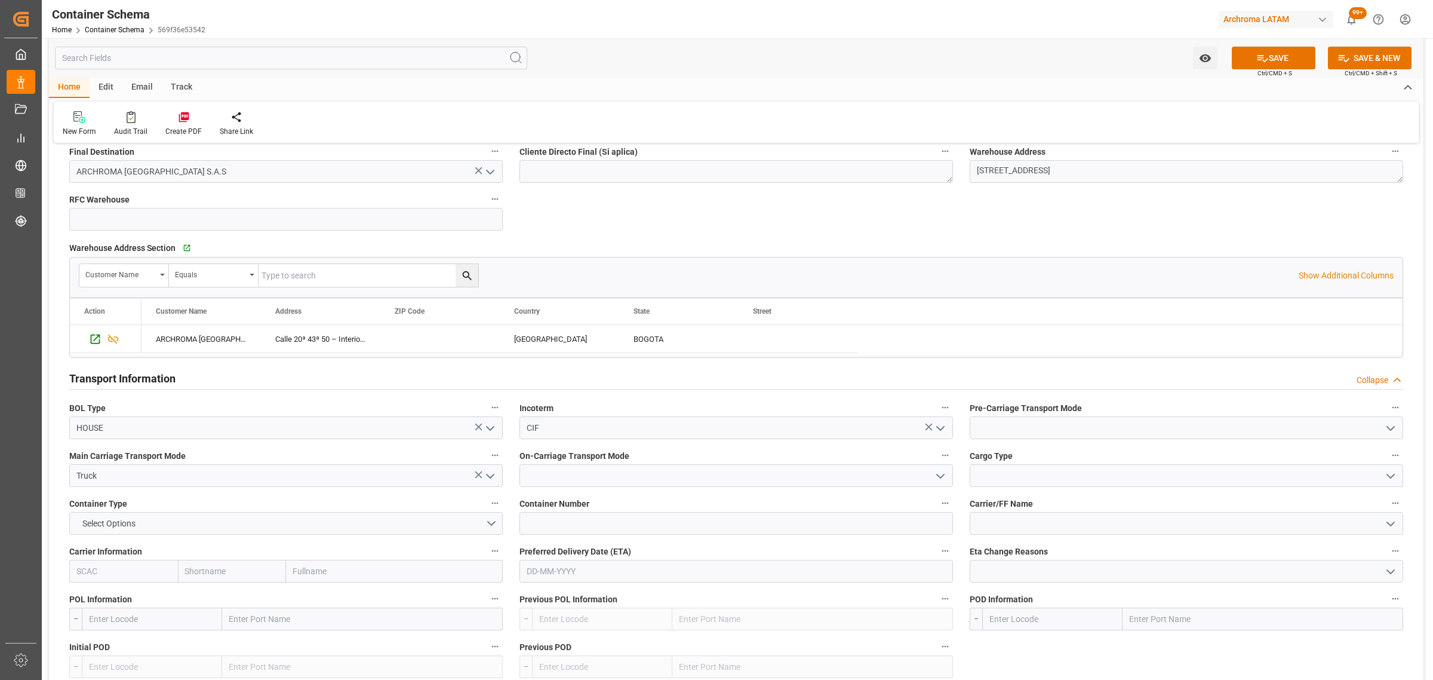
click at [487, 479] on icon "open menu" at bounding box center [490, 476] width 14 height 14
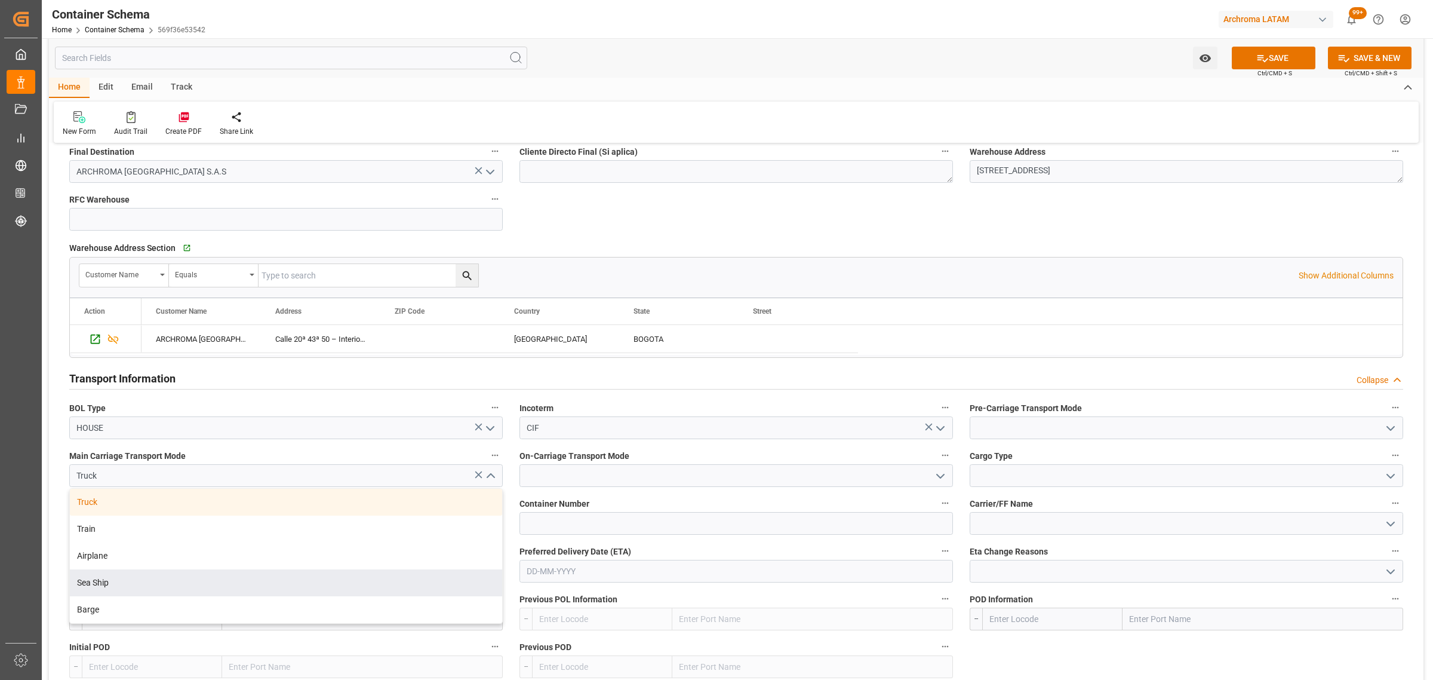
drag, startPoint x: 216, startPoint y: 585, endPoint x: 506, endPoint y: 511, distance: 298.9
click at [238, 577] on div "Sea Ship" at bounding box center [286, 582] width 432 height 27
type input "Sea Ship"
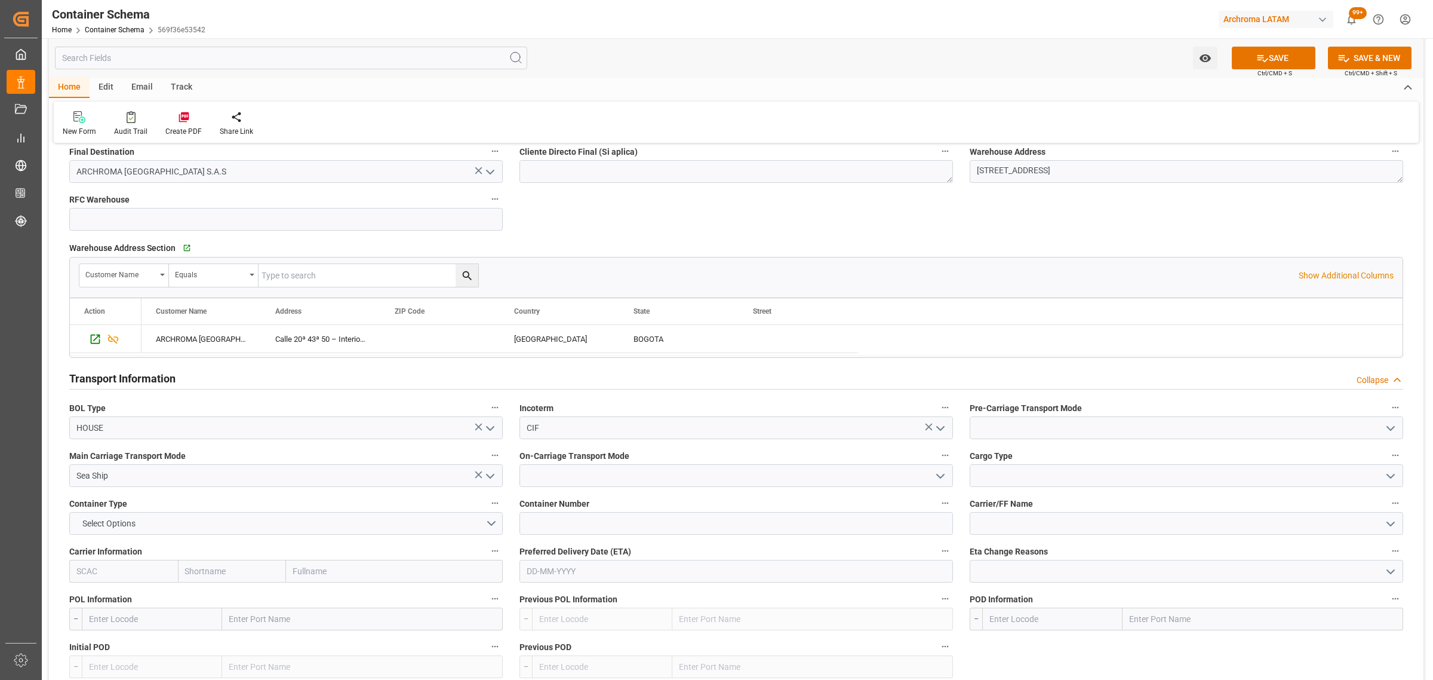
click at [1388, 431] on icon "open menu" at bounding box center [1391, 428] width 14 height 14
drag, startPoint x: 1127, startPoint y: 466, endPoint x: 1120, endPoint y: 462, distance: 7.8
click at [1124, 465] on div "Truck" at bounding box center [1186, 454] width 432 height 27
type input "Truck"
click at [942, 474] on icon "open menu" at bounding box center [940, 476] width 14 height 14
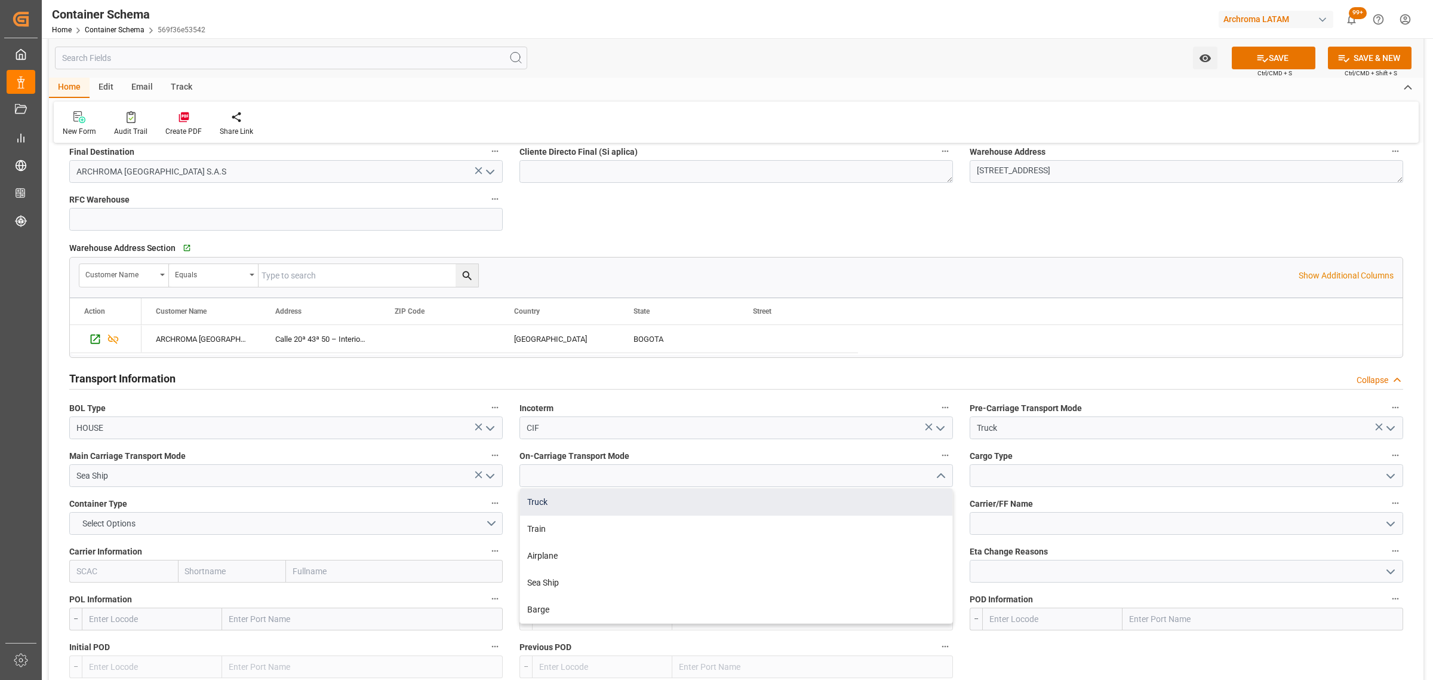
drag, startPoint x: 554, startPoint y: 505, endPoint x: 870, endPoint y: 493, distance: 316.7
click at [557, 502] on div "Truck" at bounding box center [736, 501] width 432 height 27
type input "Truck"
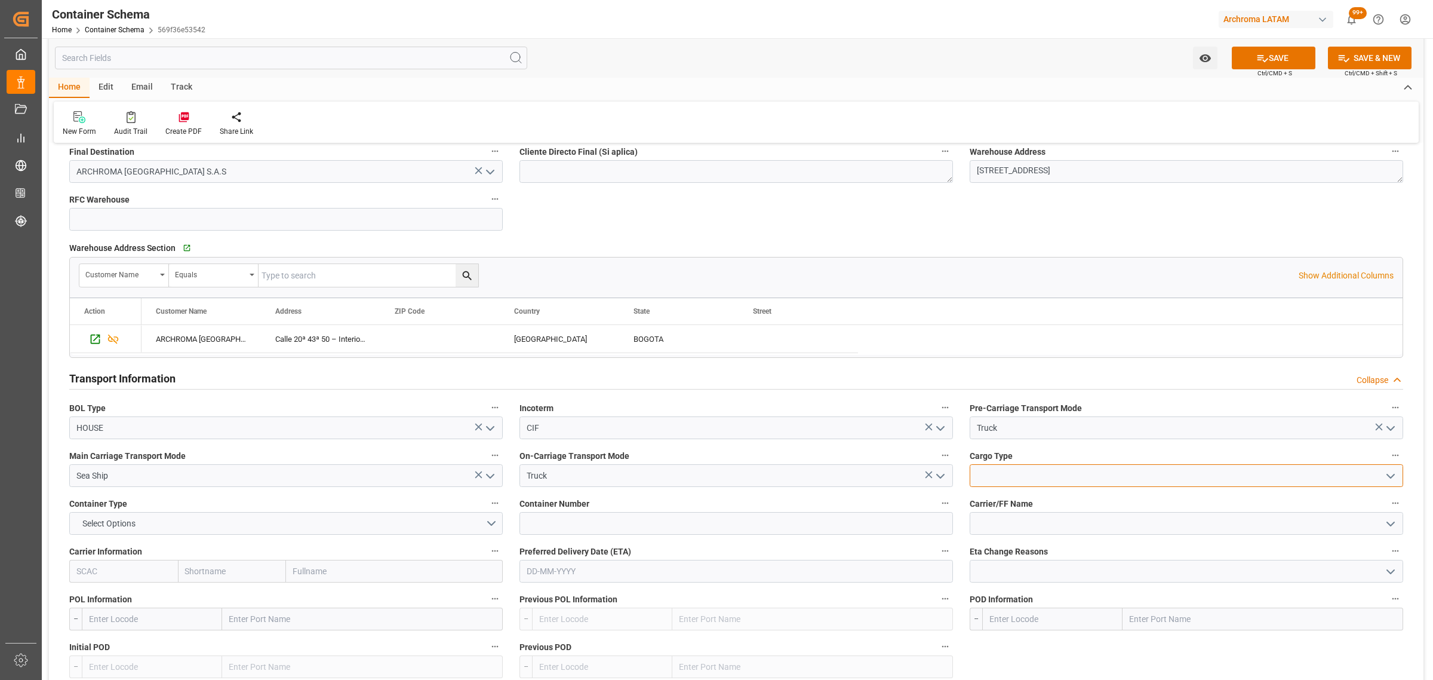
click at [1399, 474] on input at bounding box center [1187, 475] width 434 height 23
click at [1384, 476] on button "open menu" at bounding box center [1390, 475] width 18 height 19
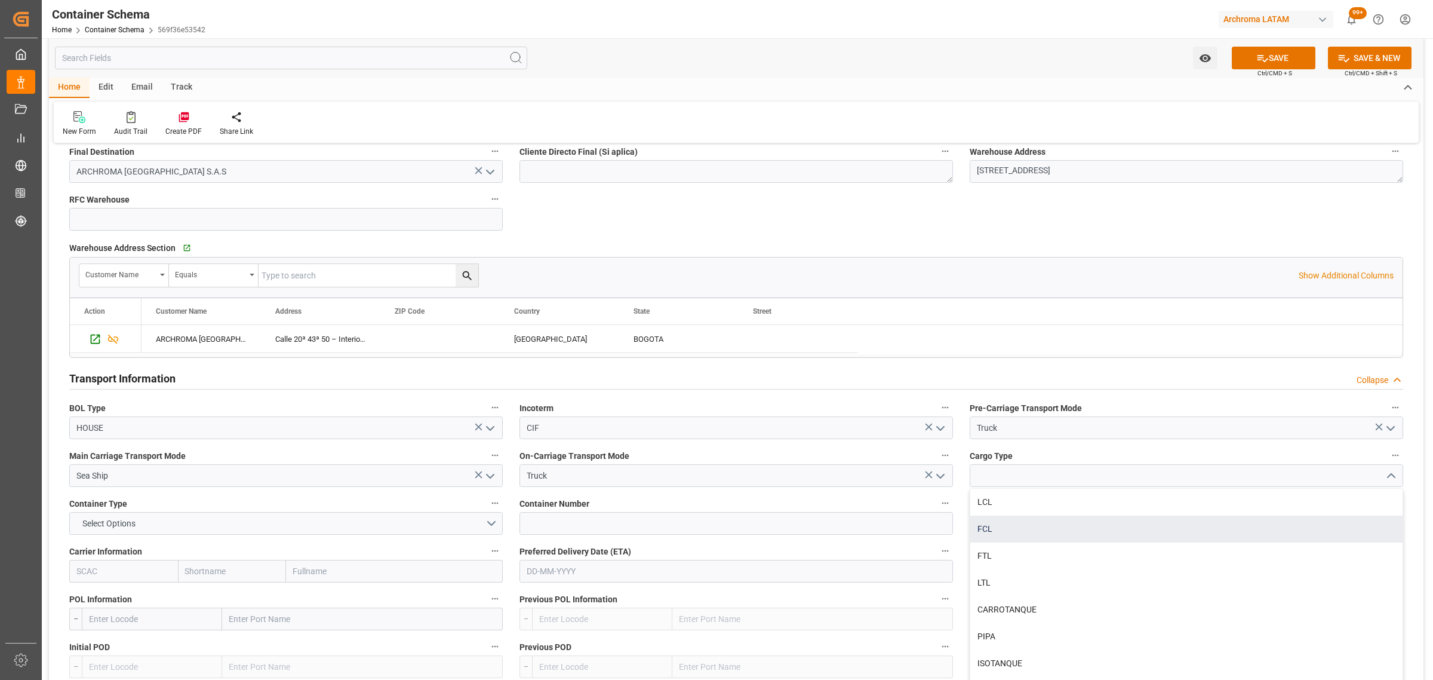
click at [1007, 524] on div "FCL" at bounding box center [1186, 528] width 432 height 27
type input "FCL"
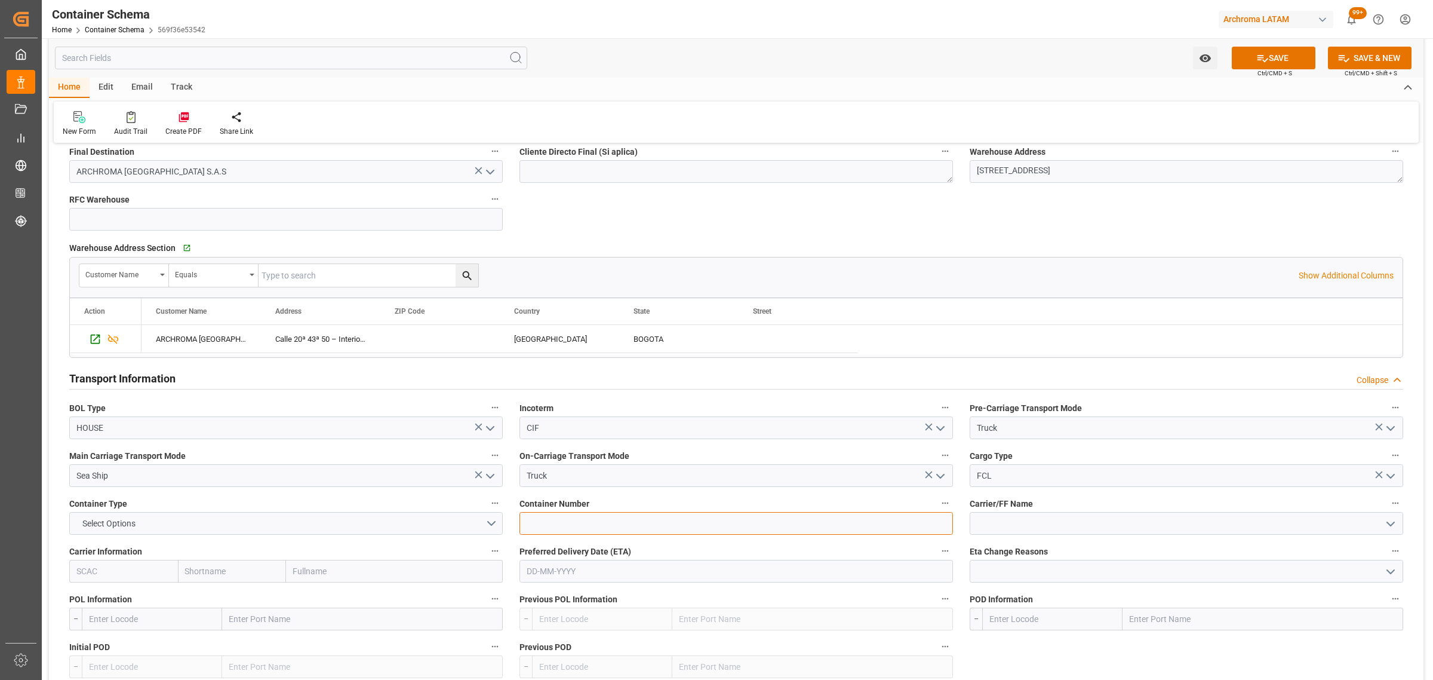
click at [603, 527] on input at bounding box center [736, 523] width 434 height 23
paste input "CAIU3148539"
type input "CAIU3148539"
drag, startPoint x: 306, startPoint y: 529, endPoint x: 299, endPoint y: 524, distance: 8.5
click at [302, 524] on button "Select Options" at bounding box center [286, 523] width 434 height 23
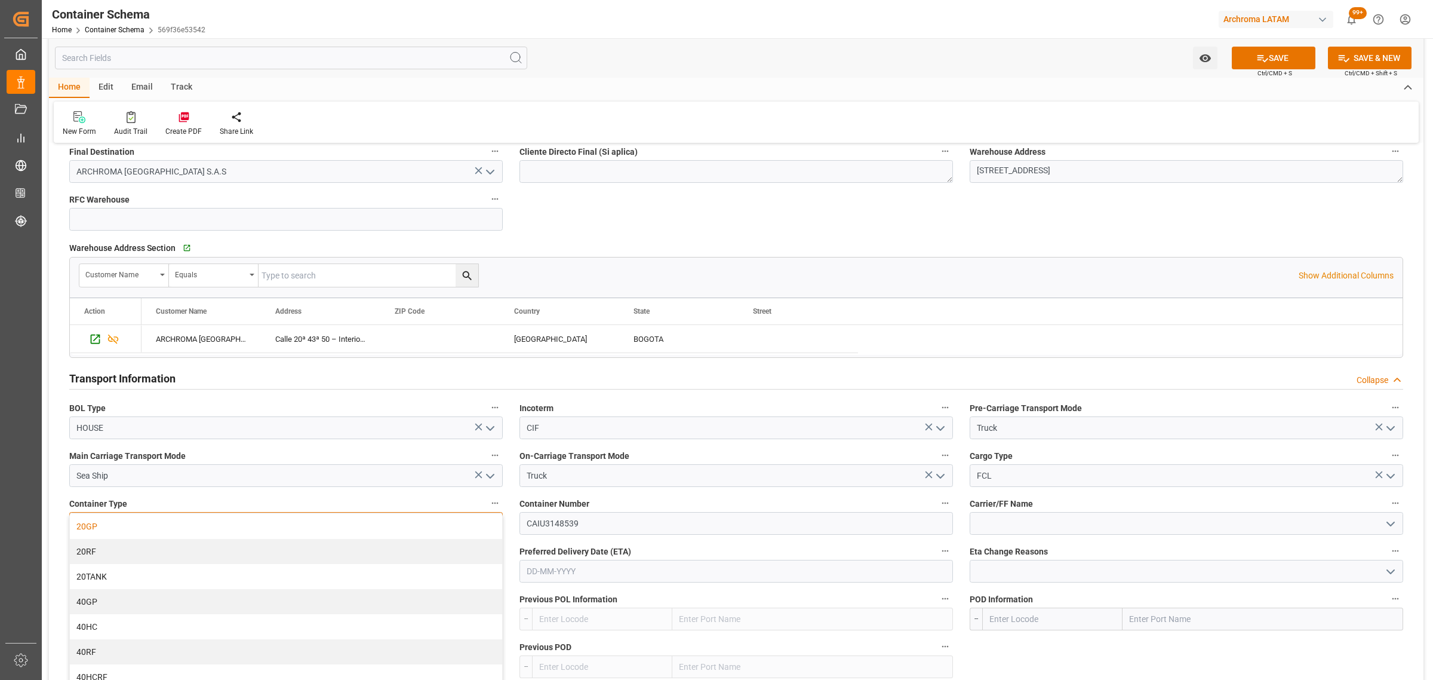
click at [208, 525] on div "20GP" at bounding box center [286, 526] width 432 height 25
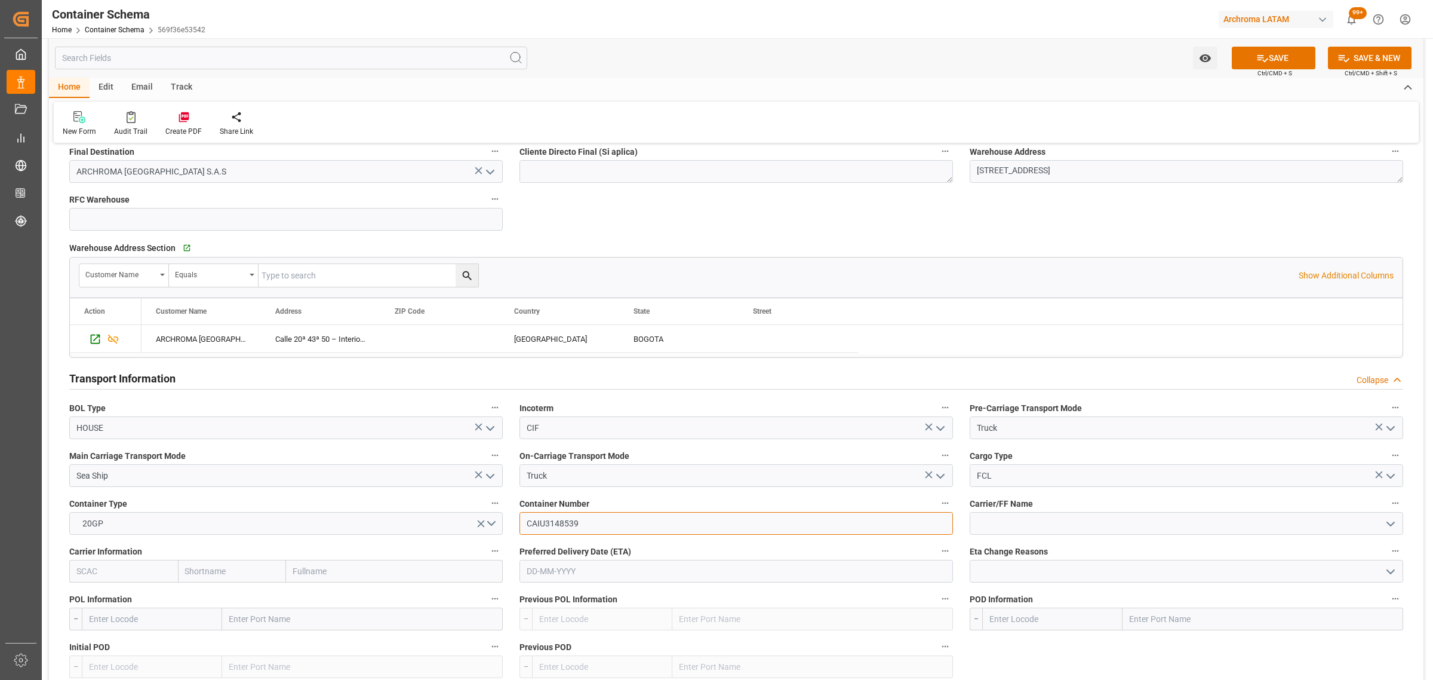
click at [554, 523] on input "CAIU3148539" at bounding box center [736, 523] width 434 height 23
click at [216, 574] on input "text" at bounding box center [232, 570] width 109 height 23
type input "cm"
drag, startPoint x: 212, startPoint y: 601, endPoint x: 631, endPoint y: 536, distance: 424.2
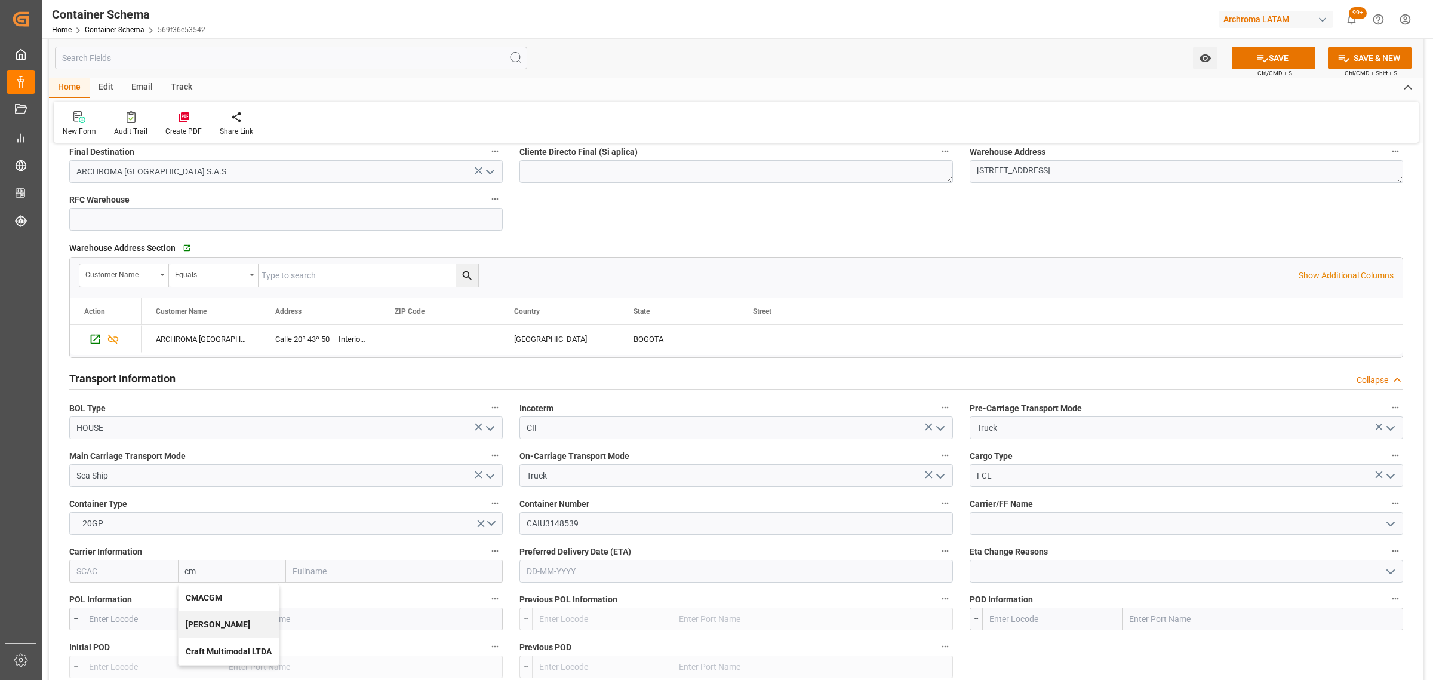
click at [211, 597] on b "CMACGM" at bounding box center [204, 597] width 36 height 10
type input "CMDU"
type input "CMACGM"
type input "CMA CGM Group"
type input "CMACGM"
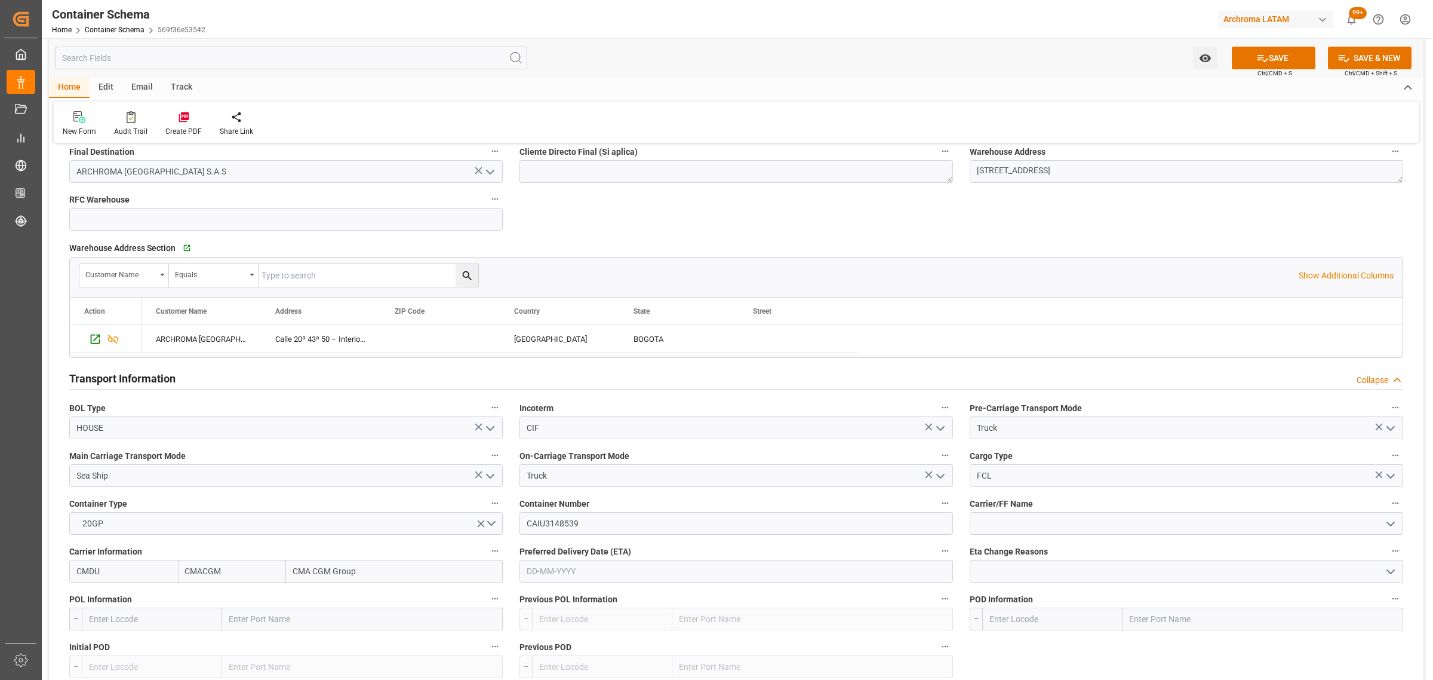
click at [635, 568] on input "text" at bounding box center [736, 570] width 434 height 23
click at [576, 526] on div "29 30 1 2 3 4 5" at bounding box center [605, 535] width 163 height 23
click at [675, 512] on span "28" at bounding box center [675, 512] width 8 height 8
type input "28-09-2025"
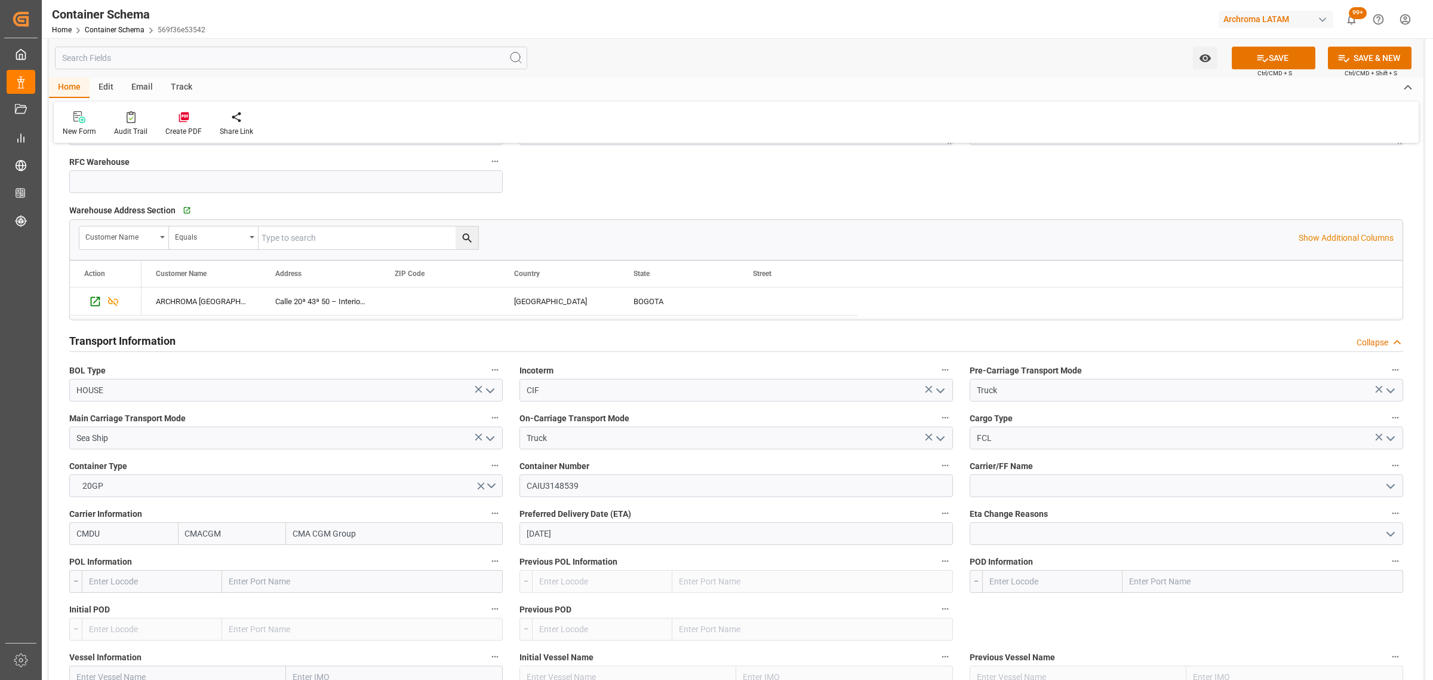
scroll to position [896, 0]
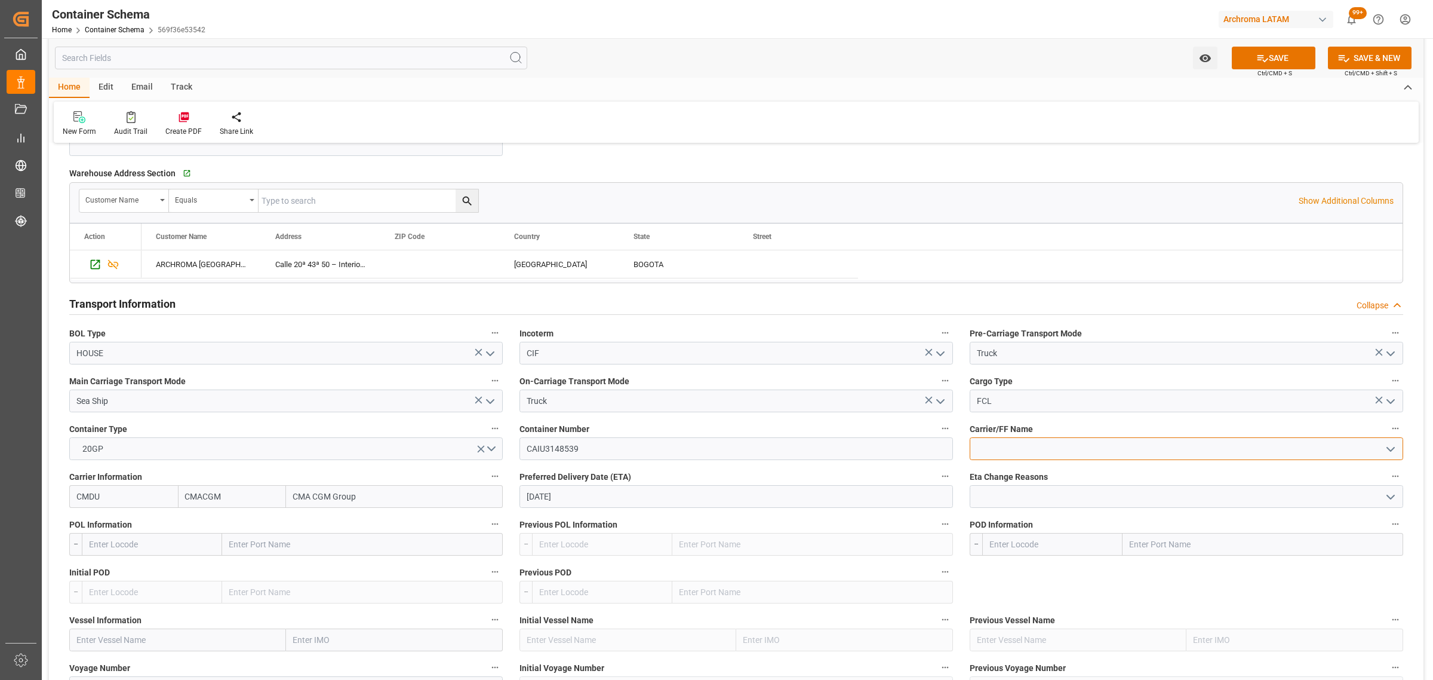
click at [1253, 456] on input at bounding box center [1187, 448] width 434 height 23
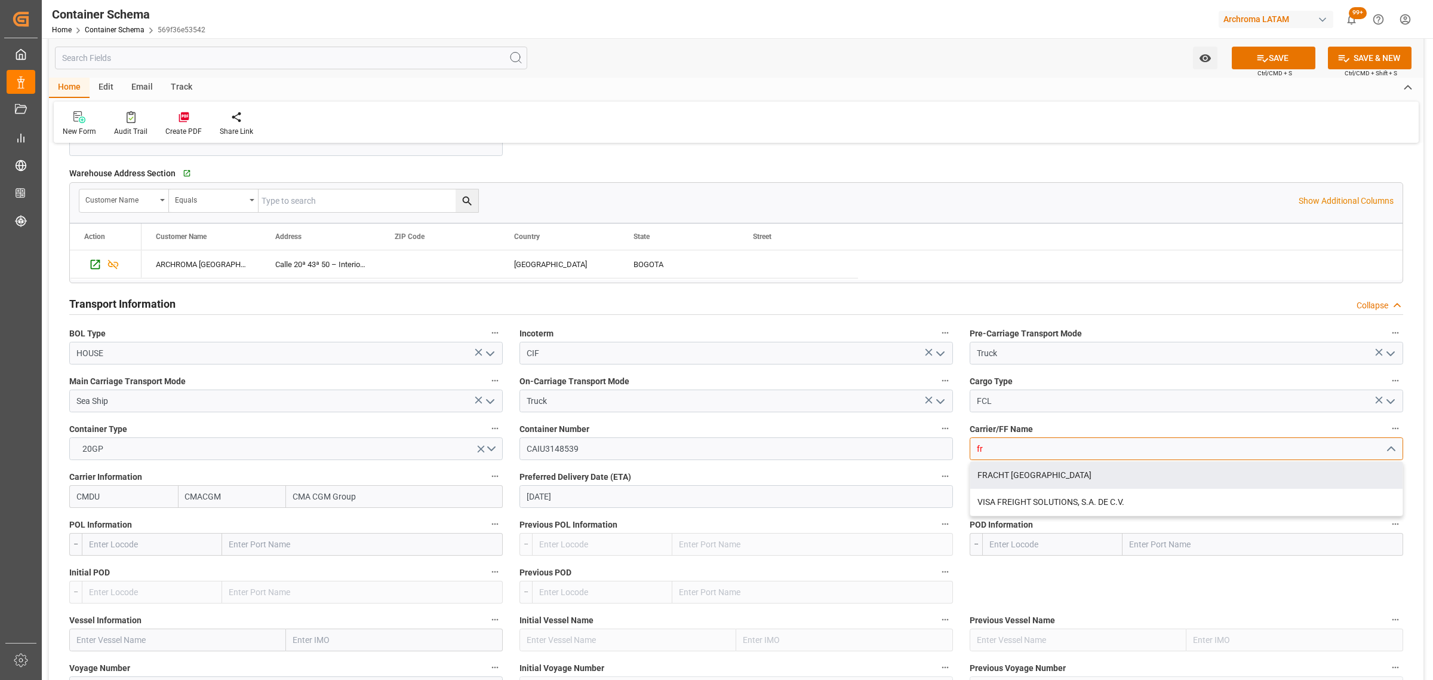
click at [1102, 484] on div "FRACHT COLOMBIA" at bounding box center [1186, 475] width 432 height 27
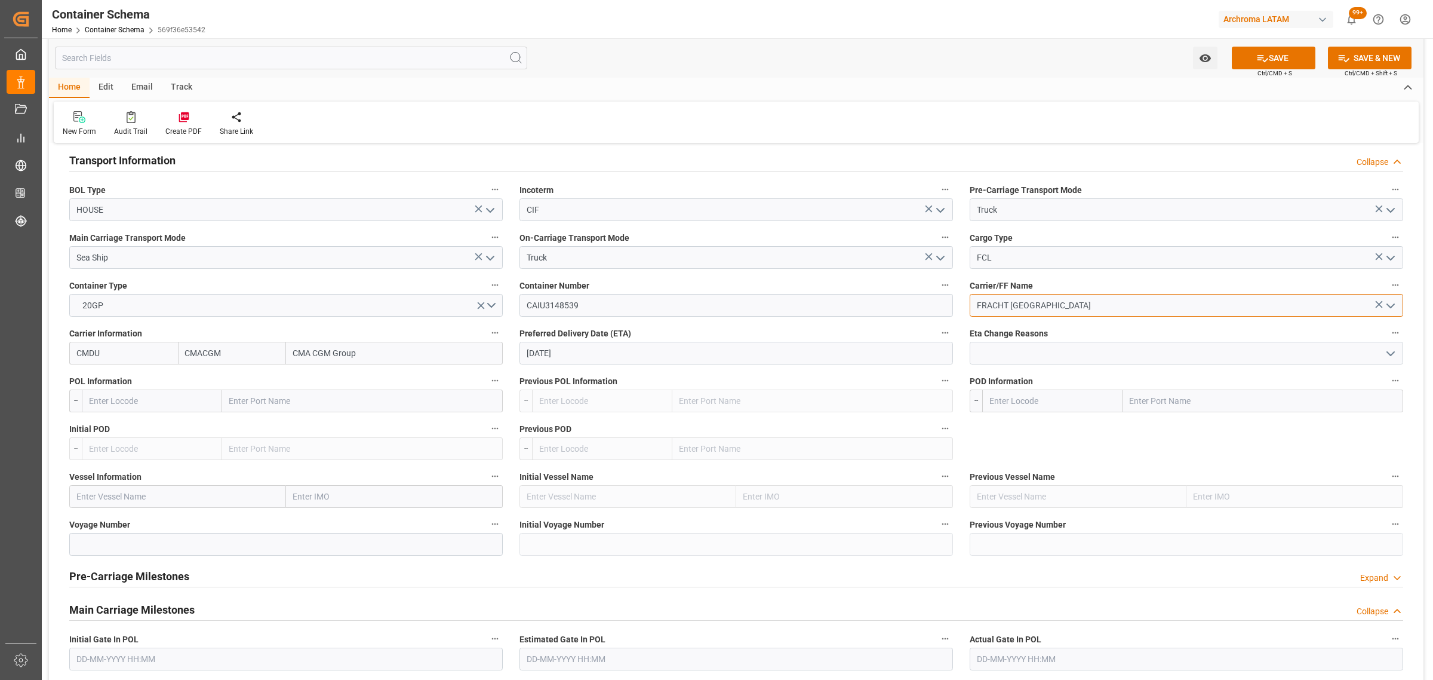
scroll to position [1045, 0]
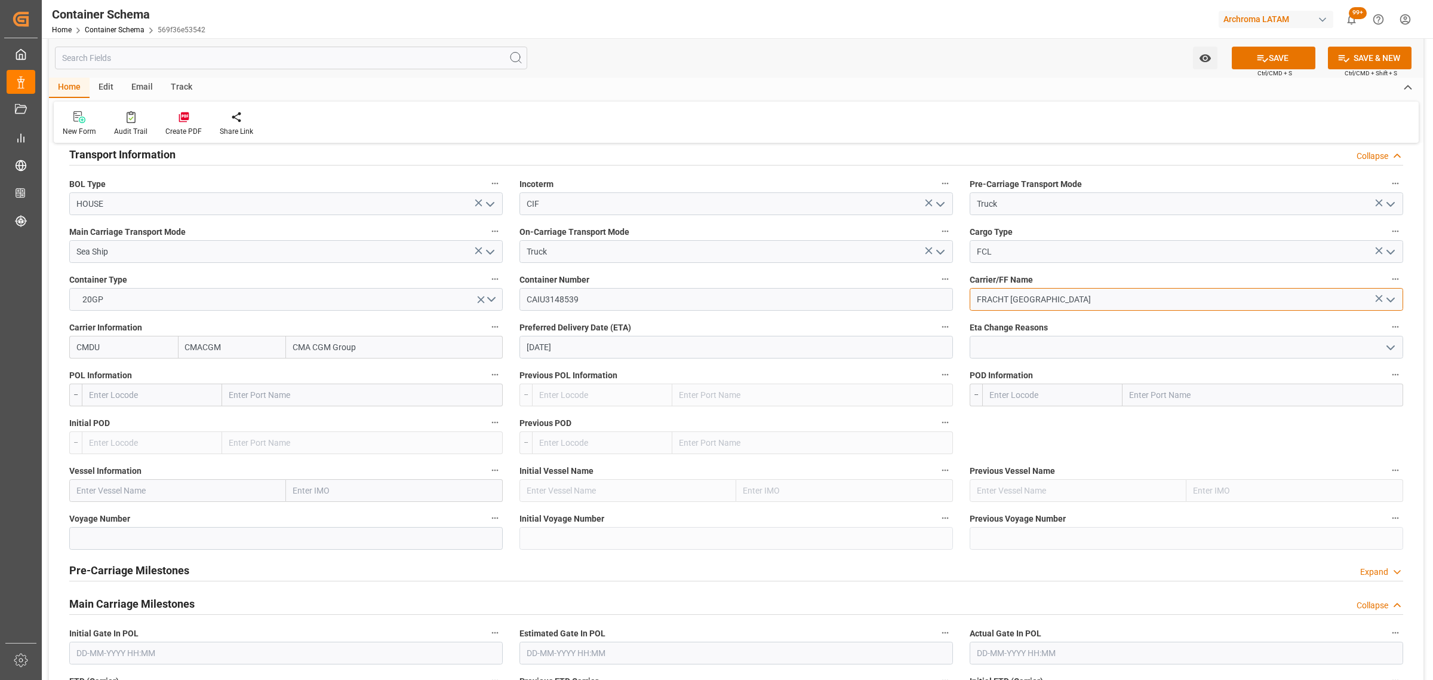
type input "FRACHT COLOMBIA"
click at [135, 401] on input "text" at bounding box center [152, 394] width 140 height 23
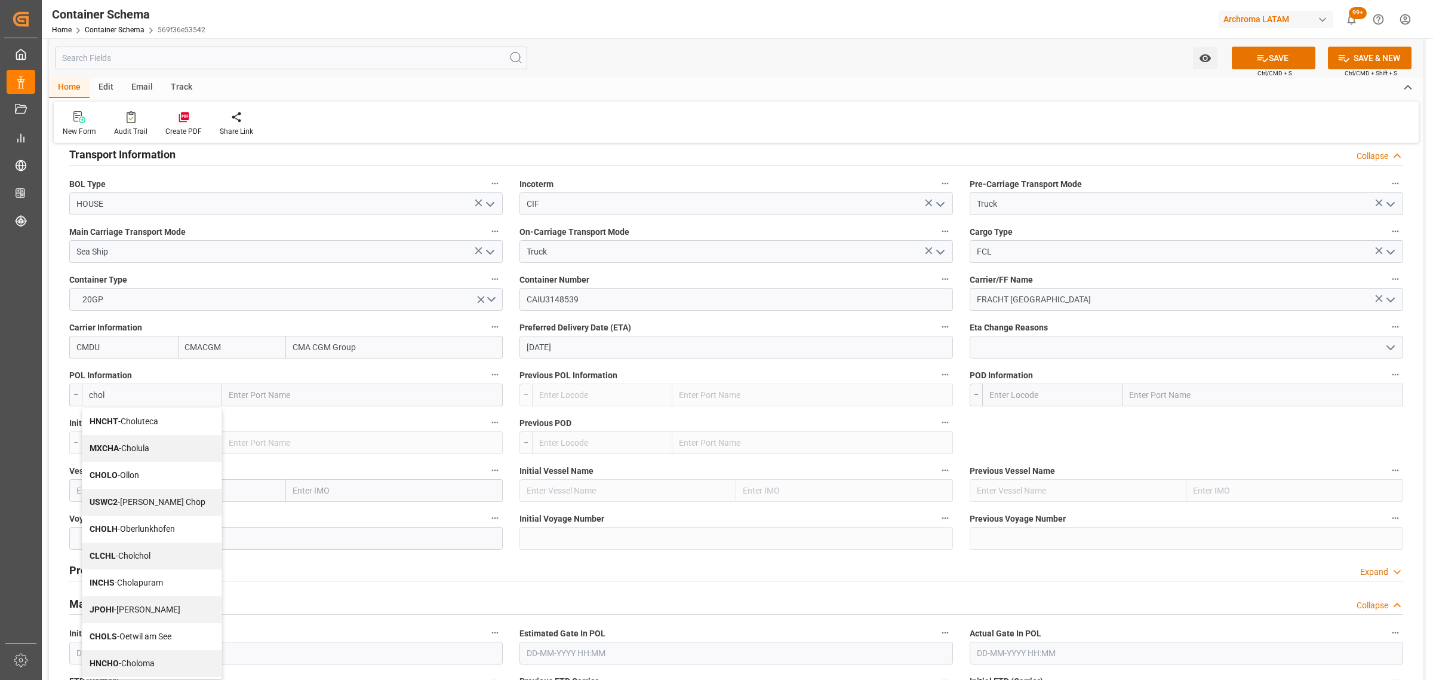
click at [168, 675] on div "HNCHO - Choloma" at bounding box center [151, 663] width 139 height 27
type input "HNCHO"
type input "Choloma"
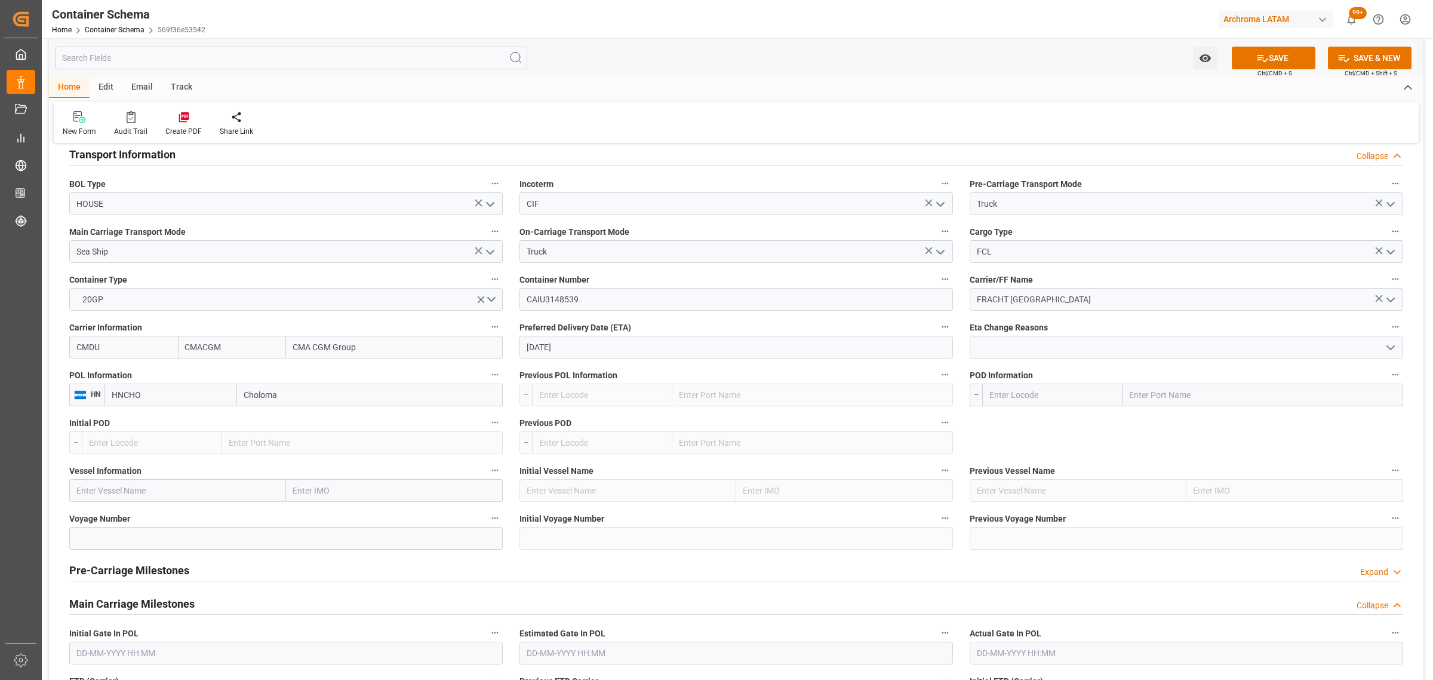
type input "HNCHO"
click at [1020, 395] on input "text" at bounding box center [1052, 394] width 140 height 23
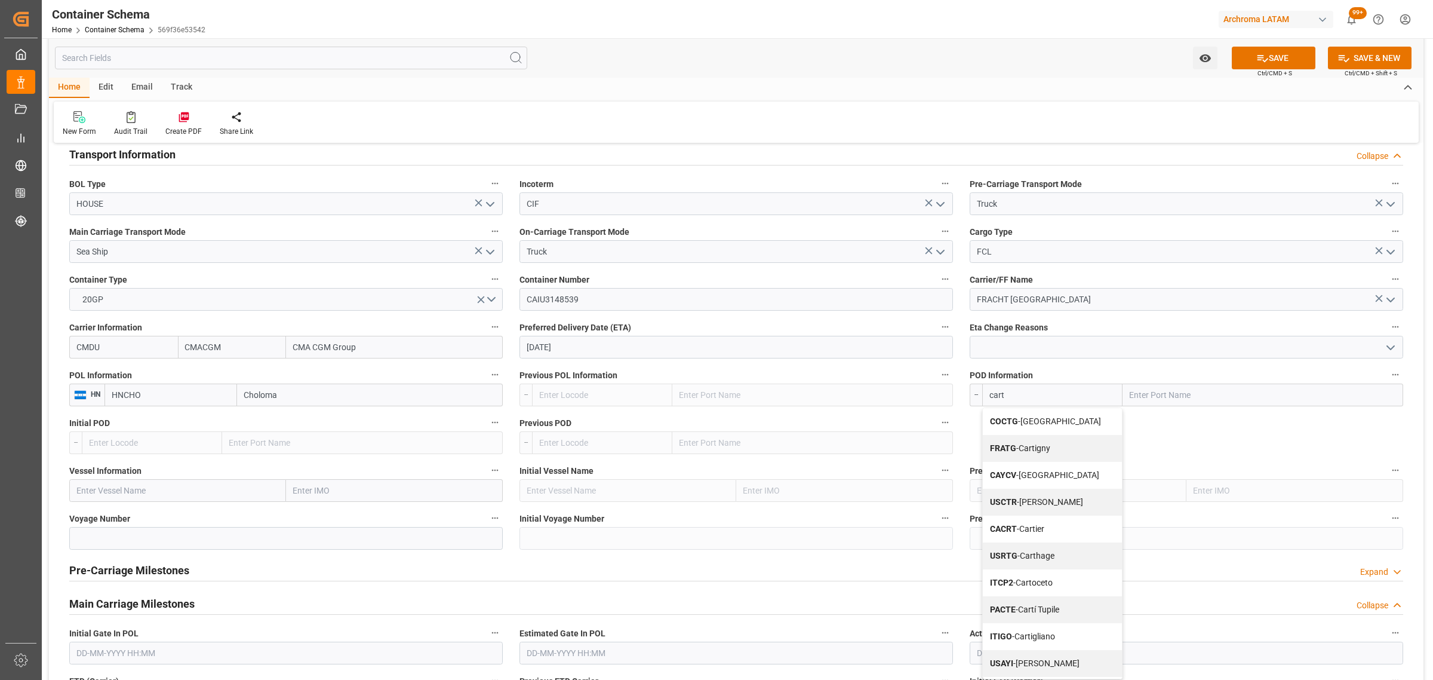
click at [1044, 434] on div "COCTG - Cartagena" at bounding box center [1052, 421] width 139 height 27
type input "COCTG"
type input "Cartagena"
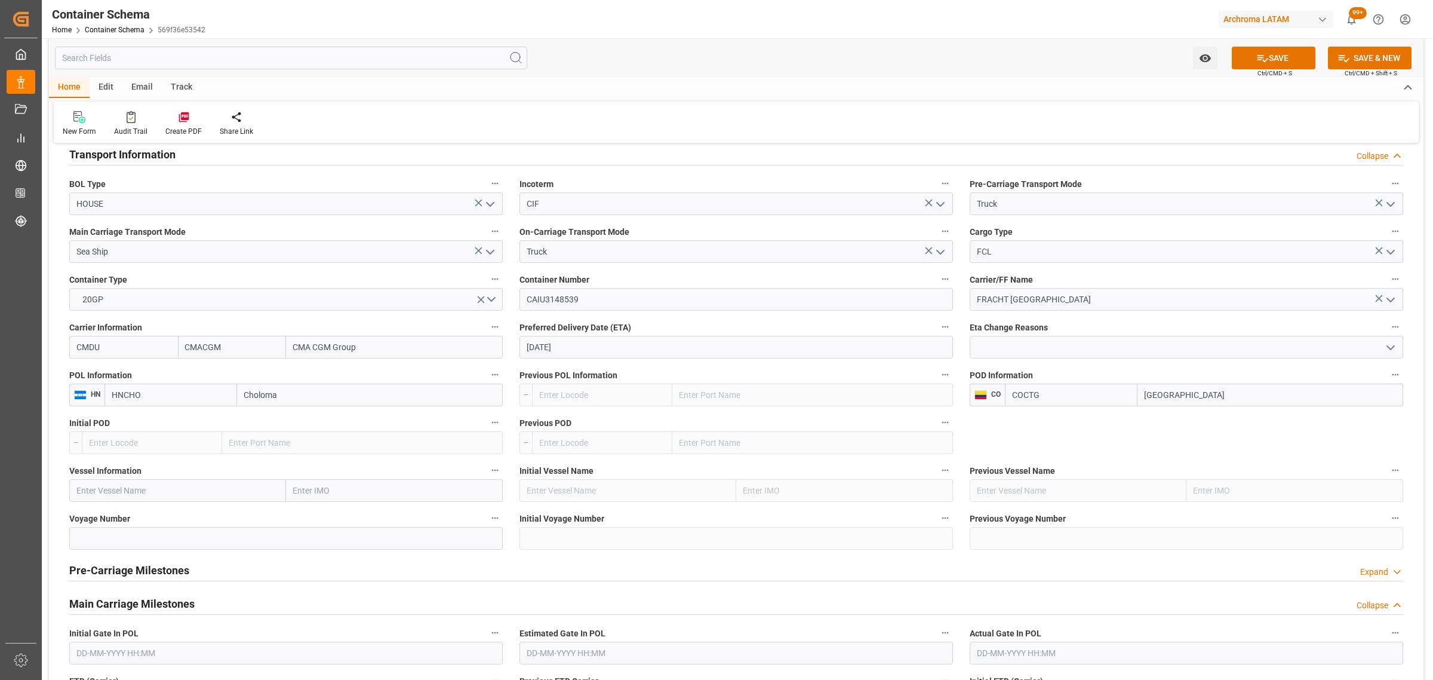
type input "COCTG"
click at [173, 509] on div "Voyage Number" at bounding box center [286, 530] width 450 height 48
click at [195, 502] on div "Vessel Information" at bounding box center [286, 482] width 450 height 48
click at [147, 535] on input at bounding box center [286, 538] width 434 height 23
click at [139, 490] on input "text" at bounding box center [177, 490] width 217 height 23
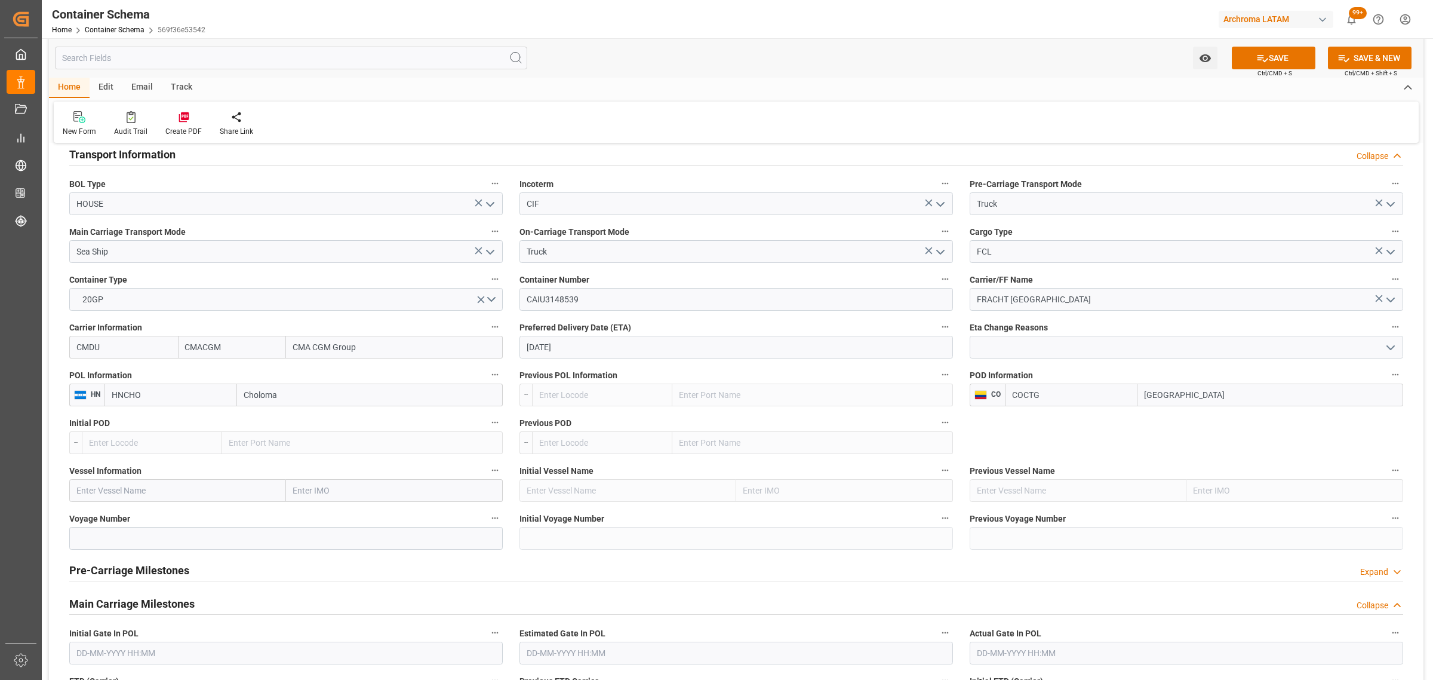
paste input "ORT OF LOADING VESSEL / VOYAGE HANSA SIEGBURG"
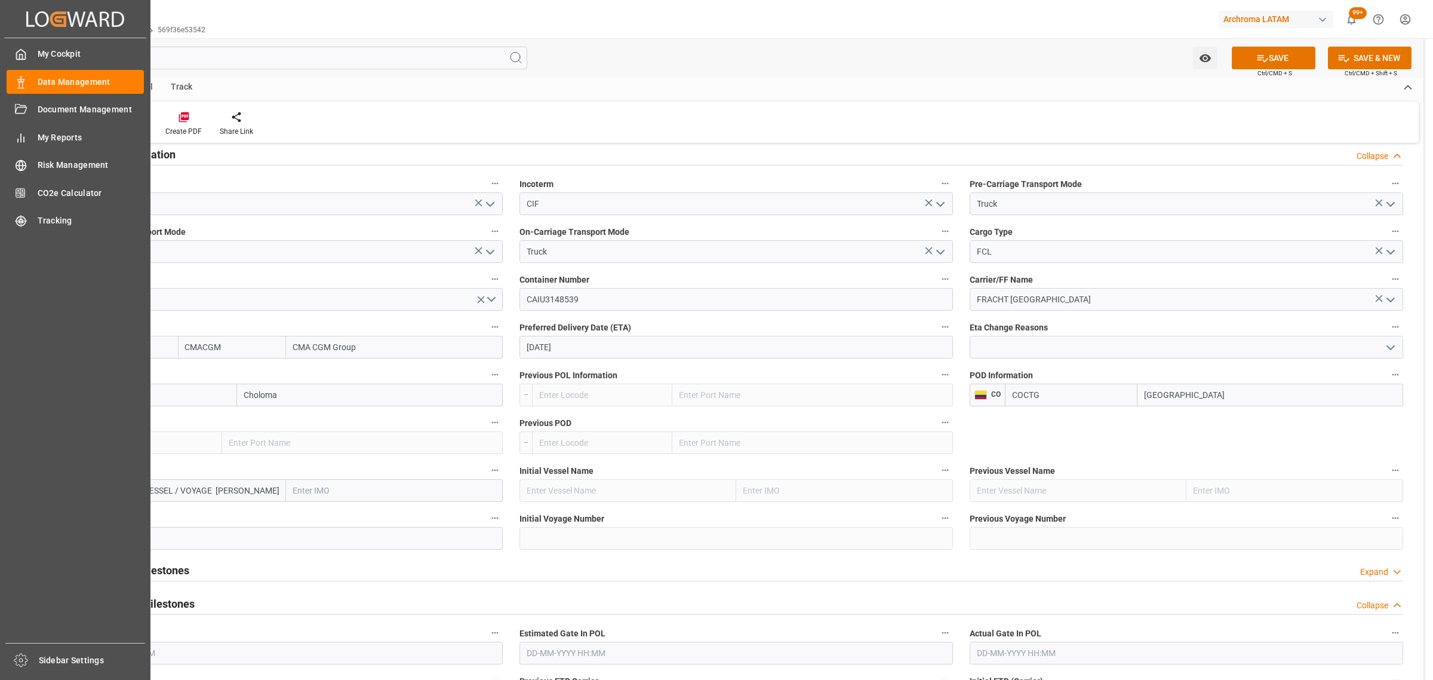
drag, startPoint x: 207, startPoint y: 493, endPoint x: 0, endPoint y: 481, distance: 206.9
click at [0, 481] on div "Created by potrace 1.15, written by Peter Selinger 2001-2017 Created by potrace…" at bounding box center [716, 340] width 1433 height 680
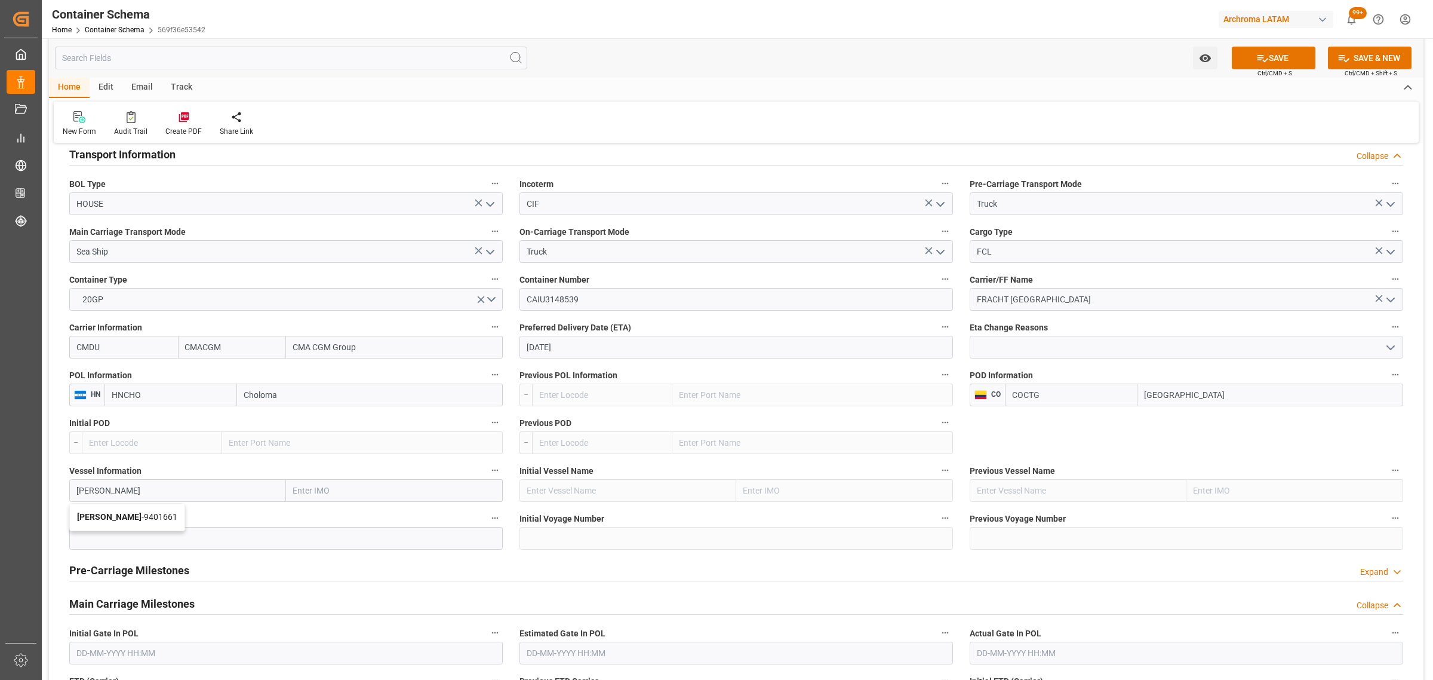
click at [140, 521] on b "HANSA SIEGBURG" at bounding box center [109, 517] width 64 height 10
type input "HANSA SIEGBURG"
type input "9401661"
type input "HANSA SIEGBURG"
click at [128, 534] on input at bounding box center [286, 538] width 434 height 23
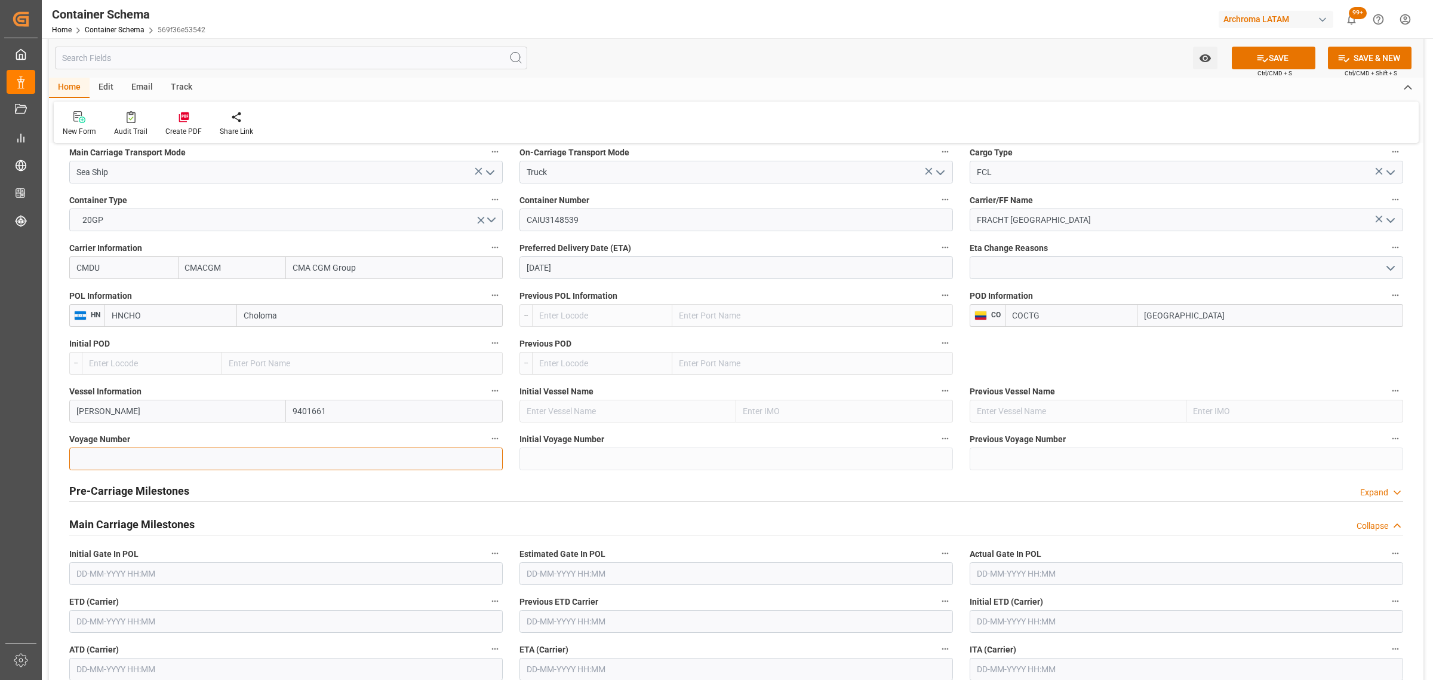
scroll to position [1194, 0]
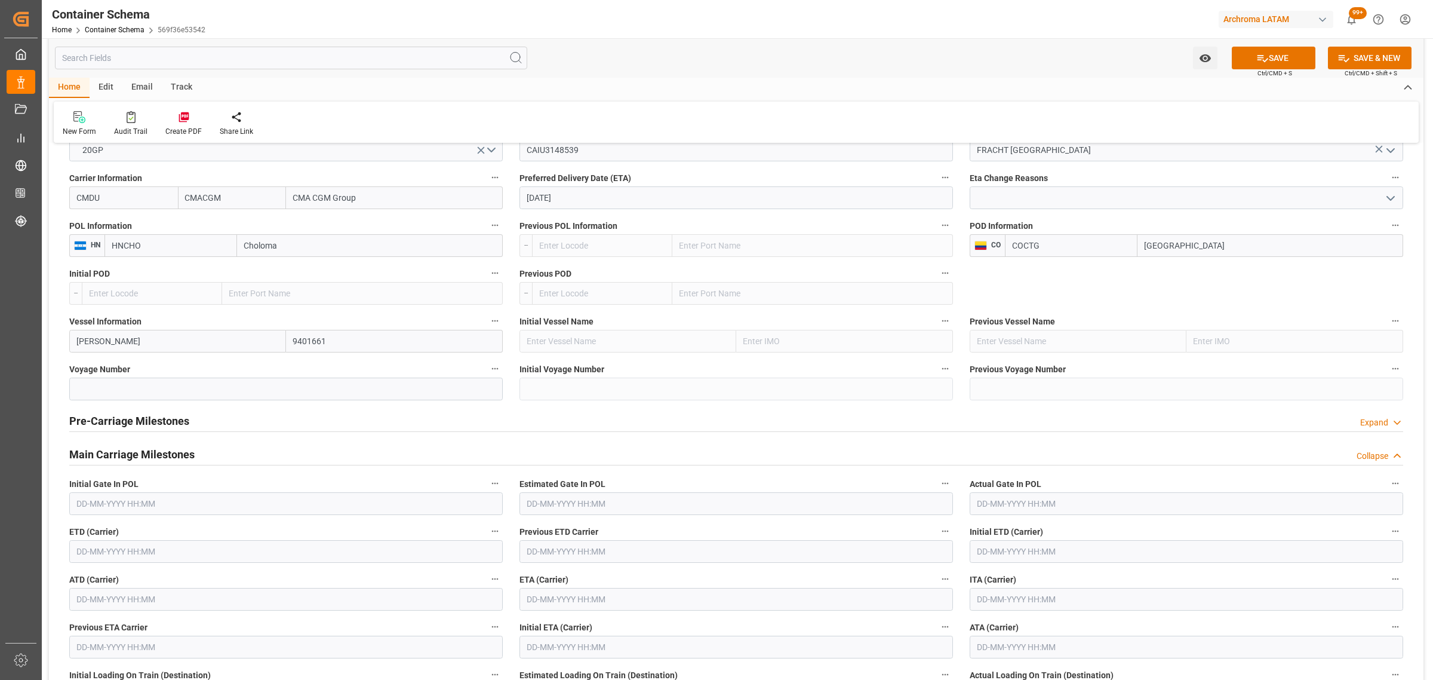
click at [117, 431] on div at bounding box center [736, 431] width 1334 height 1
click at [121, 420] on h2 "Pre-Carriage Milestones" at bounding box center [129, 421] width 120 height 16
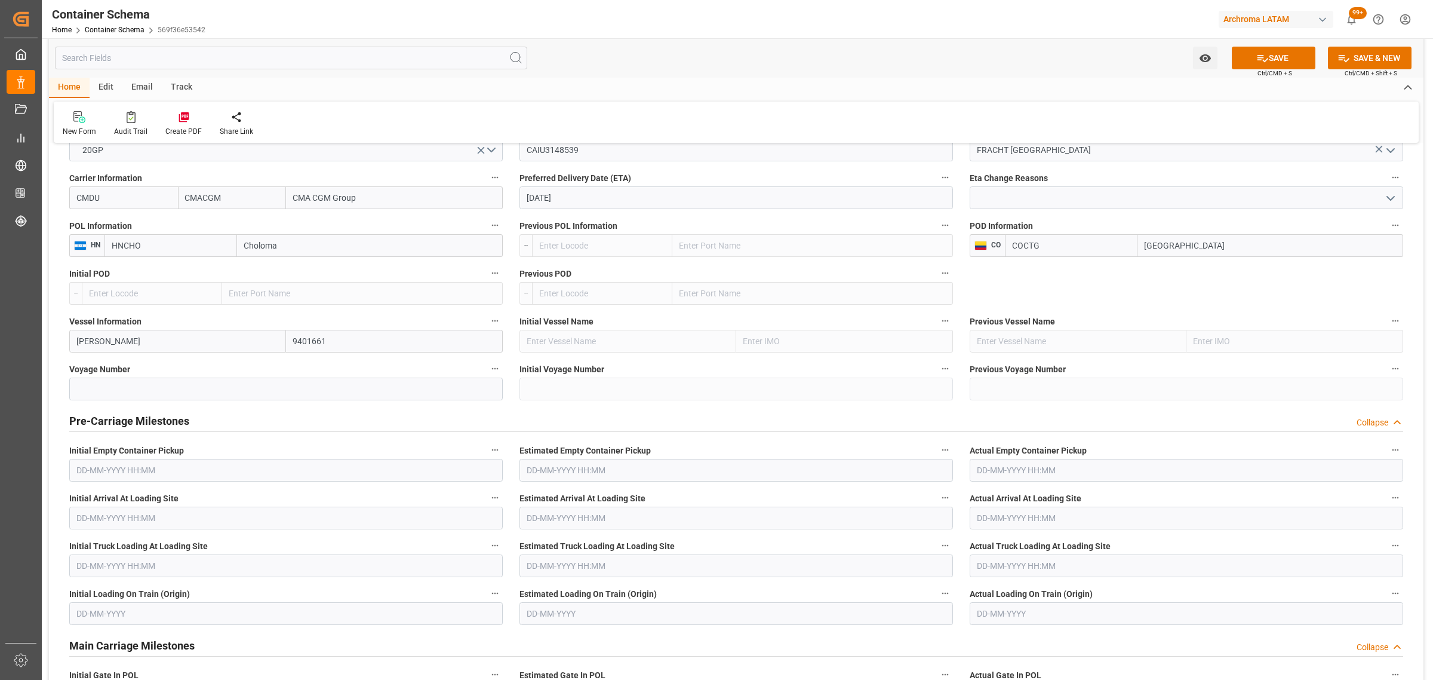
click at [121, 420] on h2 "Pre-Carriage Milestones" at bounding box center [129, 421] width 120 height 16
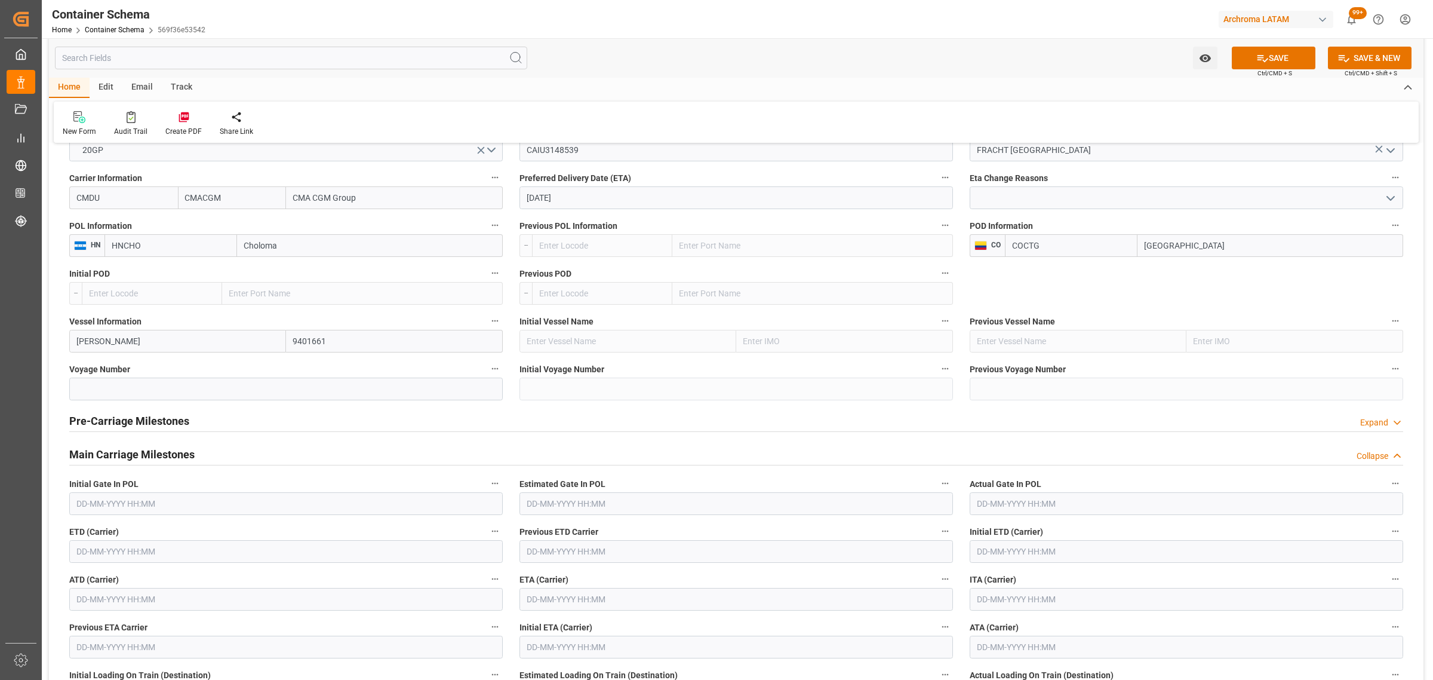
click at [119, 452] on h2 "Main Carriage Milestones" at bounding box center [131, 454] width 125 height 16
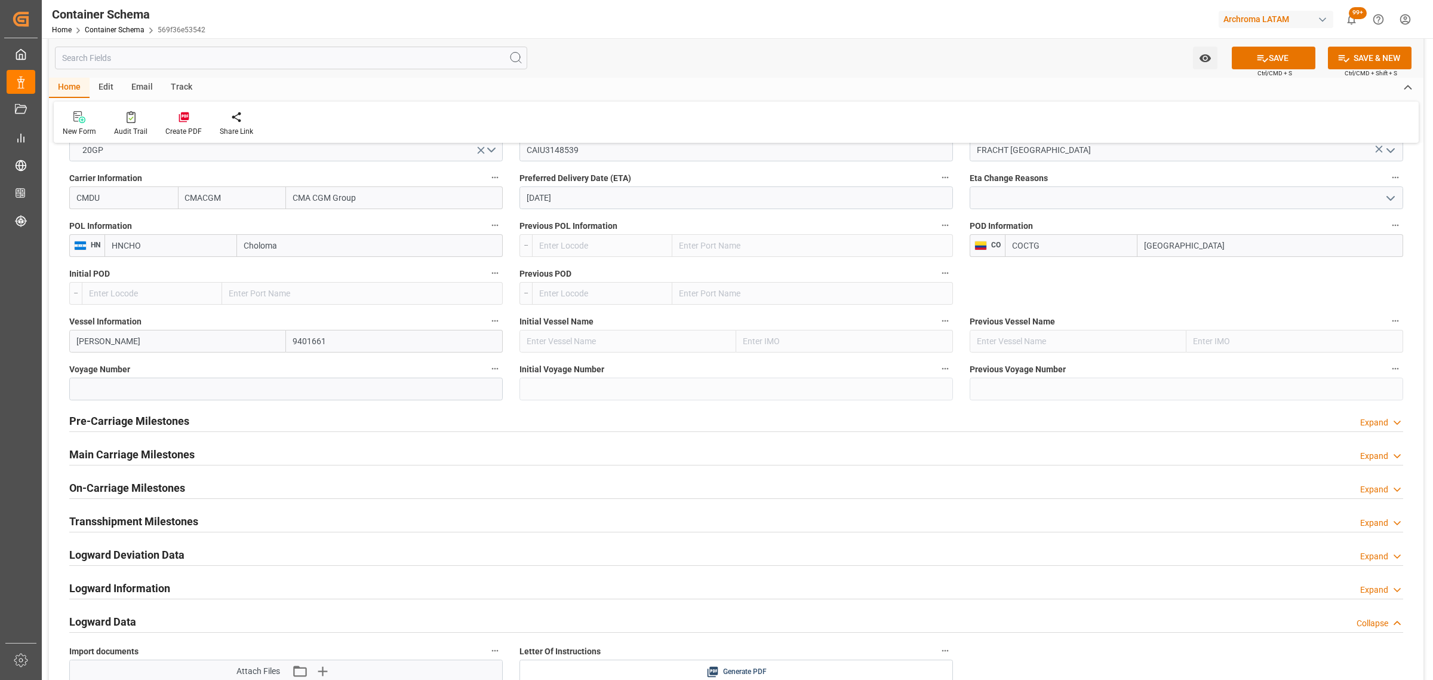
click at [120, 457] on h2 "Main Carriage Milestones" at bounding box center [131, 454] width 125 height 16
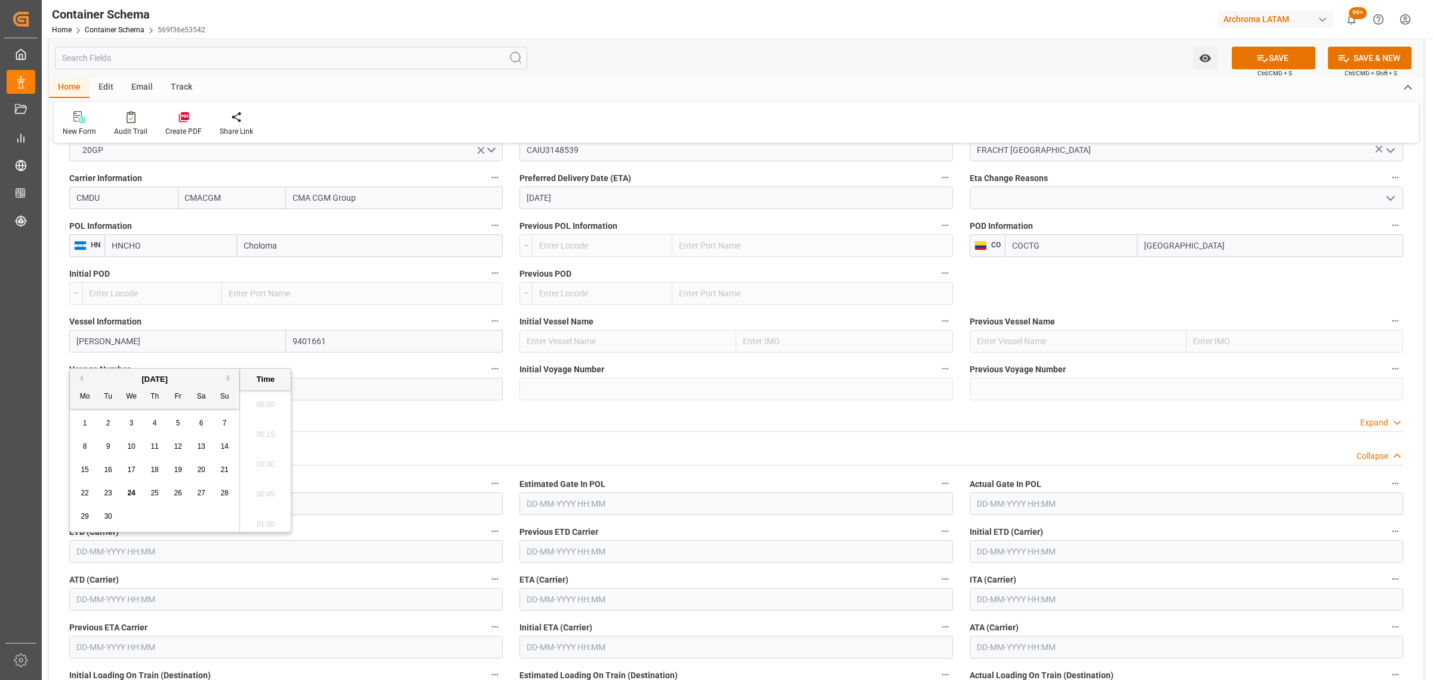
click at [119, 554] on input "text" at bounding box center [286, 551] width 434 height 23
click at [79, 490] on div "22" at bounding box center [85, 493] width 15 height 14
type input "22-09-2025 00:00"
click at [562, 609] on input "text" at bounding box center [736, 599] width 434 height 23
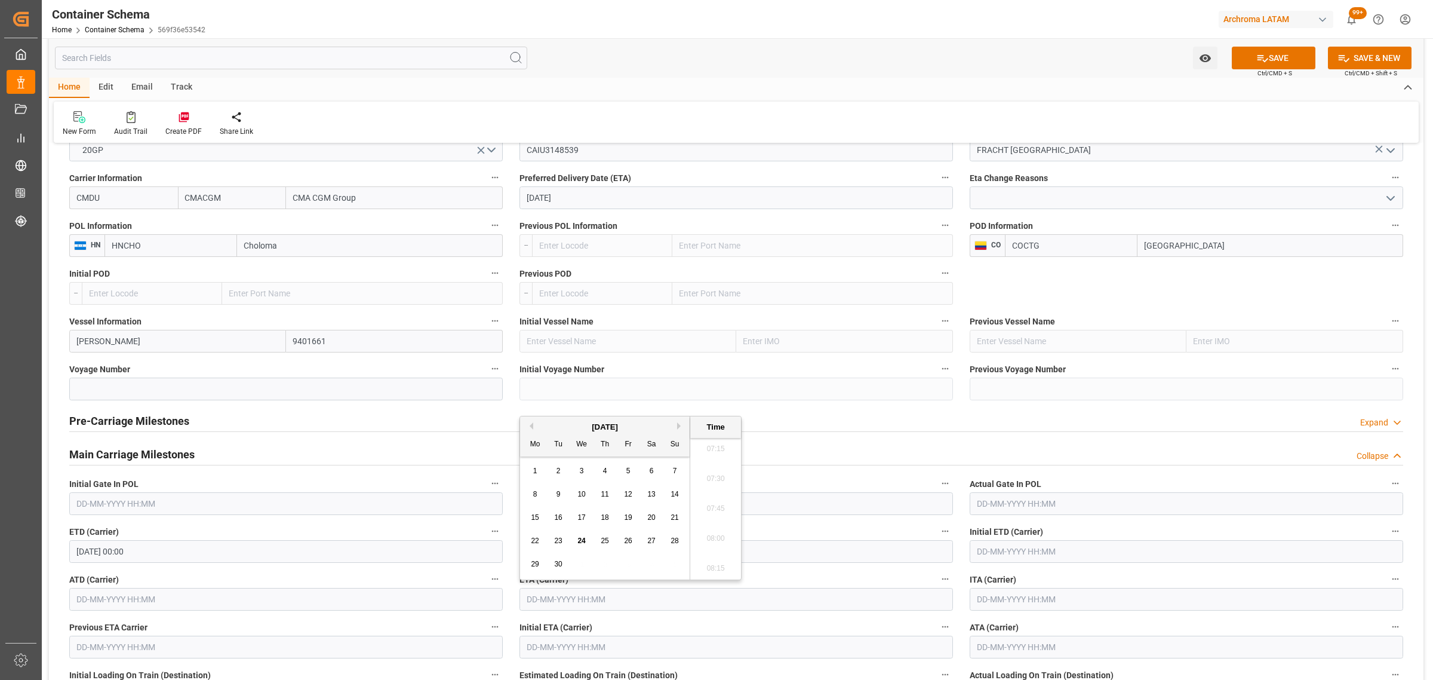
click at [677, 542] on span "28" at bounding box center [675, 540] width 8 height 8
type input "28-09-2025 00:00"
click at [1276, 57] on button "SAVE" at bounding box center [1274, 58] width 84 height 23
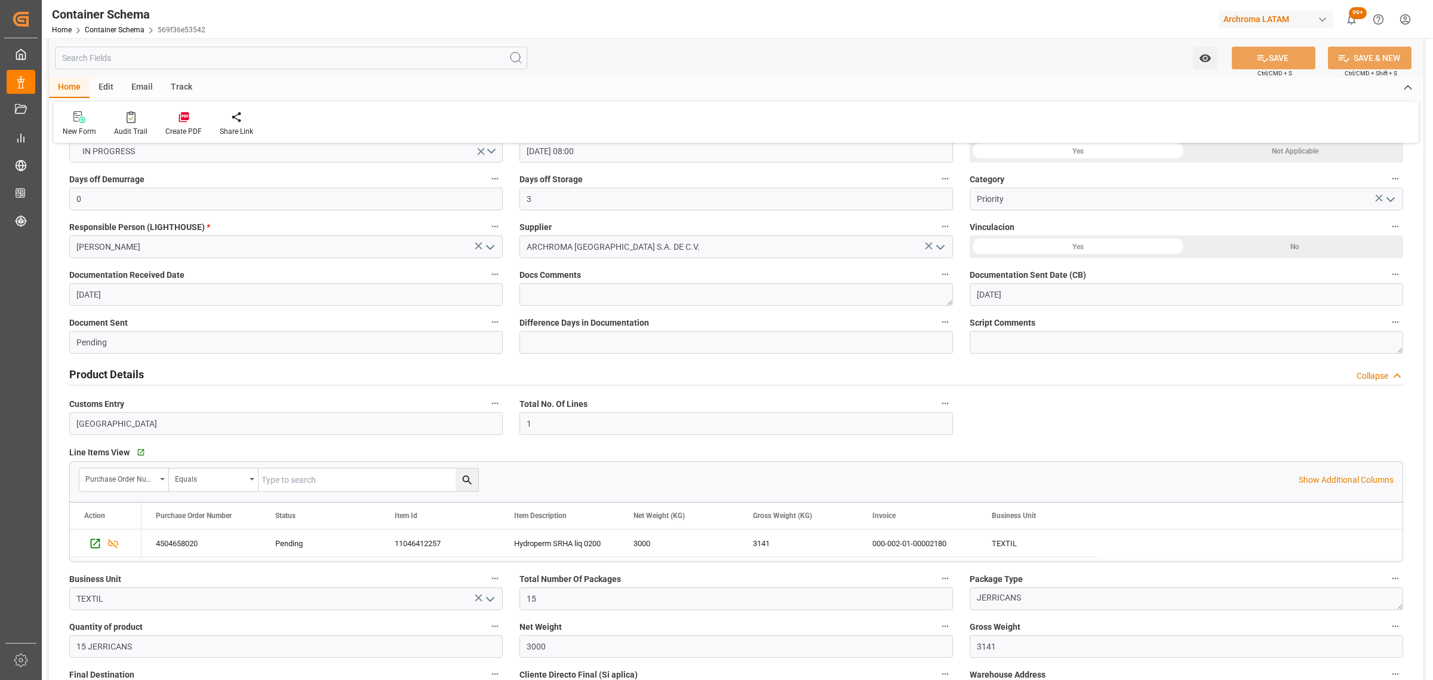
scroll to position [0, 0]
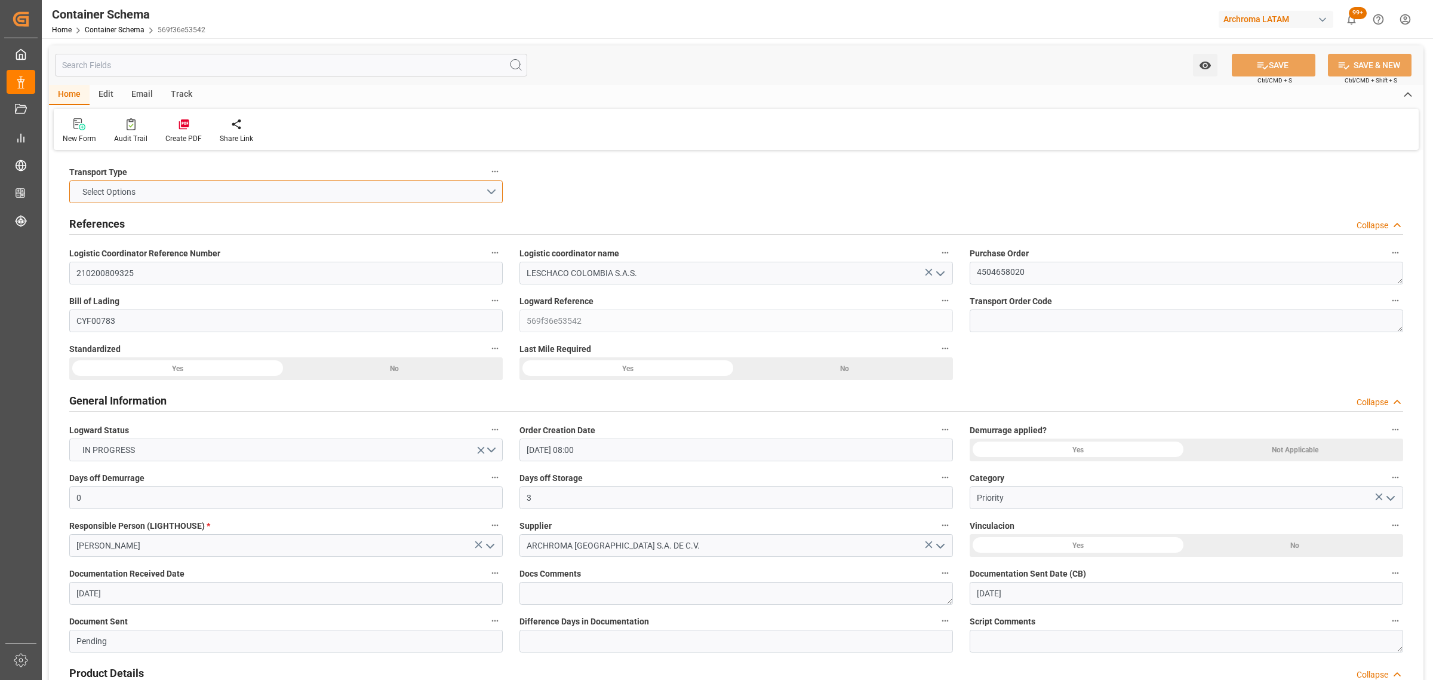
click at [482, 191] on button "Select Options" at bounding box center [286, 191] width 434 height 23
click at [251, 190] on div "SEAFREIGHT" at bounding box center [286, 194] width 432 height 25
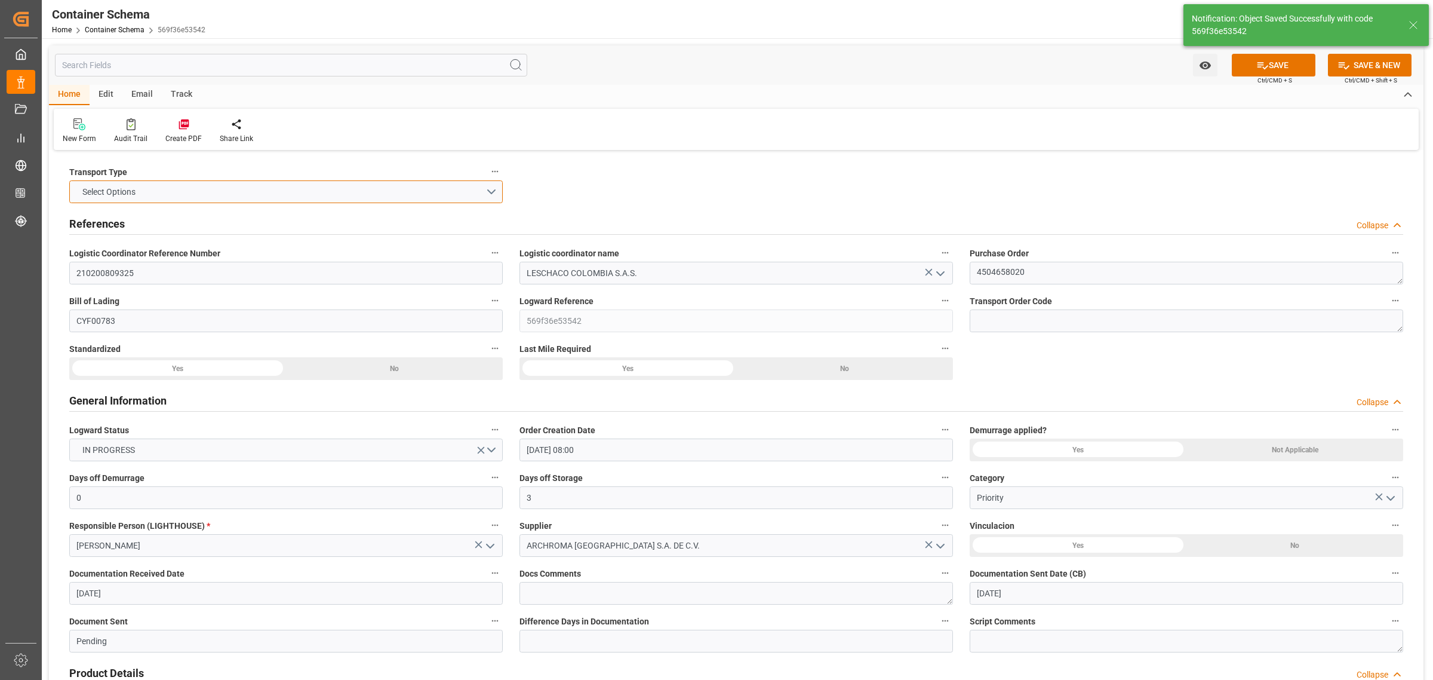
type input "Document Sent"
type input "COCTG"
type input "Cartagena"
type input "HANSA SIEGBURG"
type input "9401661"
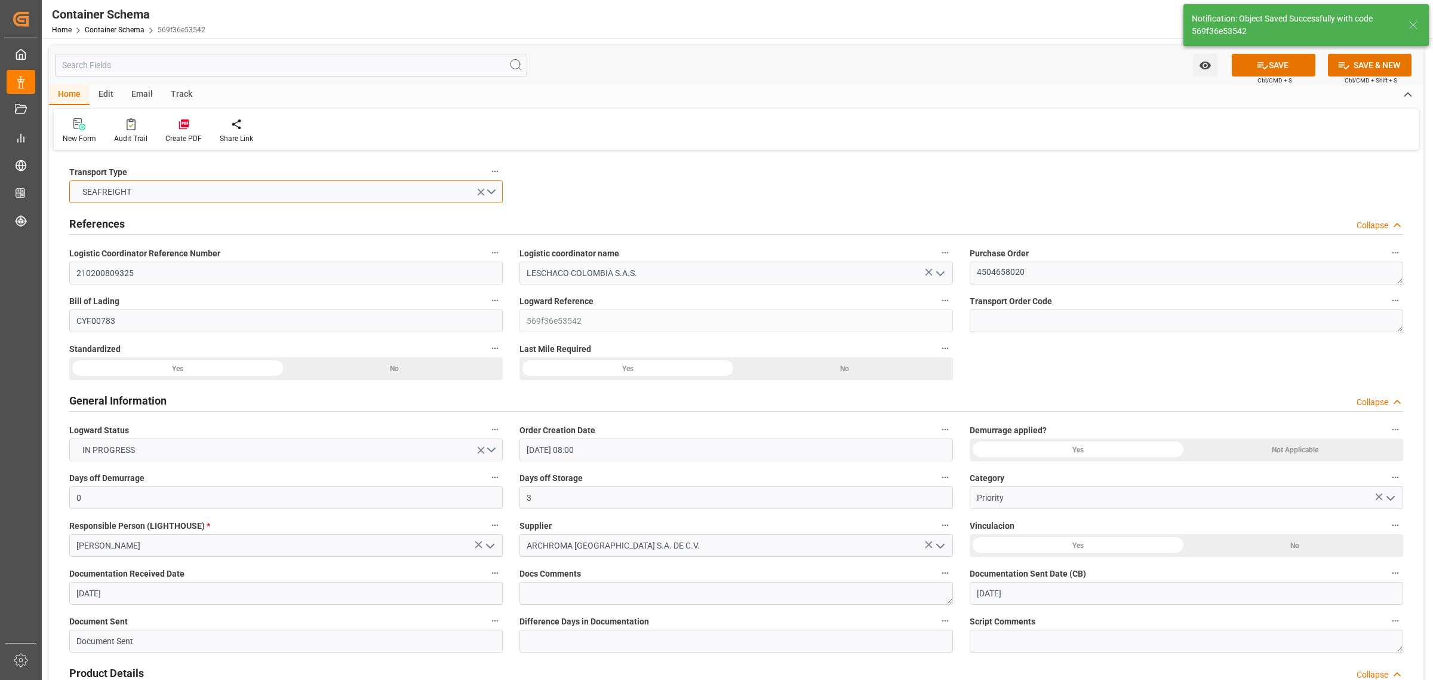
type input "28-09-2025 00:00"
click at [1283, 54] on button "SAVE" at bounding box center [1274, 65] width 84 height 23
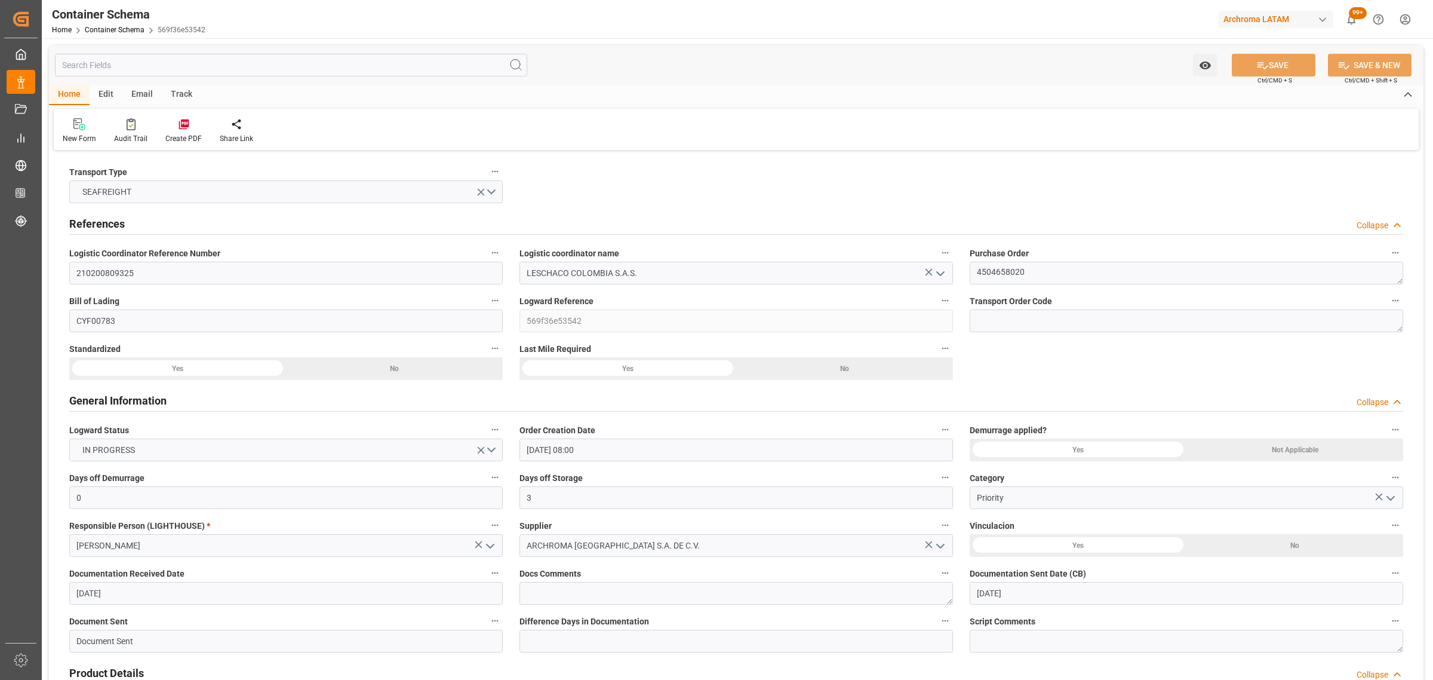
click at [141, 94] on div "Email" at bounding box center [141, 95] width 39 height 20
click at [88, 136] on div "Send Email" at bounding box center [81, 138] width 36 height 11
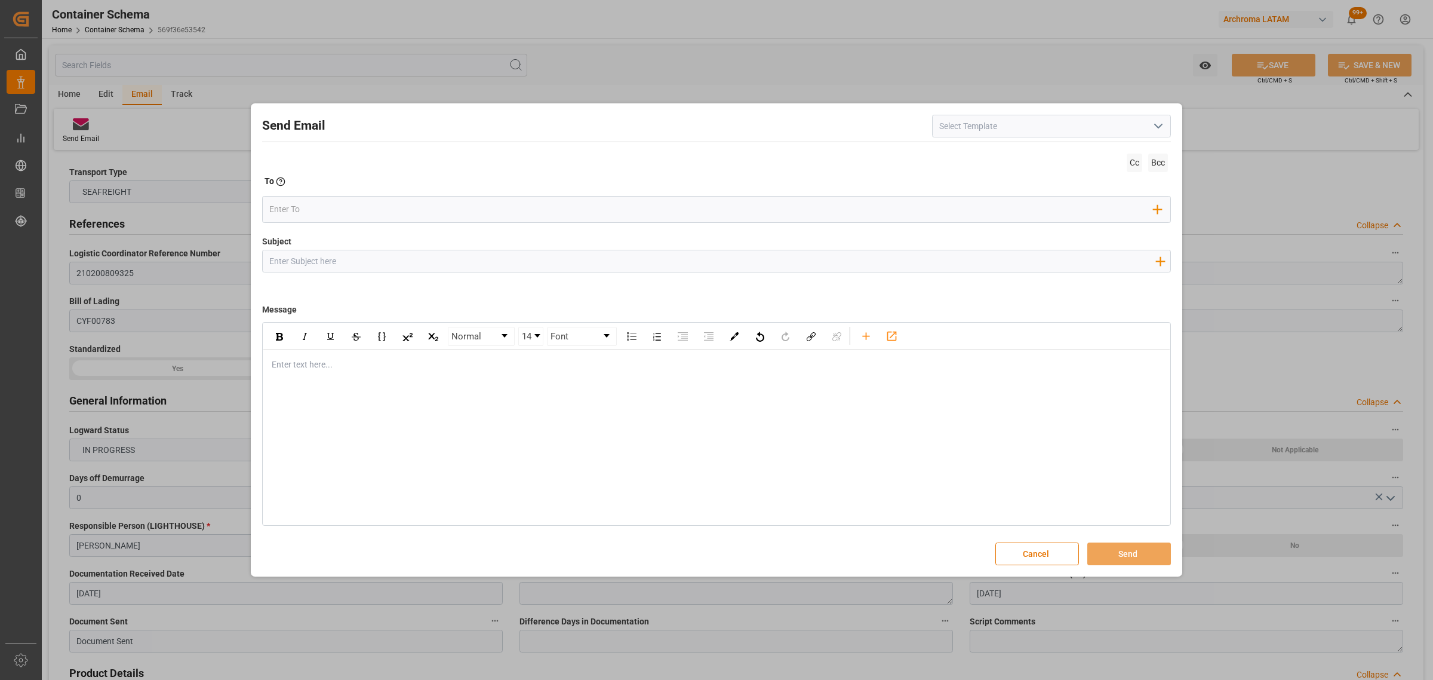
drag, startPoint x: 380, startPoint y: 258, endPoint x: 367, endPoint y: 260, distance: 13.3
click at [380, 258] on input "Subject" at bounding box center [712, 260] width 899 height 21
paste input "PO 4504658020 //TE//LOGWARD STATUS//ARCHROMA HONDURAS//ARCHROMA COLOMBIA//CTG//…"
drag, startPoint x: 665, startPoint y: 260, endPoint x: 645, endPoint y: 262, distance: 19.1
click at [645, 262] on input "PO 4504658020 //TE//LOGWARD STATUS//ARCHROMA HONDURAS//ARCHROMA COLOMBIA//CTG//…" at bounding box center [712, 260] width 899 height 21
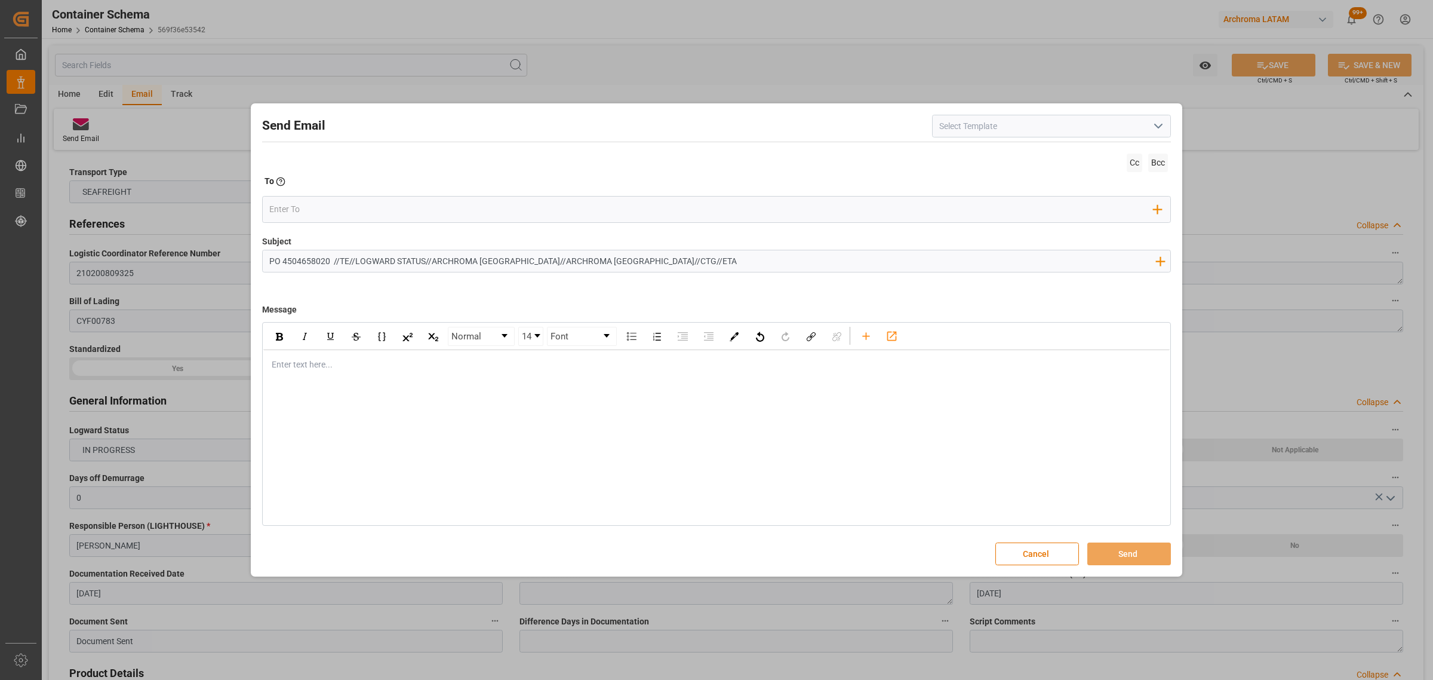
click at [674, 262] on input "PO 4504658020 //TE//LOGWARD STATUS//ARCHROMA HONDURAS//ARCHROMA COLOMBIA//CTG//…" at bounding box center [712, 260] width 899 height 21
click at [330, 368] on div "rdw-editor" at bounding box center [716, 364] width 889 height 13
click at [331, 263] on input "PO 4504658020 //TE//LOGWARD STATUS//ARCHROMA HONDURAS//ARCHROMA COLOMBIA//CTG//…" at bounding box center [712, 260] width 899 height 21
click at [332, 263] on input "PO 4504658020 //TE//LOGWARD STATUS//ARCHROMA HONDURAS//ARCHROMA COLOMBIA//CTG//…" at bounding box center [712, 260] width 899 height 21
click at [354, 368] on div "rdw-editor" at bounding box center [716, 364] width 889 height 13
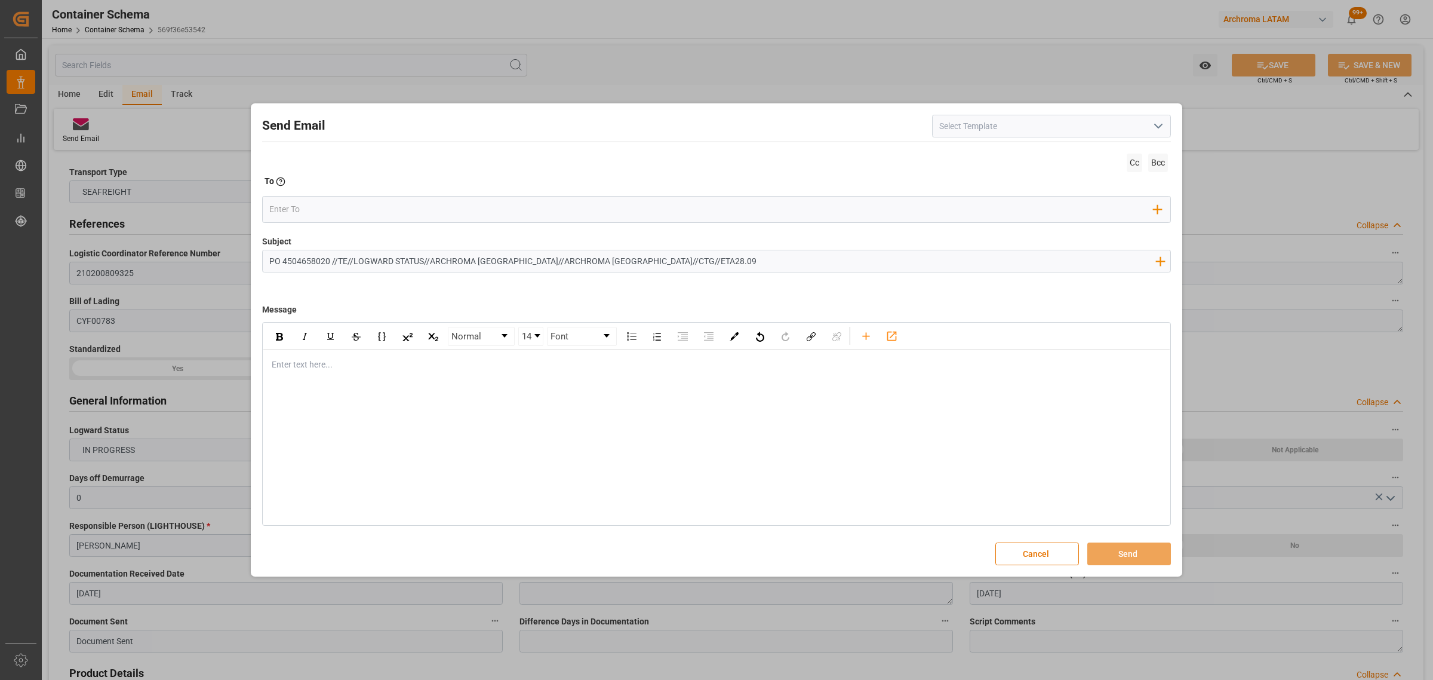
drag, startPoint x: 260, startPoint y: 363, endPoint x: 281, endPoint y: 365, distance: 21.6
click at [263, 364] on div "Send Email Cc Bcc To Enter the TO Email address Add Field to To Subject PO 4504…" at bounding box center [717, 340] width 926 height 468
click at [287, 364] on div "rdw-editor" at bounding box center [716, 364] width 889 height 13
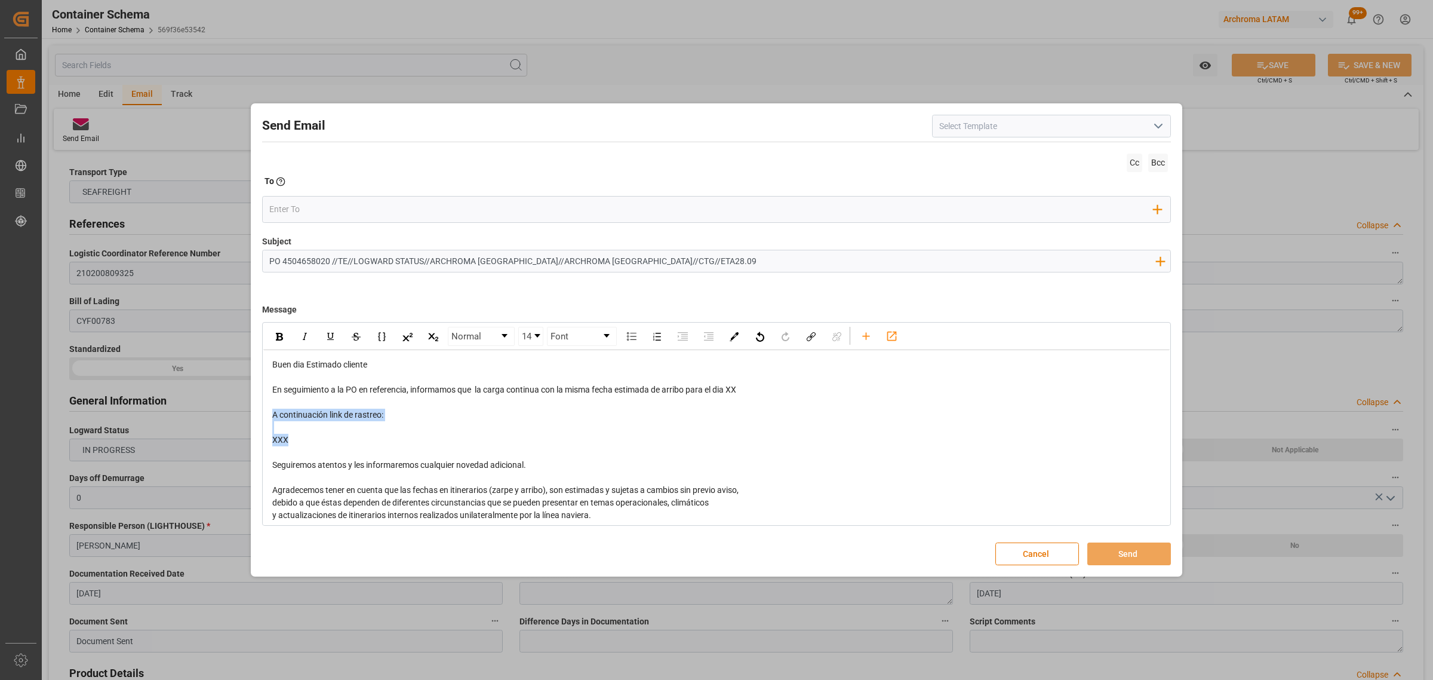
drag, startPoint x: 328, startPoint y: 440, endPoint x: 275, endPoint y: 412, distance: 60.6
click at [275, 412] on div "Buen dia Estimado cliente En seguimiento a la PO en referencia, informamos que …" at bounding box center [716, 471] width 889 height 226
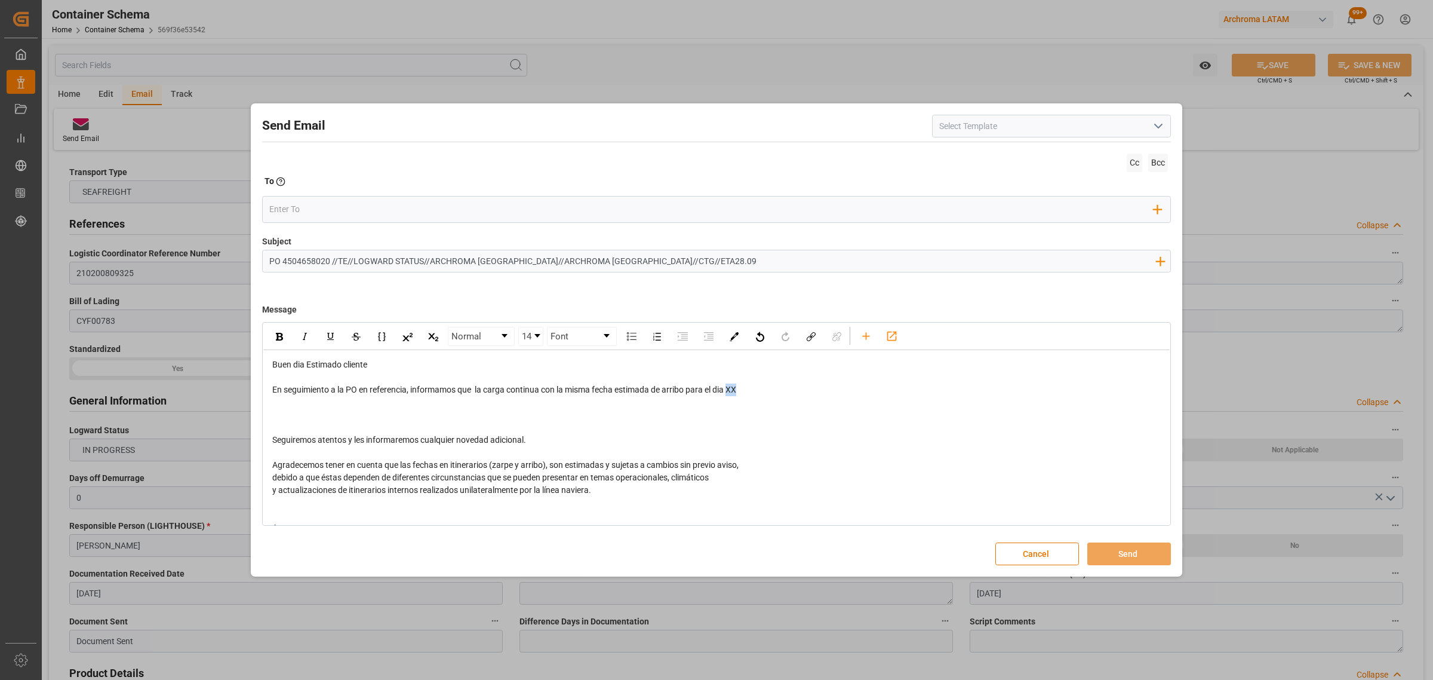
drag, startPoint x: 757, startPoint y: 392, endPoint x: 731, endPoint y: 392, distance: 25.7
click at [731, 392] on div "En seguimiento a la PO en referencia, informamos que la carga continua con la m…" at bounding box center [716, 389] width 889 height 13
click at [660, 263] on input "PO 4504658020 //TE//LOGWARD STATUS//ARCHROMA HONDURAS//ARCHROMA COLOMBIA//CTG//…" at bounding box center [712, 260] width 899 height 21
type input "PO 4504658020 //TE//LOGWARD STATUS//ARCHROMA HONDURAS//ARCHROMA COLOMBIA//CTG//…"
click at [752, 389] on div "En seguimiento a la PO en referencia, informamos que la carga continua con la m…" at bounding box center [716, 389] width 889 height 13
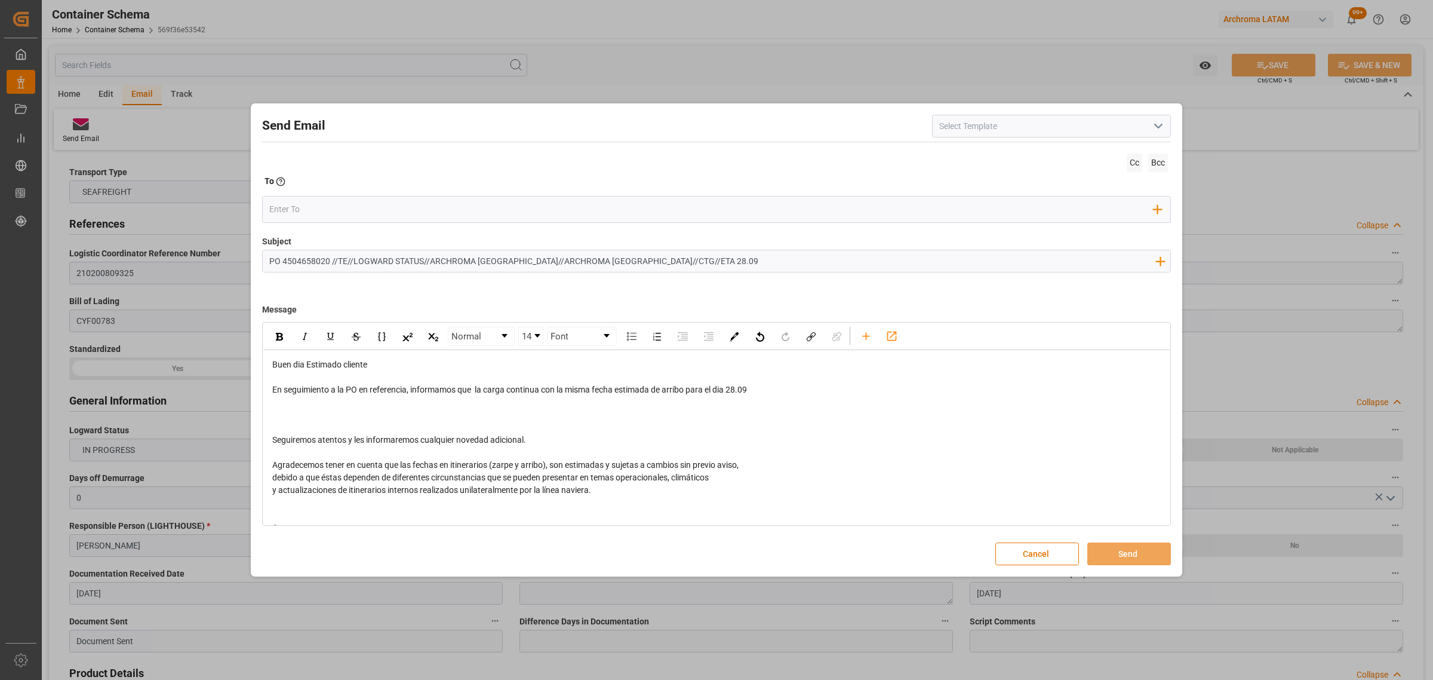
click at [339, 410] on div "rdw-editor" at bounding box center [716, 414] width 889 height 13
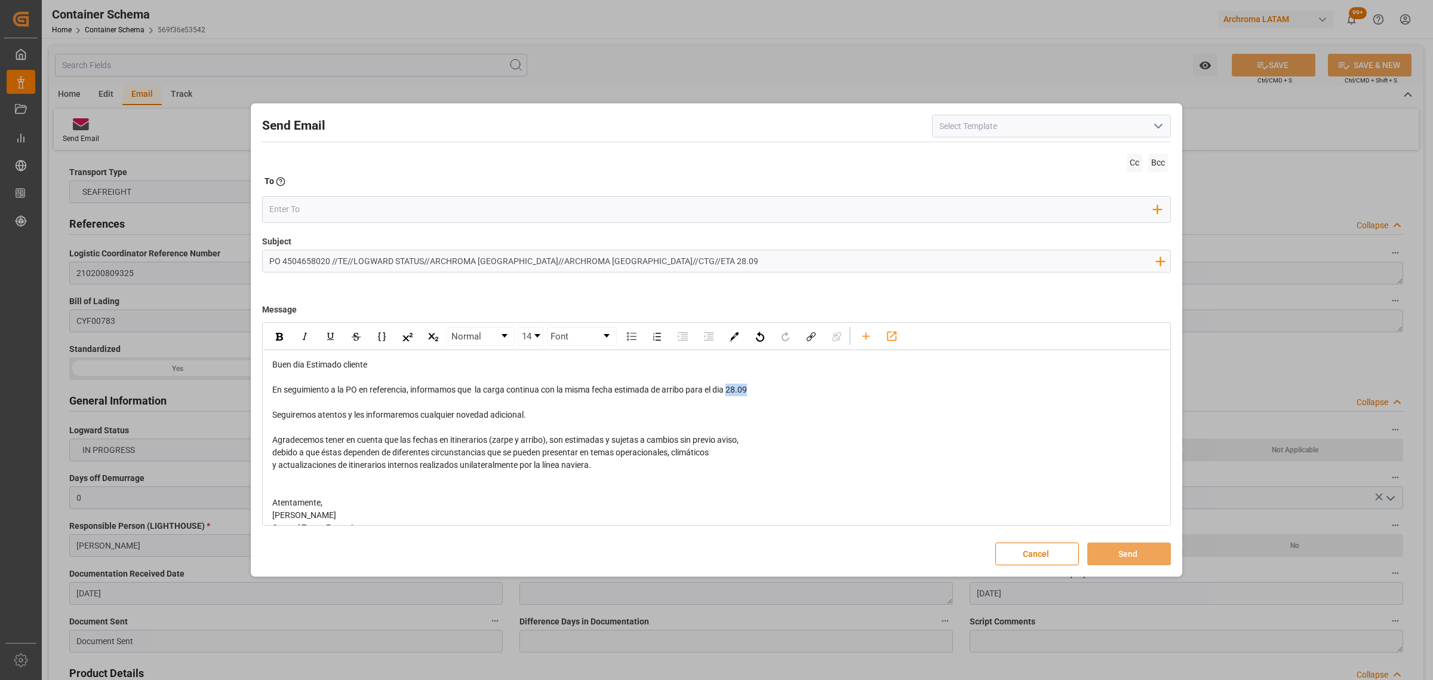
drag, startPoint x: 768, startPoint y: 383, endPoint x: 730, endPoint y: 390, distance: 38.2
click at [731, 391] on div "En seguimiento a la PO en referencia, informamos que la carga continua con la m…" at bounding box center [716, 389] width 889 height 13
click at [282, 340] on img "rdw-inline-control" at bounding box center [279, 337] width 7 height 8
click at [508, 403] on div "rdw-editor" at bounding box center [716, 402] width 889 height 13
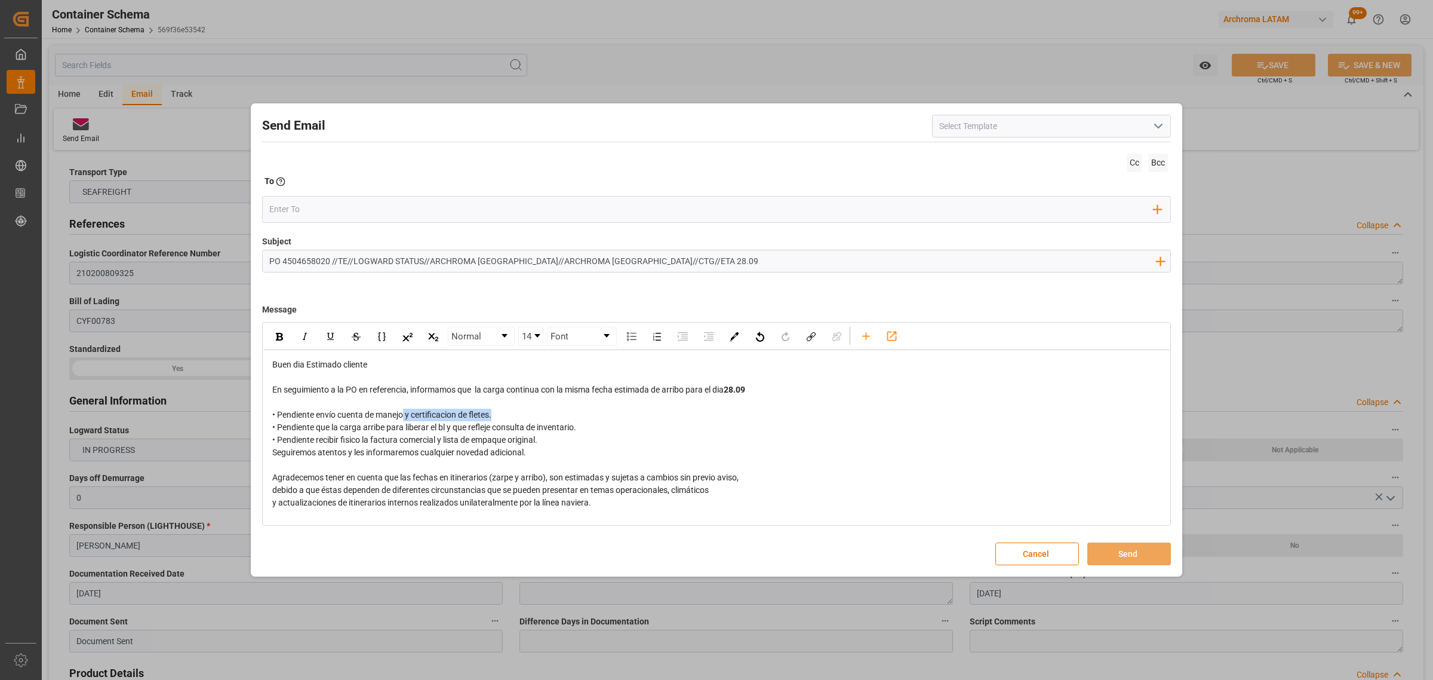
drag, startPoint x: 514, startPoint y: 413, endPoint x: 404, endPoint y: 416, distance: 109.9
click at [404, 416] on div "• Pendiente envío cuenta de manejo y certificacion de fletes. • Pendiente que l…" at bounding box center [716, 427] width 889 height 38
click at [546, 451] on div "Seguiremos atentos y les informaremos cualquier novedad adicional." at bounding box center [716, 452] width 889 height 13
click at [552, 442] on div "• Pendiente envío cuenta de manejo • Pendiente que la carga arribe para liberar…" at bounding box center [716, 427] width 889 height 38
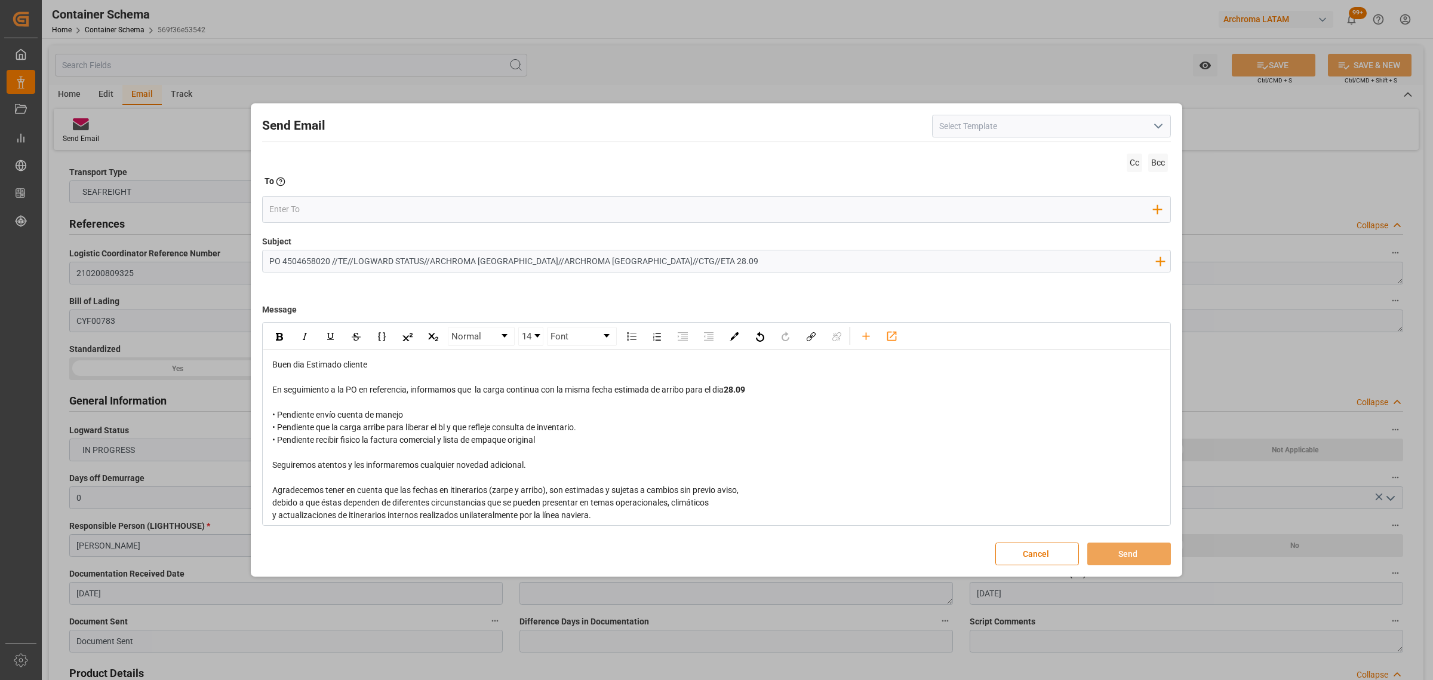
click at [551, 439] on div "• Pendiente envío cuenta de manejo • Pendiente que la carga arribe para liberar…" at bounding box center [716, 427] width 889 height 38
drag, startPoint x: 650, startPoint y: 442, endPoint x: 542, endPoint y: 443, distance: 107.5
click at [542, 443] on div "• Pendiente envío cuenta de manejo • Pendiente que la carga arribe para liberar…" at bounding box center [716, 427] width 889 height 38
click at [282, 338] on div "rdw-inline-control" at bounding box center [279, 336] width 21 height 18
drag, startPoint x: 587, startPoint y: 462, endPoint x: 557, endPoint y: 446, distance: 34.2
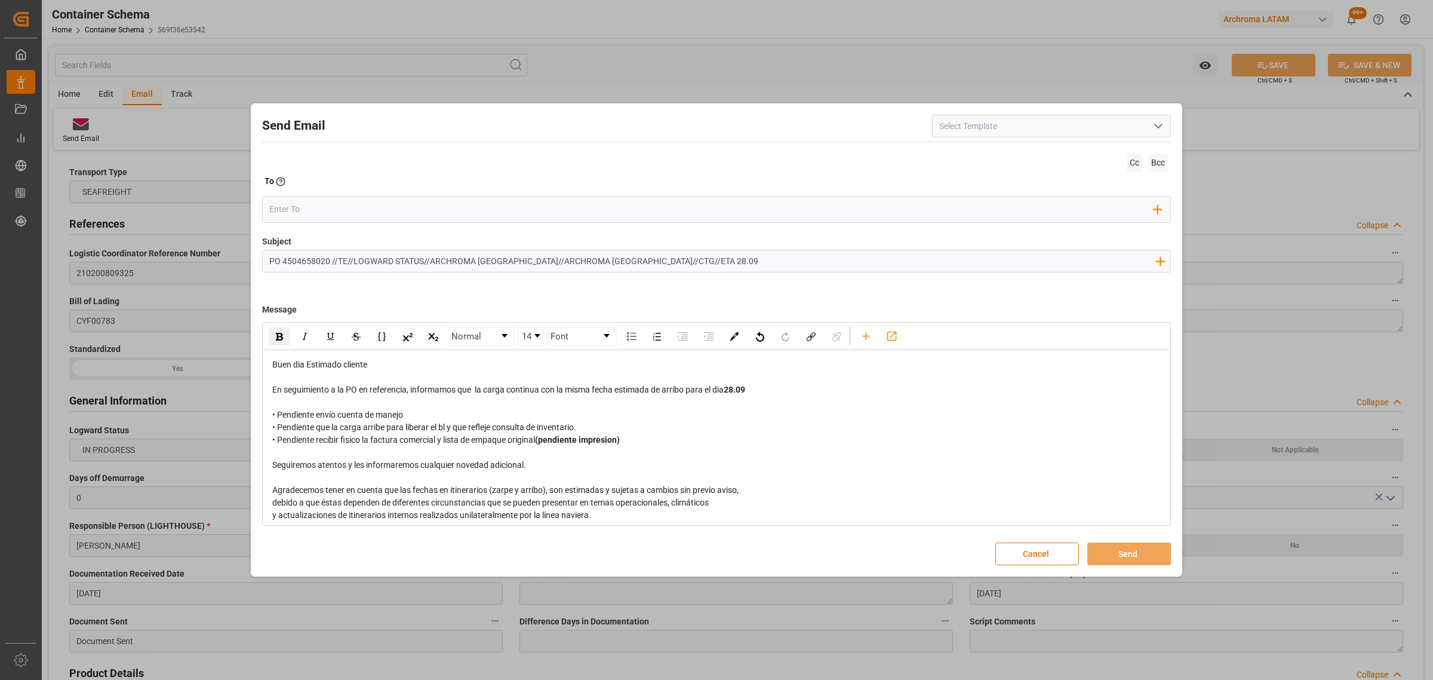
click at [587, 461] on div "Seguiremos atentos y les informaremos cualquier novedad adicional." at bounding box center [716, 465] width 889 height 13
click at [449, 414] on div "• Pendiente envío cuenta de manejo • Pendiente que la carga arribe para liberar…" at bounding box center [716, 427] width 889 height 38
click at [329, 207] on input "email" at bounding box center [711, 209] width 885 height 18
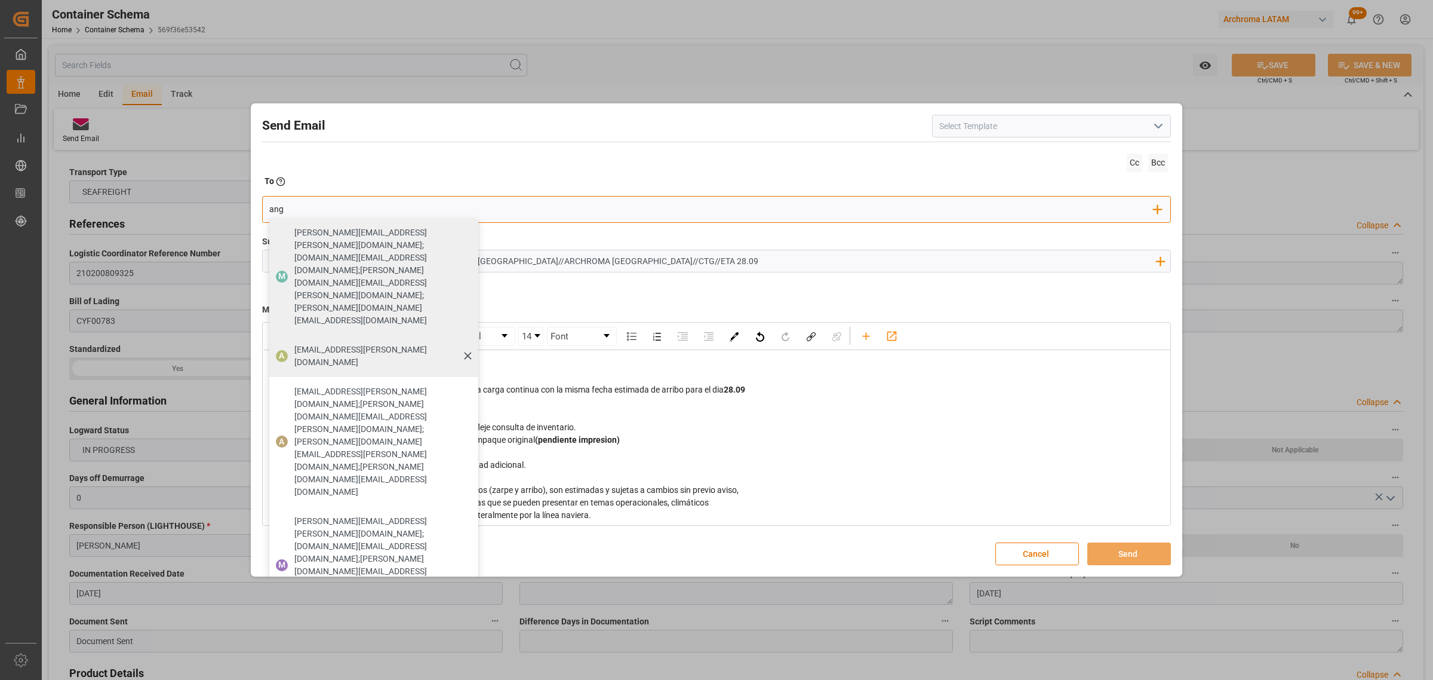
type input "ang"
click at [315, 343] on span "angiee.lamilla@archroma.com" at bounding box center [382, 355] width 176 height 25
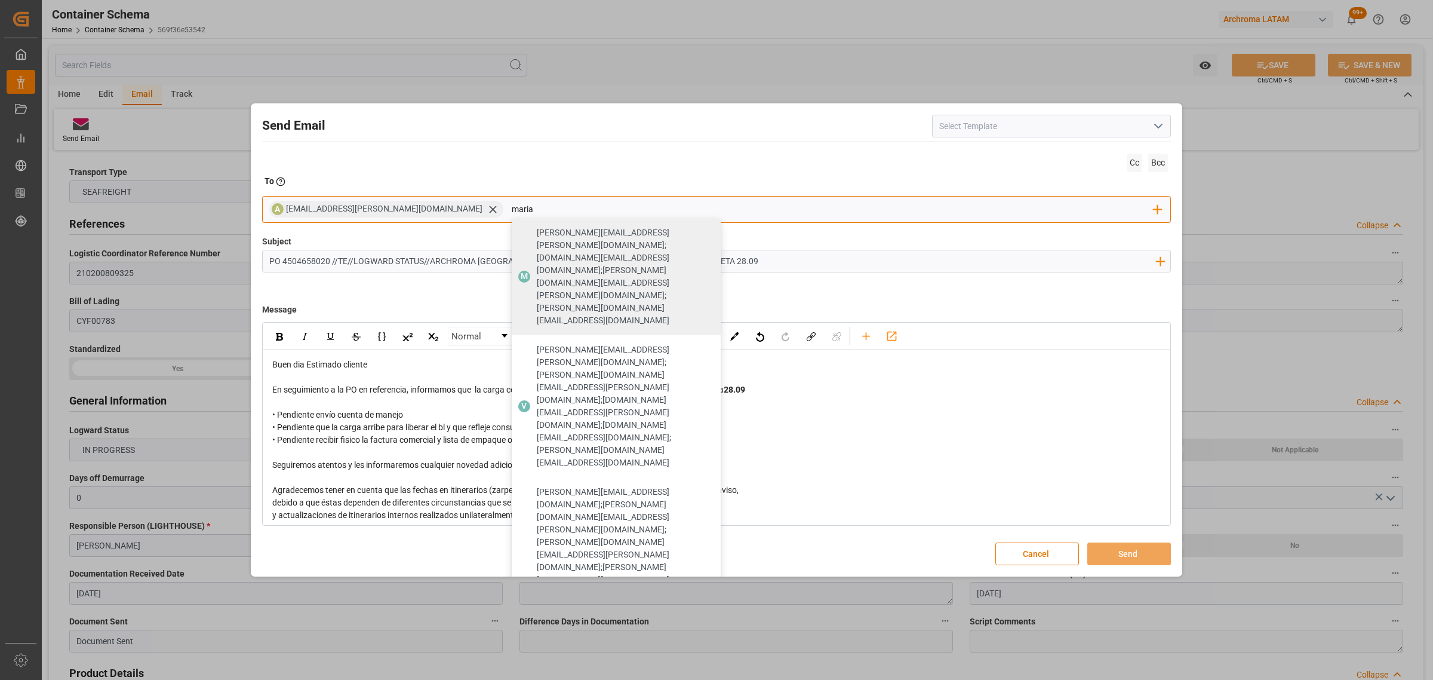
type input "maria"
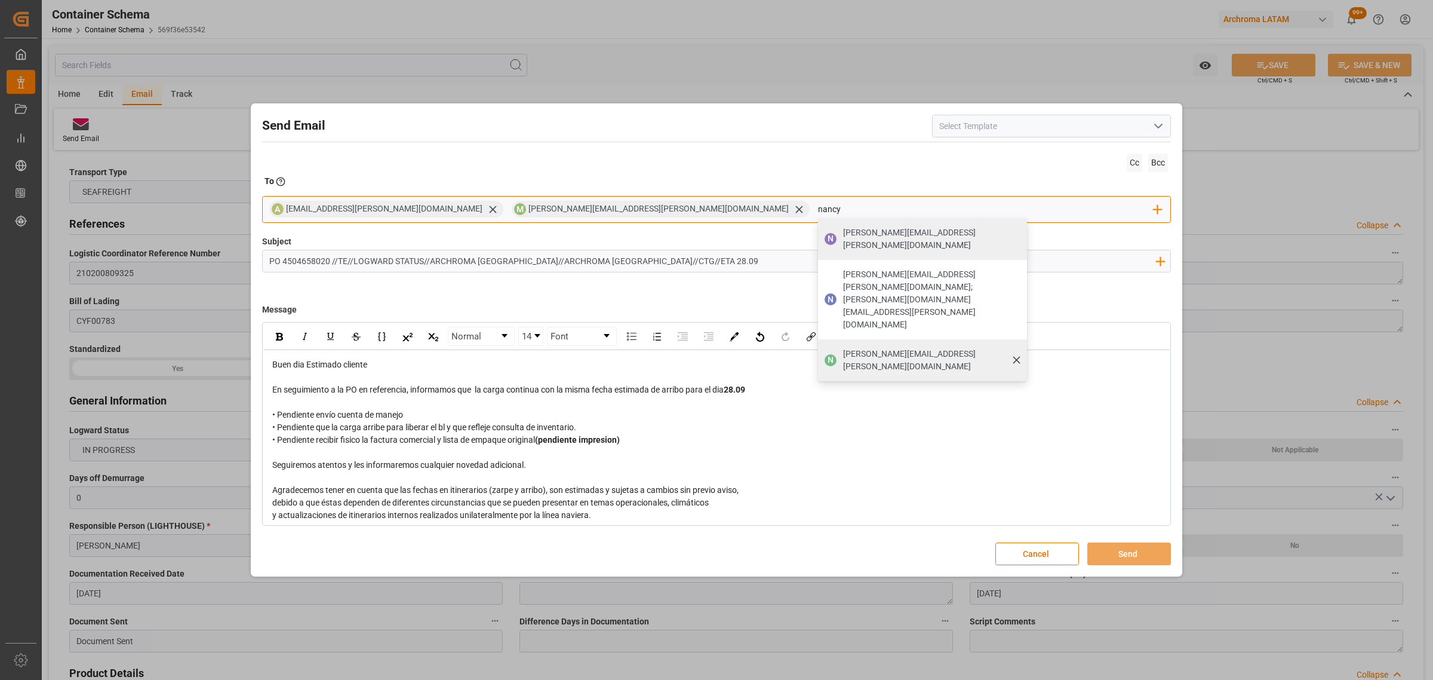
type input "nancy"
drag, startPoint x: 665, startPoint y: 293, endPoint x: 671, endPoint y: 293, distance: 6.0
click at [843, 348] on span "nancy.castellanos@archroma.com" at bounding box center [931, 360] width 176 height 25
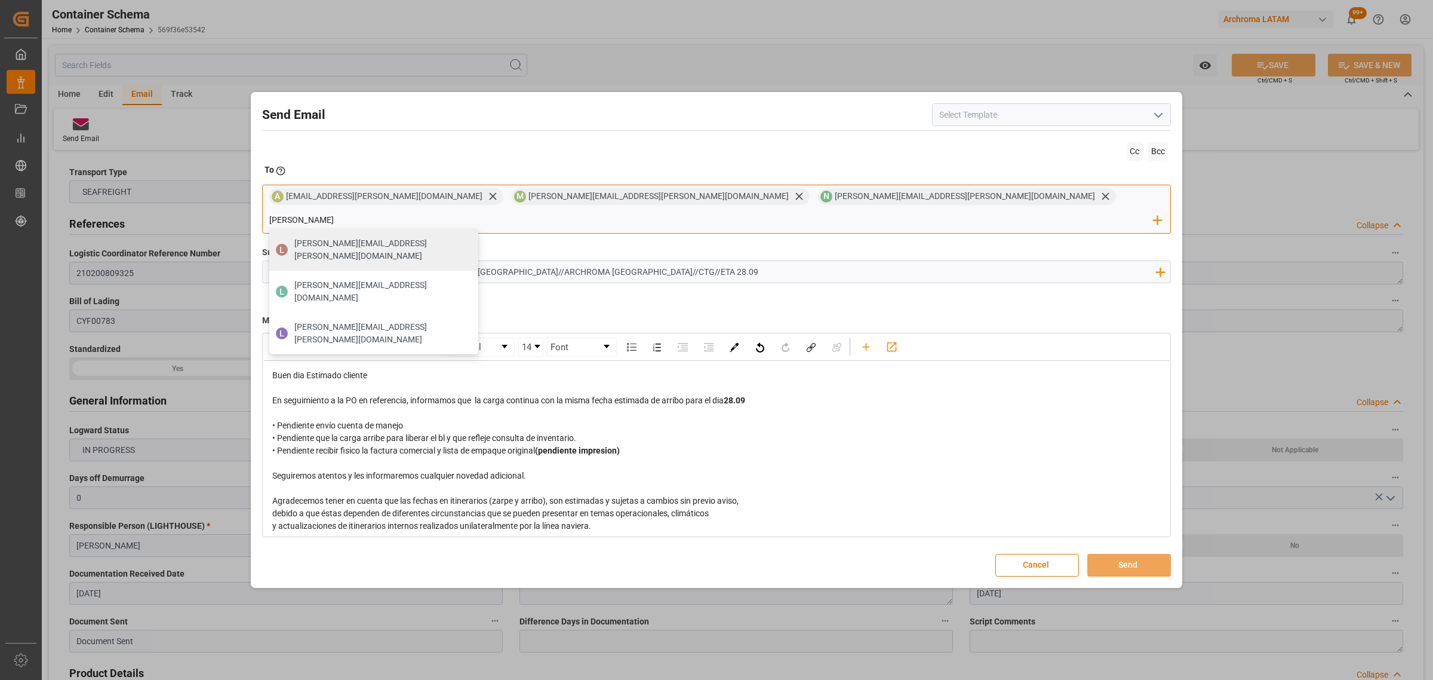
type input "luis.montoya@leschaco.com"
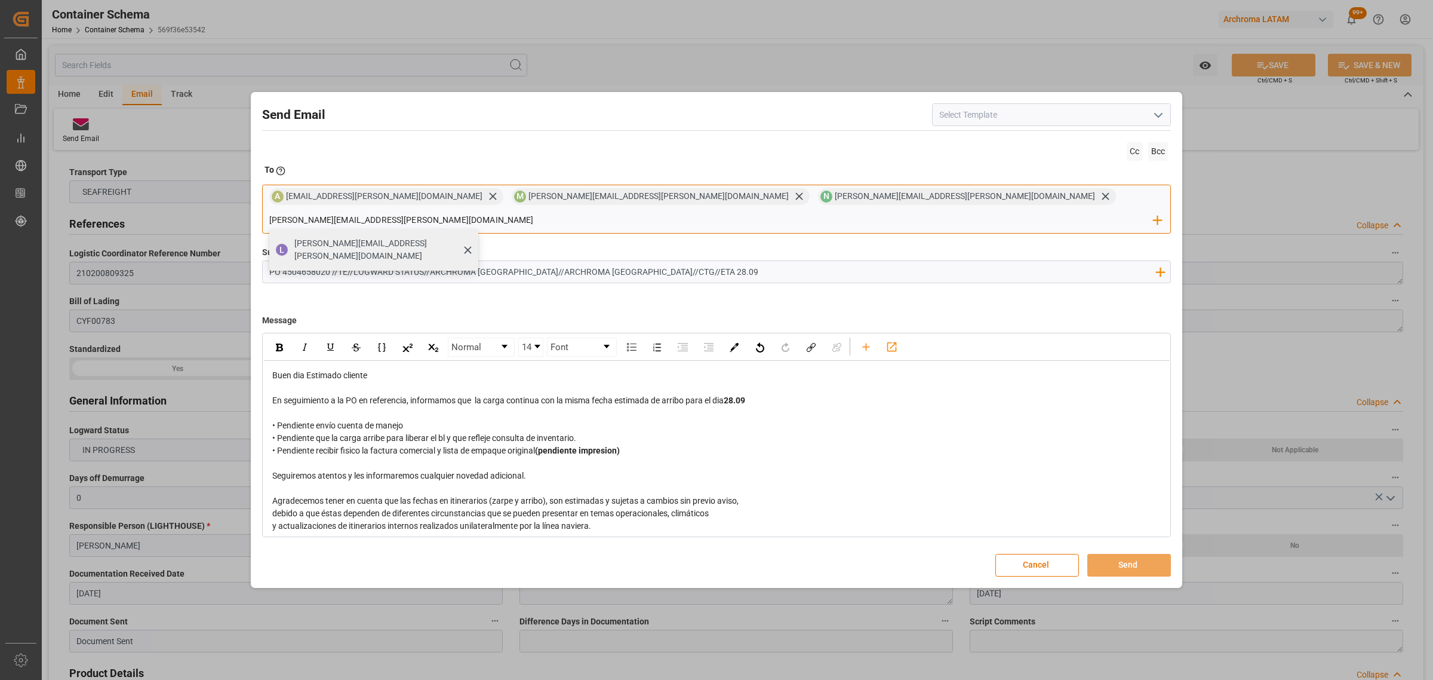
click at [470, 237] on span "luis.montoya@leschaco.com" at bounding box center [382, 249] width 176 height 25
click at [1149, 554] on button "Send" at bounding box center [1129, 565] width 84 height 23
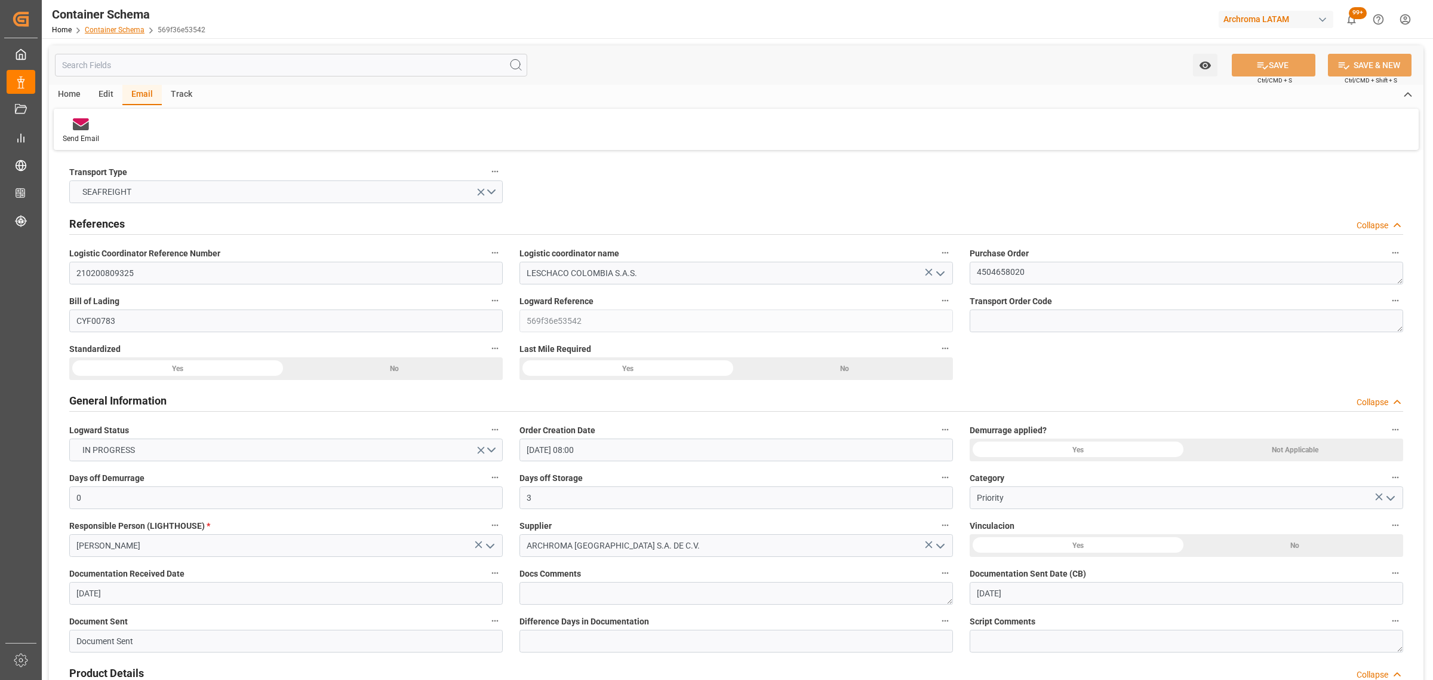
click at [132, 28] on link "Container Schema" at bounding box center [115, 30] width 60 height 8
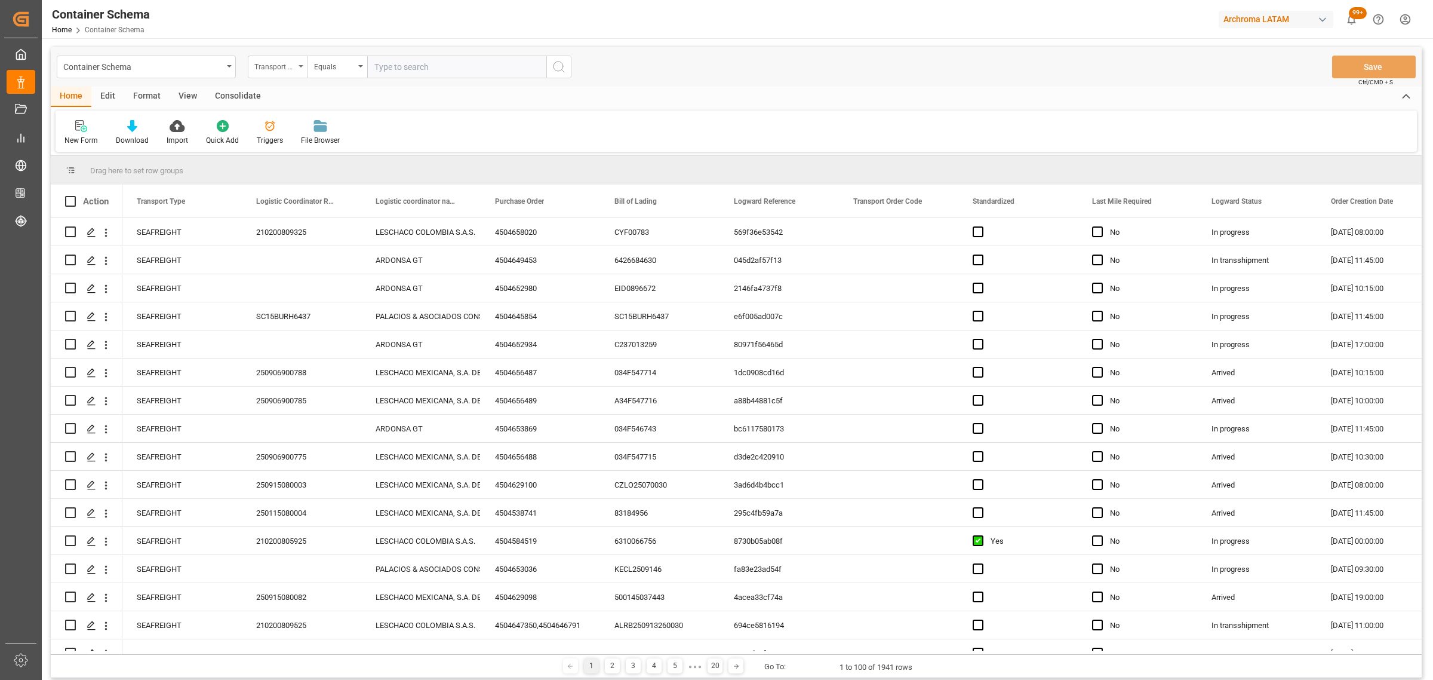
drag, startPoint x: 278, startPoint y: 76, endPoint x: 291, endPoint y: 69, distance: 15.3
click at [282, 73] on div "Transport Type" at bounding box center [278, 67] width 60 height 23
click at [308, 58] on div "Equals" at bounding box center [338, 67] width 60 height 23
click at [279, 66] on div "Transport Type" at bounding box center [274, 66] width 41 height 14
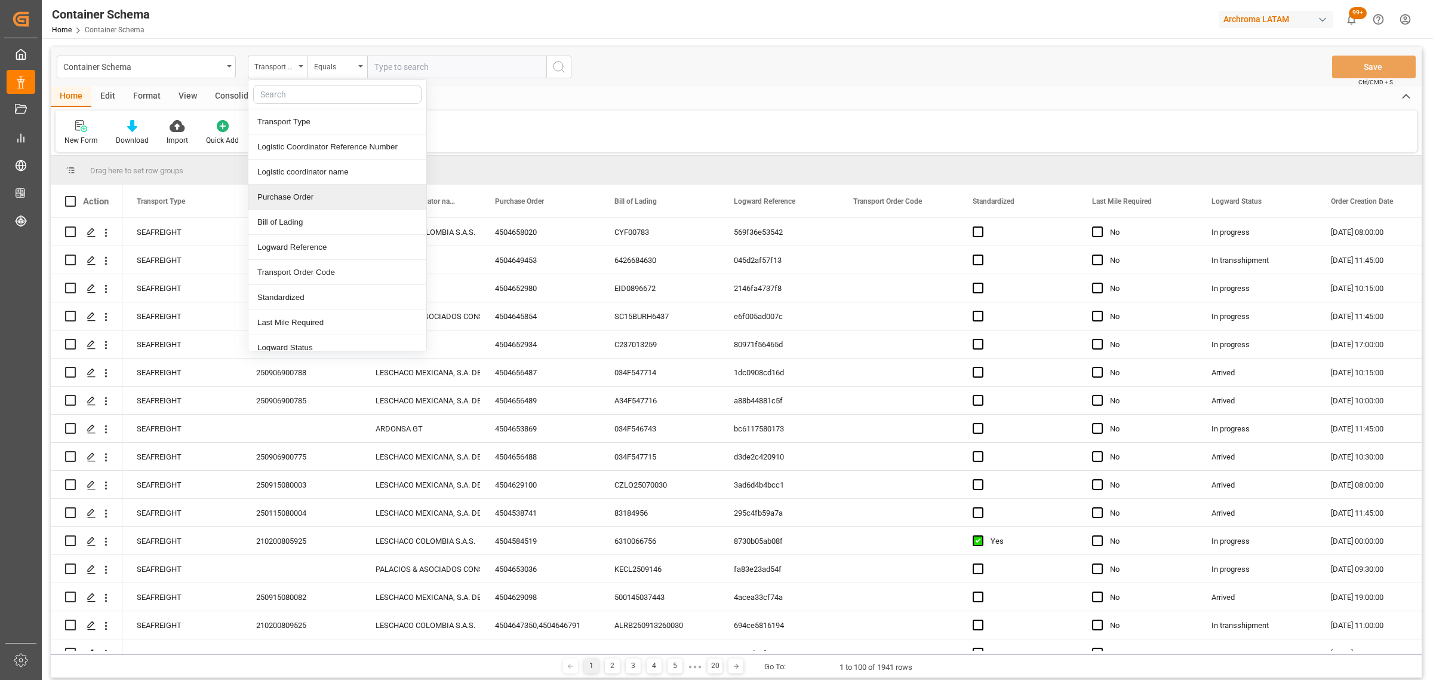
drag, startPoint x: 305, startPoint y: 192, endPoint x: 309, endPoint y: 185, distance: 8.0
click at [306, 192] on div "Purchase Order" at bounding box center [337, 197] width 178 height 25
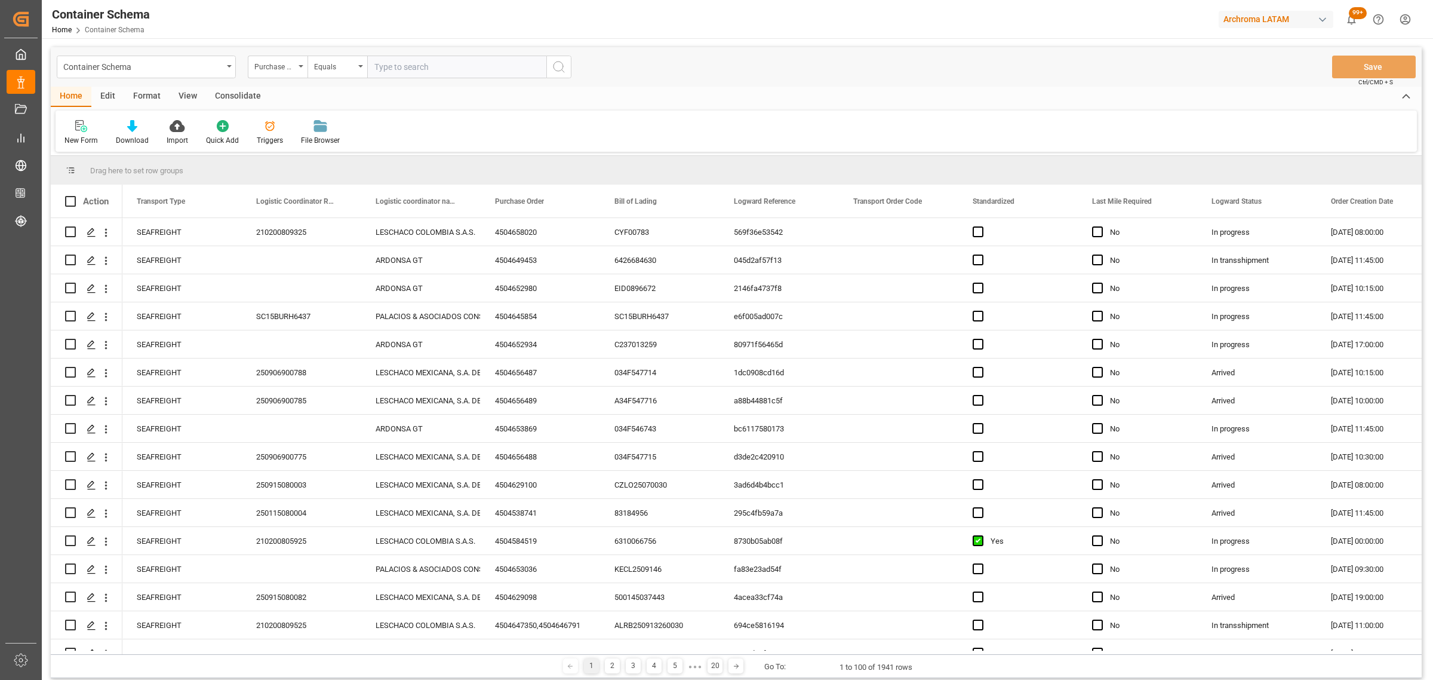
click at [333, 47] on div "Container Schema Purchase Order Equals Save Ctrl/CMD + S" at bounding box center [736, 66] width 1371 height 39
click at [330, 67] on div "Equals" at bounding box center [334, 66] width 41 height 14
click at [353, 144] on div "Fuzzy search" at bounding box center [397, 146] width 178 height 25
click at [428, 63] on input "text" at bounding box center [456, 67] width 179 height 23
paste input "4504640206"
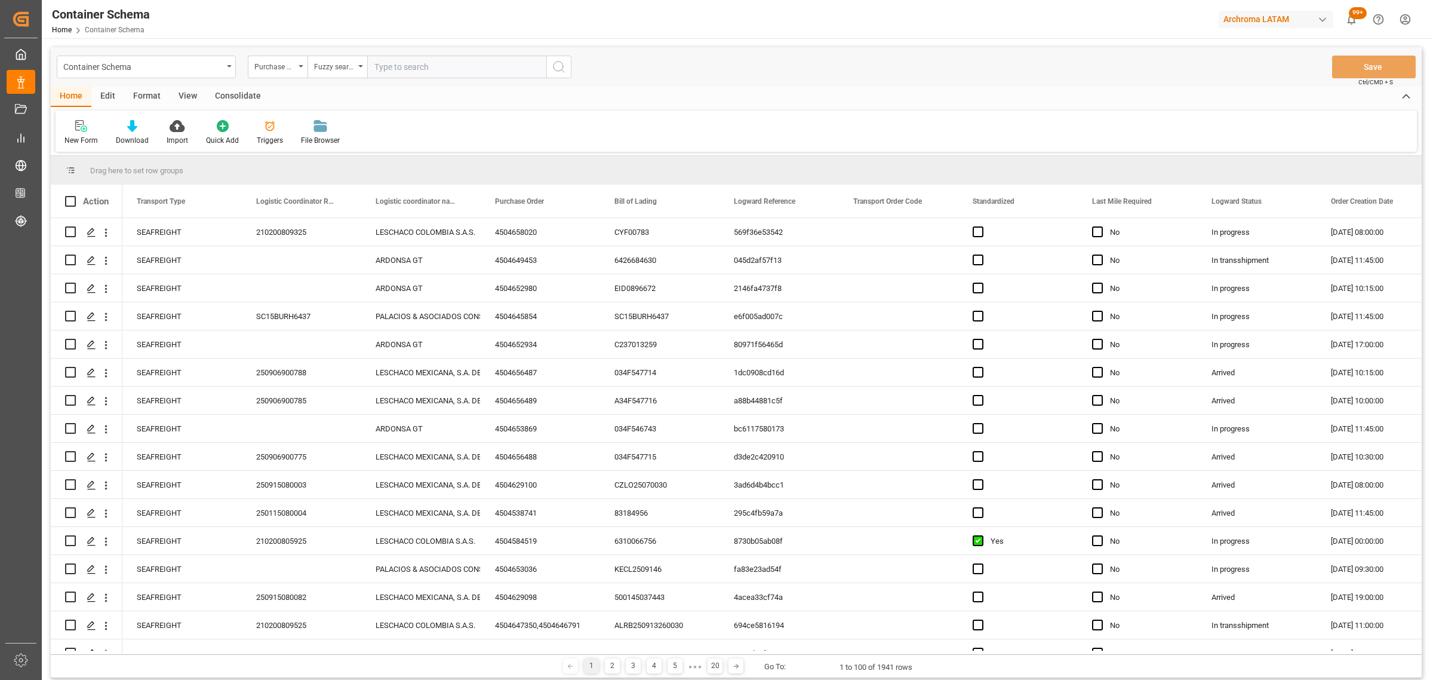
type input "4504640206"
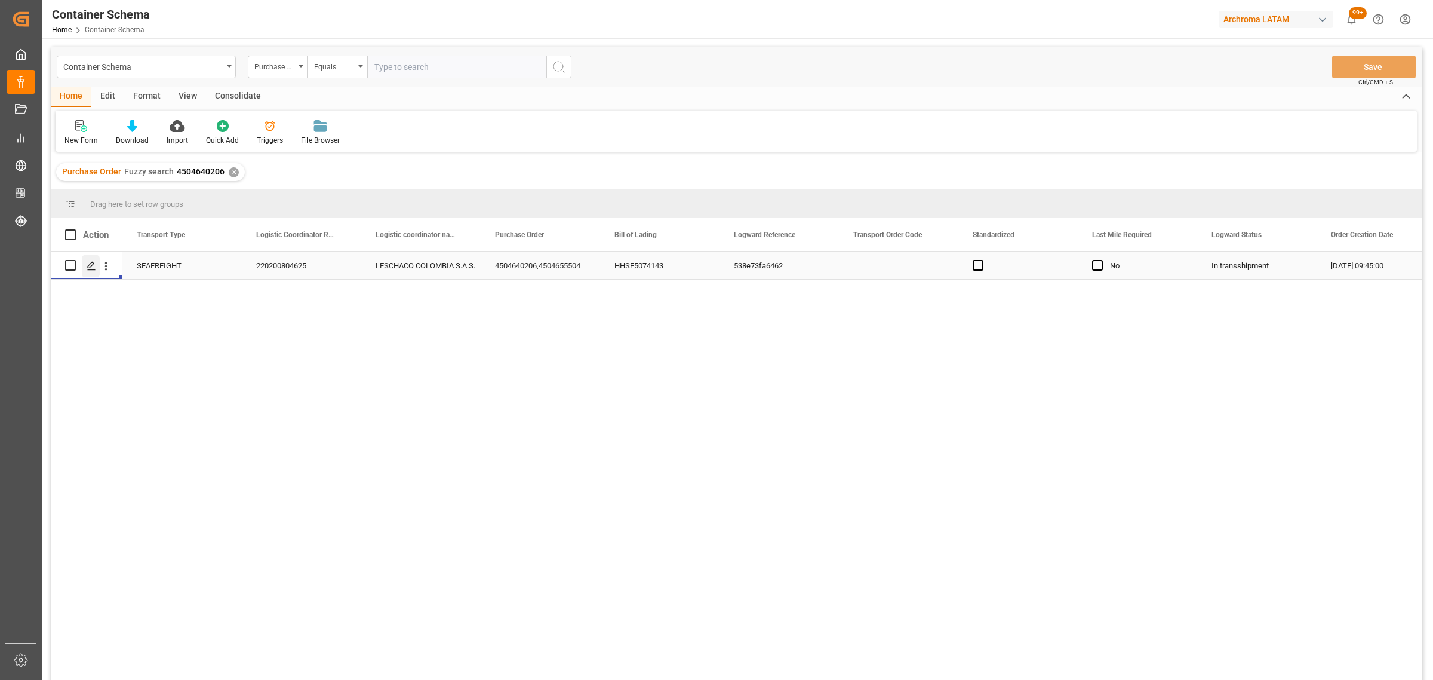
click at [91, 263] on icon "Press SPACE to select this row." at bounding box center [92, 266] width 10 height 10
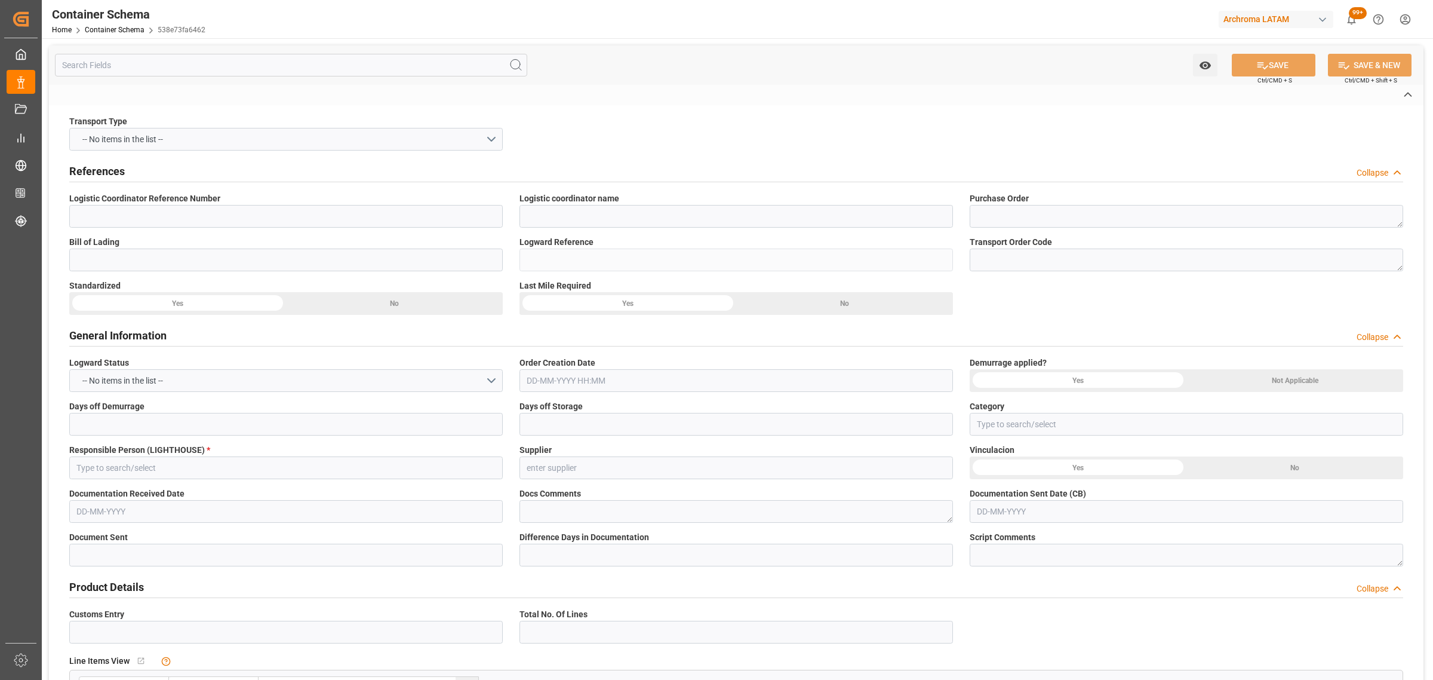
type input "220200804625"
type input "LESCHACO COLOMBIA S.A.S."
type textarea "4504640206,4504655504"
type input "HHSE5074143"
type input "538e73fa6462"
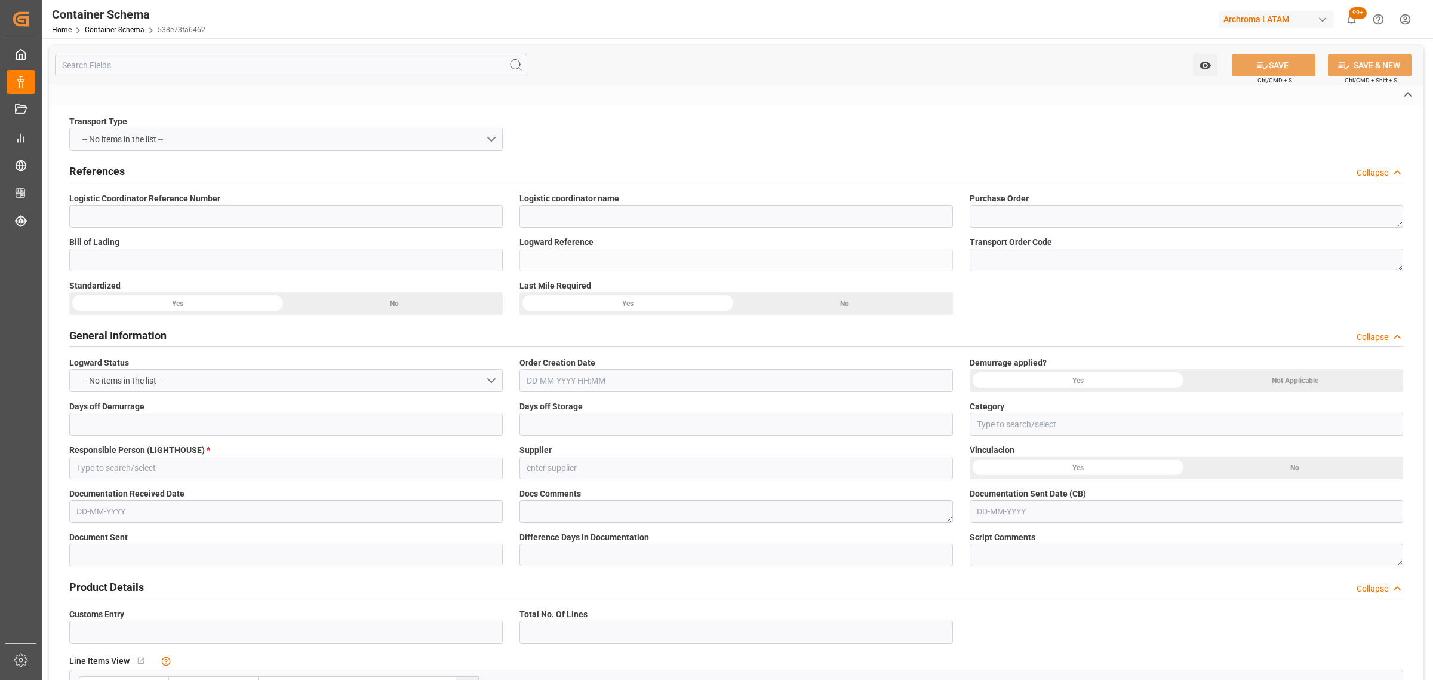
type input "On time"
type input "Maria Piranquive"
type input "CHANGZHOU DAHUA IMP. & EXP."
type input "Document Sent"
type input "BUENAVENTURA"
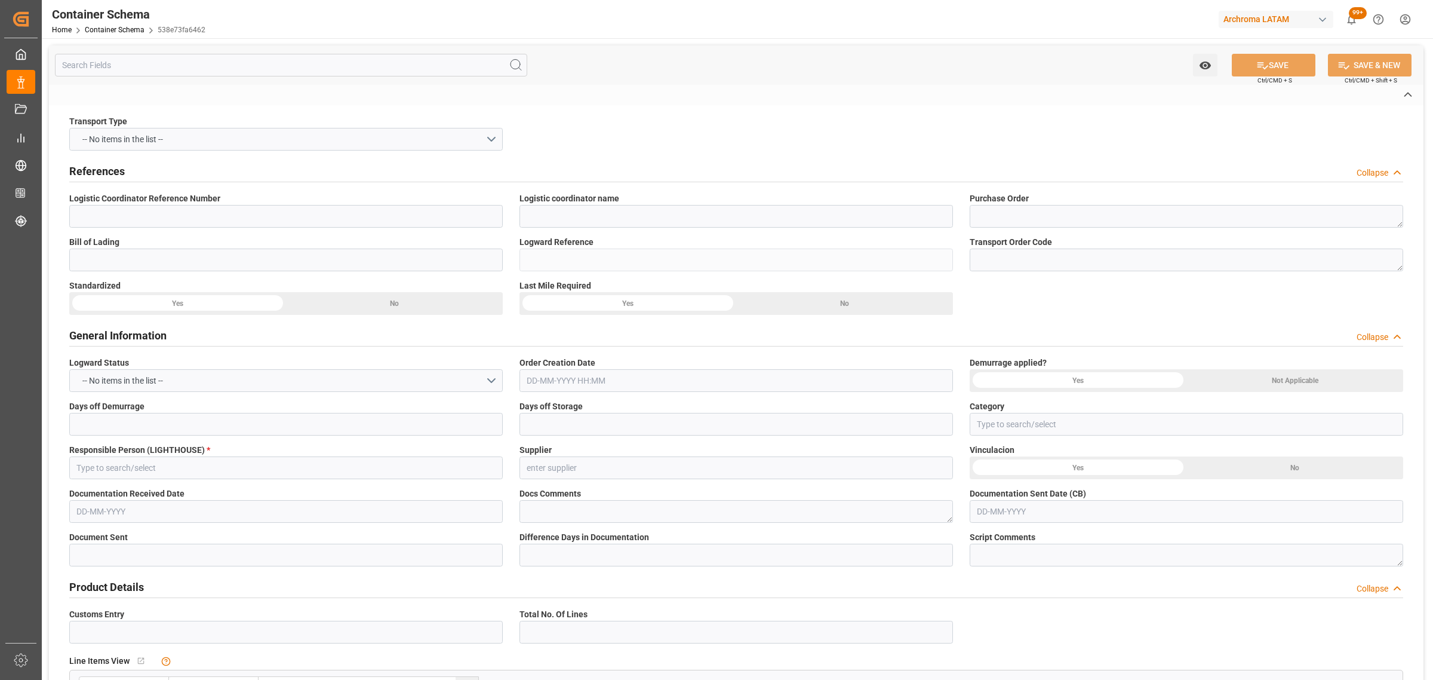
type input "TEXTIL"
type textarea "DRUMS"
type input "92 DRUMS"
type input "ARCHROMA [GEOGRAPHIC_DATA] S.A.S"
type textarea "Calle 20ª 43ª 50 – Interior 5, COLOMBIA, BOGOTA, , C.P."
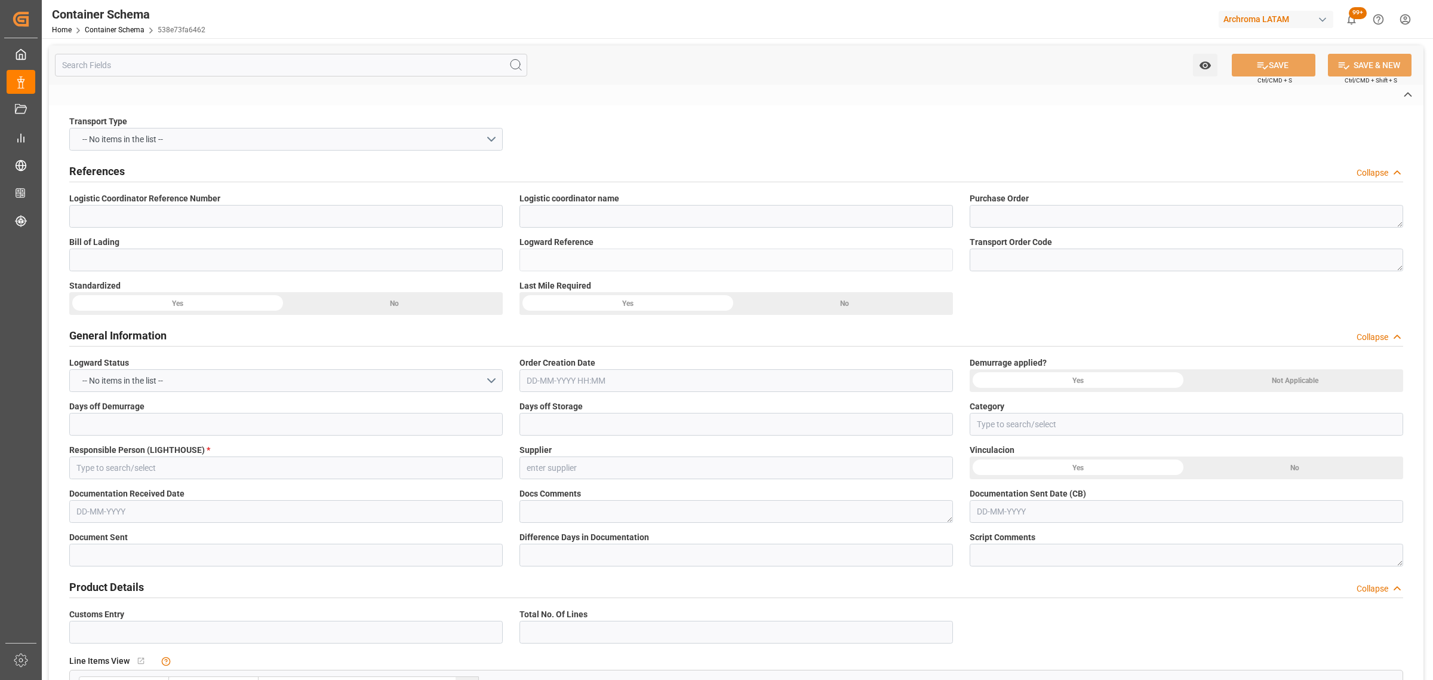
type input "HOUSE"
type input "CIF"
type input "Truck"
type input "Sea Ship"
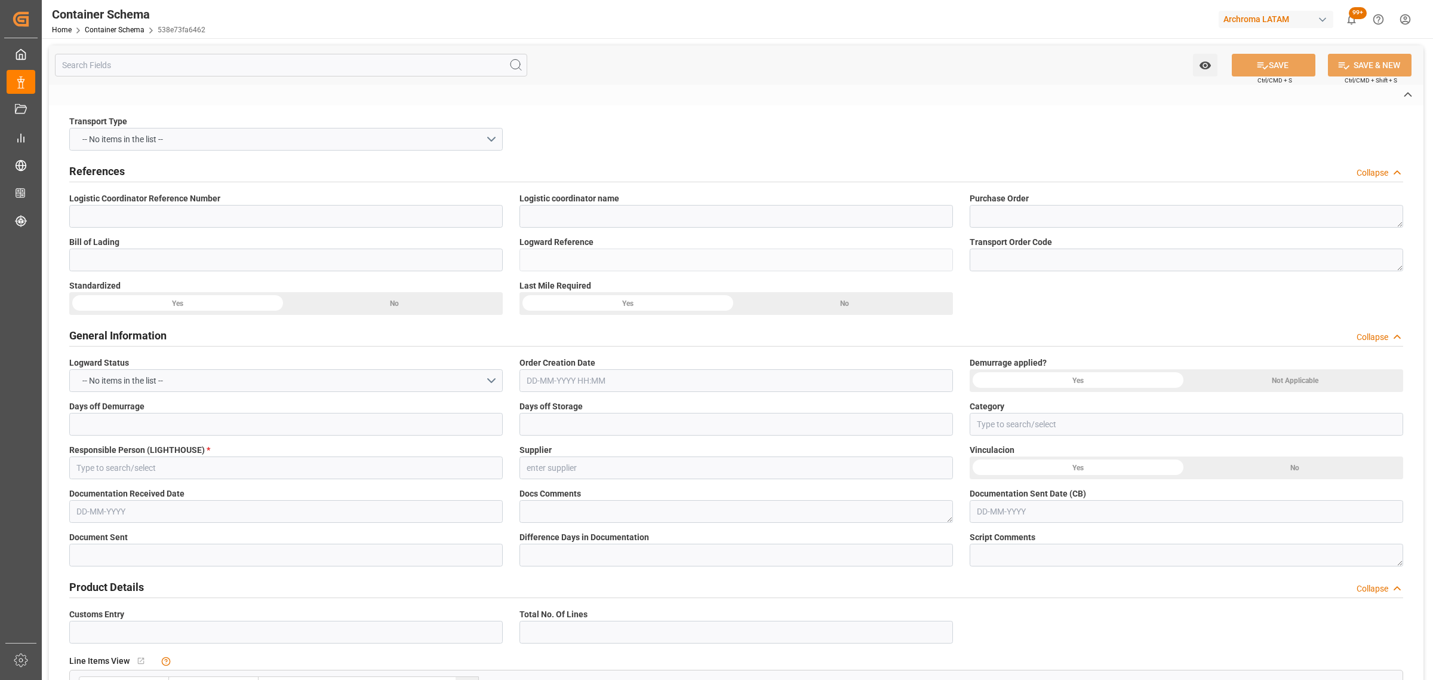
type input "FCL"
type input "MNBU3201764"
type input "MSL"
type input "MAEU"
type input "Shanghai"
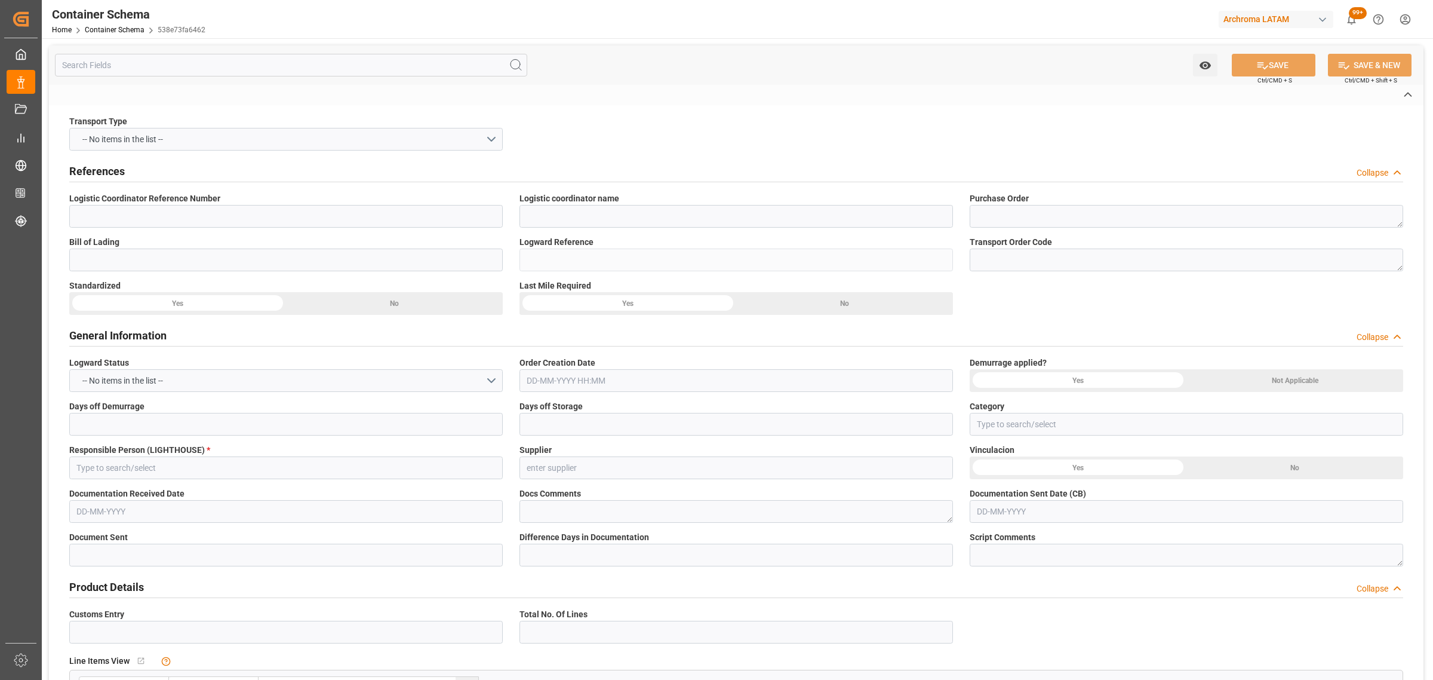
type input "Shanghai"
type input "Buenaventura"
type input "HANSA AUSTRALIA"
type input "DALI"
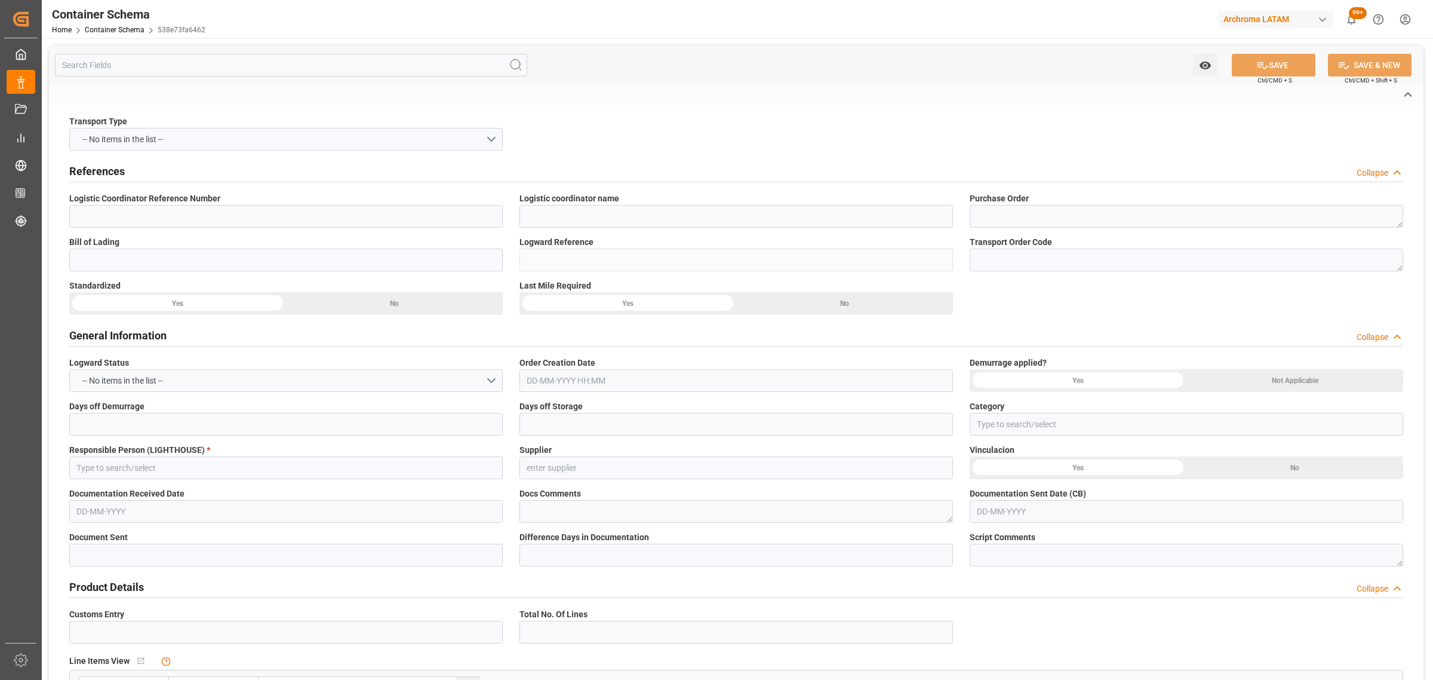
type input "DALI"
type input "535S"
type input "536E"
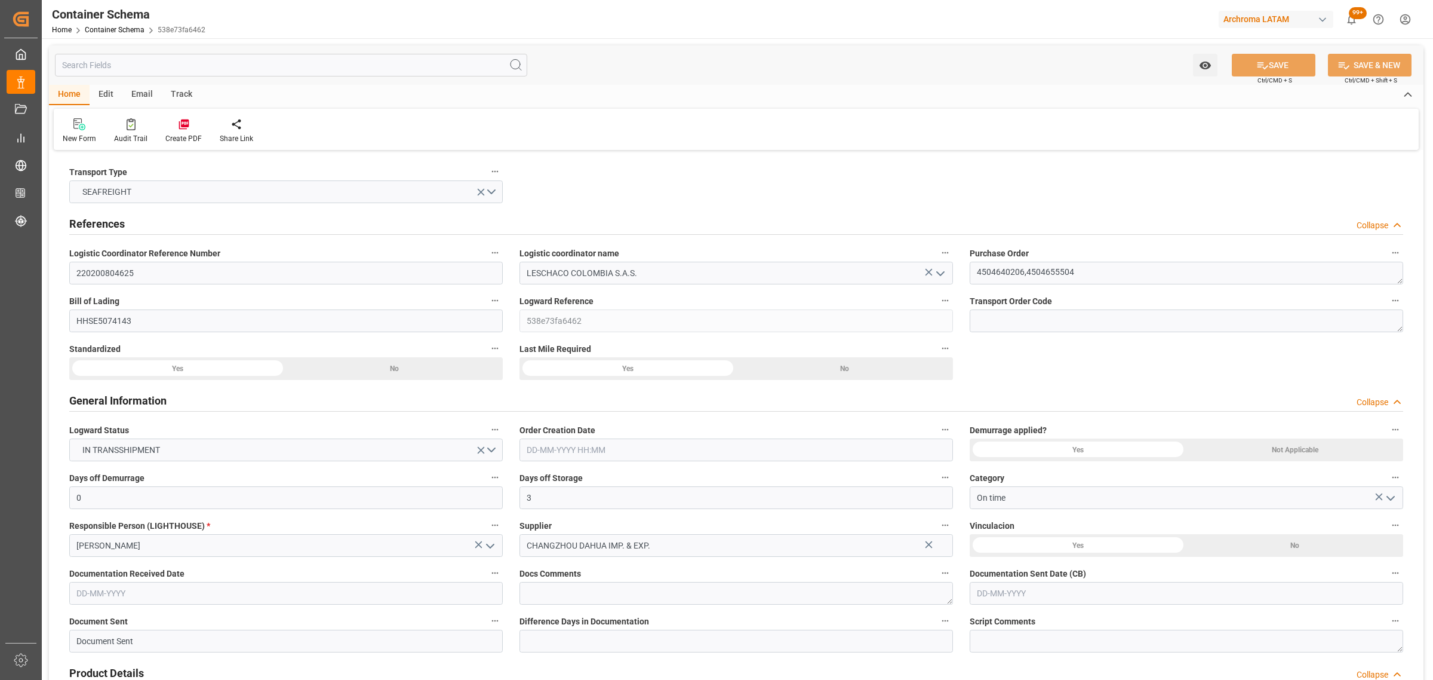
type input "0"
type input "3"
type input "2"
type input "92"
type input "2600"
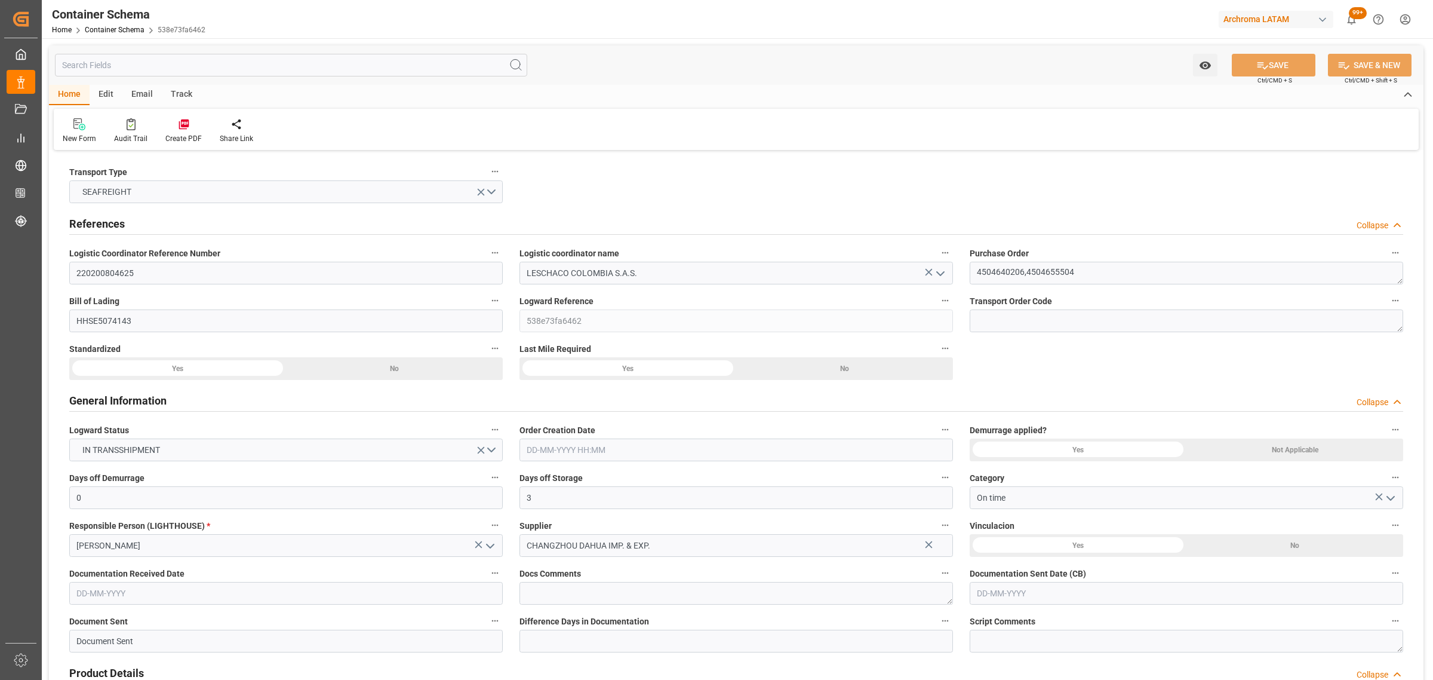
type input "2600"
type input "Maersk"
type input "Maersk Line AS"
type input "CNSGH"
type input "CNSHA"
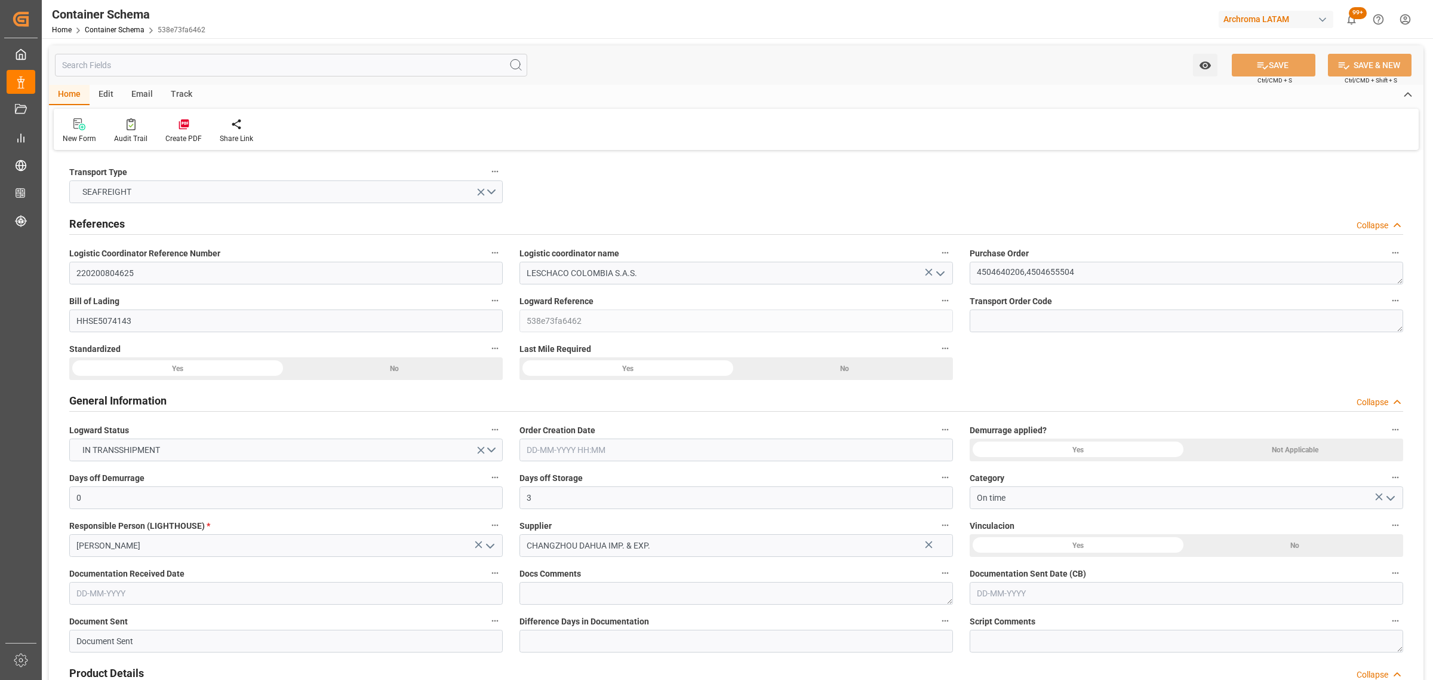
type input "COBUN"
type input "9459436"
type input "9070735"
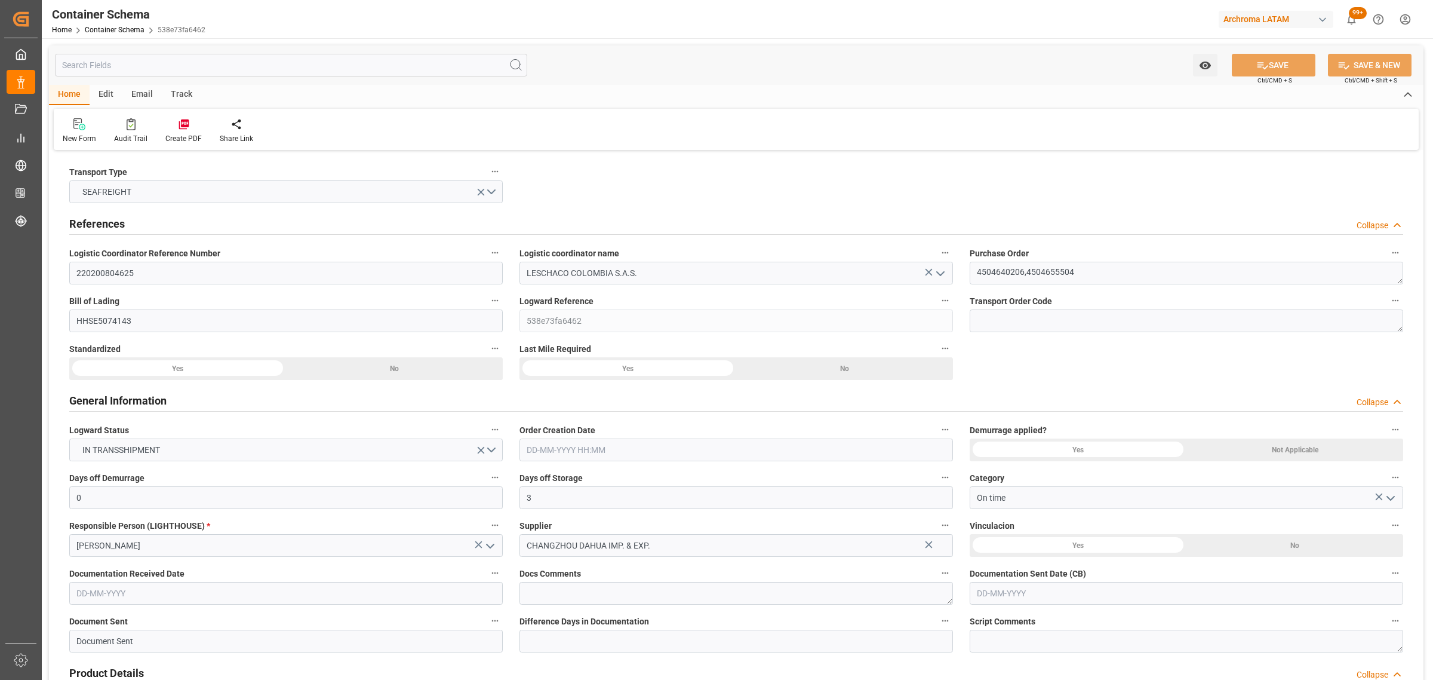
type input "01-09-2025 09:45"
type input "[DATE]"
type input "09-10-2025"
type input "02-09-2025 00:00"
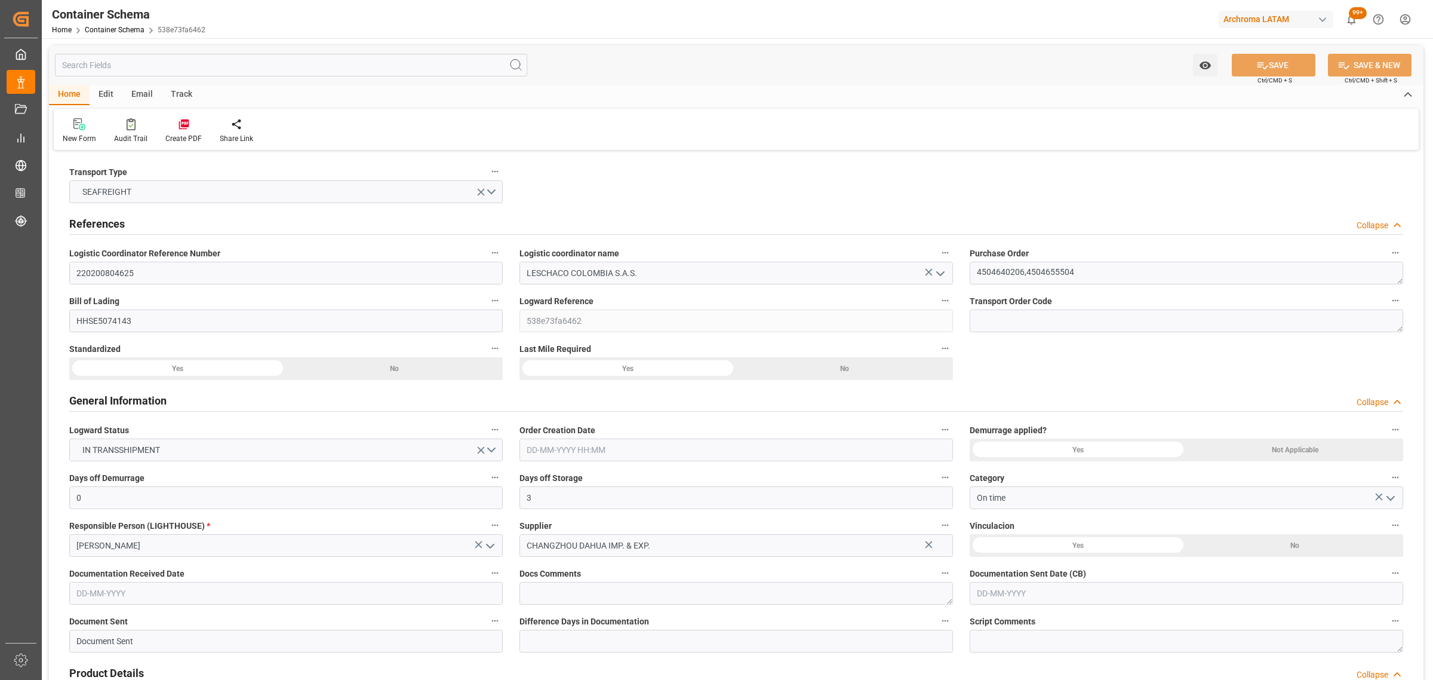
type input "04-09-2025 00:00"
type input "07-09-2025 00:00"
type input "09-10-2025 00:00"
type input "08-10-2025 00:00"
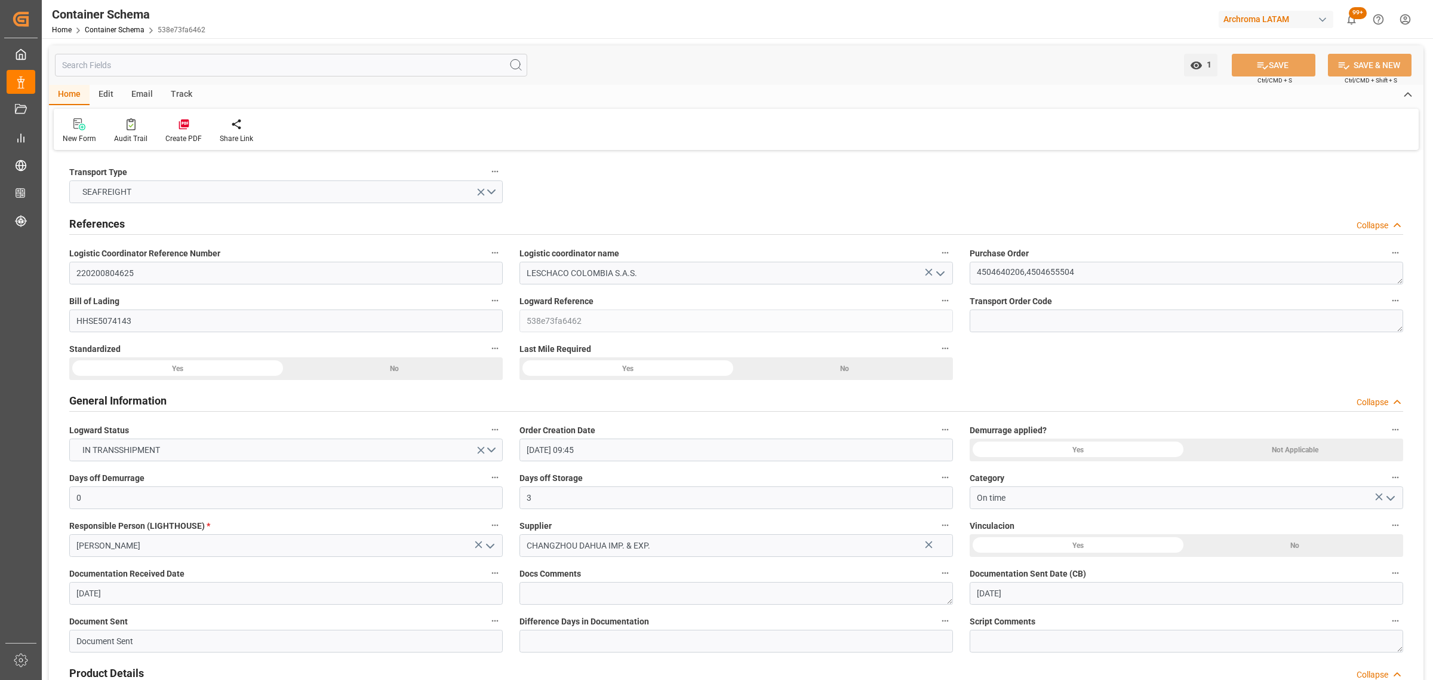
click at [185, 107] on div "Home Edit Email Track New Form Audit Trail Create PDF Share Link" at bounding box center [736, 117] width 1375 height 65
click at [183, 100] on div "Track" at bounding box center [181, 95] width 39 height 20
click at [78, 137] on div "Tracking" at bounding box center [77, 138] width 28 height 11
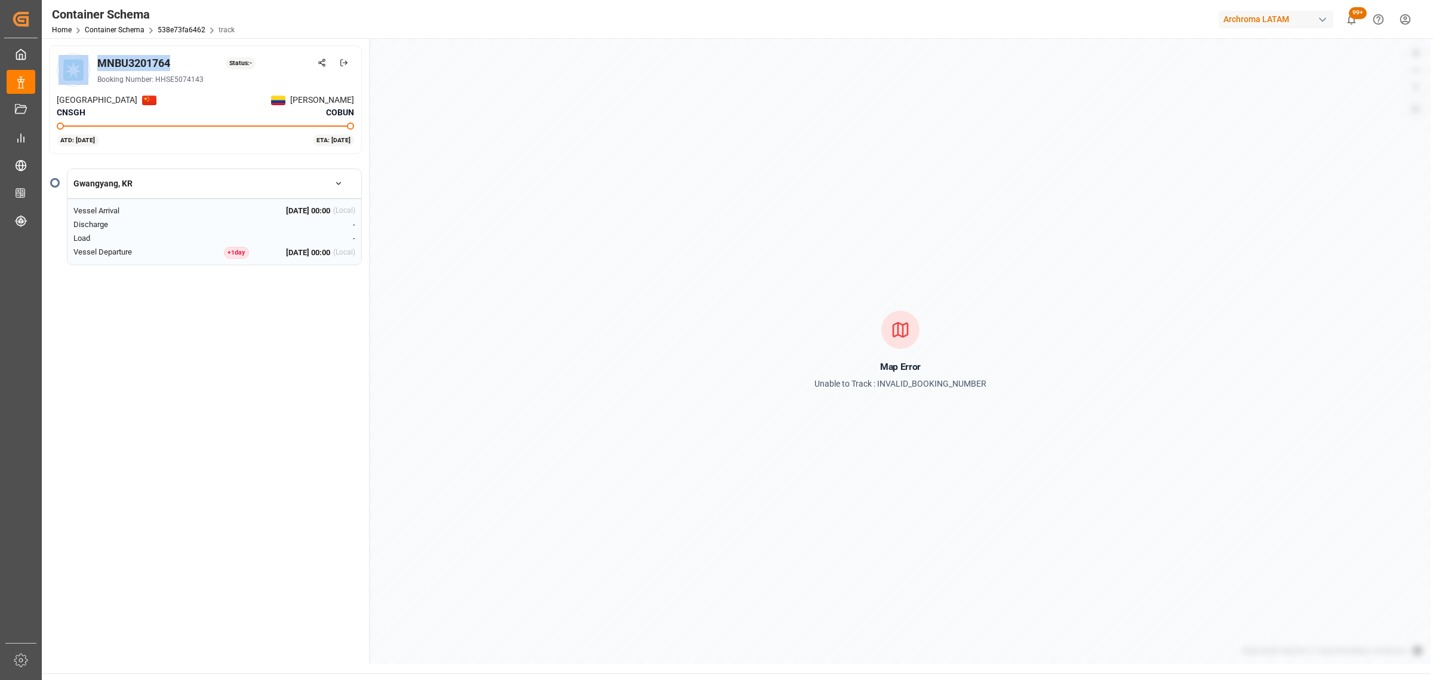
drag, startPoint x: 180, startPoint y: 59, endPoint x: 155, endPoint y: 56, distance: 25.3
click at [93, 59] on div "MNBU3201764 Status: - Booking Number: HHSE5074143" at bounding box center [205, 69] width 297 height 33
copy div "MNBU3201764"
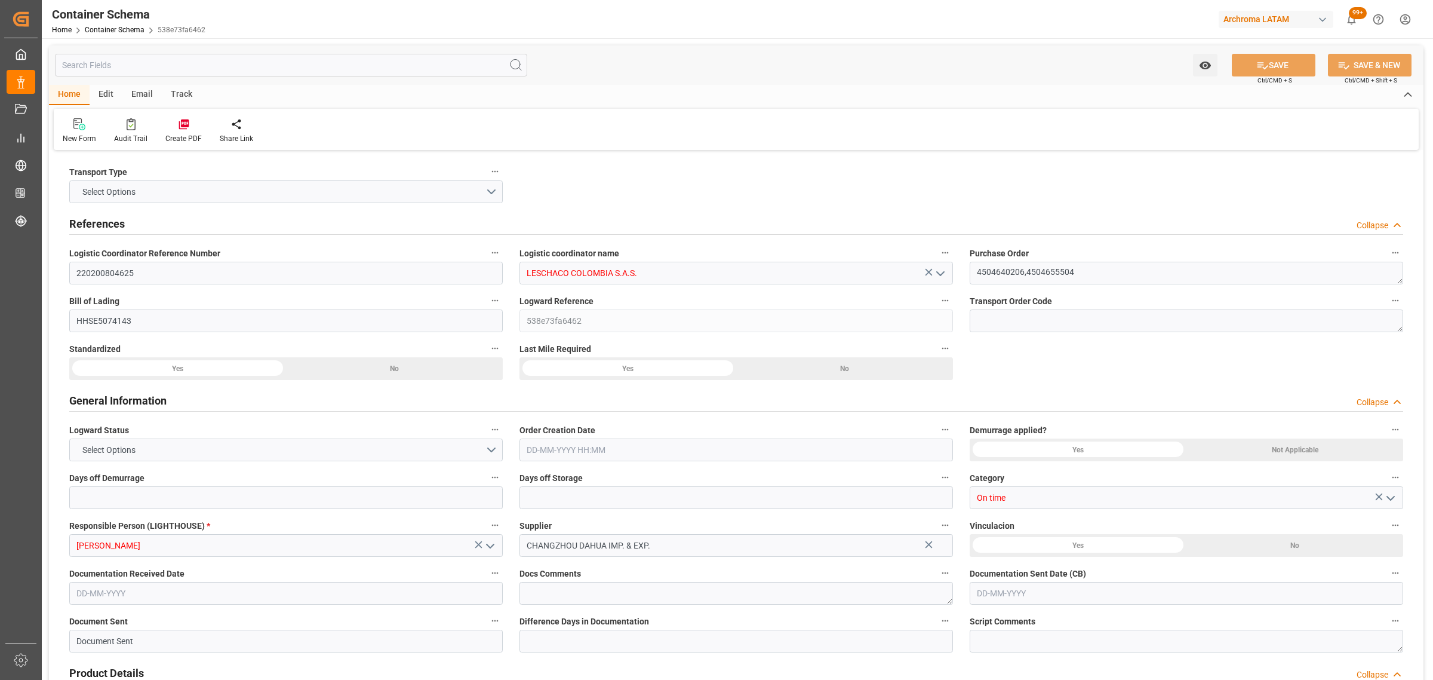
type input "220200804625"
type input "LESCHACO COLOMBIA S.A.S."
type textarea "4504640206,4504655504"
type input "HHSE5074143"
type input "538e73fa6462"
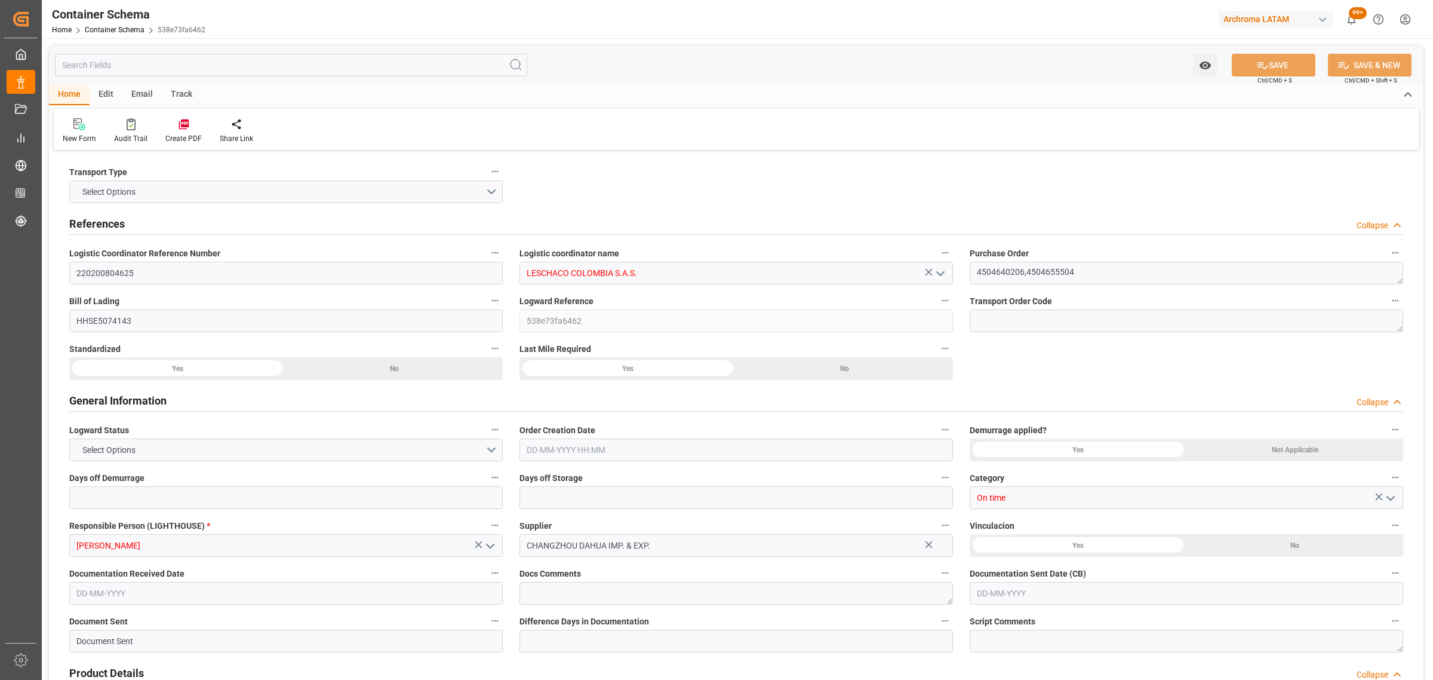
type input "On time"
type input "Maria Piranquive"
type input "CHANGZHOU DAHUA IMP. & EXP."
type input "Document Sent"
type input "BUENAVENTURA"
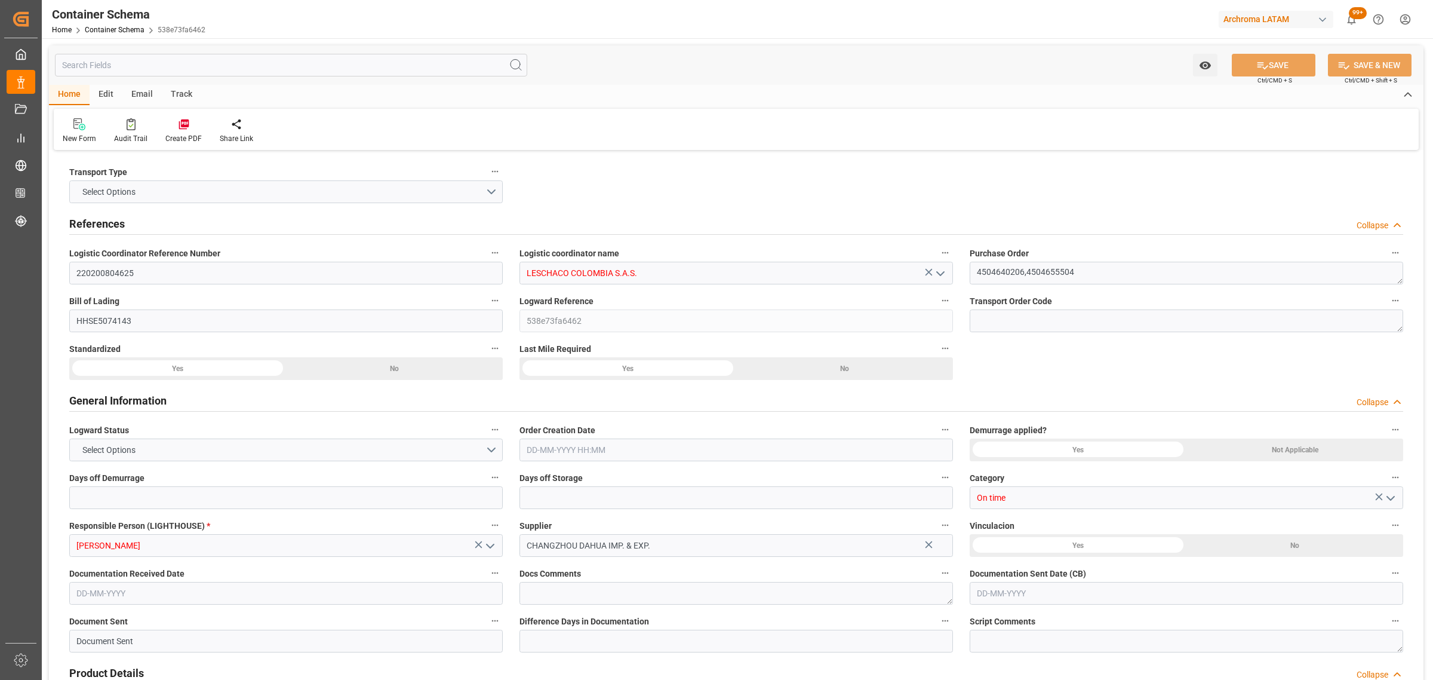
type input "TEXTIL"
type textarea "DRUMS"
type input "92 DRUMS"
type input "ARCHROMA [GEOGRAPHIC_DATA] S.A.S"
type textarea "Calle 20ª 43ª 50 – Interior 5, COLOMBIA, BOGOTA, , C.P."
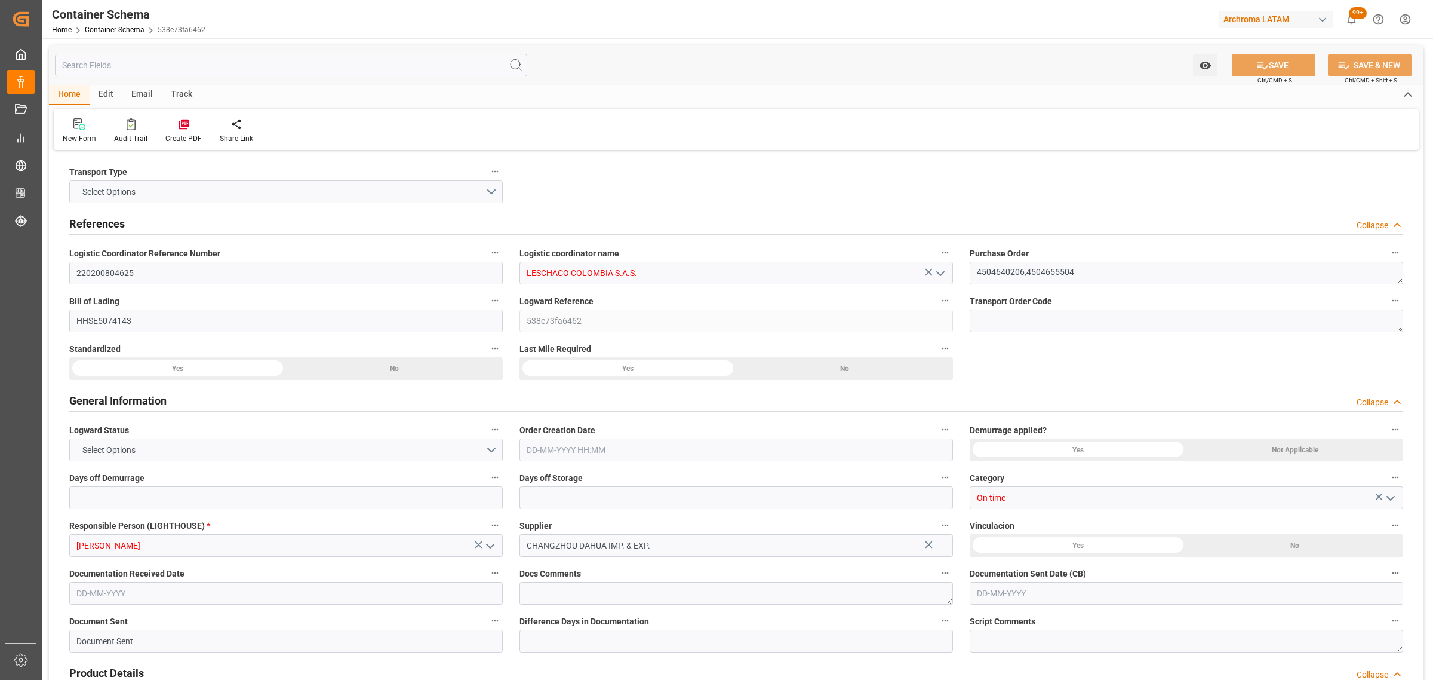
type input "HOUSE"
type input "CIF"
type input "Truck"
type input "Sea Ship"
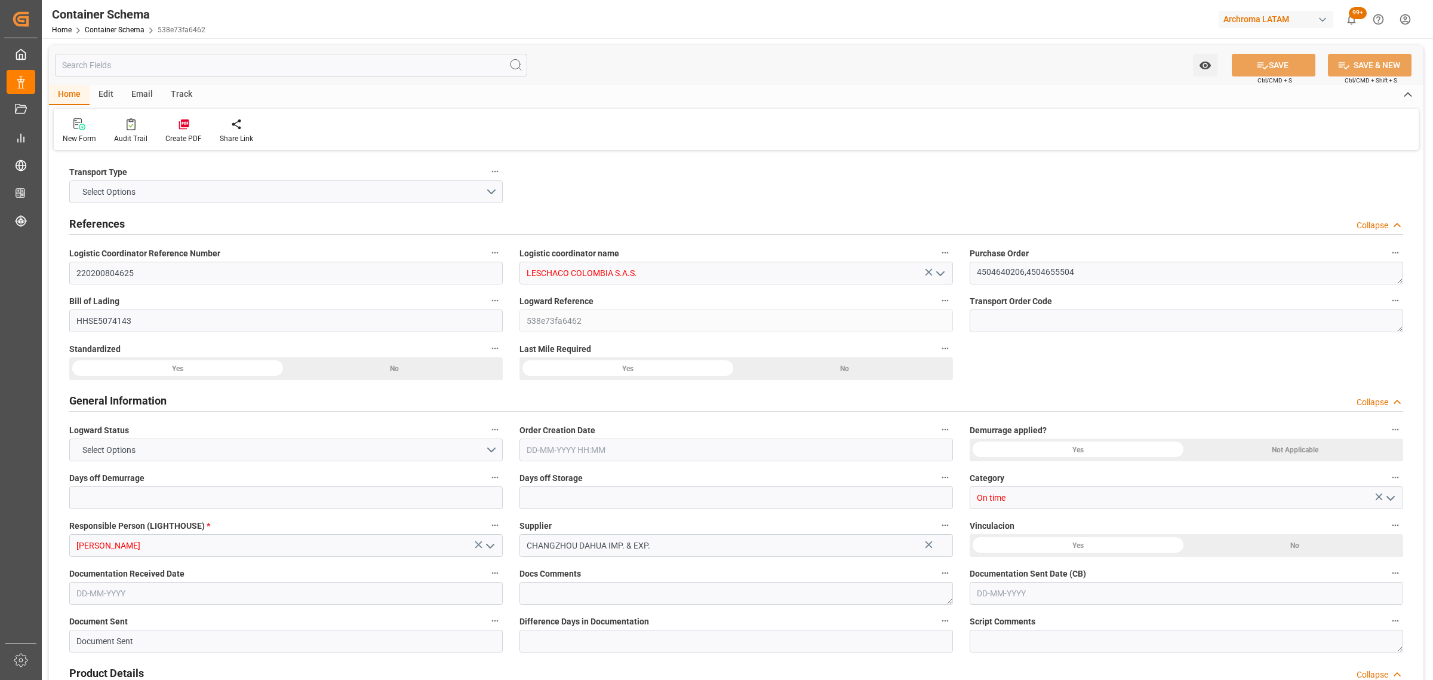
type input "FCL"
type input "MNBU3201764"
type input "MSL"
type input "MAEU"
type input "Shanghai"
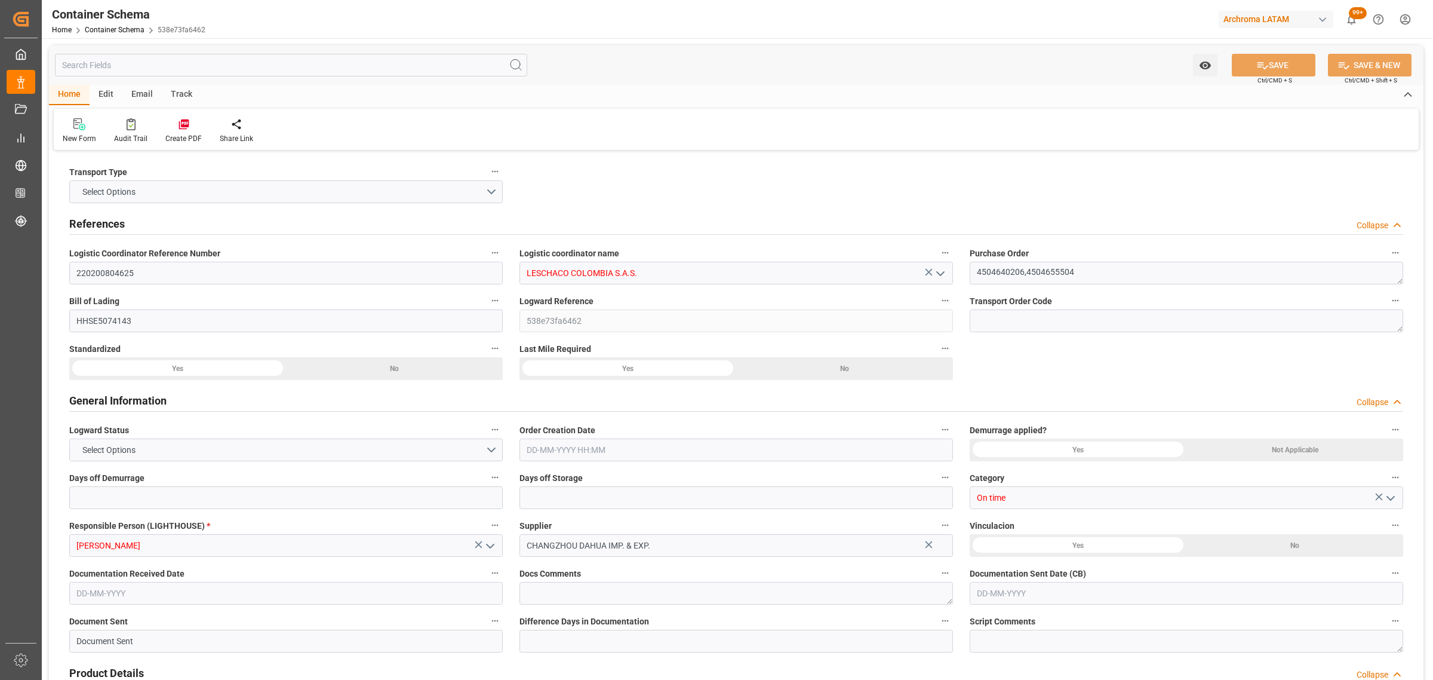
type input "Shanghai"
type input "Buenaventura"
type input "HANSA AUSTRALIA"
type input "DALI"
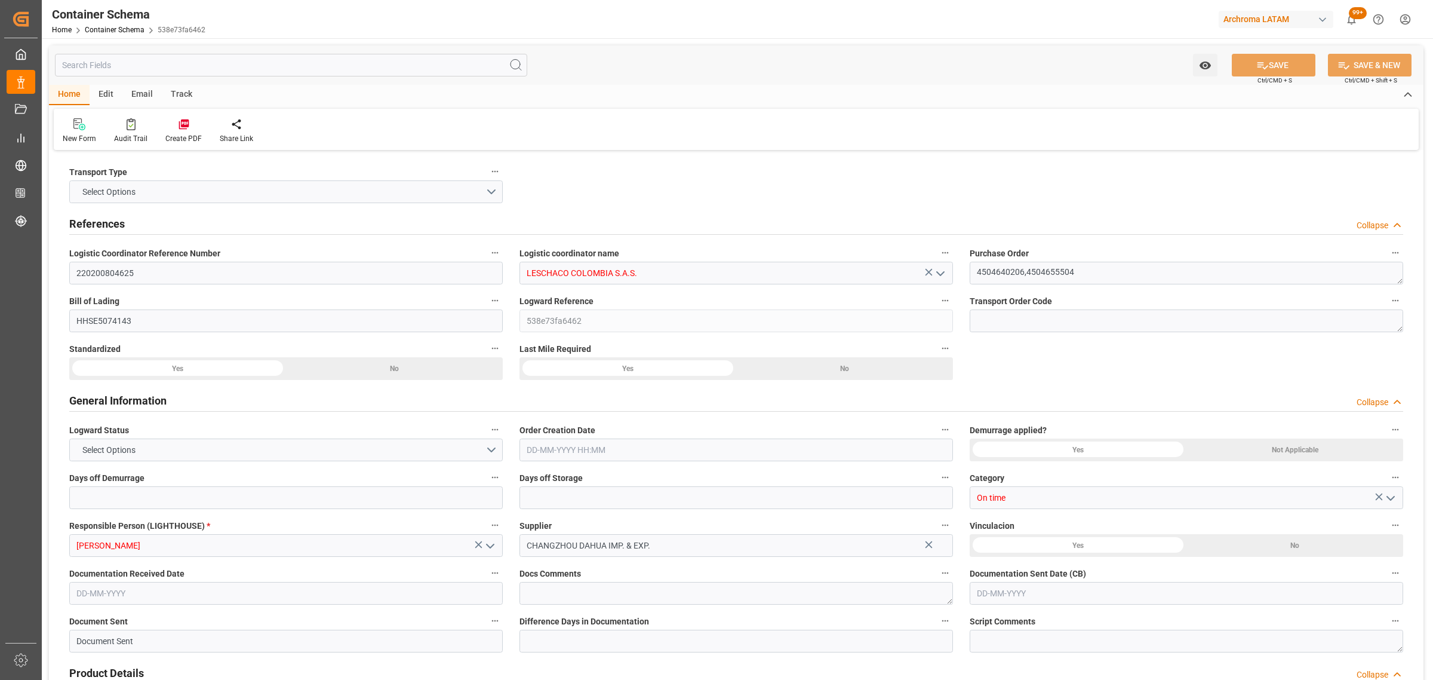
type input "DALI"
type input "535S"
type input "536E"
type input "0"
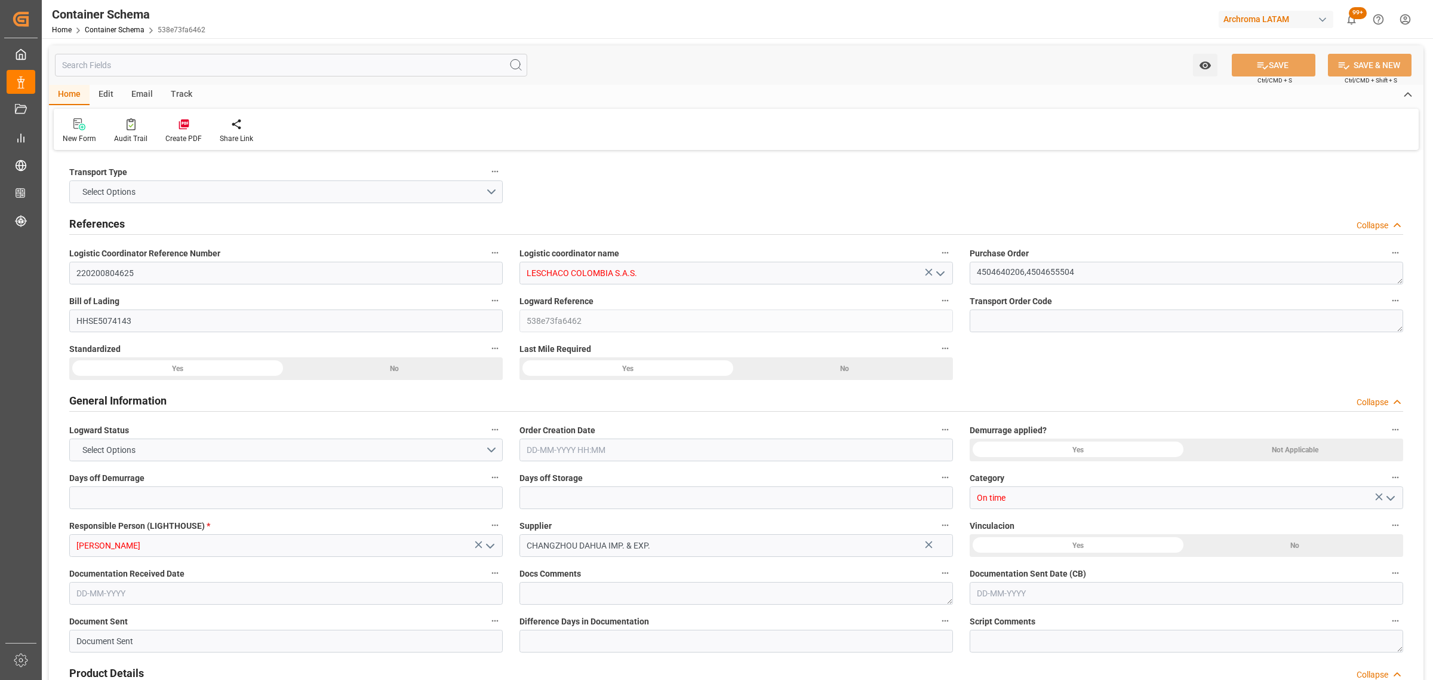
type input "3"
type input "2"
type input "92"
type input "2600"
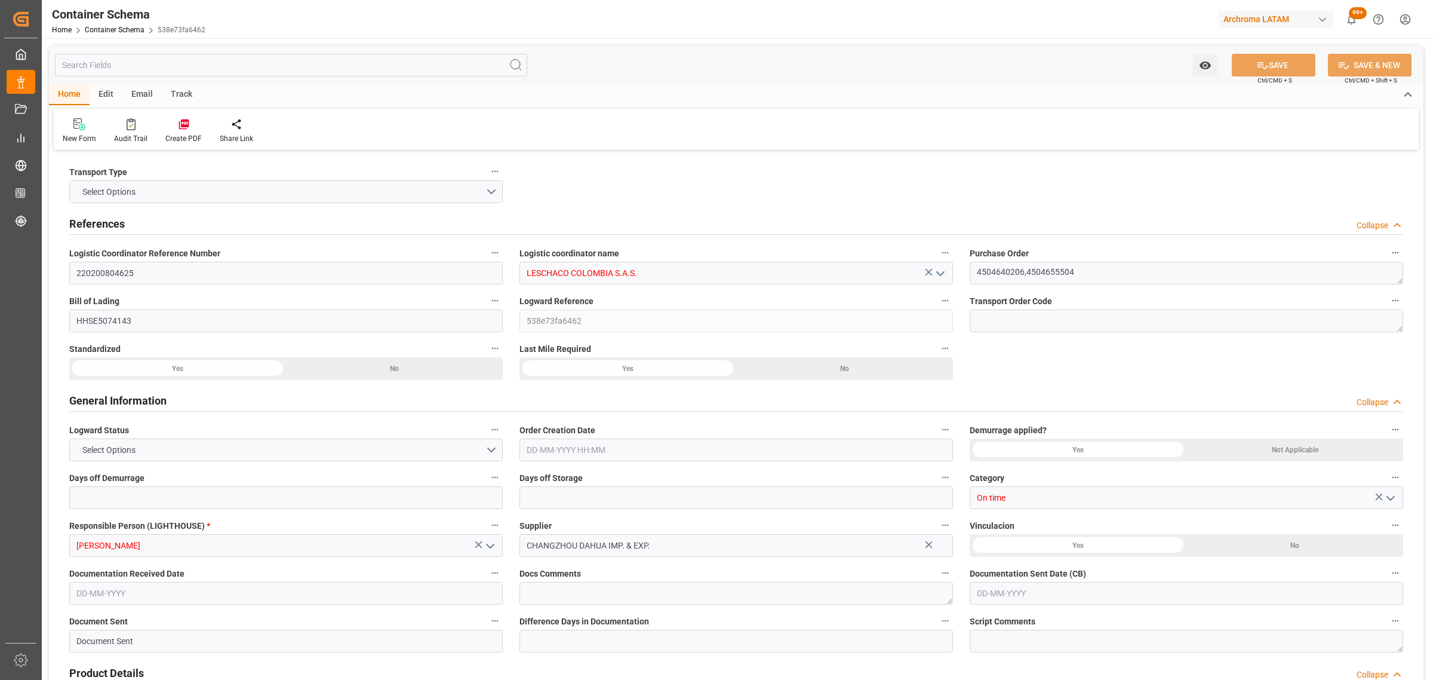
type input "Maersk"
type input "Maersk Line AS"
type input "CNSGH"
type input "CNSHA"
type input "COBUN"
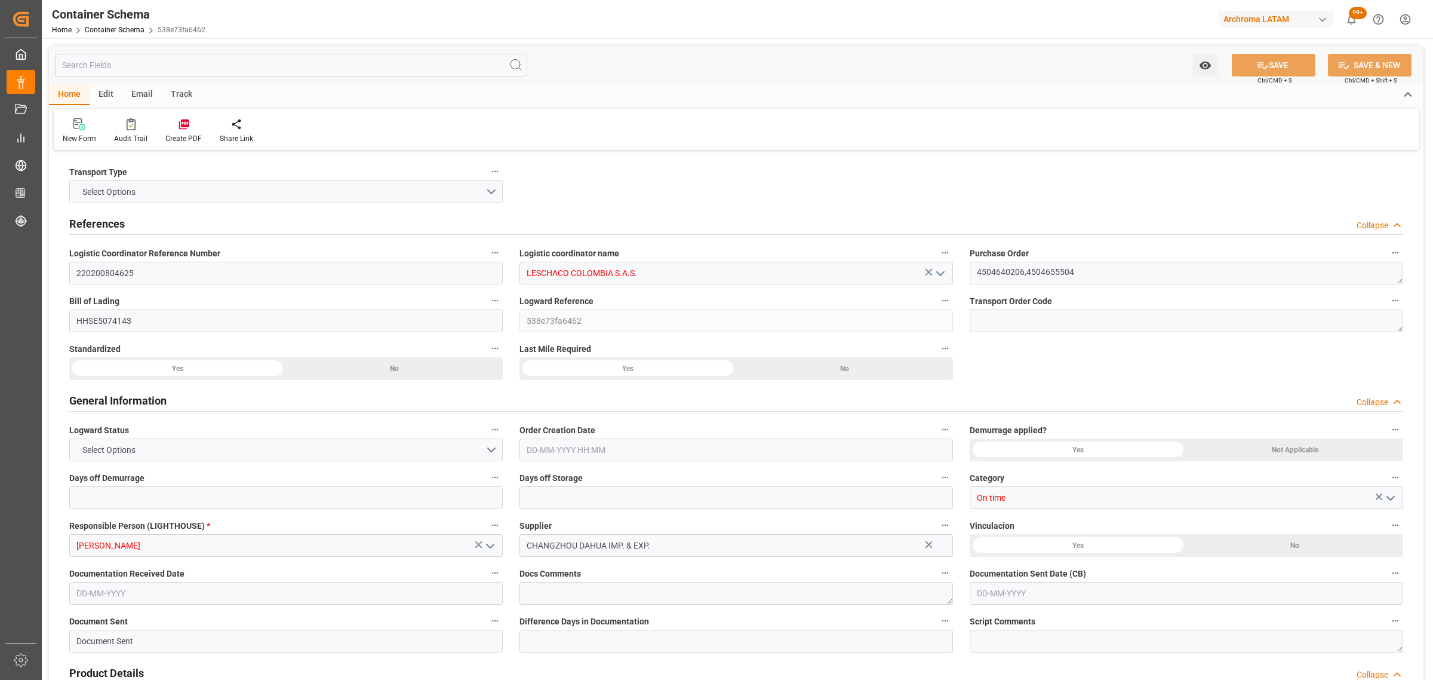
type input "COBUN"
type input "9459436"
type input "9070735"
type input "01-09-2025 09:45"
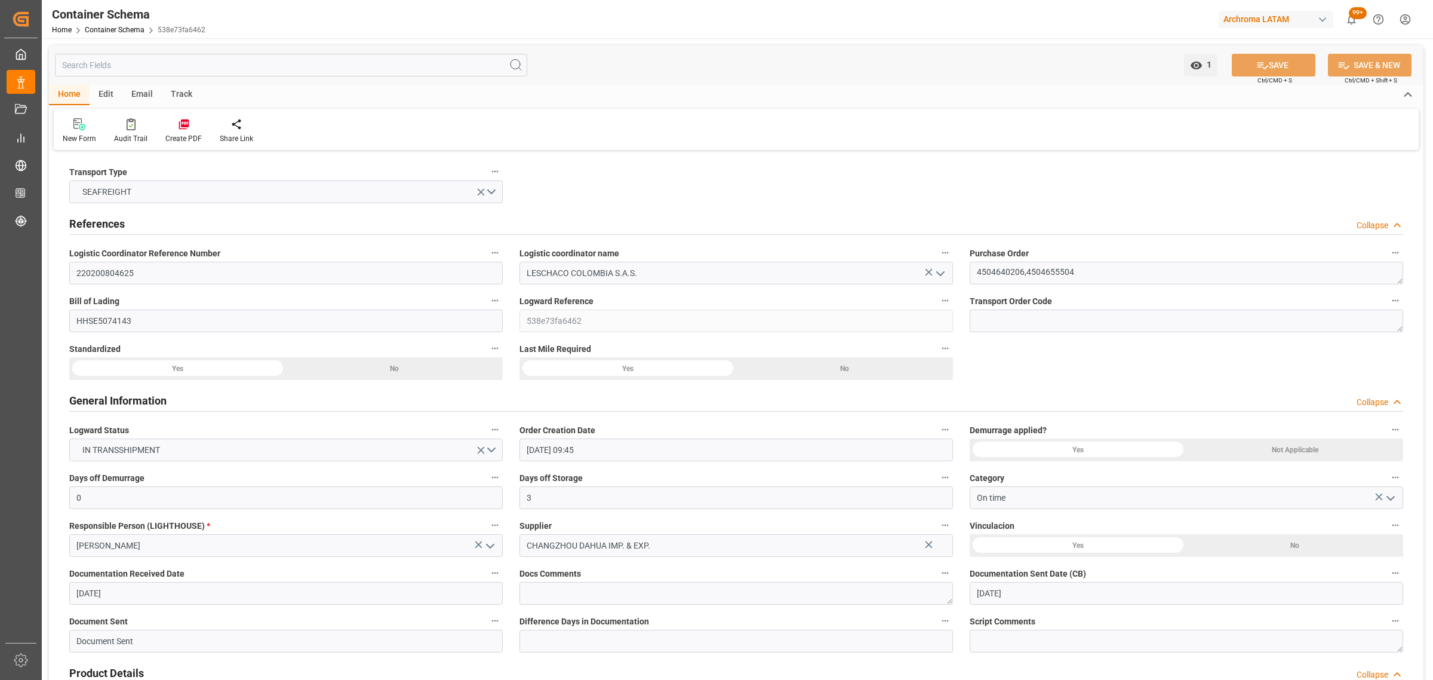
type input "[DATE]"
type input "09-10-2025"
type input "02-09-2025 00:00"
type input "04-09-2025 00:00"
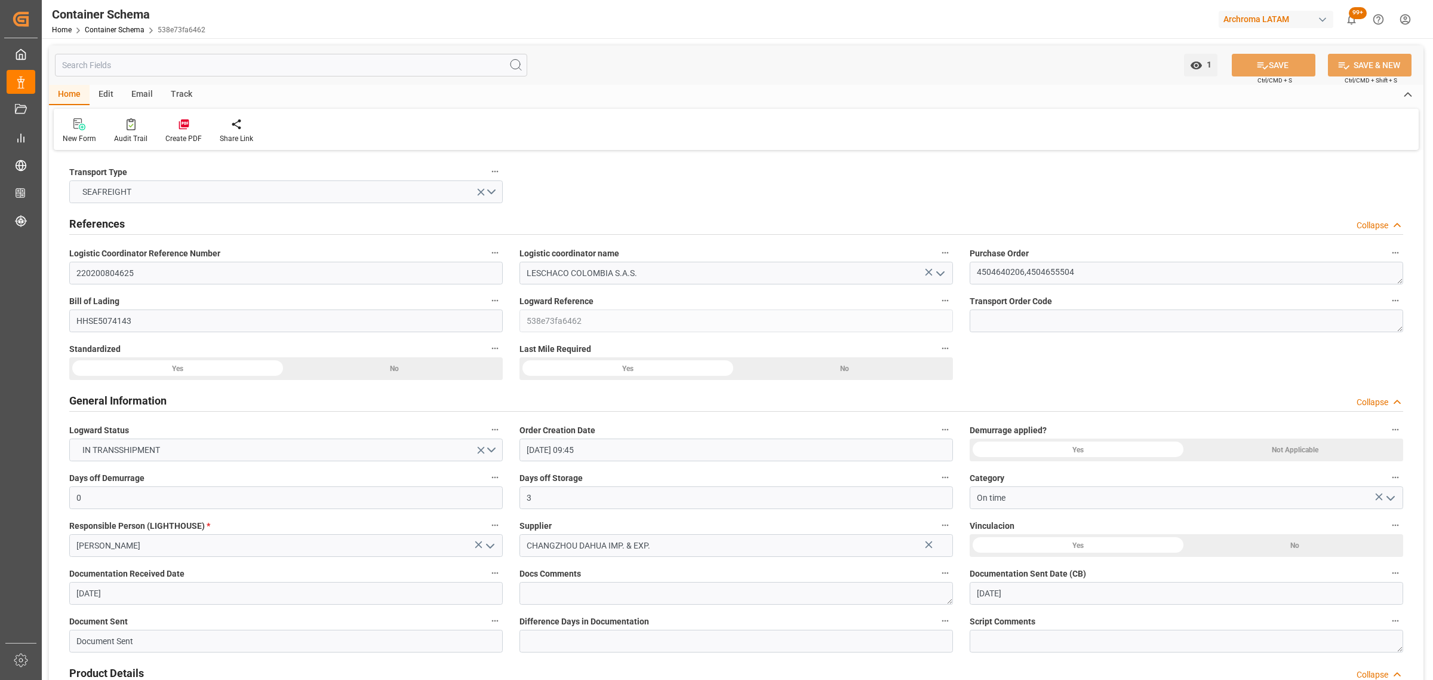
type input "07-09-2025 00:00"
type input "09-10-2025 00:00"
type input "08-10-2025 00:00"
click at [180, 91] on div "Track" at bounding box center [181, 95] width 39 height 20
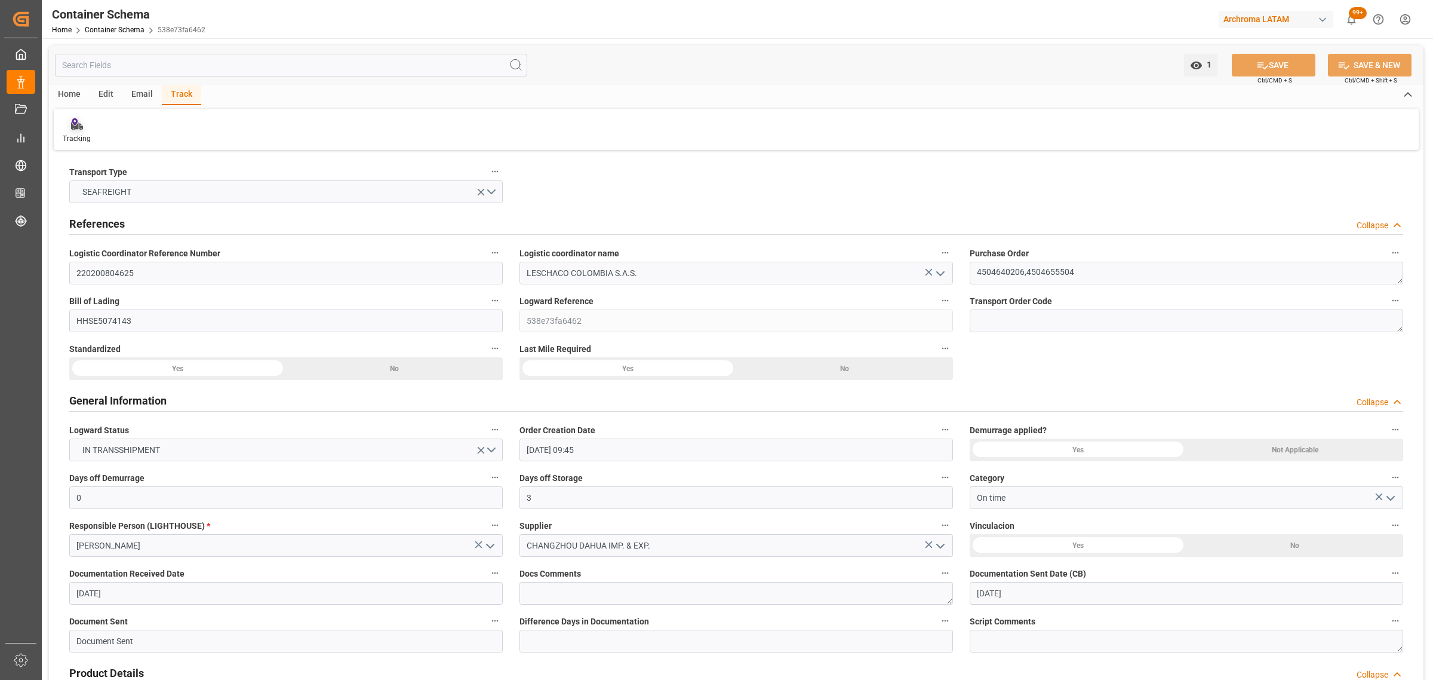
click at [76, 127] on icon at bounding box center [76, 126] width 12 height 8
type input "220200804625"
type input "LESCHACO COLOMBIA S.A.S."
type textarea "4504640206,4504655504"
type input "HHSE5074143"
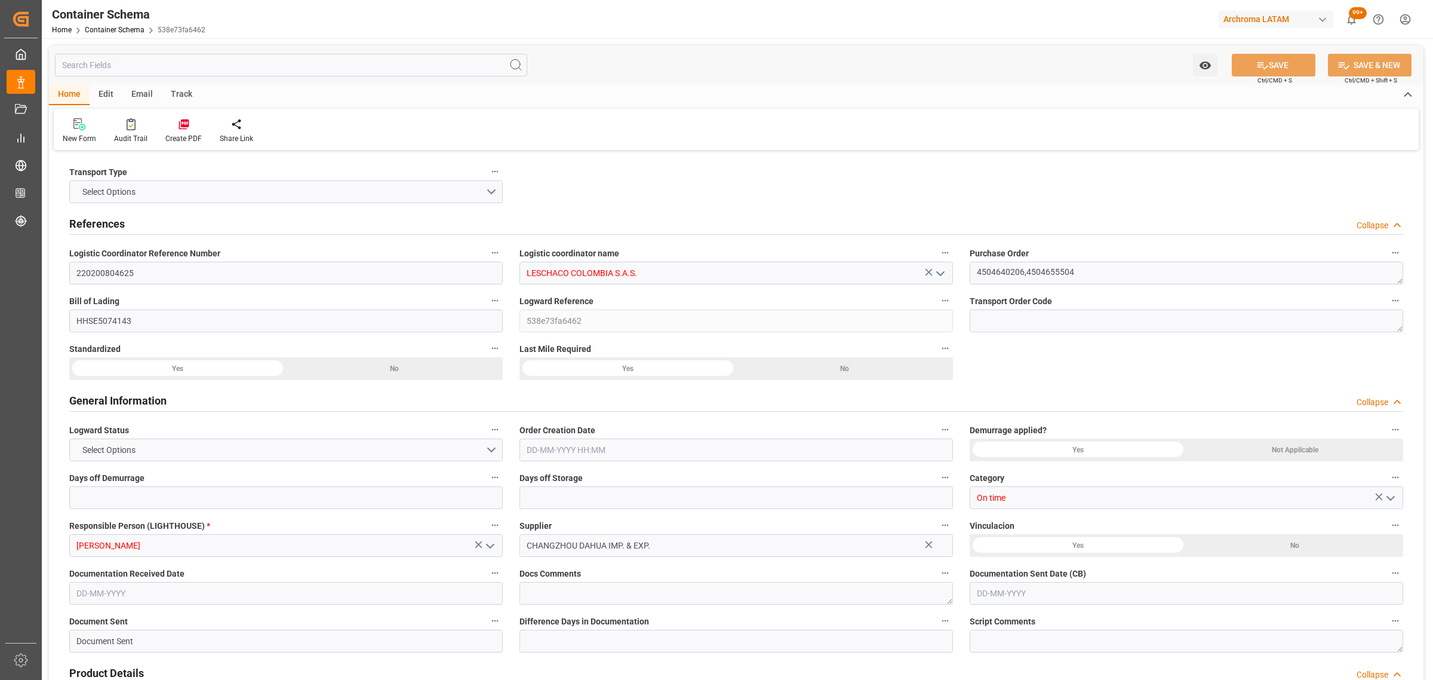
type input "538e73fa6462"
type input "On time"
type input "Maria Piranquive"
type input "CHANGZHOU DAHUA IMP. & EXP."
type input "Document Sent"
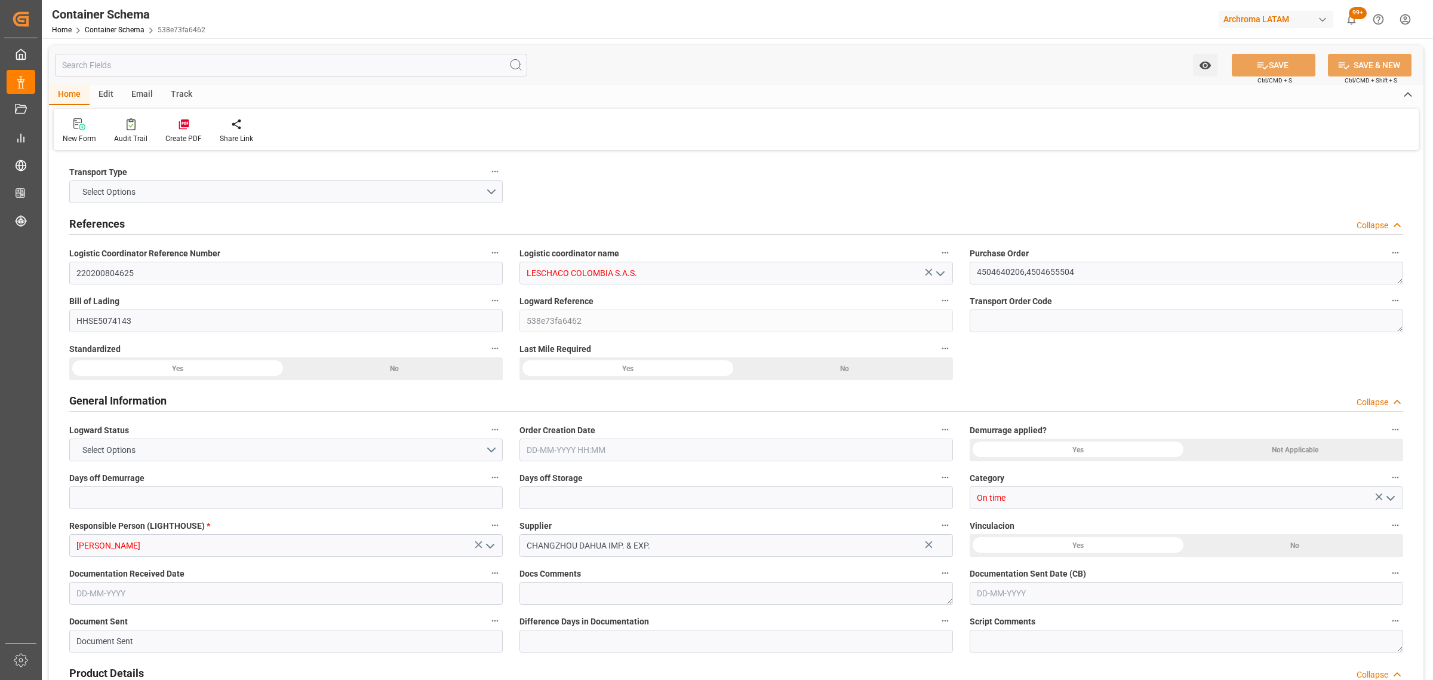
type input "BUENAVENTURA"
type input "TEXTIL"
type textarea "DRUMS"
type input "92 DRUMS"
type input "ARCHROMA [GEOGRAPHIC_DATA] S.A.S"
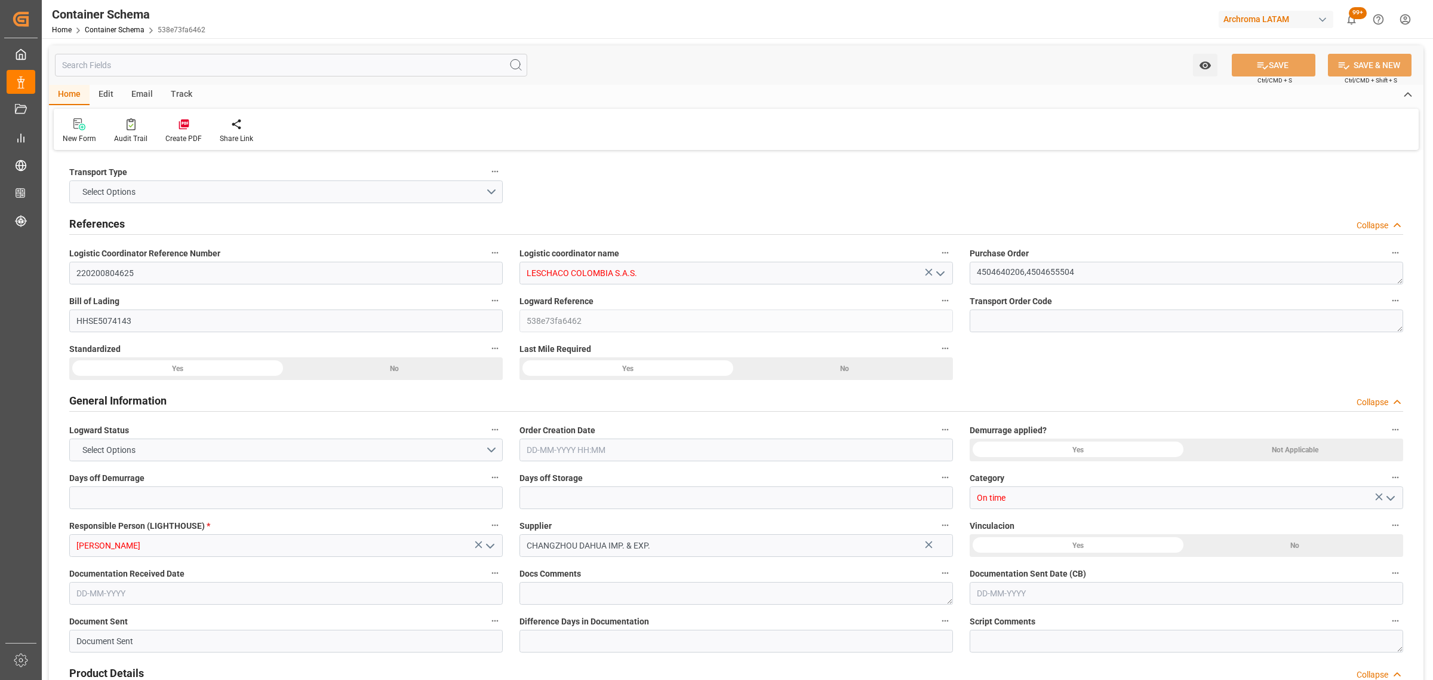
type textarea "Calle 20ª 43ª 50 – Interior 5, COLOMBIA, BOGOTA, , C.P."
type input "HOUSE"
type input "CIF"
type input "Truck"
type input "Sea Ship"
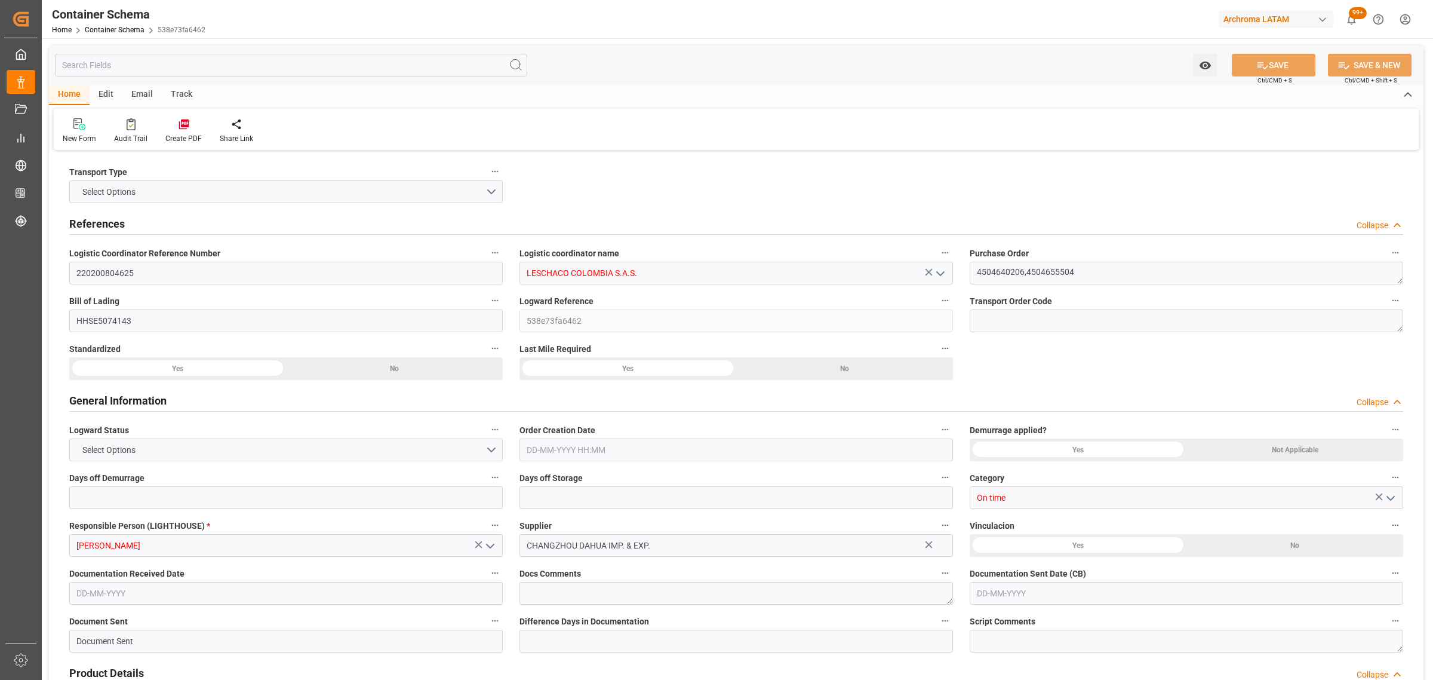
type input "Sea Ship"
type input "FCL"
type input "MNBU3201764"
type input "MSL"
type input "MAEU"
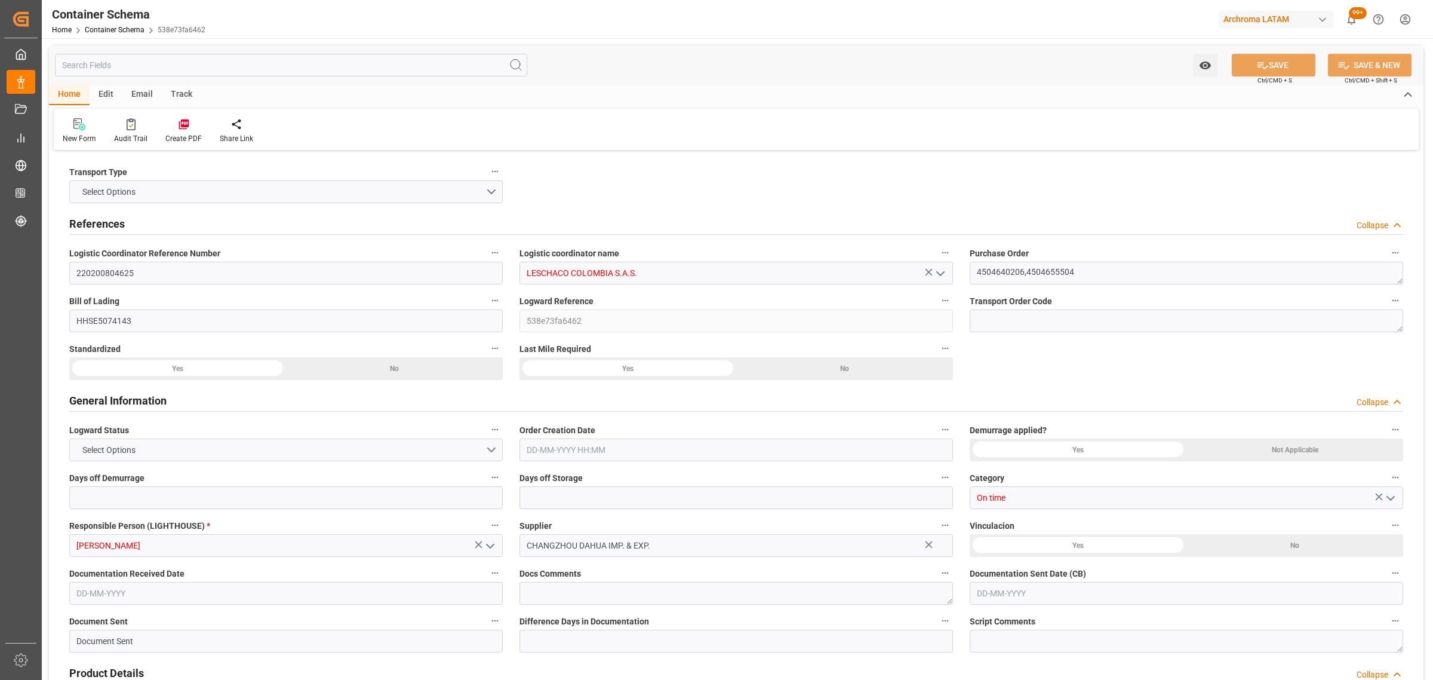
type input "Shanghai"
type input "Buenaventura"
click at [136, 96] on div "Email" at bounding box center [141, 95] width 39 height 20
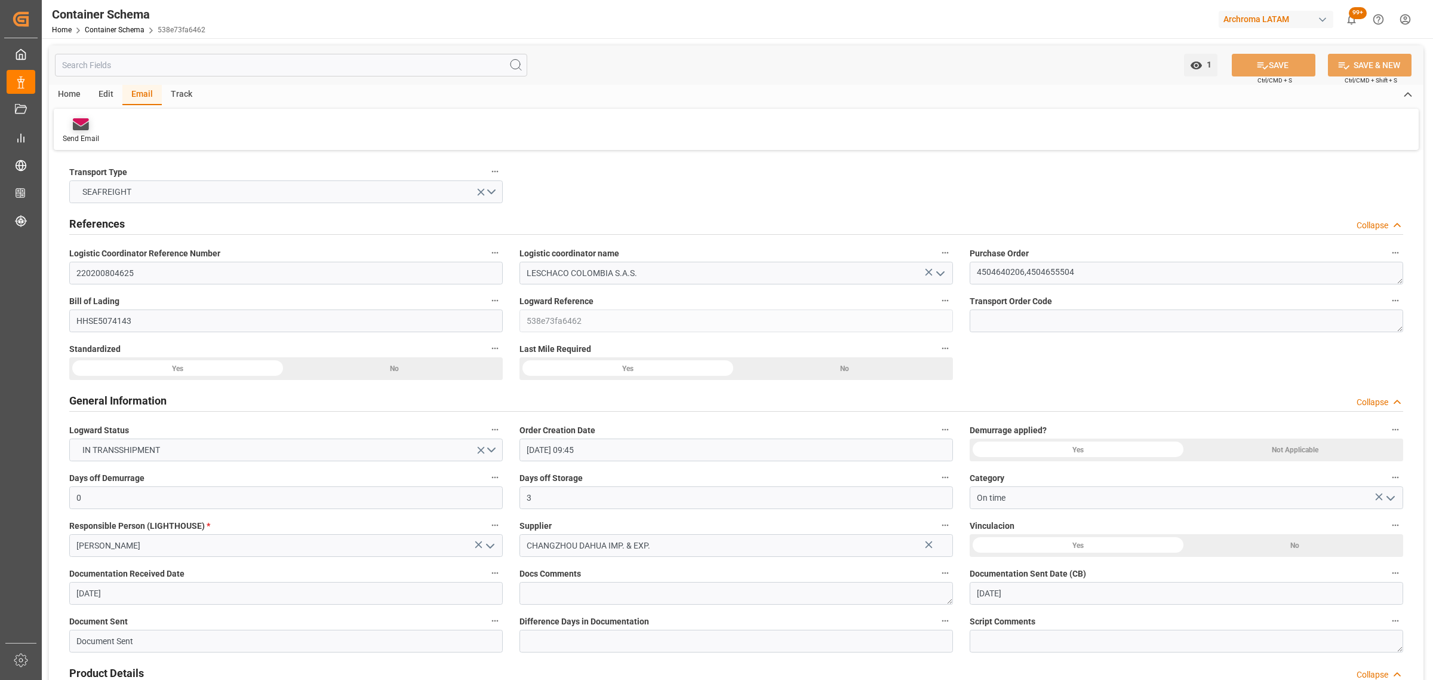
click at [84, 129] on icon at bounding box center [81, 126] width 16 height 8
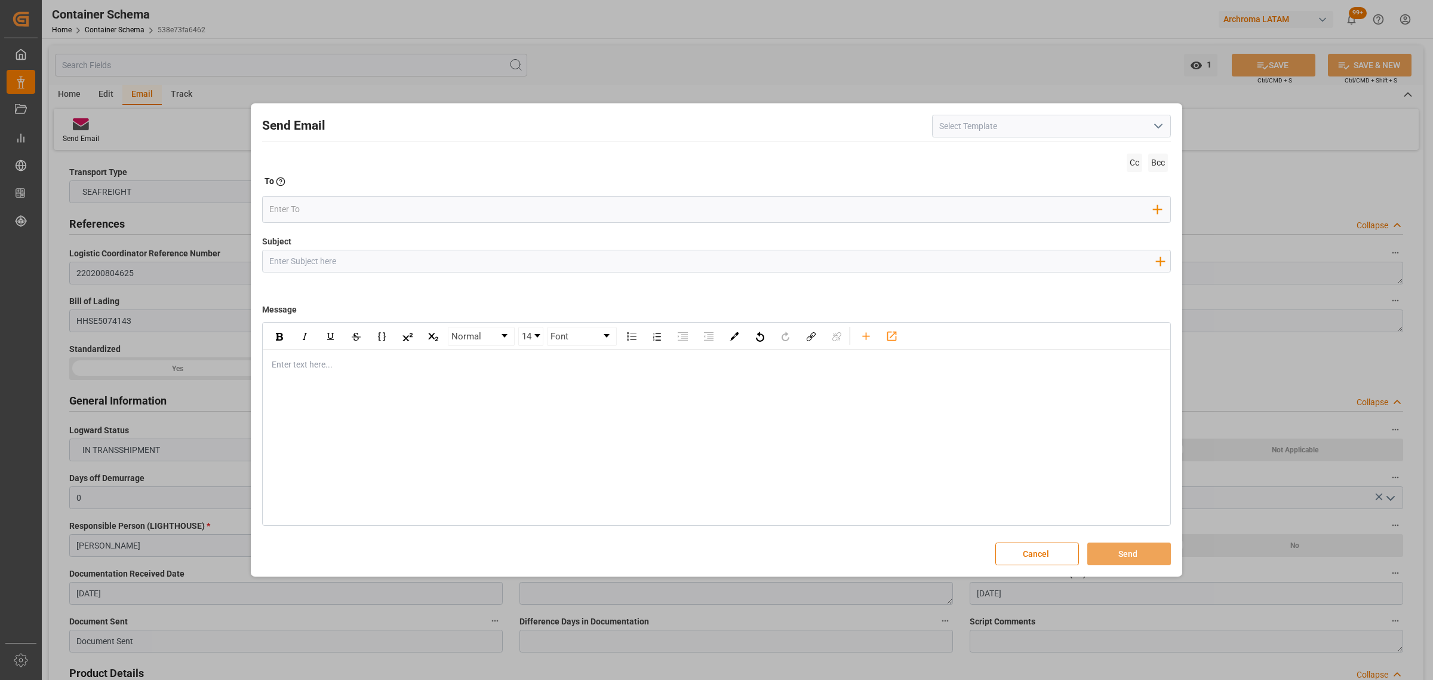
drag, startPoint x: 414, startPoint y: 259, endPoint x: 416, endPoint y: 251, distance: 7.4
click at [414, 259] on input "Subject" at bounding box center [712, 260] width 899 height 21
paste input "PO 4504640206,4504655504 //TE//VARIACION ETA//CHANGZHOU DAHUA IMP & EXP//ARCHRO…"
drag, startPoint x: 460, startPoint y: 262, endPoint x: 402, endPoint y: 263, distance: 58.5
click at [402, 263] on input "PO 4504640206,4504655504 //TE//VARIACION ETA//CHANGZHOU DAHUA IMP & EXP//ARCHRO…" at bounding box center [712, 260] width 899 height 21
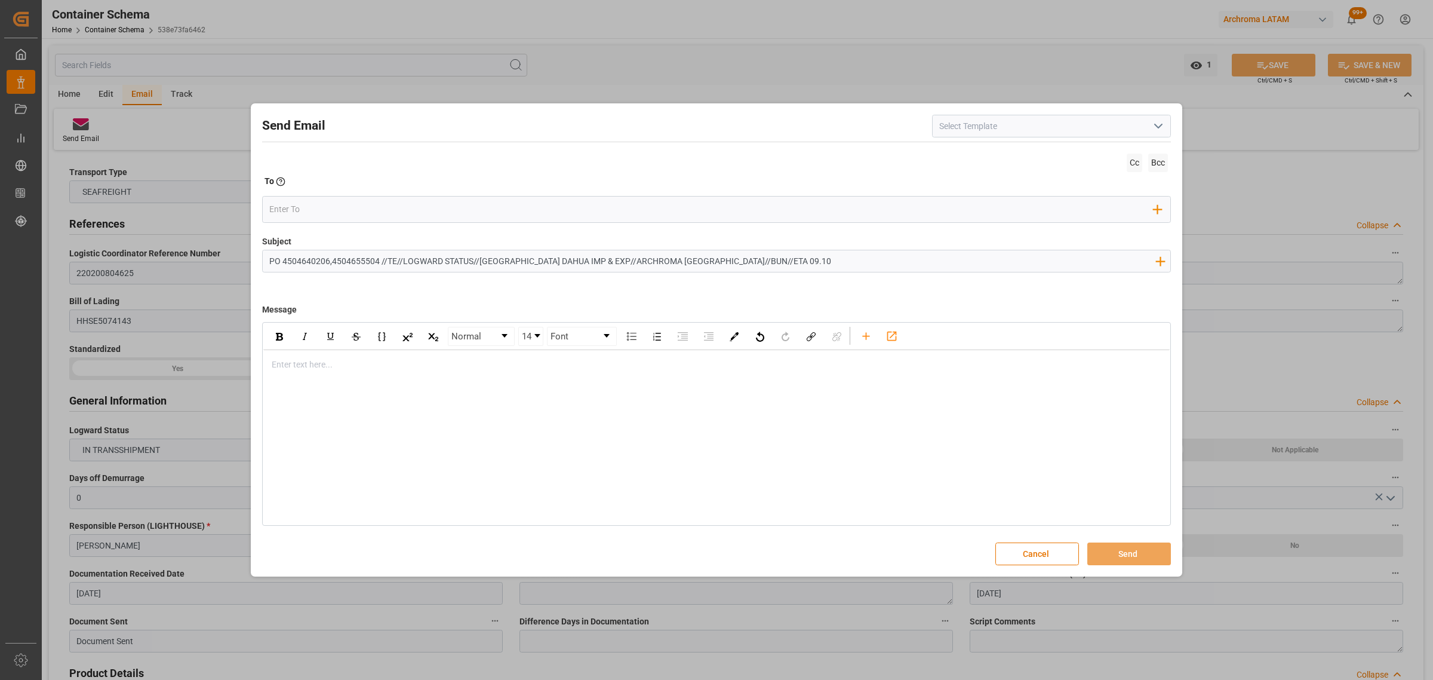
click at [359, 363] on div "rdw-editor" at bounding box center [716, 364] width 889 height 13
click at [356, 373] on div "Enter text here..." at bounding box center [716, 364] width 906 height 29
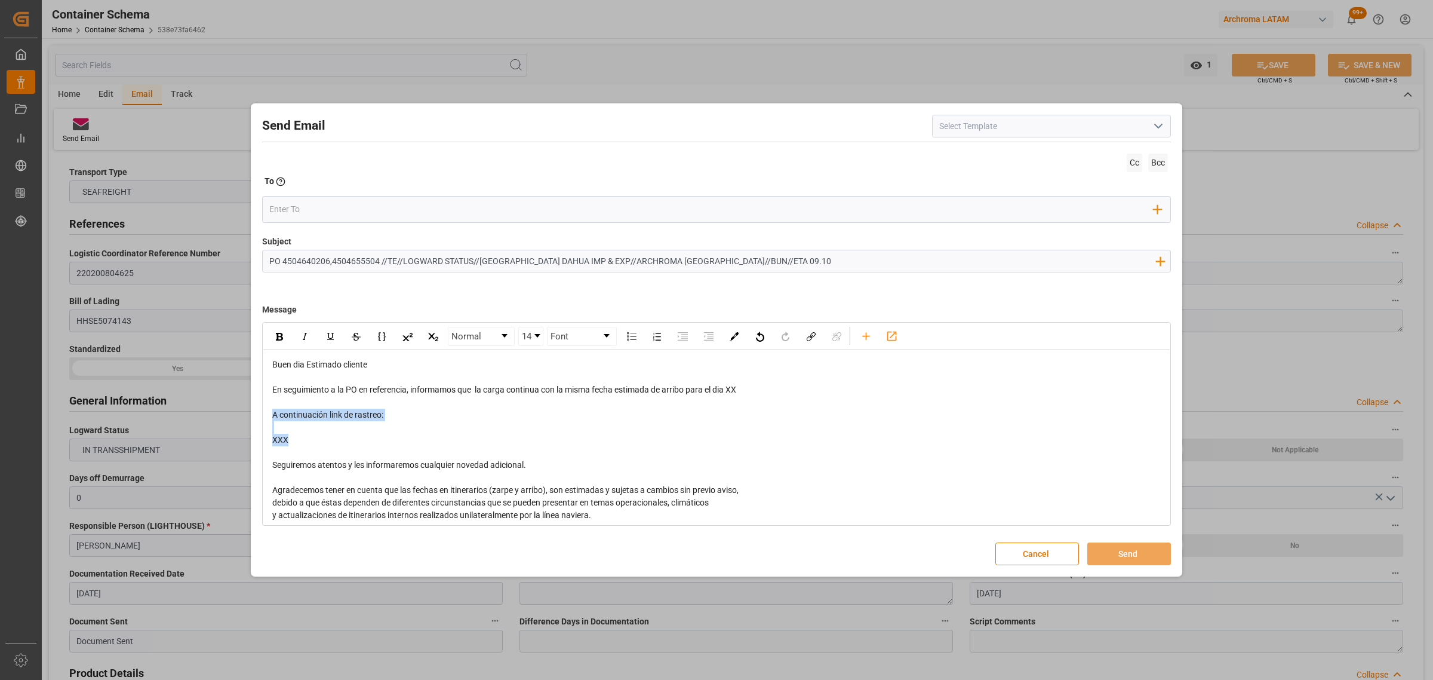
drag, startPoint x: 327, startPoint y: 448, endPoint x: 272, endPoint y: 410, distance: 66.9
click at [272, 410] on div "Buen dia Estimado cliente En seguimiento a la PO en referencia, informamos que …" at bounding box center [716, 471] width 889 height 226
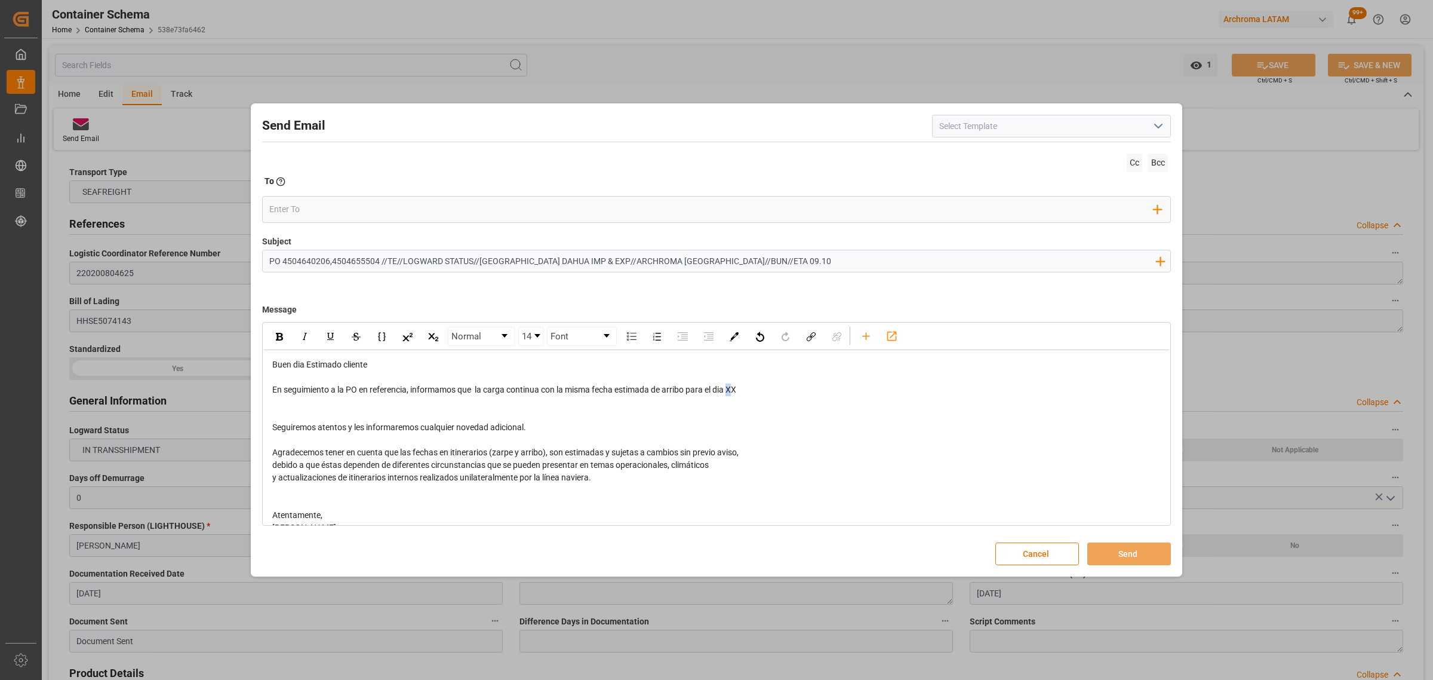
click at [731, 390] on span "En seguimiento a la PO en referencia, informamos que la carga continua con la m…" at bounding box center [504, 390] width 464 height 10
drag, startPoint x: 742, startPoint y: 389, endPoint x: 730, endPoint y: 392, distance: 12.3
click at [730, 392] on div "En seguimiento a la PO en referencia, informamos que la carga continua con la m…" at bounding box center [716, 389] width 889 height 13
click at [476, 411] on div "rdw-editor" at bounding box center [716, 414] width 889 height 13
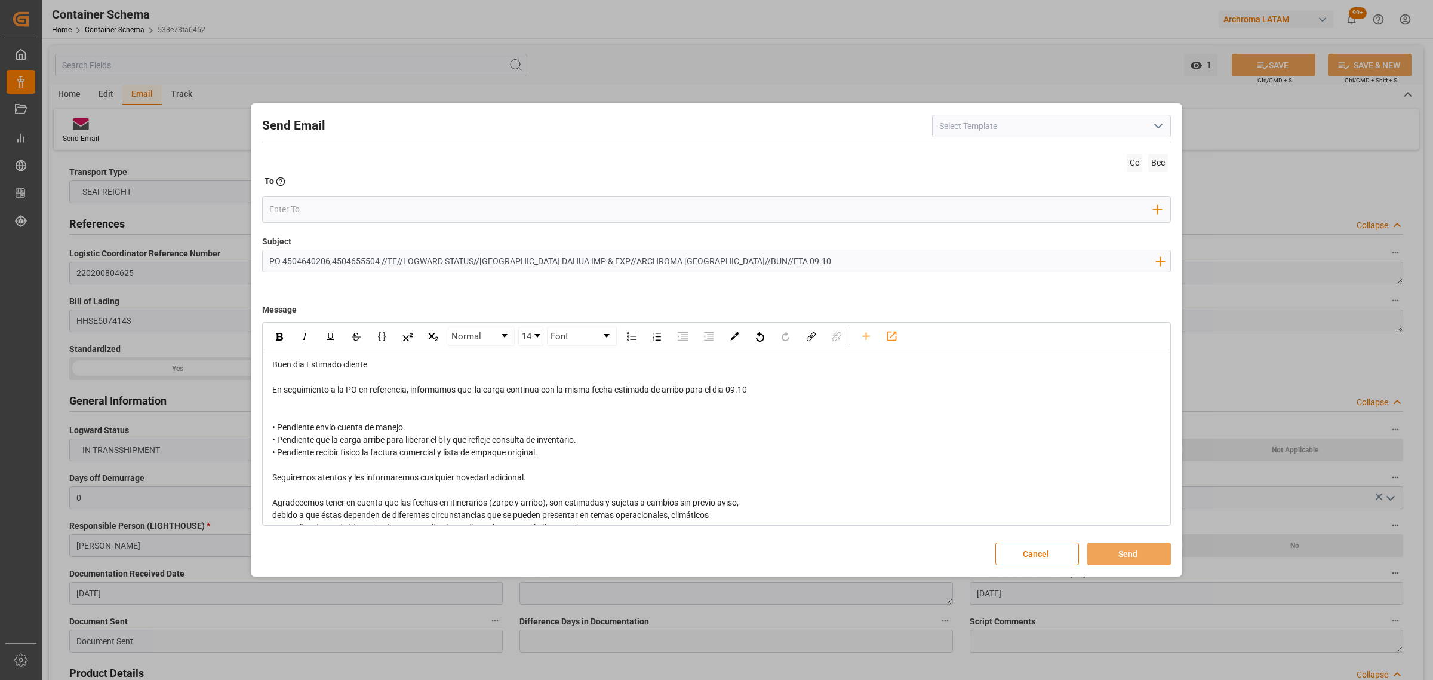
click at [405, 419] on div "rdw-editor" at bounding box center [716, 414] width 889 height 13
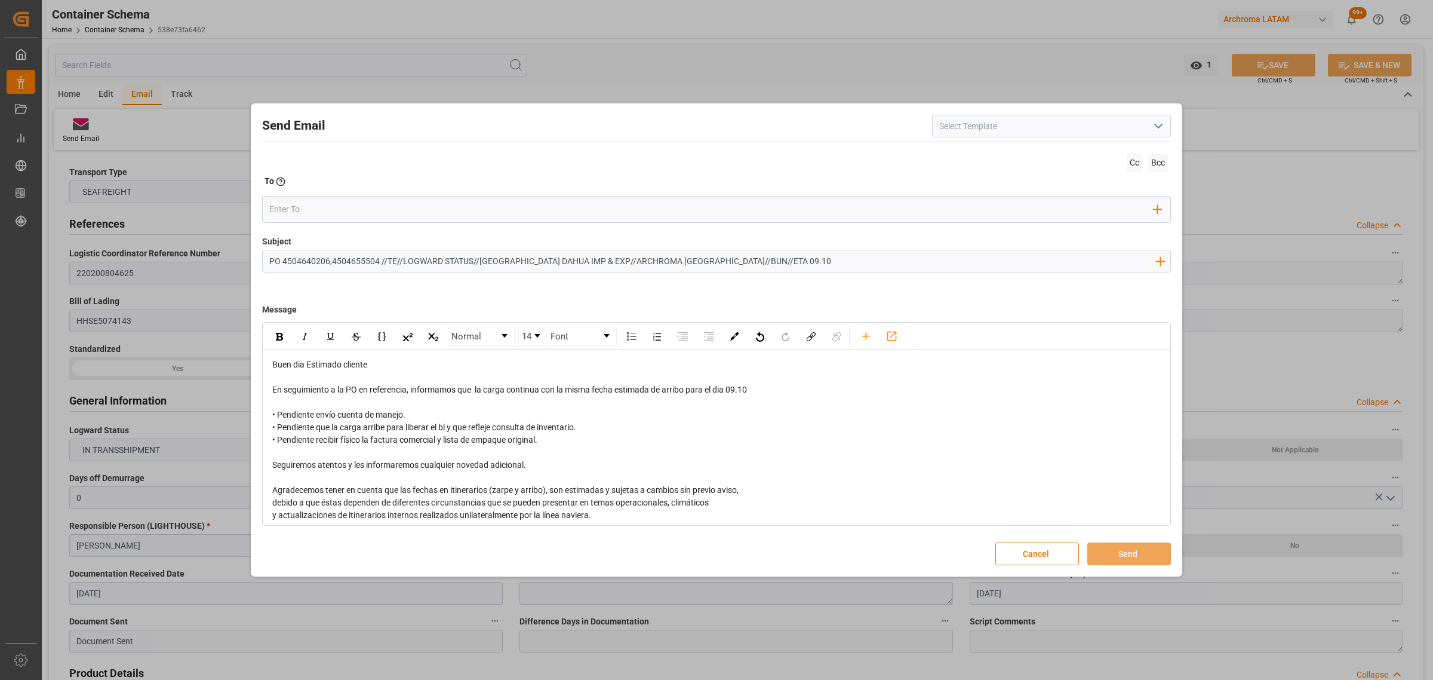
click at [554, 441] on div "• Pendiente envío cuenta de manejo. • Pendiente que la carga arribe para libera…" at bounding box center [716, 427] width 889 height 38
click at [467, 413] on div "• Pendiente envío cuenta de manejo. • Pendiente que la carga arribe para libera…" at bounding box center [716, 427] width 889 height 38
drag, startPoint x: 502, startPoint y: 411, endPoint x: 312, endPoint y: 411, distance: 189.9
click at [282, 418] on div "• Pendiente envío cuenta de manejo por parte de MSl • Pendiente que la carga ar…" at bounding box center [716, 427] width 889 height 38
drag, startPoint x: 637, startPoint y: 454, endPoint x: 697, endPoint y: 410, distance: 74.8
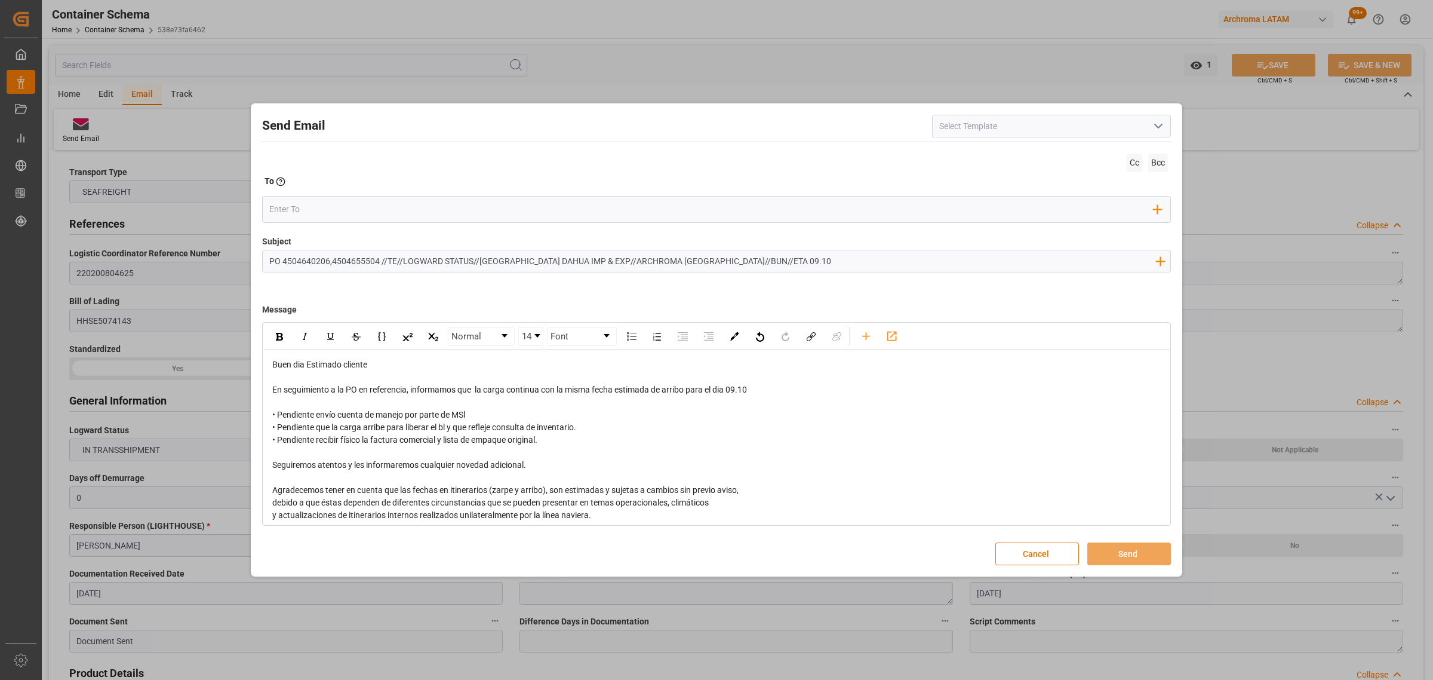
click at [640, 454] on div "rdw-editor" at bounding box center [716, 452] width 889 height 13
drag, startPoint x: 759, startPoint y: 392, endPoint x: 730, endPoint y: 388, distance: 29.0
click at [730, 388] on div "En seguimiento a la PO en referencia, informamos que la carga continua con la m…" at bounding box center [716, 389] width 889 height 13
click at [272, 337] on div "rdw-inline-control" at bounding box center [279, 336] width 21 height 18
click at [310, 207] on input "email" at bounding box center [711, 209] width 885 height 18
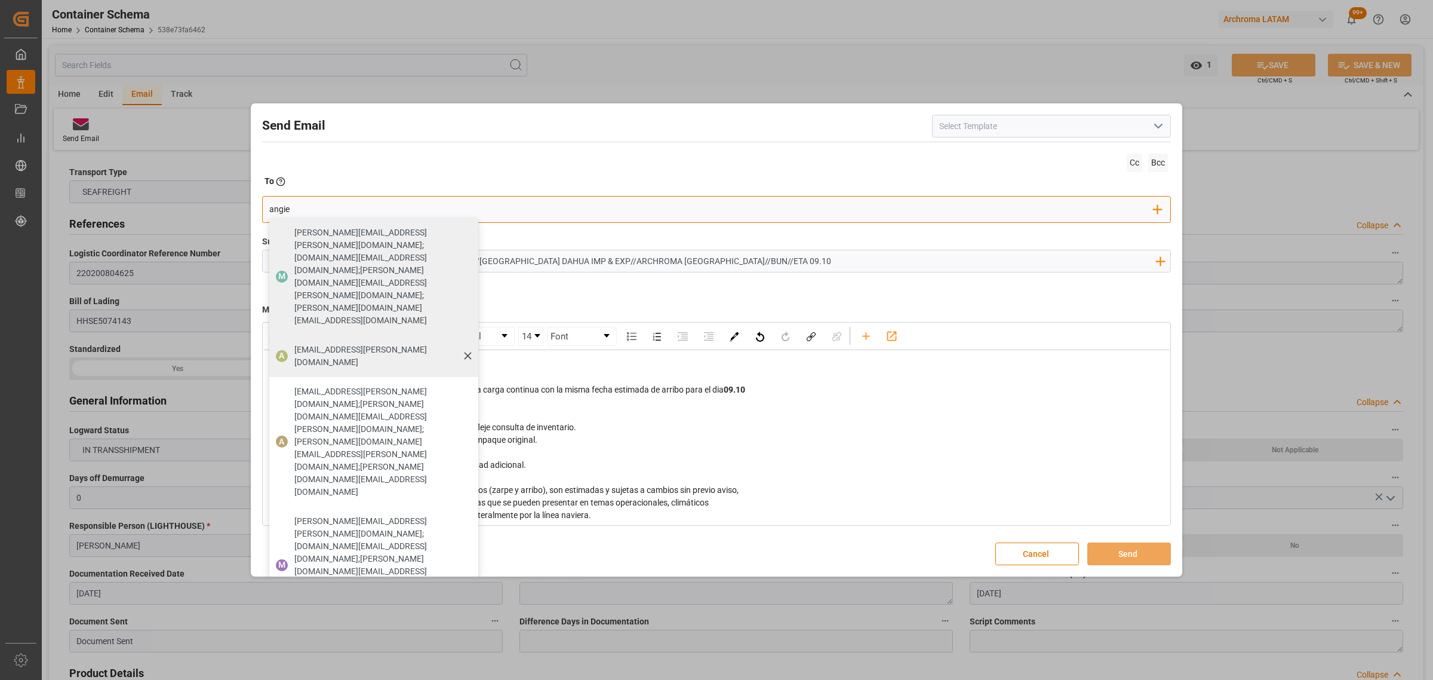
click at [352, 343] on span "angiee.lamilla@archroma.com" at bounding box center [382, 355] width 176 height 25
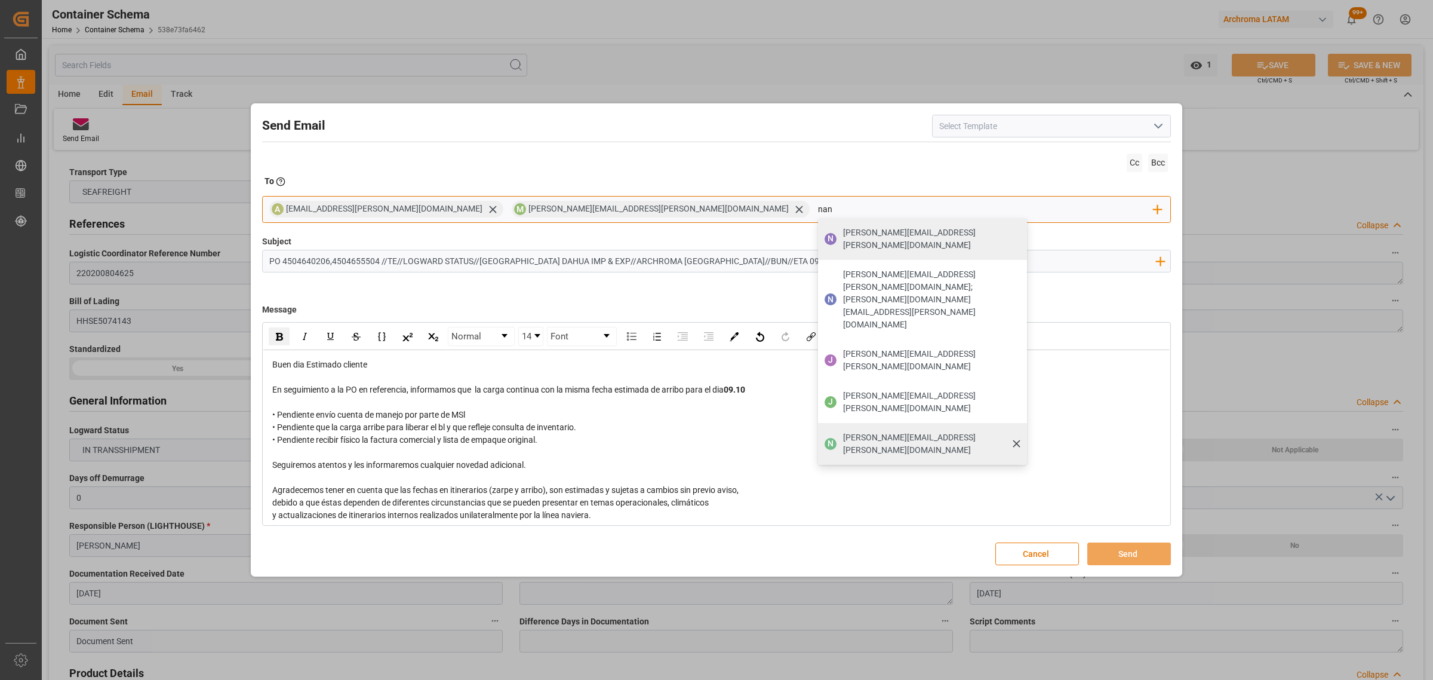
click at [843, 431] on span "nancy.castellanos@archroma.com" at bounding box center [931, 443] width 176 height 25
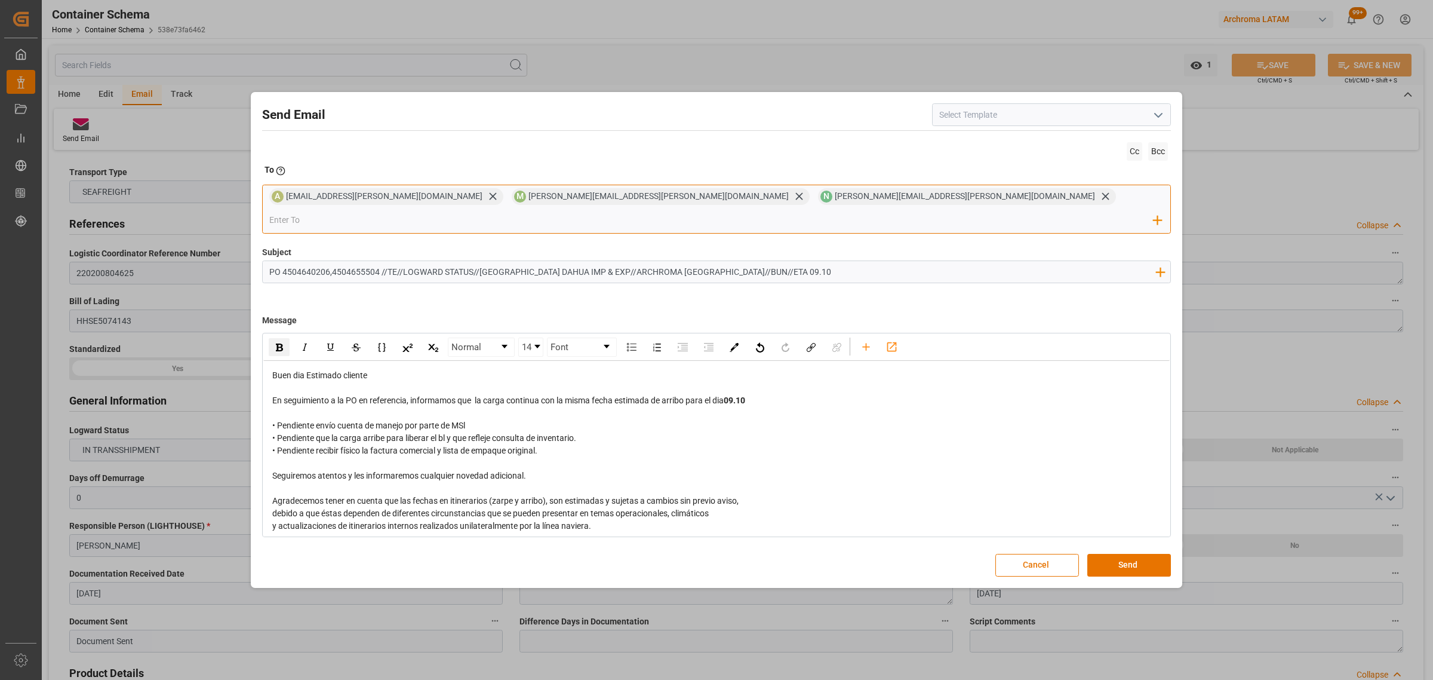
click at [800, 211] on input "email" at bounding box center [711, 220] width 885 height 18
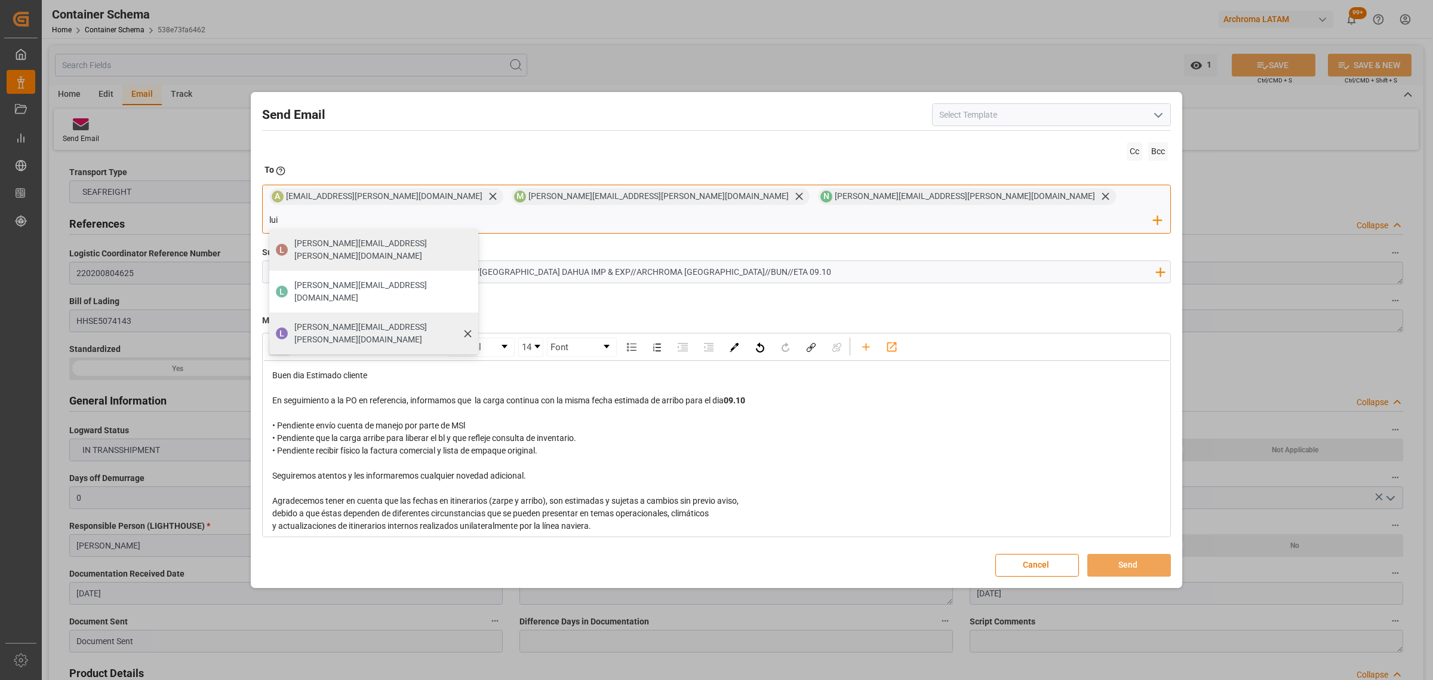
click at [470, 321] on span "luis.montoya@leschaco.com" at bounding box center [382, 333] width 176 height 25
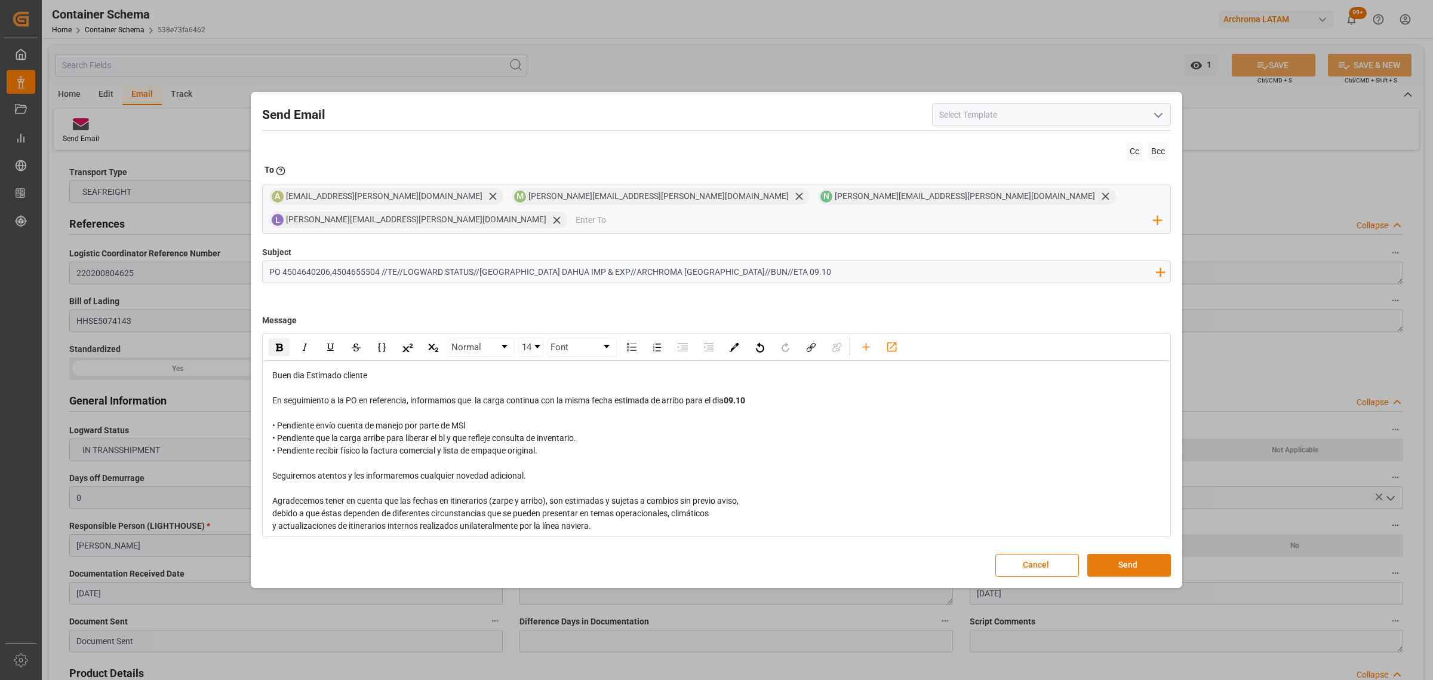
click at [1118, 554] on button "Send" at bounding box center [1129, 565] width 84 height 23
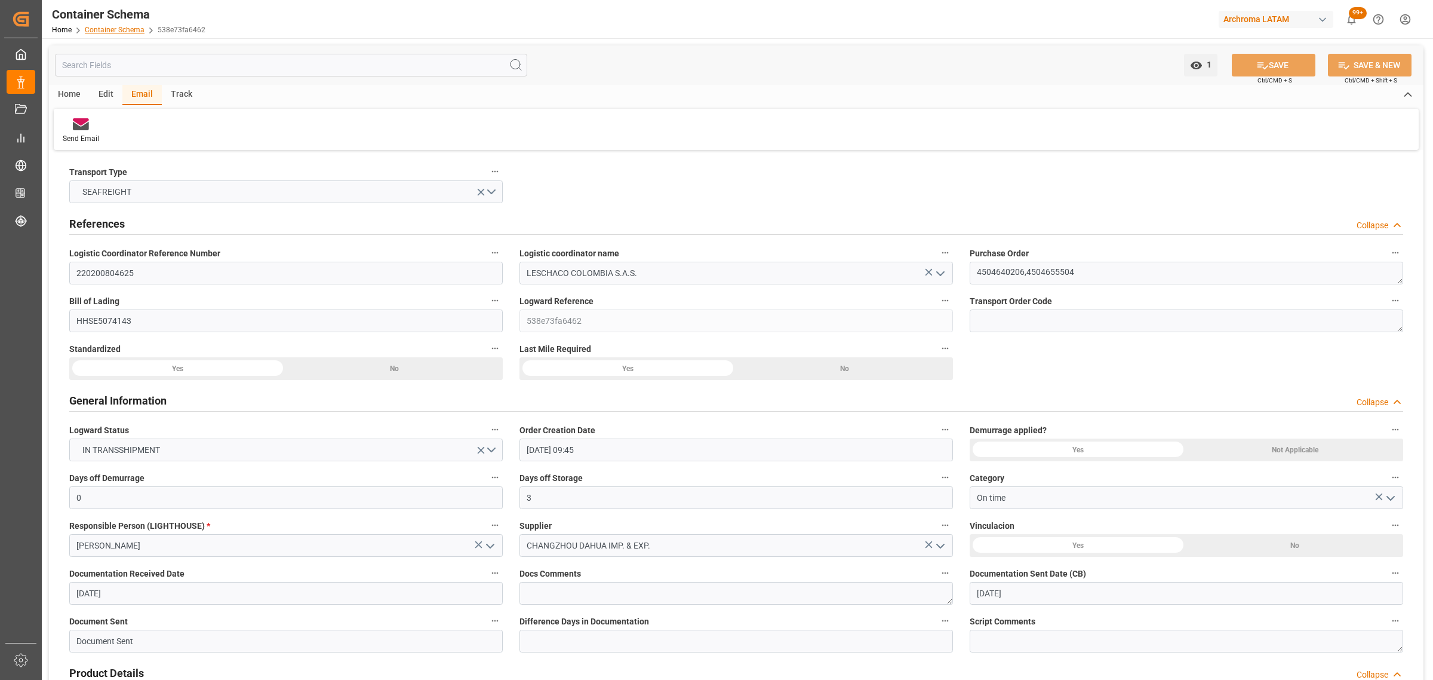
click at [130, 27] on link "Container Schema" at bounding box center [115, 30] width 60 height 8
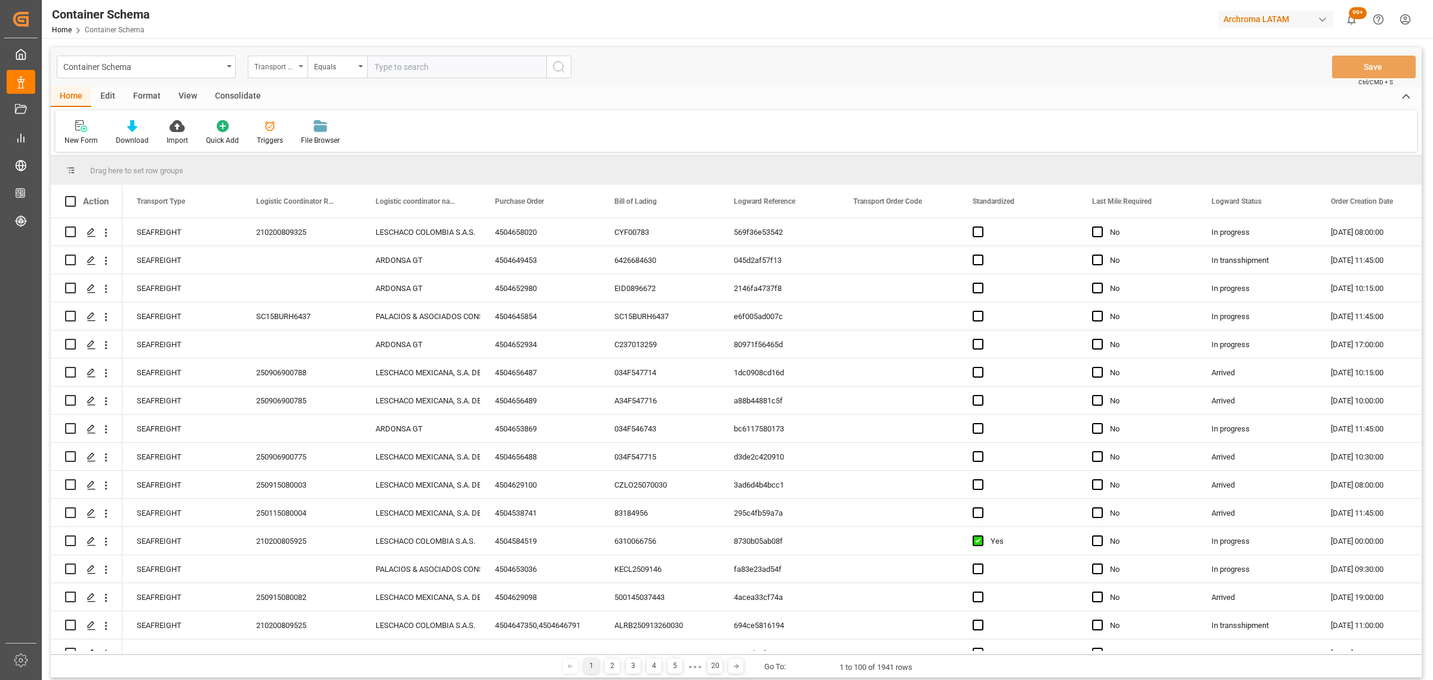
click at [270, 63] on div "Transport Type" at bounding box center [274, 66] width 41 height 14
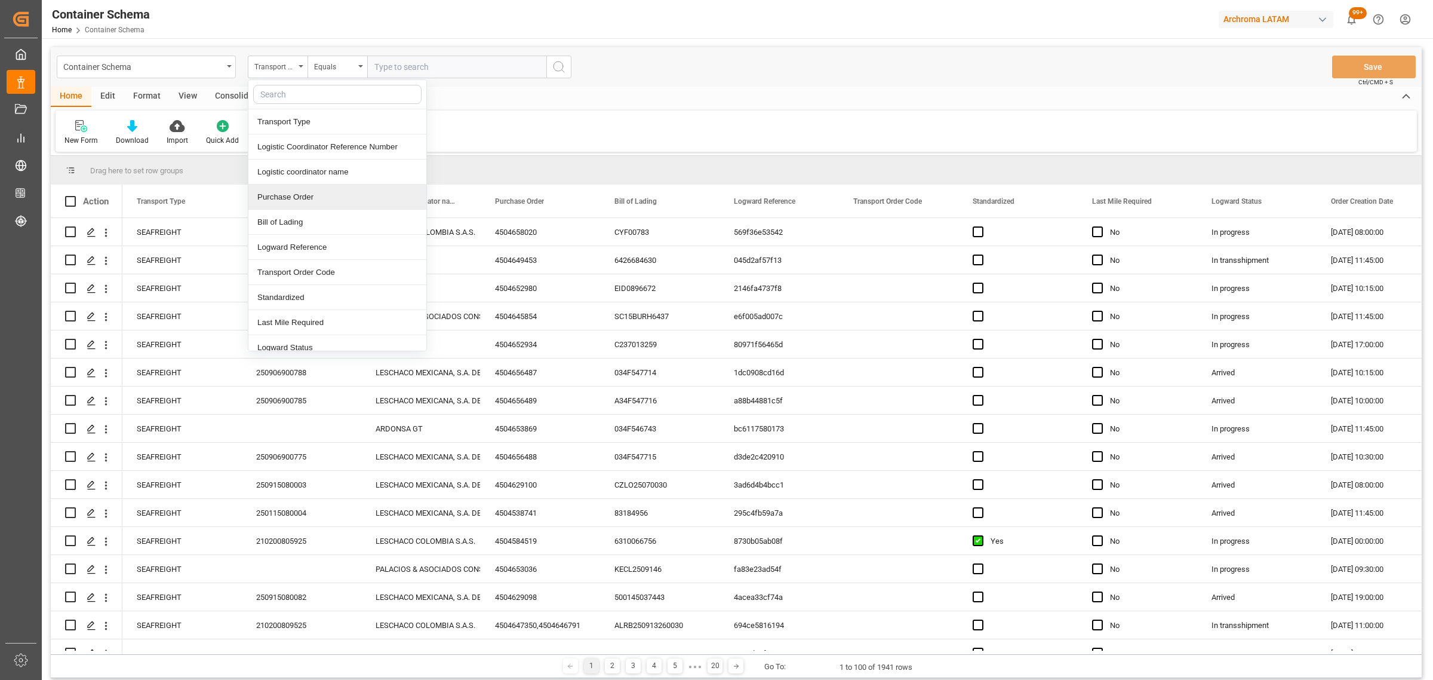
drag, startPoint x: 300, startPoint y: 200, endPoint x: 346, endPoint y: 138, distance: 77.6
click at [302, 198] on div "Purchase Order" at bounding box center [337, 197] width 178 height 25
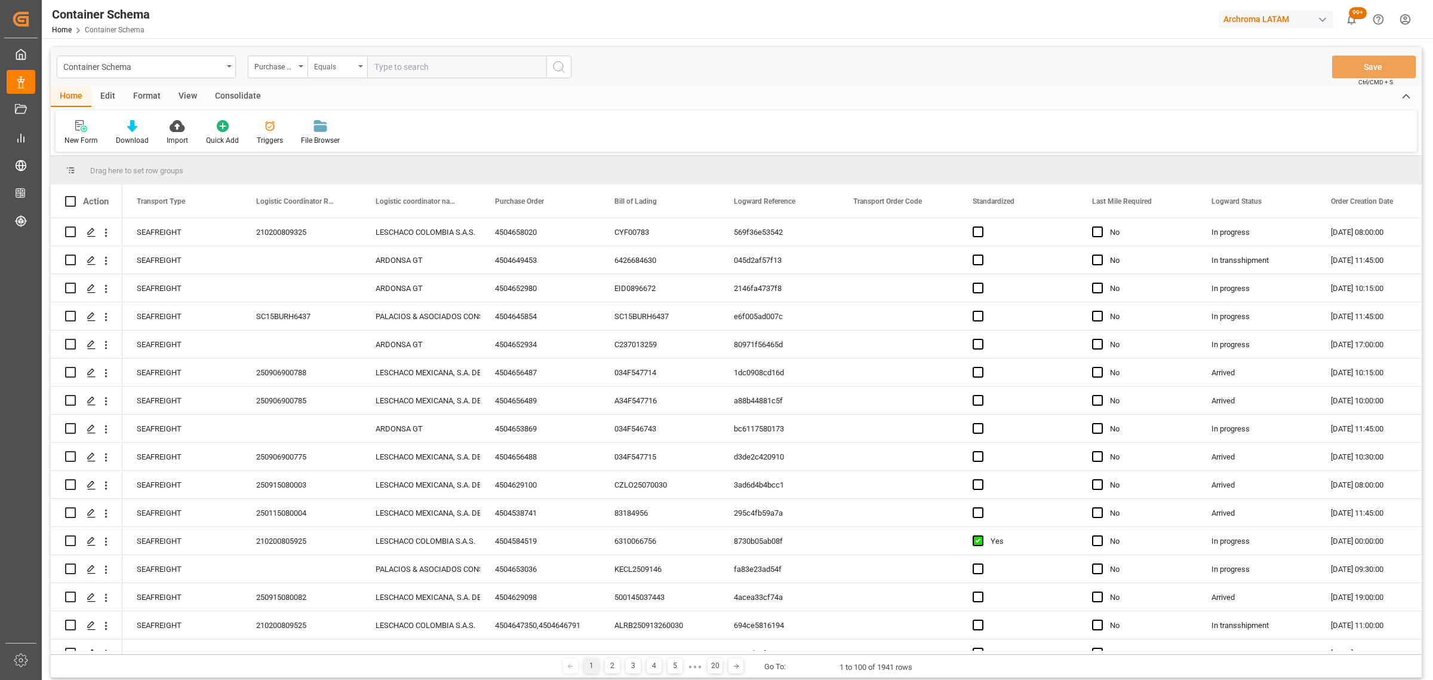
click at [342, 69] on div "Equals" at bounding box center [334, 66] width 41 height 14
click at [367, 142] on div "Fuzzy search" at bounding box center [397, 146] width 178 height 25
click at [392, 69] on input "text" at bounding box center [456, 67] width 179 height 23
paste input "4504655399"
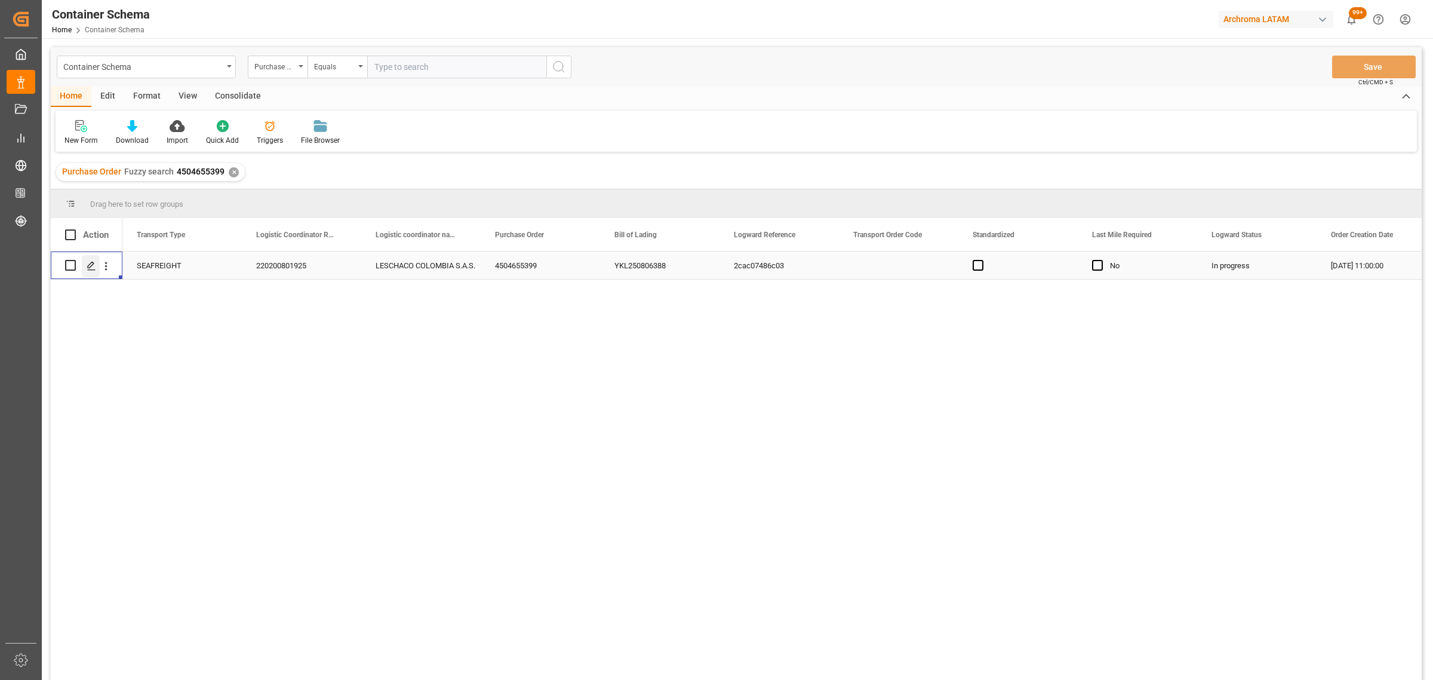
click at [82, 267] on div "Press SPACE to select this row." at bounding box center [91, 266] width 18 height 22
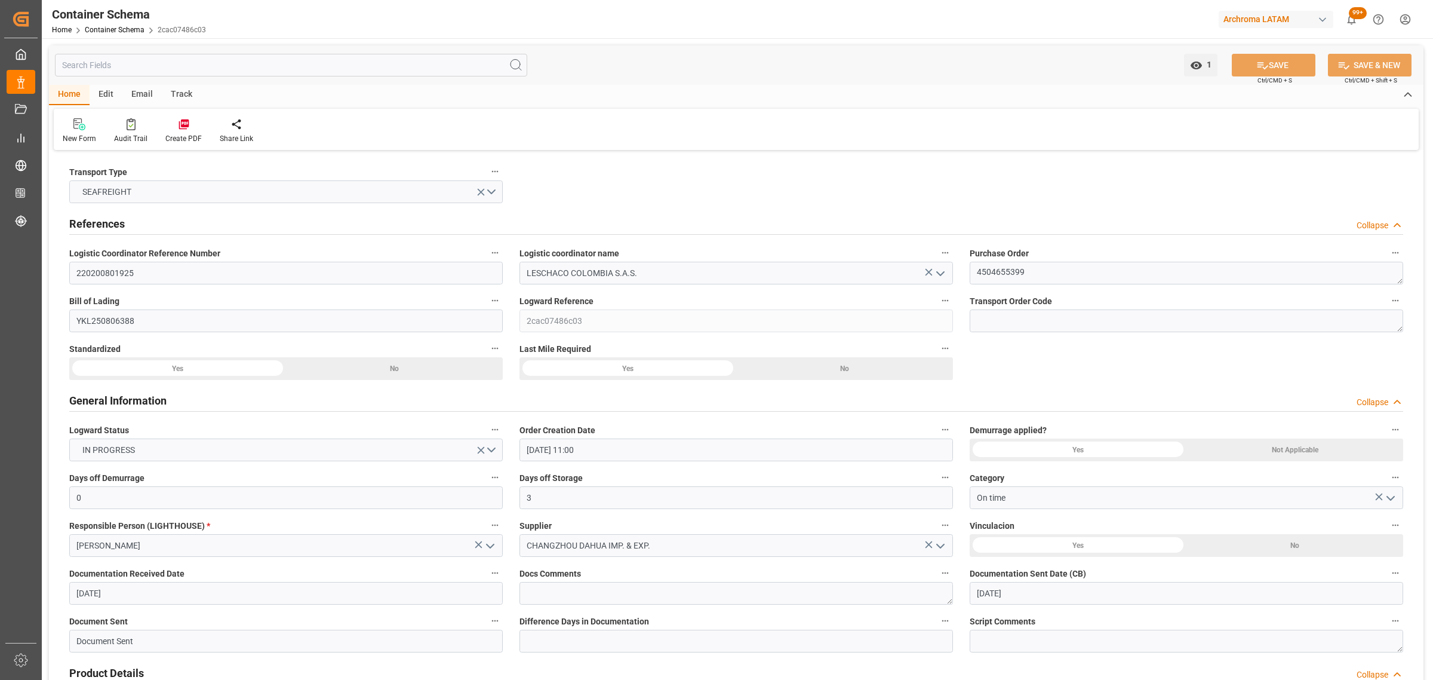
click at [186, 97] on div "Track" at bounding box center [181, 95] width 39 height 20
click at [88, 128] on div at bounding box center [77, 124] width 28 height 13
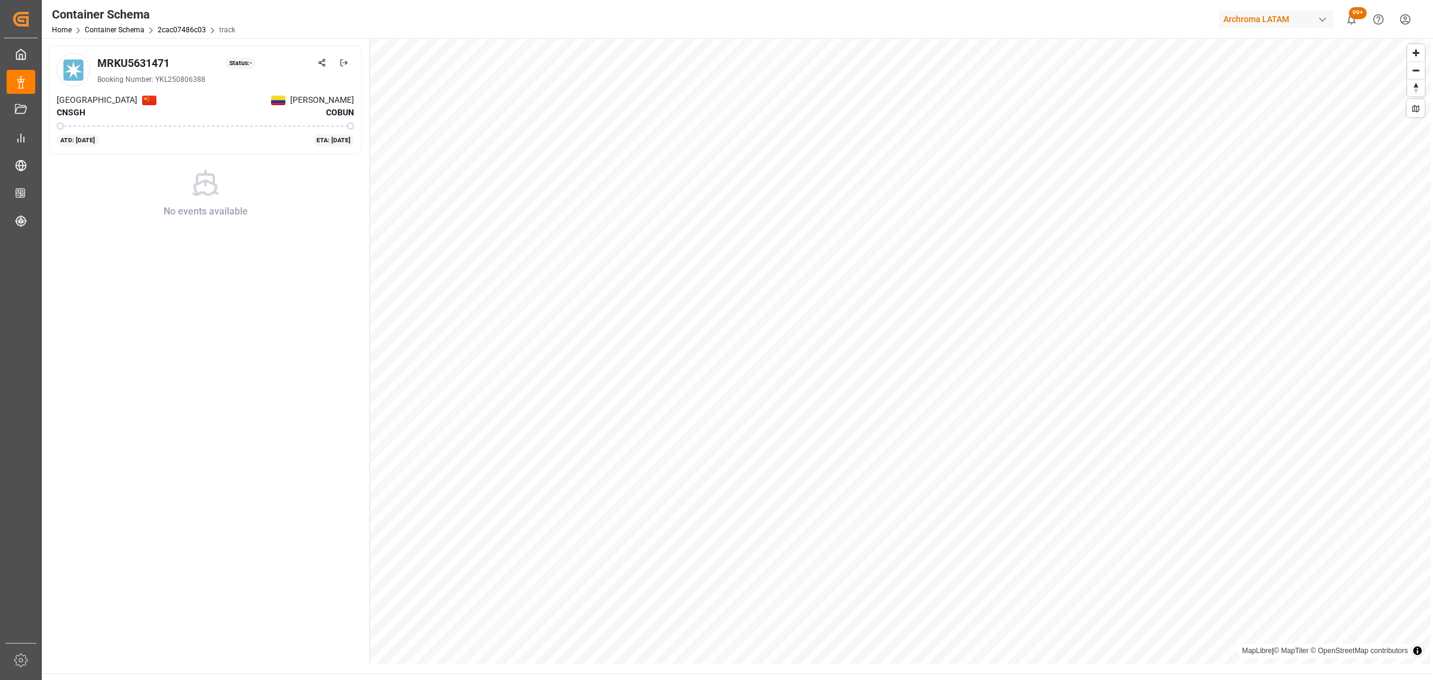
click at [166, 62] on div "MRKU5631471" at bounding box center [133, 63] width 72 height 16
drag, startPoint x: 185, startPoint y: 63, endPoint x: 131, endPoint y: 54, distance: 54.6
click at [88, 63] on div "MRKU5631471 Status: - Booking Number: YKL250806388" at bounding box center [205, 69] width 297 height 33
copy div "MRKU5631471"
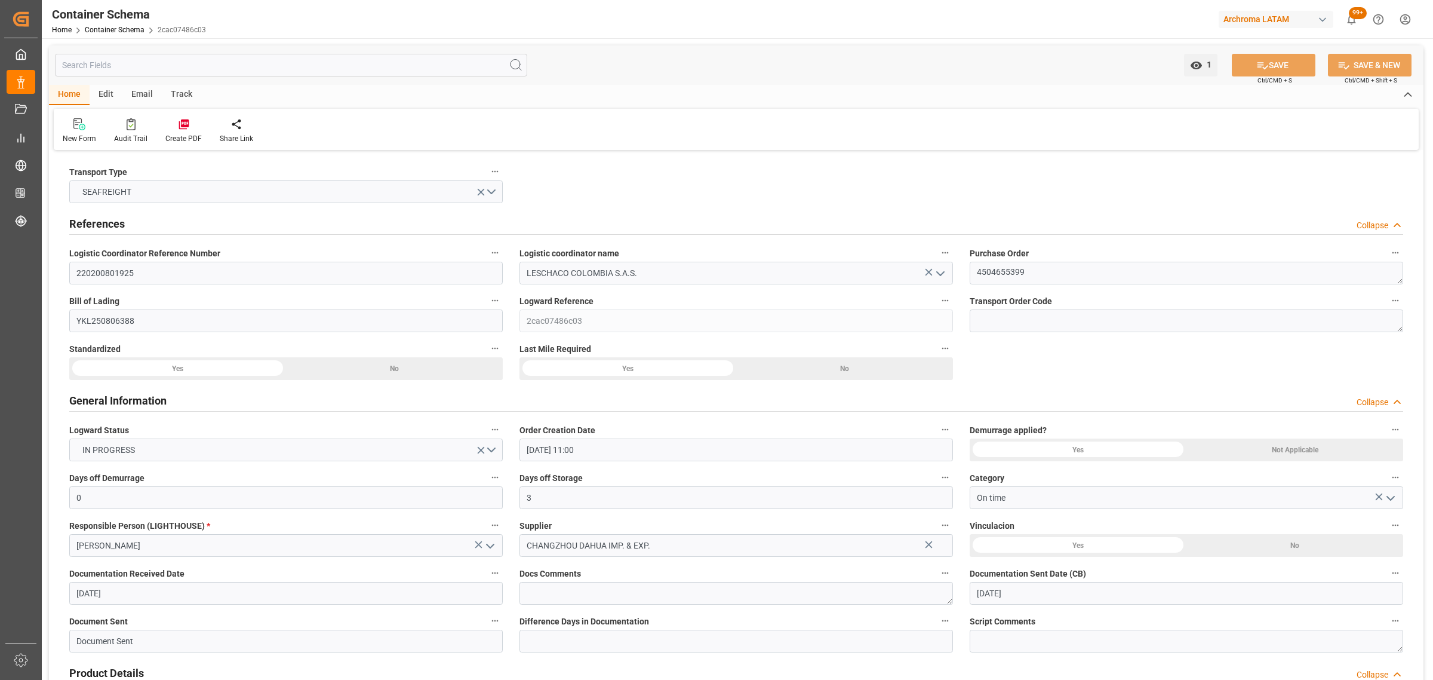
click at [129, 94] on div "Email" at bounding box center [141, 95] width 39 height 20
click at [82, 138] on div "Send Email" at bounding box center [81, 138] width 36 height 11
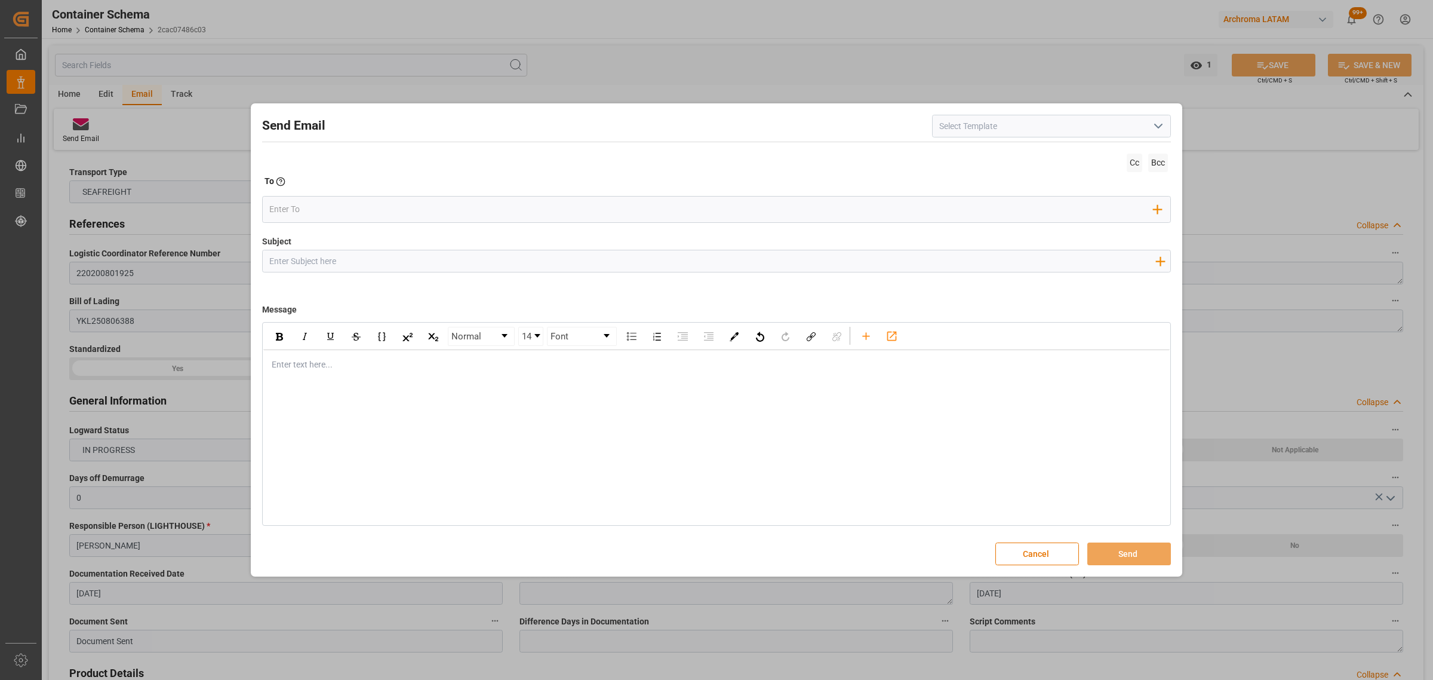
drag, startPoint x: 308, startPoint y: 257, endPoint x: 256, endPoint y: 165, distance: 105.4
click at [308, 257] on input "Subject" at bounding box center [712, 260] width 899 height 21
paste input "PO 4504655399 //TE//LOGWARD STATUS//CHANGZHOU DAHUA IMP & EXP//ARCHROMA COLOMBI…"
click at [341, 368] on div "rdw-editor" at bounding box center [716, 364] width 889 height 13
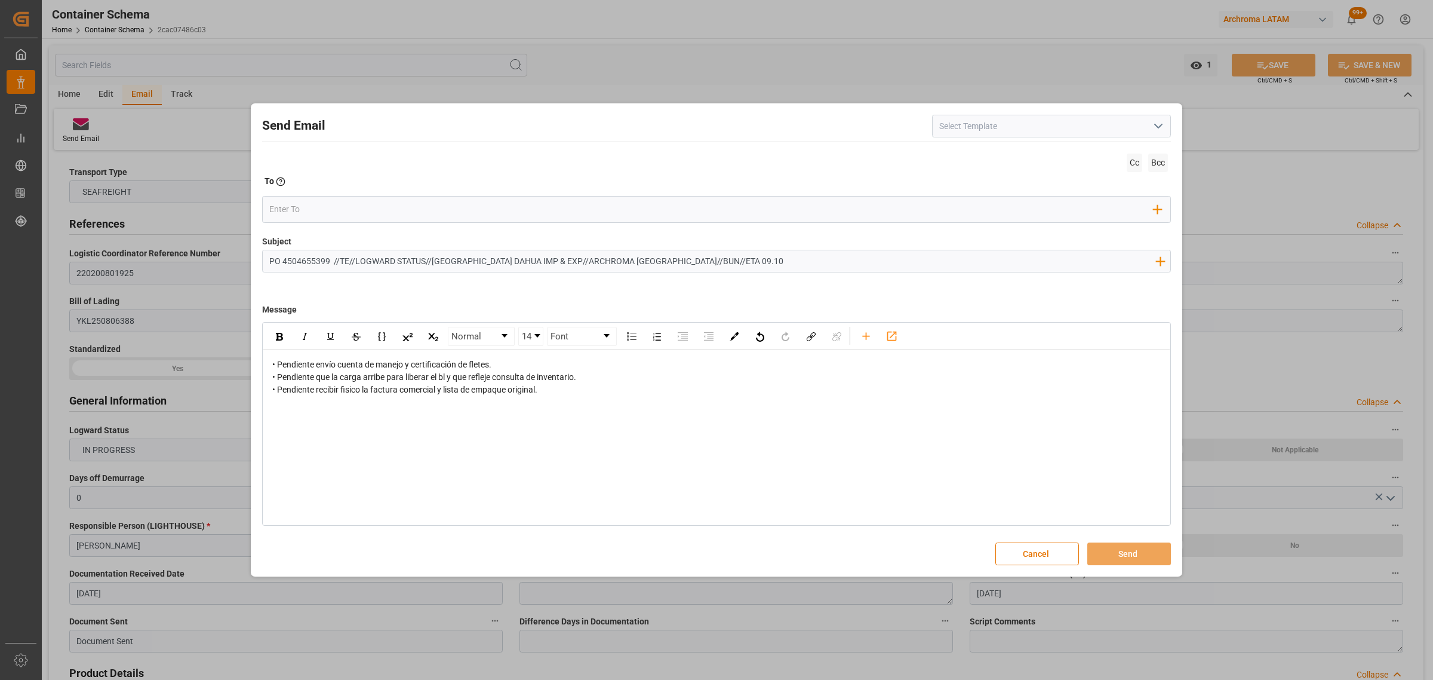
click at [275, 368] on span "• Pendiente envío cuenta de manejo y certificación de fletes. • Pendiente que l…" at bounding box center [424, 376] width 304 height 35
click at [273, 368] on span "• Pendiente envío cuenta de manejo y certificación de fletes. • Pendiente que l…" at bounding box center [424, 376] width 304 height 35
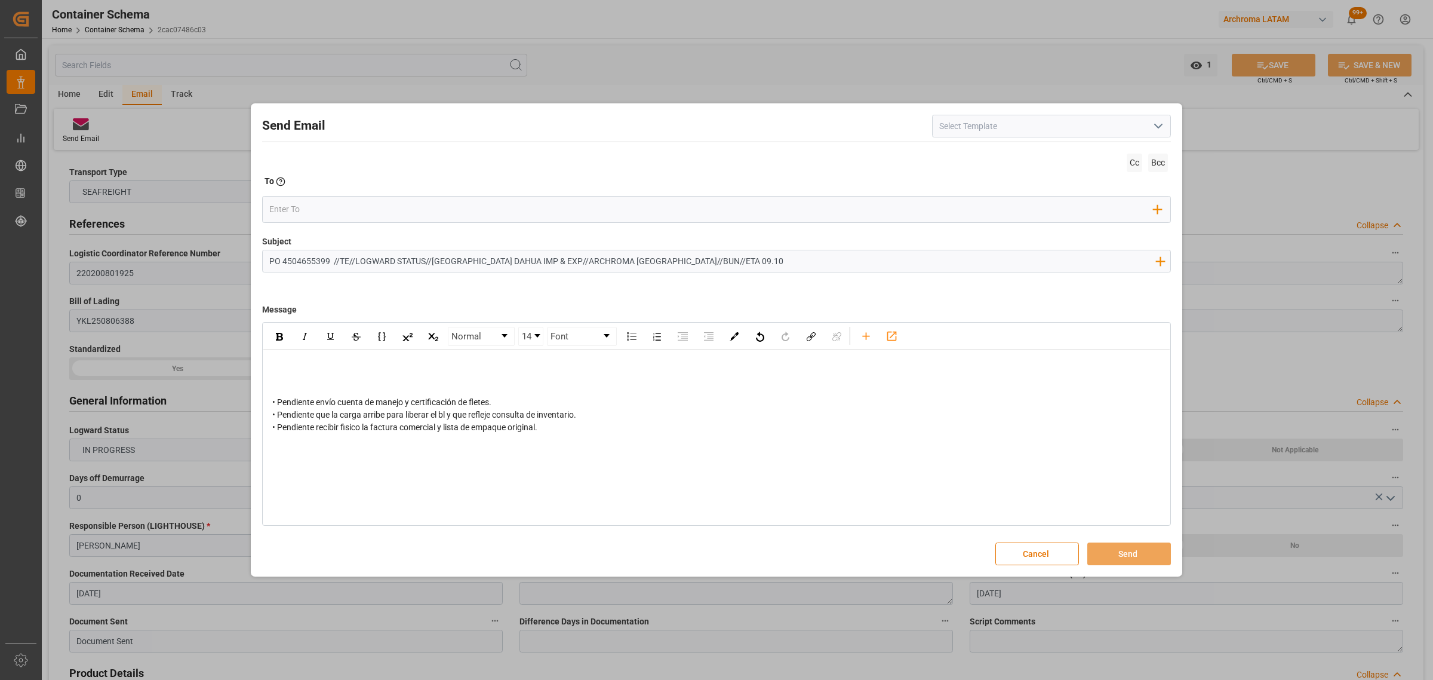
click at [312, 351] on div "• Pendiente envío cuenta de manejo y certificación de fletes. • Pendiente que l…" at bounding box center [716, 396] width 906 height 92
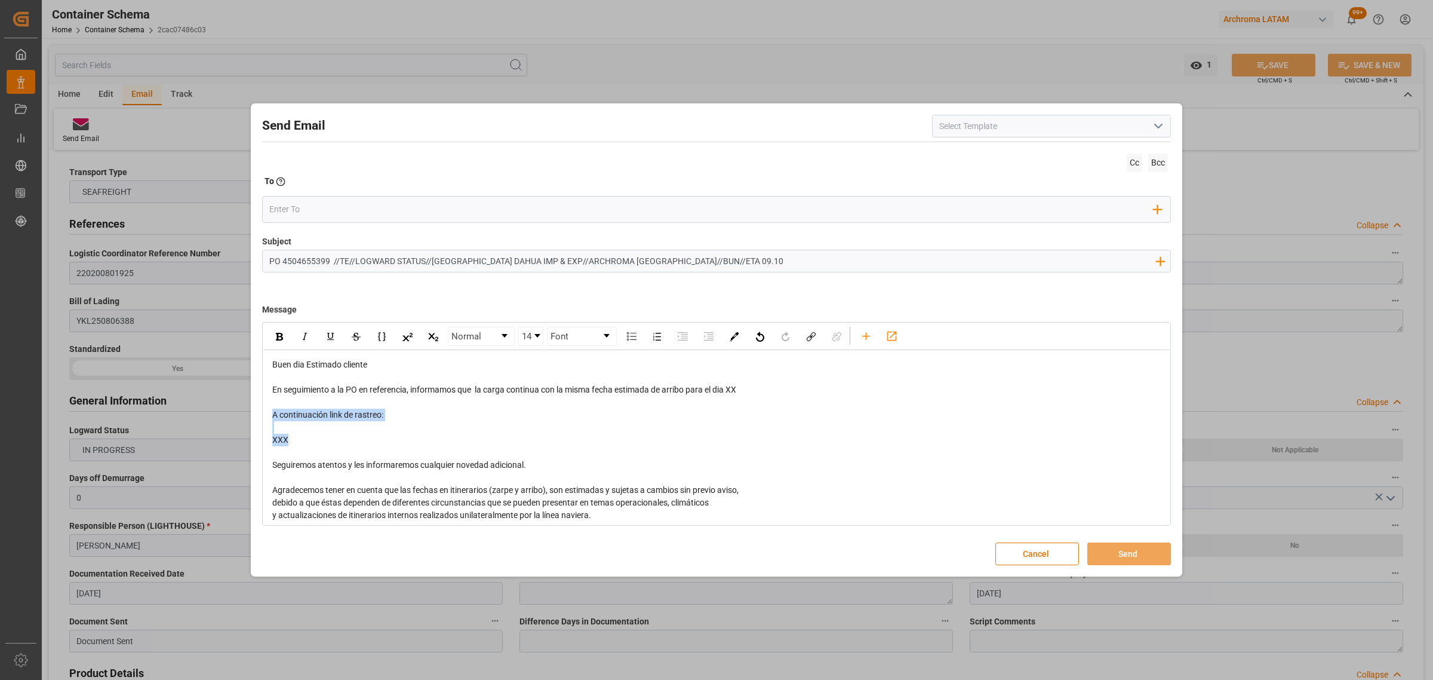
drag, startPoint x: 316, startPoint y: 448, endPoint x: 272, endPoint y: 413, distance: 56.1
click at [272, 414] on div "Buen dia Estimado cliente En seguimiento a la PO en referencia, informamos que …" at bounding box center [717, 508] width 890 height 301
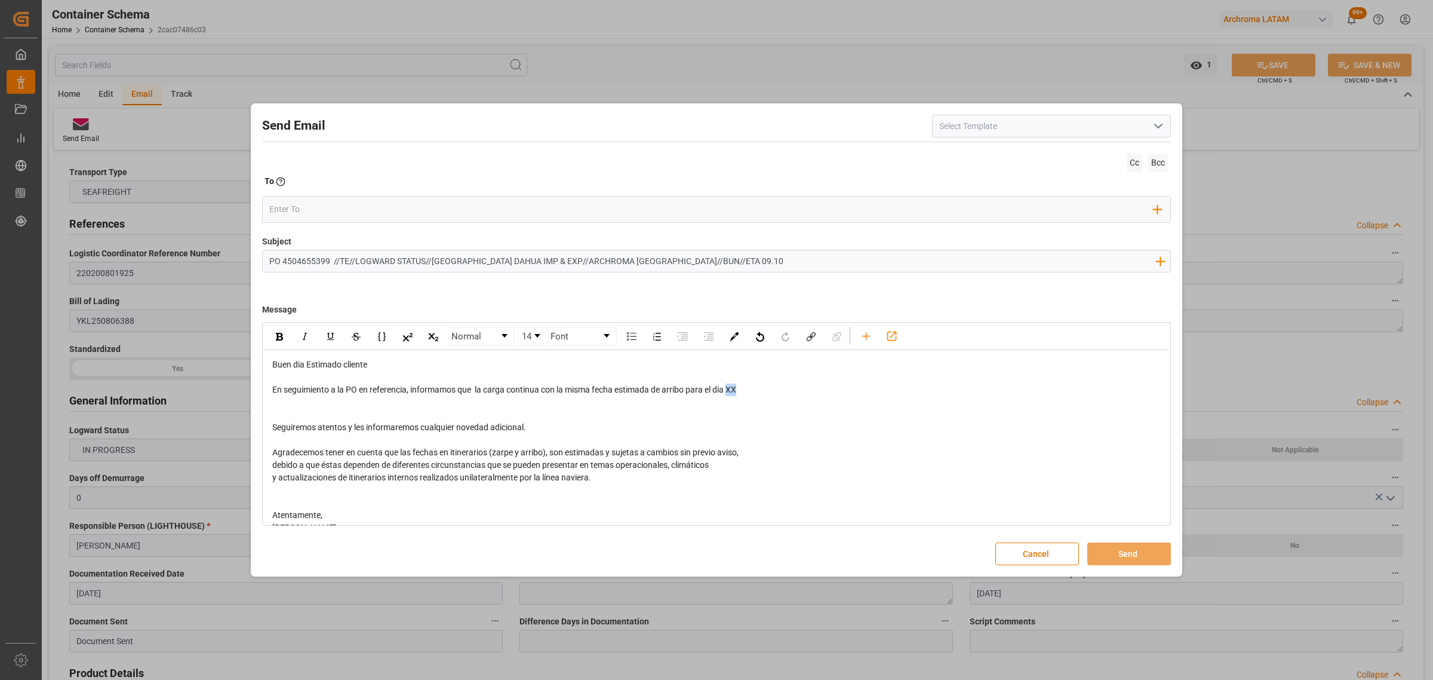
drag, startPoint x: 746, startPoint y: 392, endPoint x: 730, endPoint y: 392, distance: 16.7
click at [730, 392] on div "En seguimiento a la PO en referencia, informamos que la carga continua con la m…" at bounding box center [716, 389] width 889 height 13
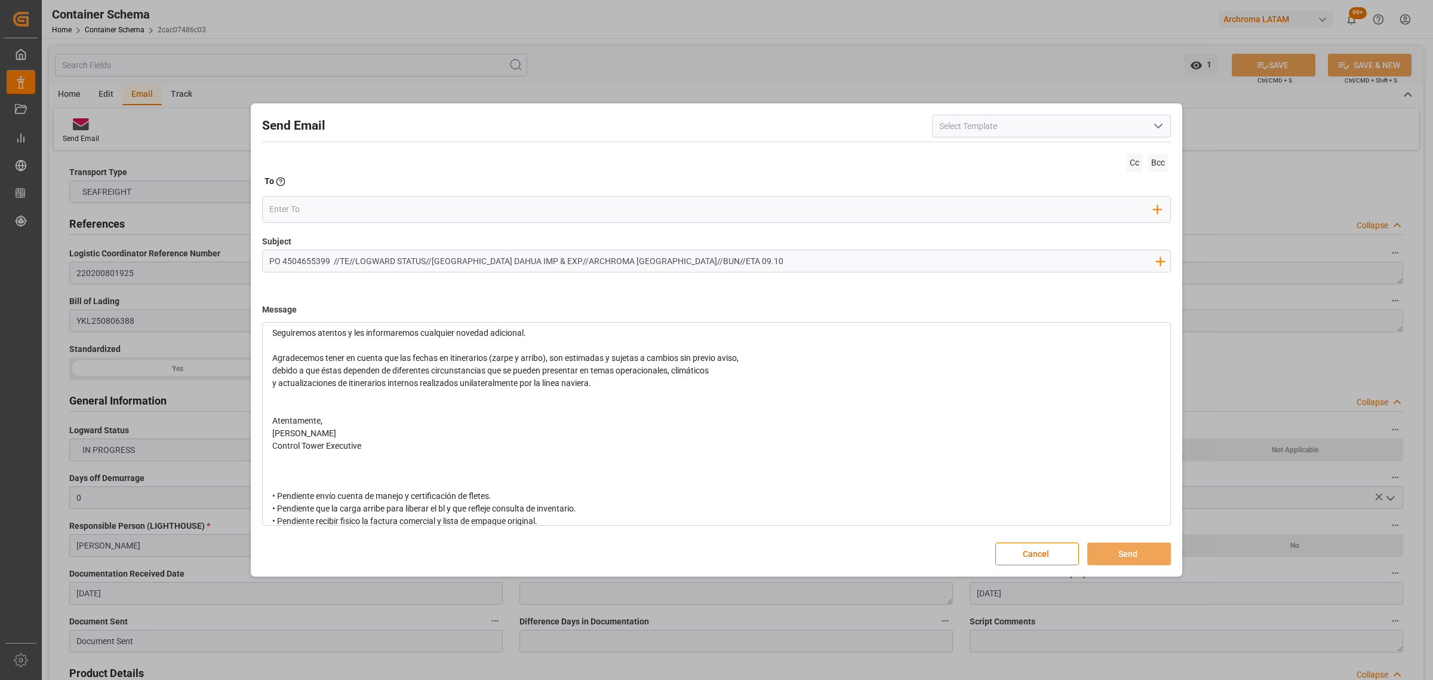
scroll to position [106, 0]
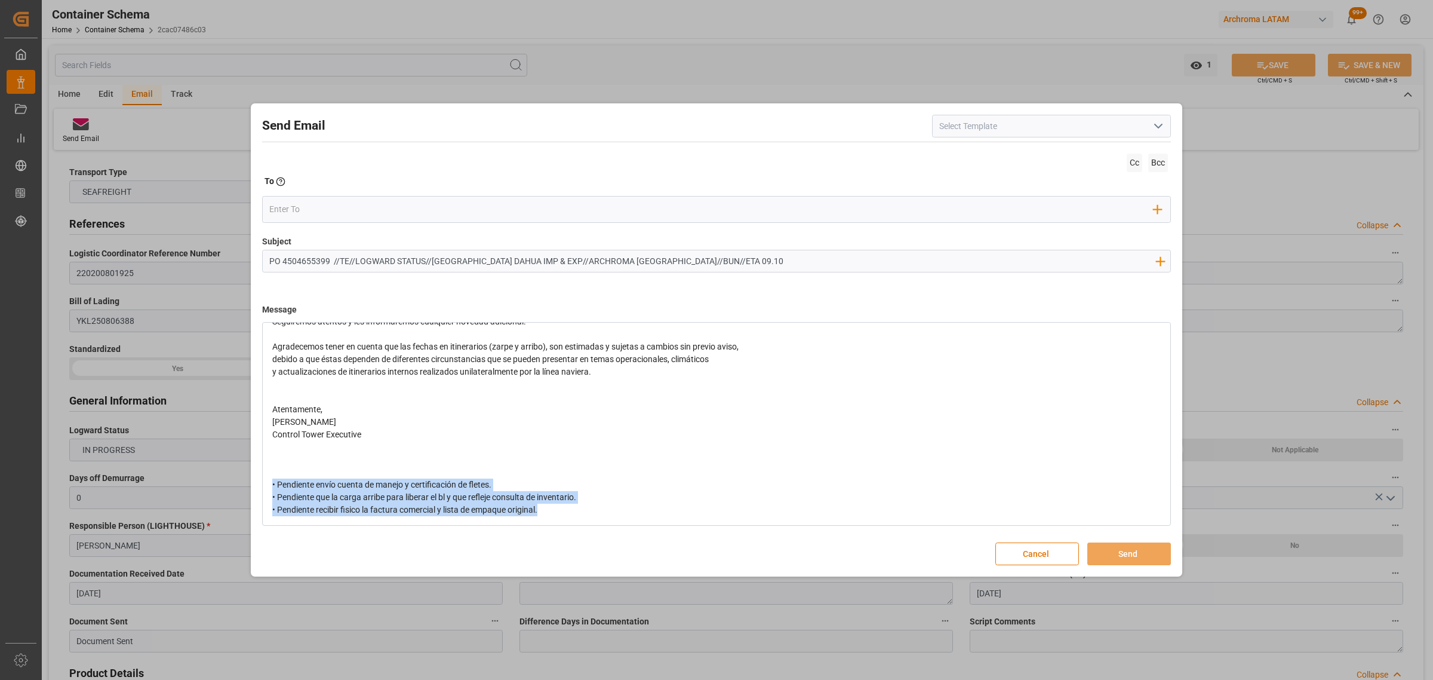
drag, startPoint x: 559, startPoint y: 509, endPoint x: 257, endPoint y: 482, distance: 302.7
click at [255, 482] on div "Send Email Cc Bcc To Enter the TO Email address Add Field to To Subject PO 4504…" at bounding box center [717, 340] width 926 height 468
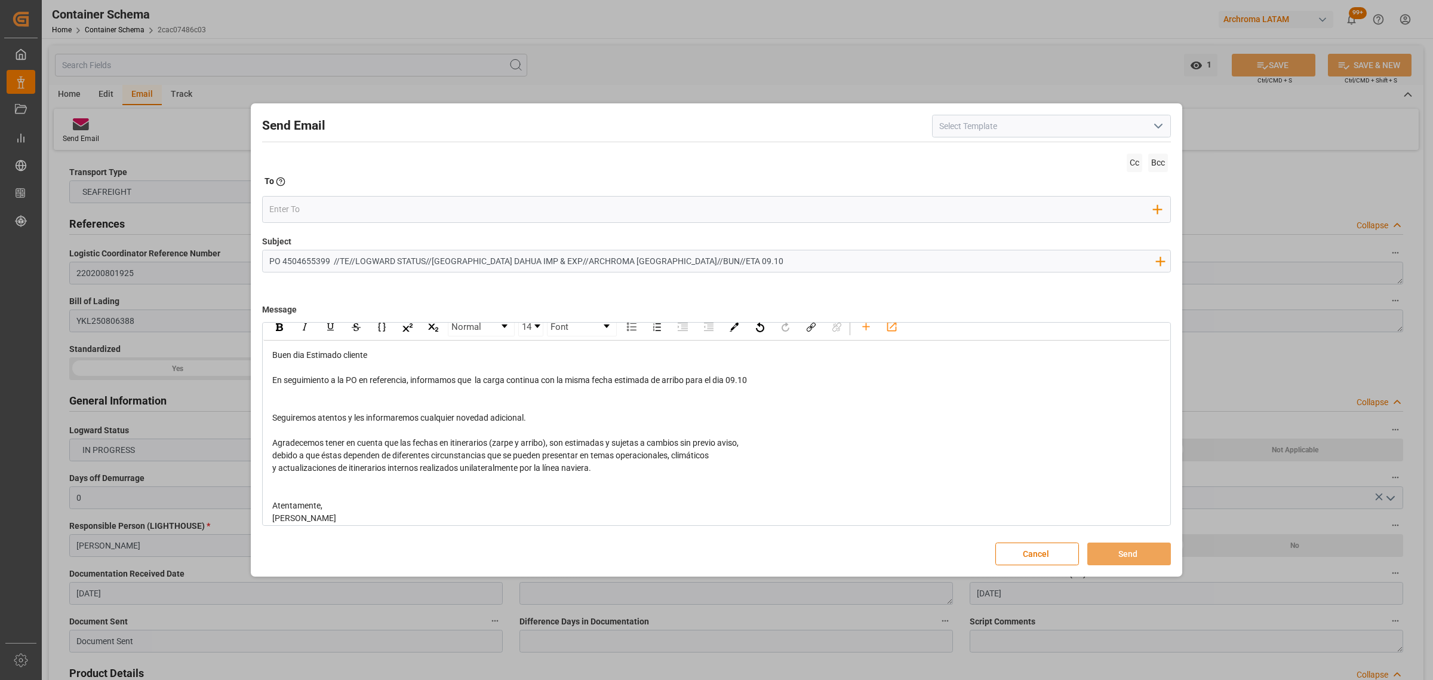
scroll to position [0, 0]
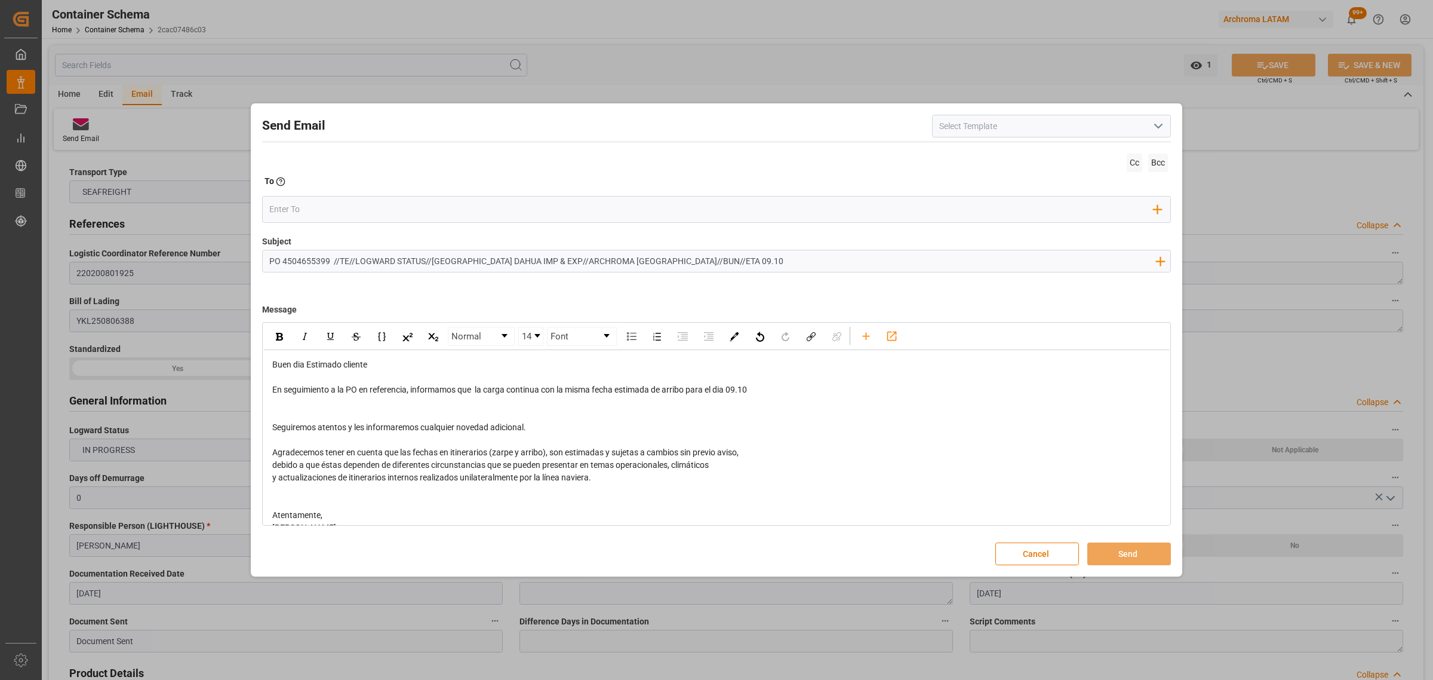
click at [285, 408] on div "rdw-editor" at bounding box center [716, 402] width 889 height 13
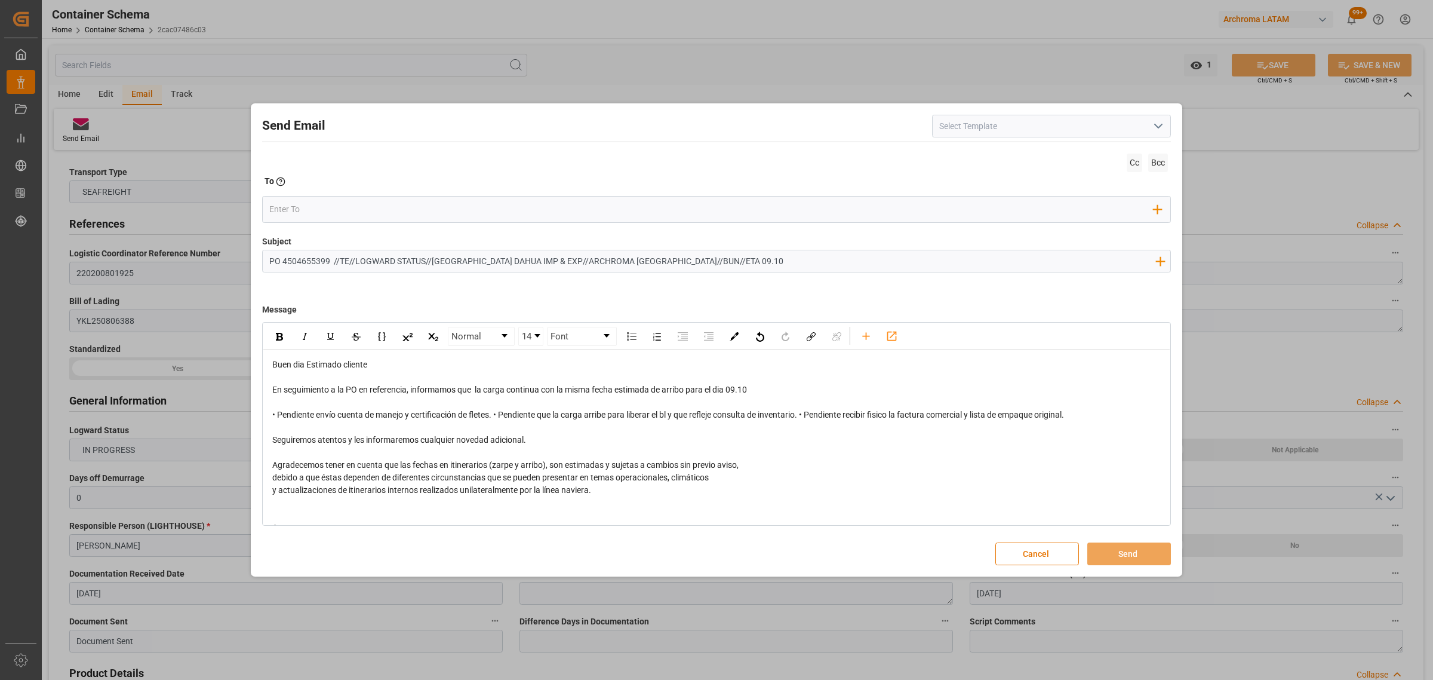
click at [497, 419] on span "• Pendiente envío cuenta de manejo y certificación de fletes. • Pendiente que l…" at bounding box center [668, 415] width 792 height 10
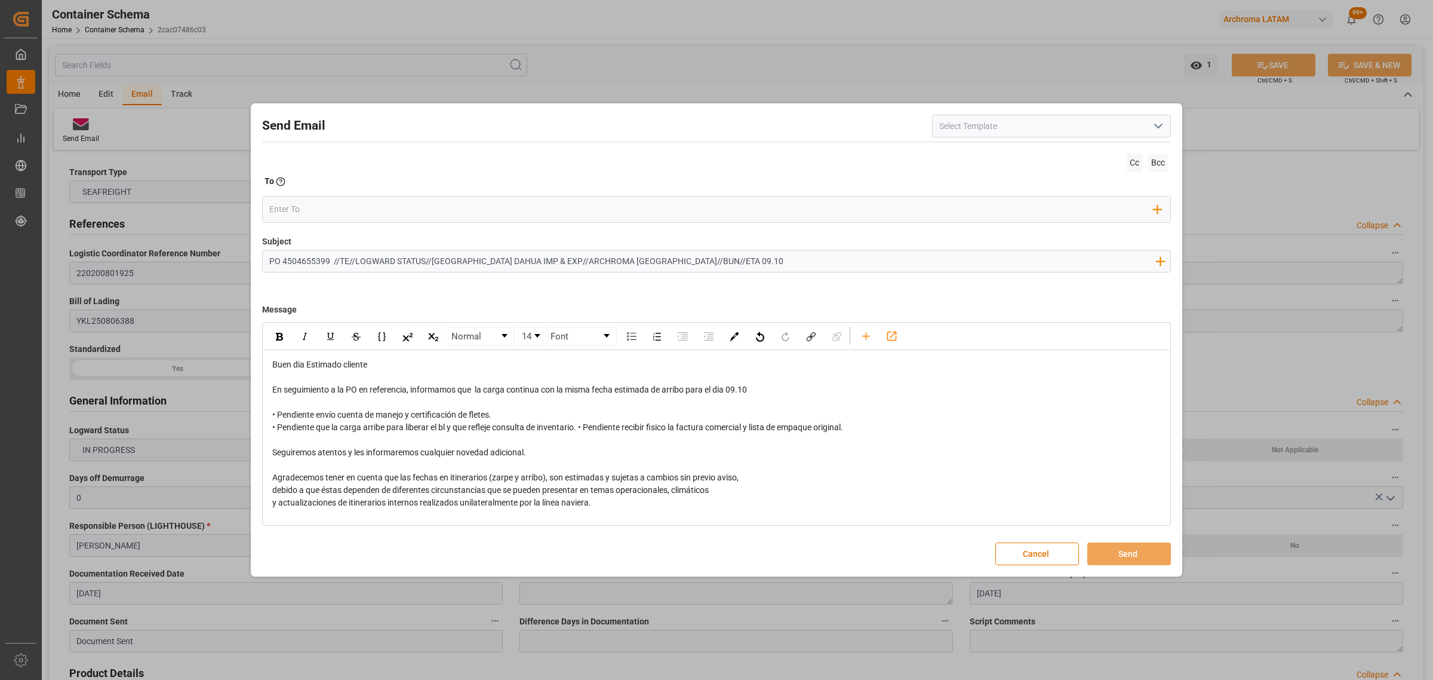
click at [581, 429] on span "• Pendiente que la carga arribe para liberar el bl y que refleje consulta de in…" at bounding box center [557, 427] width 571 height 10
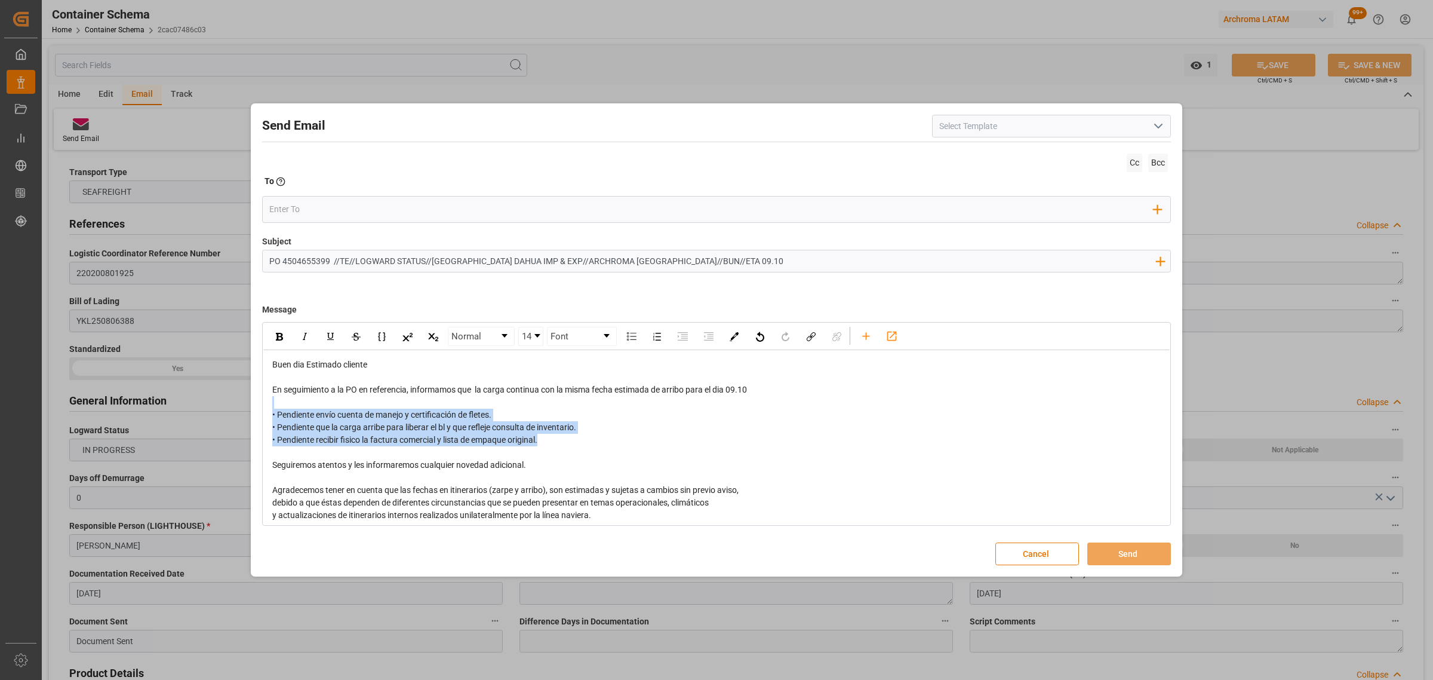
drag, startPoint x: 559, startPoint y: 443, endPoint x: 285, endPoint y: 373, distance: 282.3
click at [260, 405] on div "Send Email Cc Bcc To Enter the TO Email address Add Field to To Subject PO 4504…" at bounding box center [717, 340] width 926 height 468
click at [291, 336] on div "rdw-inline-control" at bounding box center [356, 336] width 180 height 19
click at [288, 334] on div "rdw-inline-control" at bounding box center [279, 336] width 21 height 18
click at [509, 411] on div "• Pendiente envío cuenta de manejo y certificación de fletes." at bounding box center [716, 414] width 889 height 13
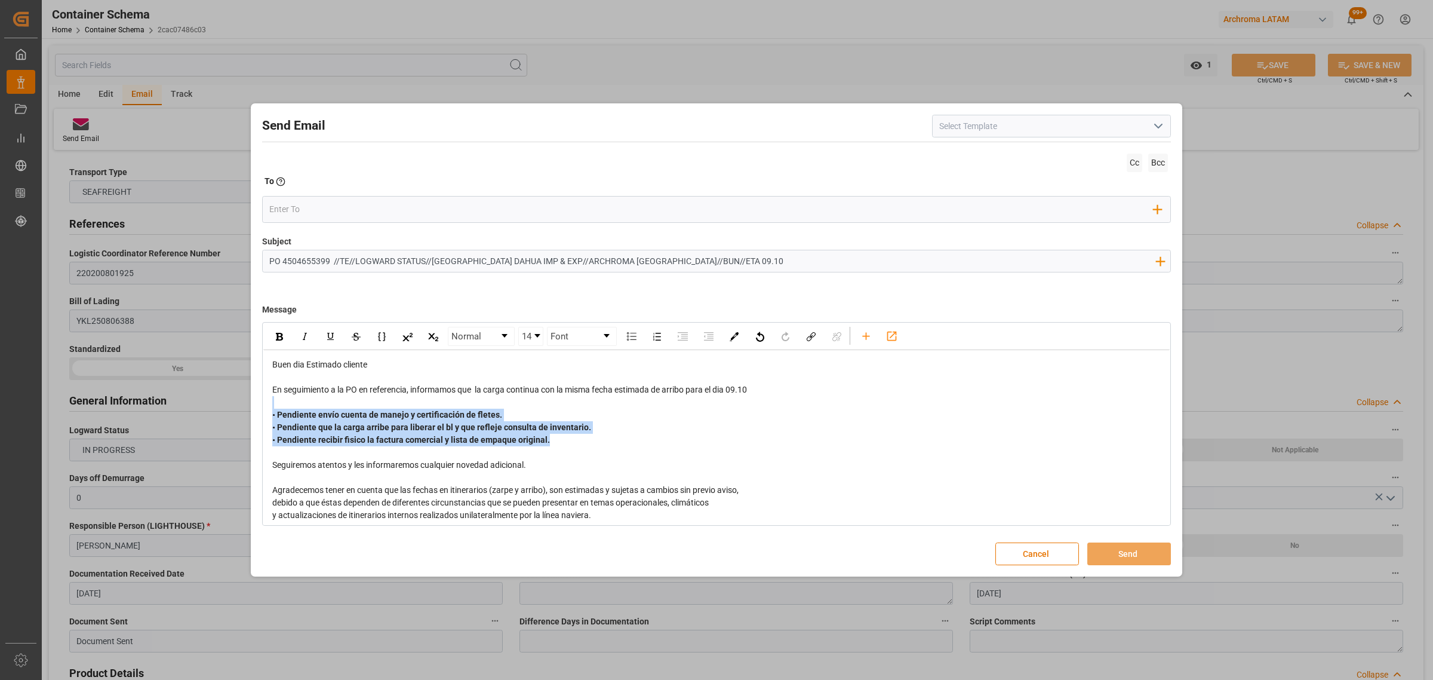
click at [509, 414] on div "• Pendiente envío cuenta de manejo y certificación de fletes." at bounding box center [716, 414] width 889 height 13
click at [505, 419] on div "• Pendiente envío cuenta de manejo y certificación de fletes." at bounding box center [716, 414] width 889 height 13
click at [503, 416] on div "• Pendiente envío cuenta de manejo y certificación de fletes." at bounding box center [716, 414] width 889 height 13
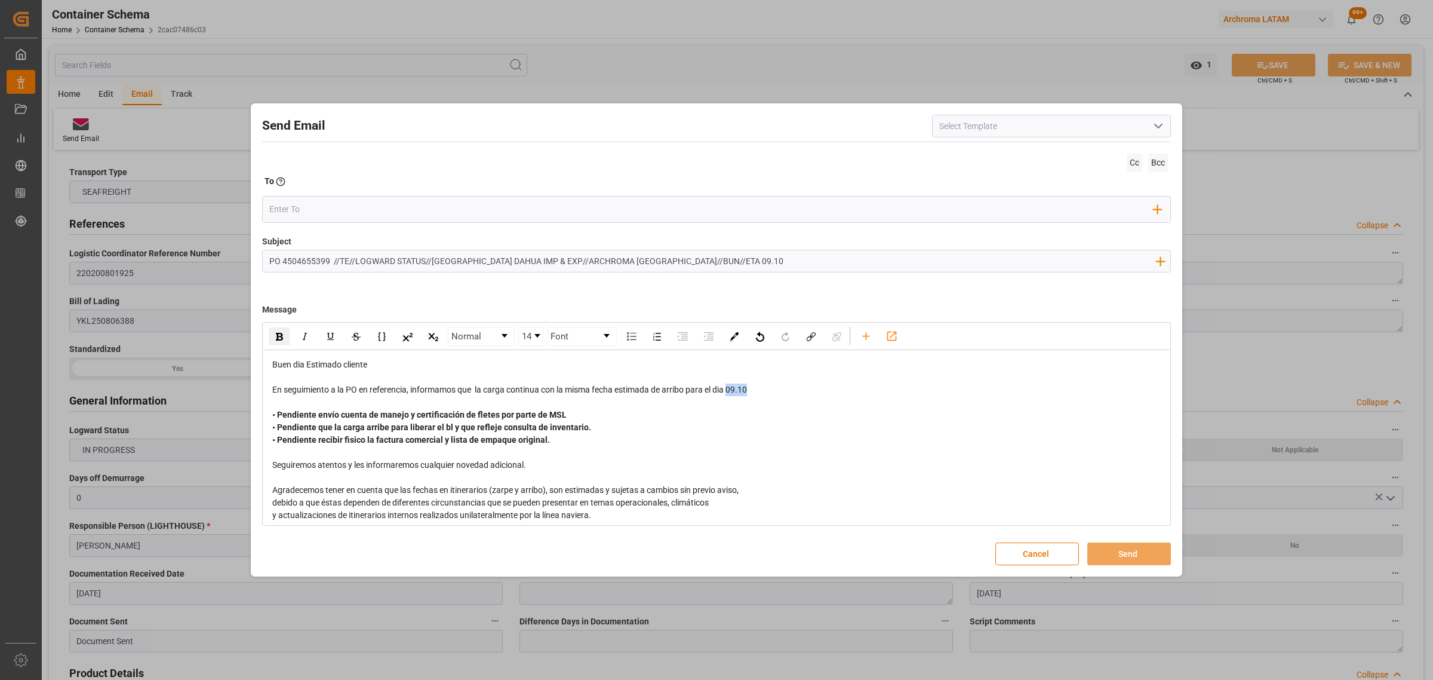
drag, startPoint x: 768, startPoint y: 389, endPoint x: 731, endPoint y: 390, distance: 36.4
click at [731, 390] on div "En seguimiento a la PO en referencia, informamos que la carga continua con la m…" at bounding box center [716, 389] width 889 height 13
click at [279, 339] on img "rdw-inline-control" at bounding box center [279, 337] width 7 height 8
click at [310, 207] on input "email" at bounding box center [711, 209] width 885 height 18
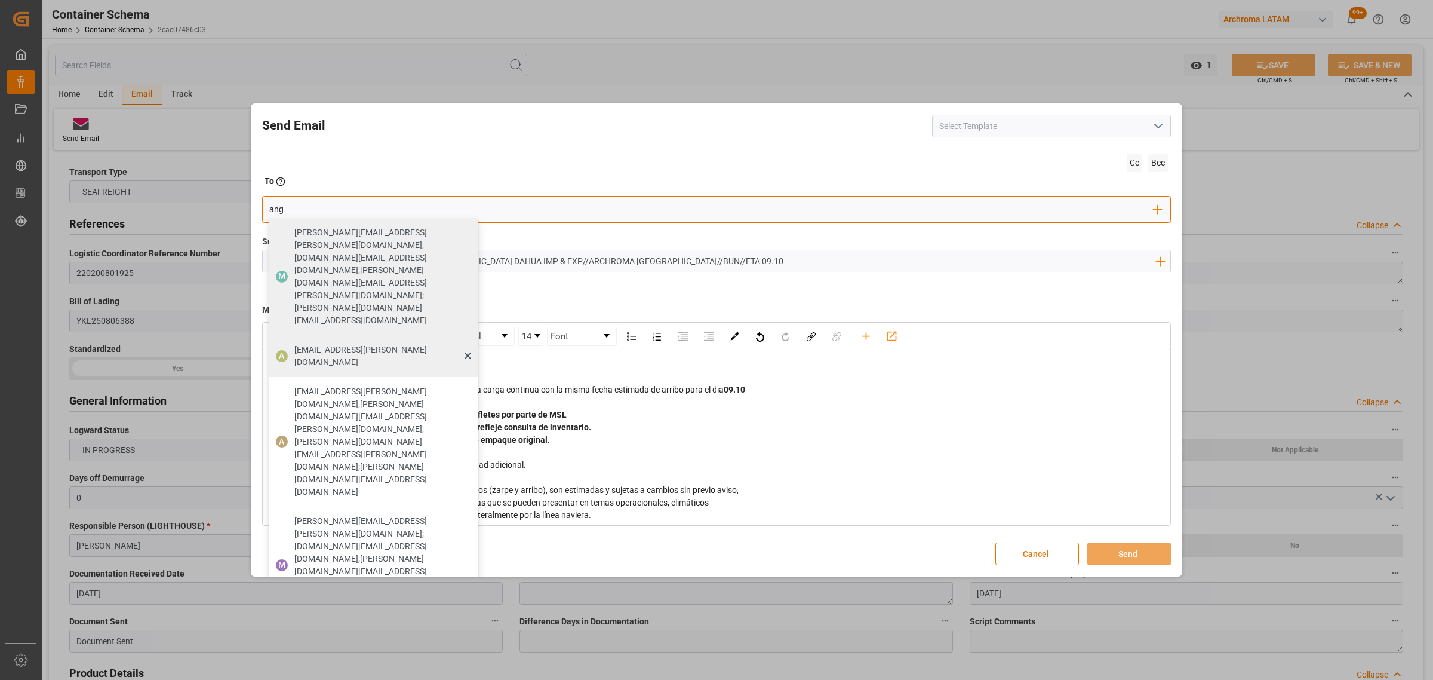
click at [320, 339] on div "angiee.lamilla@archroma.com" at bounding box center [382, 355] width 184 height 33
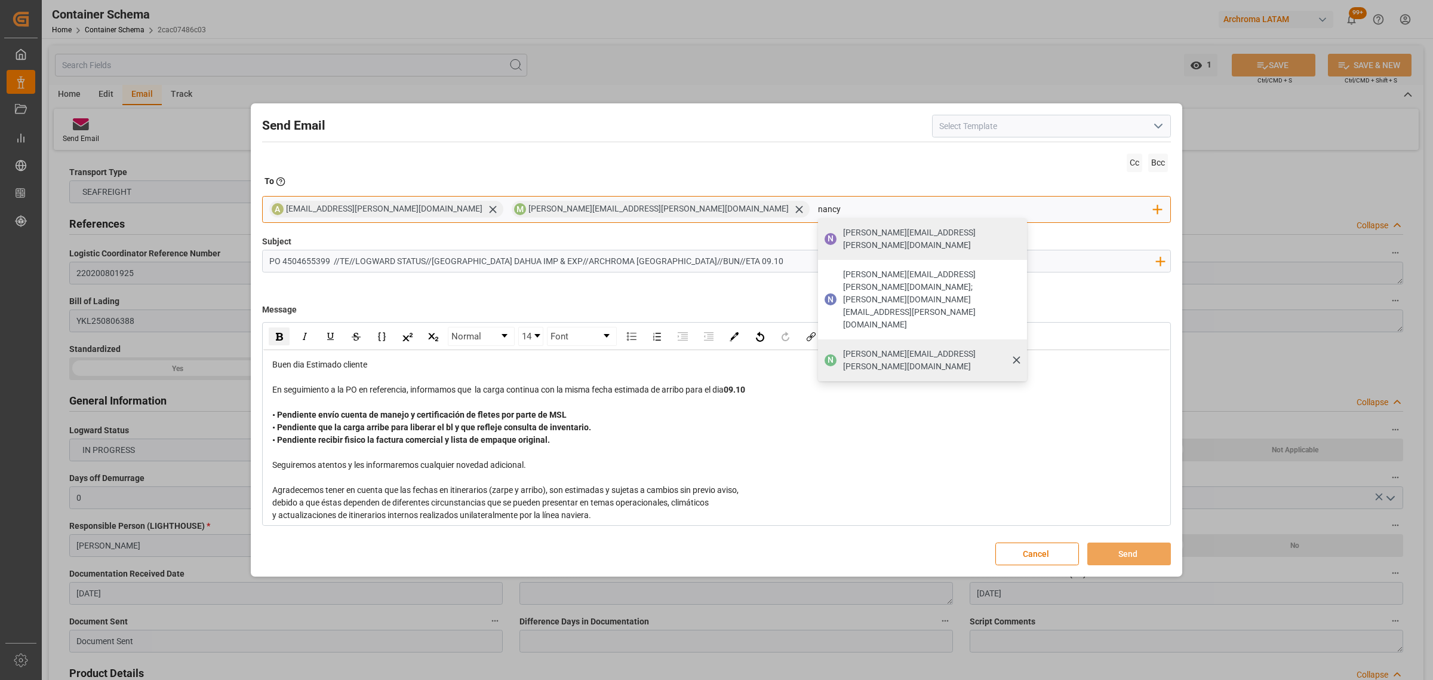
click at [839, 343] on div "nancy.castellanos@archroma.com" at bounding box center [931, 359] width 184 height 33
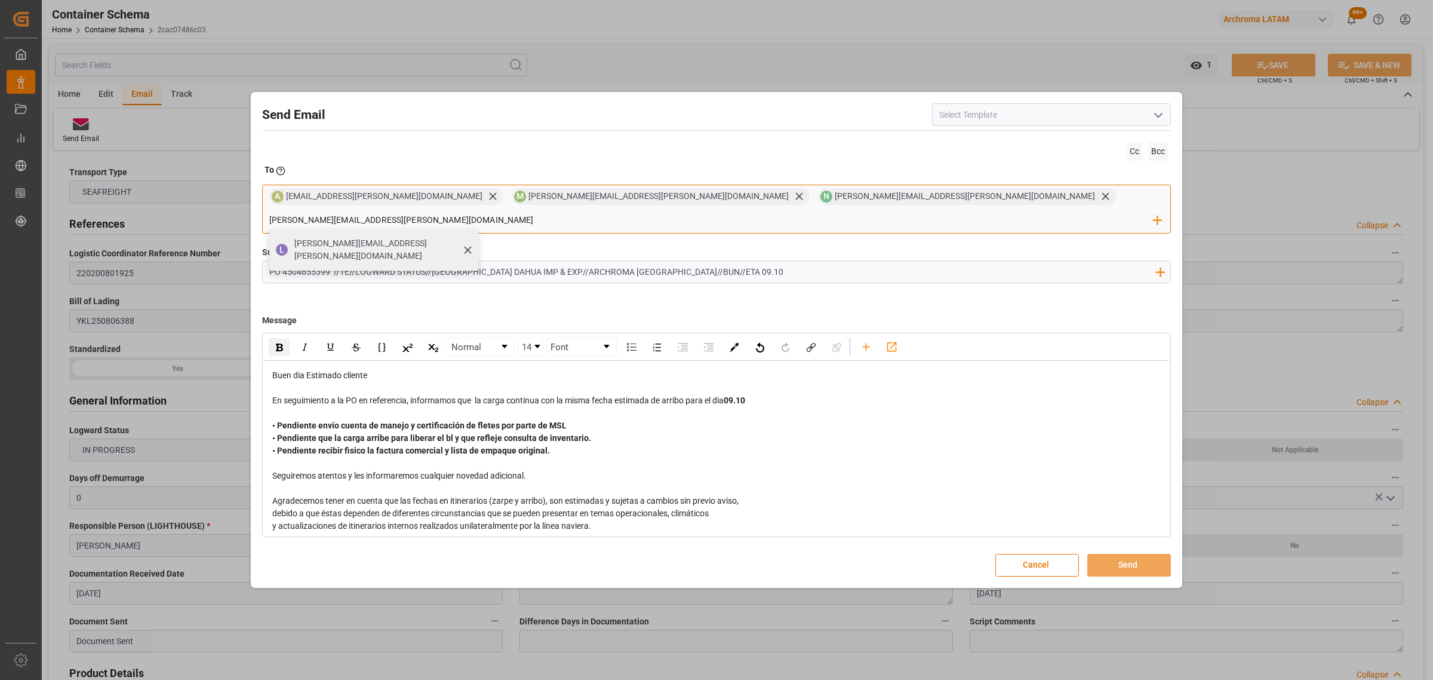
click at [470, 237] on span "luis.montoya@leschaco.com" at bounding box center [382, 249] width 176 height 25
click at [1118, 554] on button "Send" at bounding box center [1129, 565] width 84 height 23
